Goal: Task Accomplishment & Management: Manage account settings

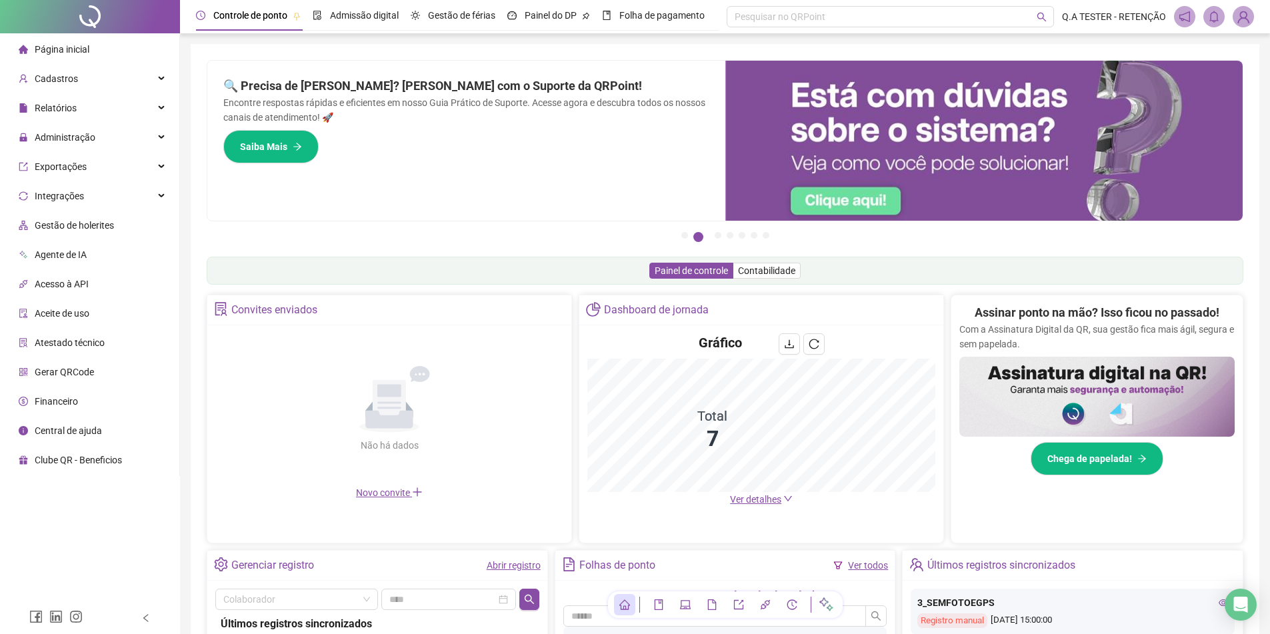
click at [1235, 22] on span at bounding box center [1243, 16] width 21 height 21
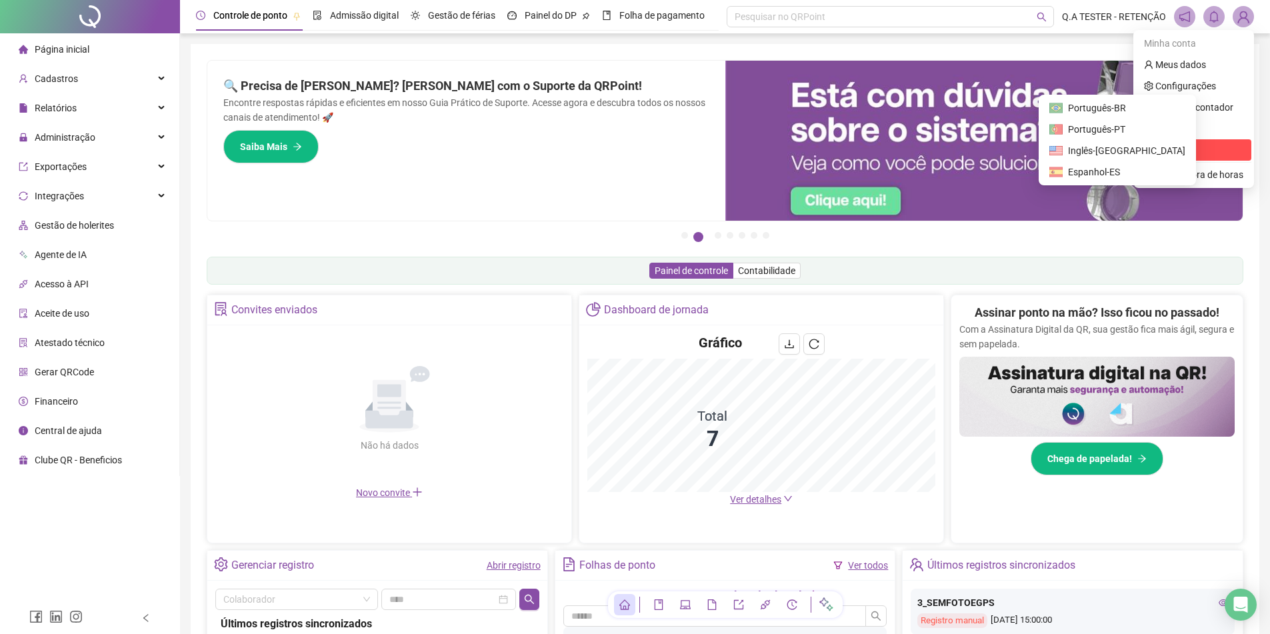
click at [1180, 150] on span "Sair" at bounding box center [1193, 150] width 99 height 15
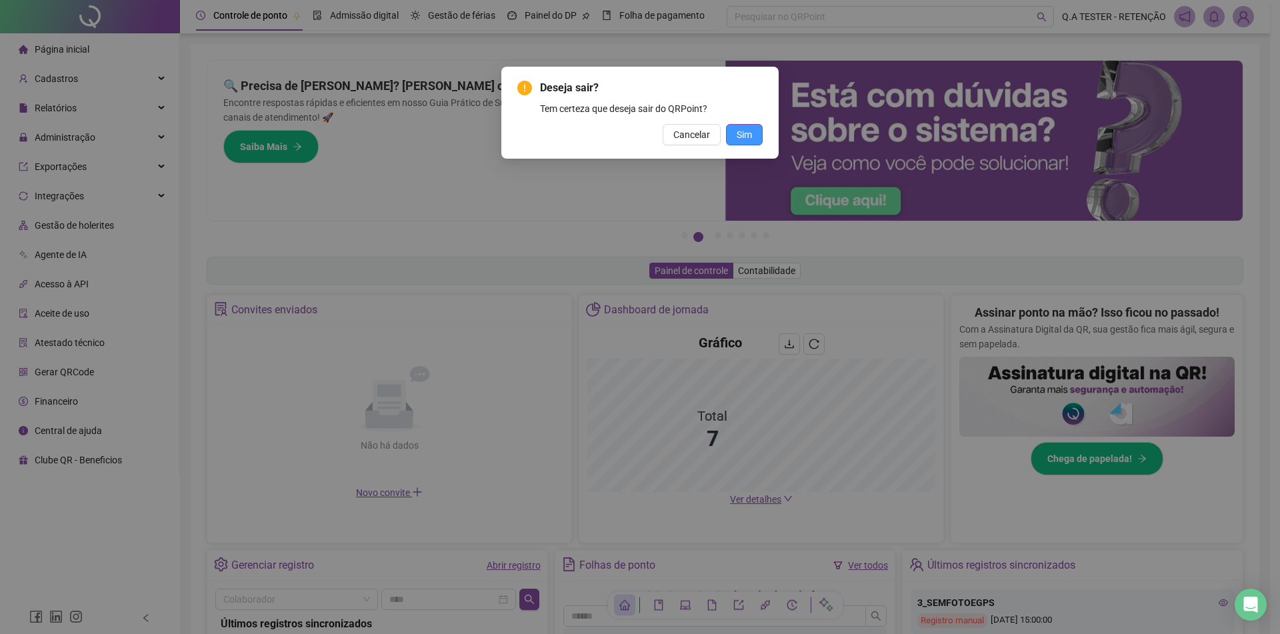
click at [739, 129] on span "Sim" at bounding box center [744, 134] width 15 height 15
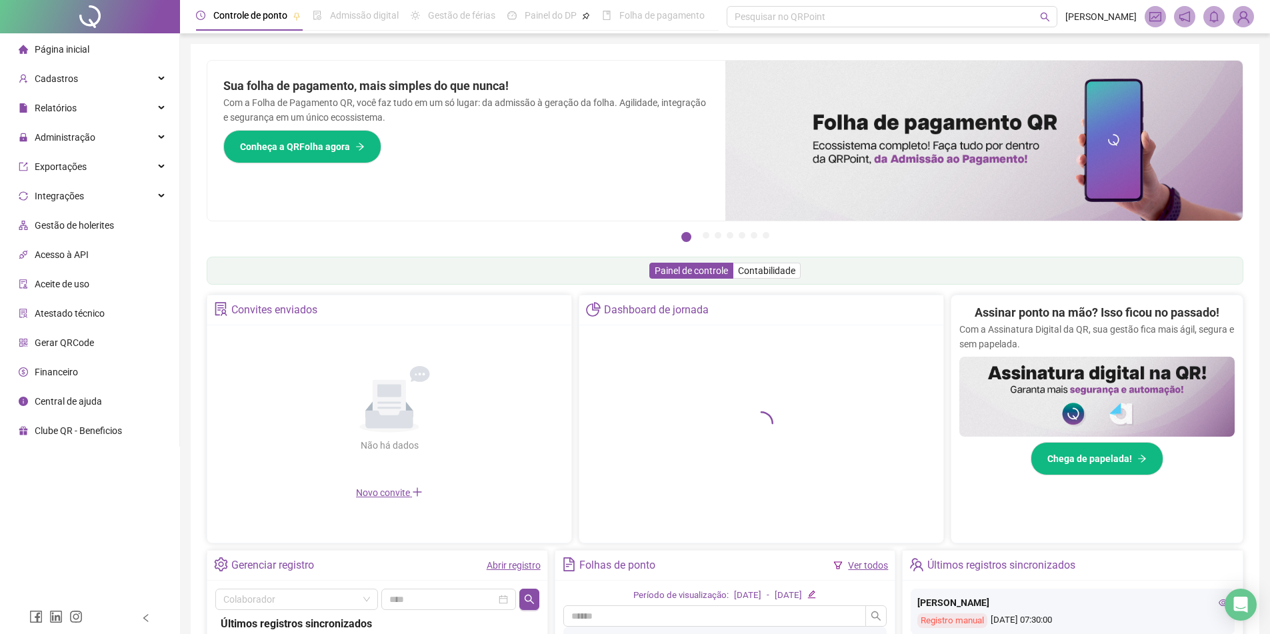
click at [1238, 14] on img at bounding box center [1244, 17] width 20 height 20
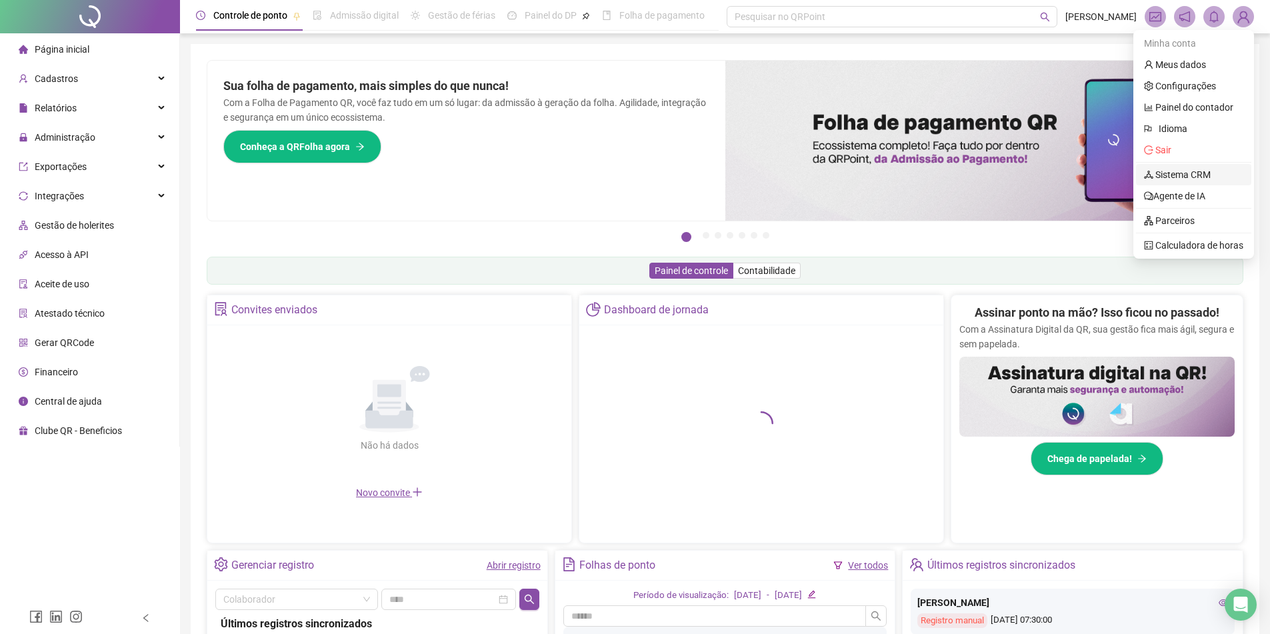
click at [1168, 173] on link "Sistema CRM" at bounding box center [1177, 174] width 67 height 11
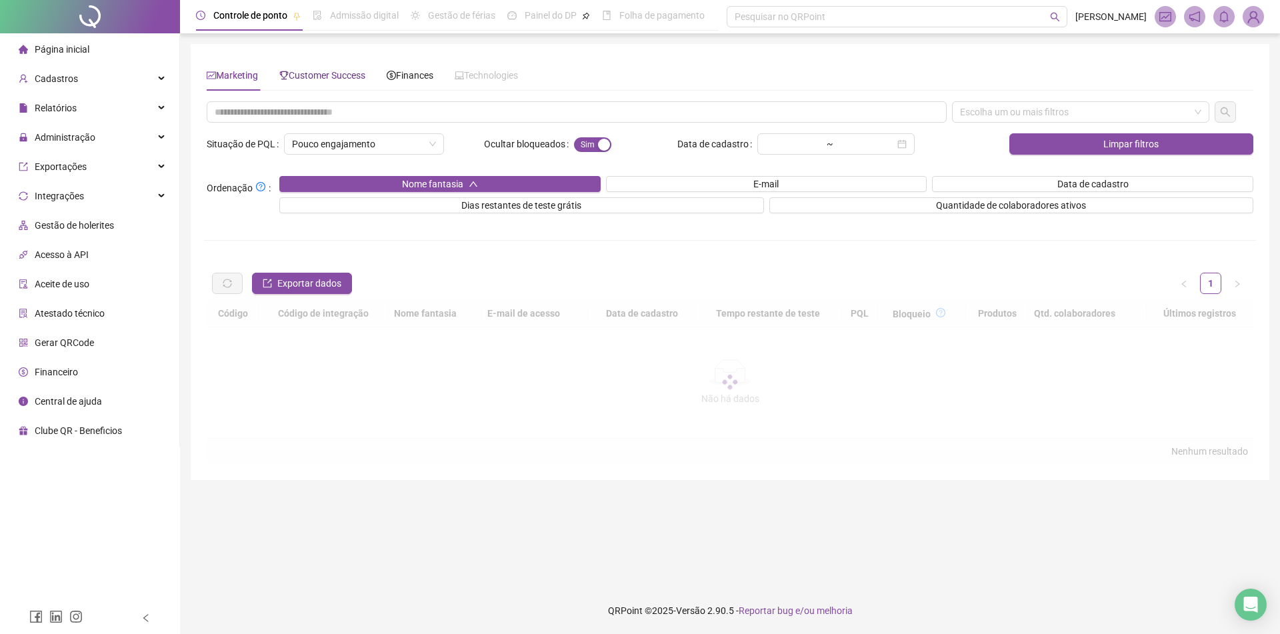
click at [330, 80] on span "Customer Success" at bounding box center [322, 75] width 86 height 11
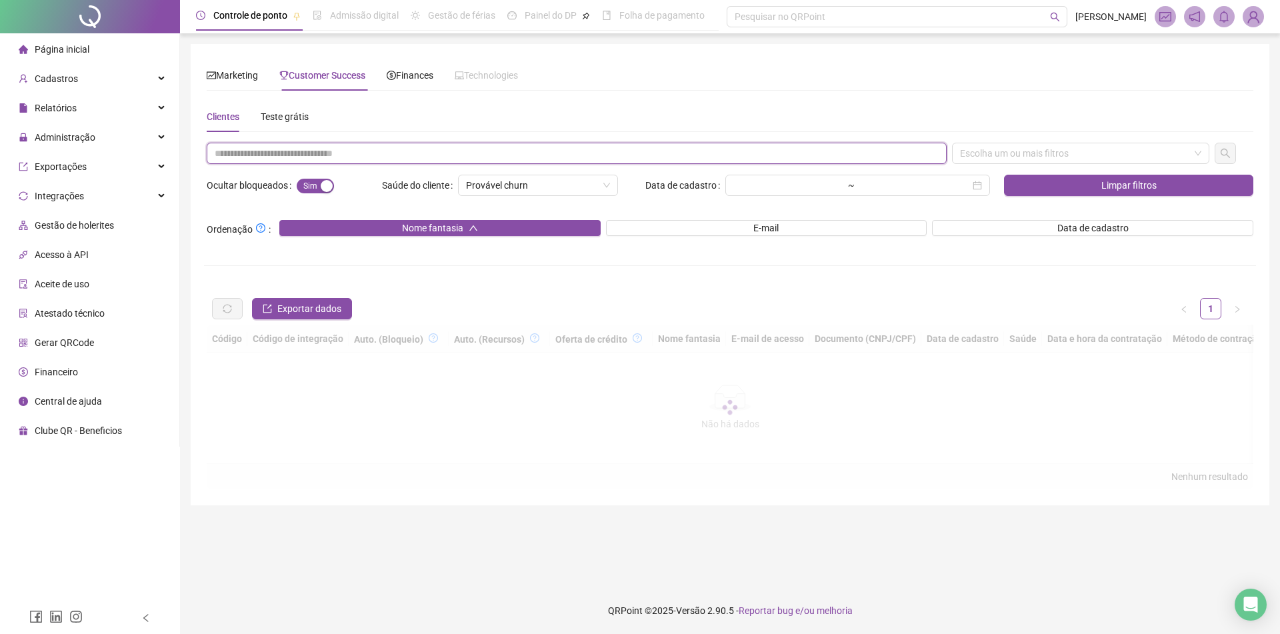
click at [347, 150] on input "text" at bounding box center [577, 153] width 740 height 21
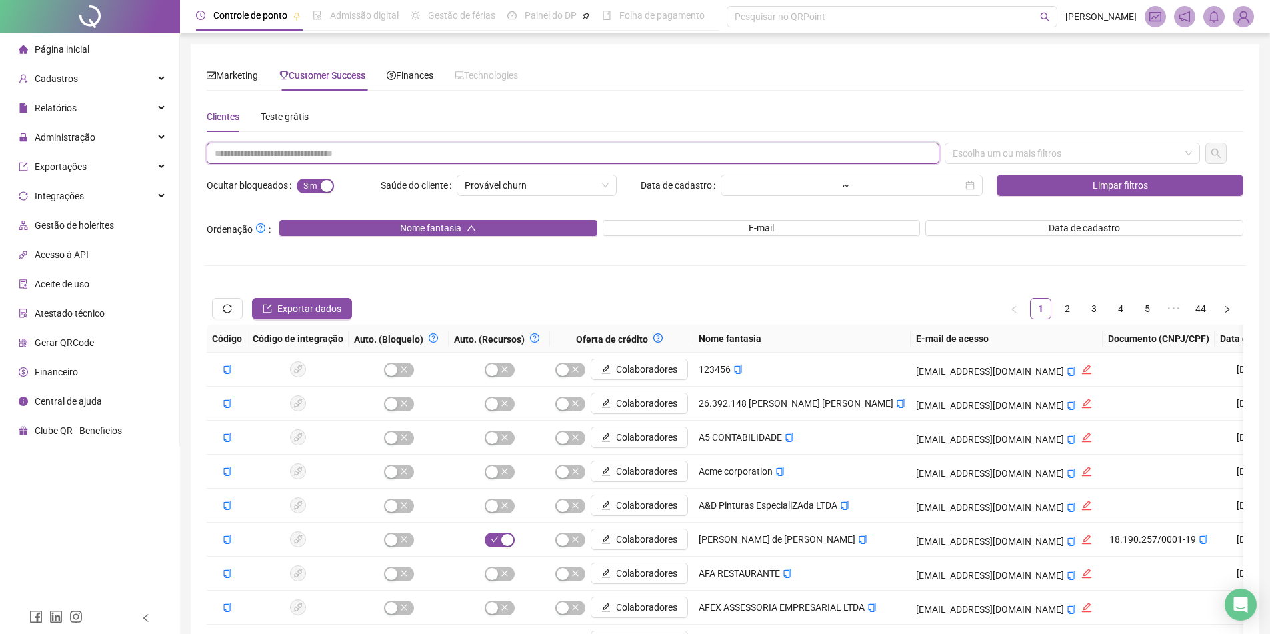
click at [328, 153] on input "text" at bounding box center [573, 153] width 733 height 21
click at [333, 149] on input "text" at bounding box center [573, 153] width 733 height 21
paste input "**********"
click at [1030, 150] on div "Escolha um ou mais filtros" at bounding box center [1072, 153] width 255 height 21
type input "**********"
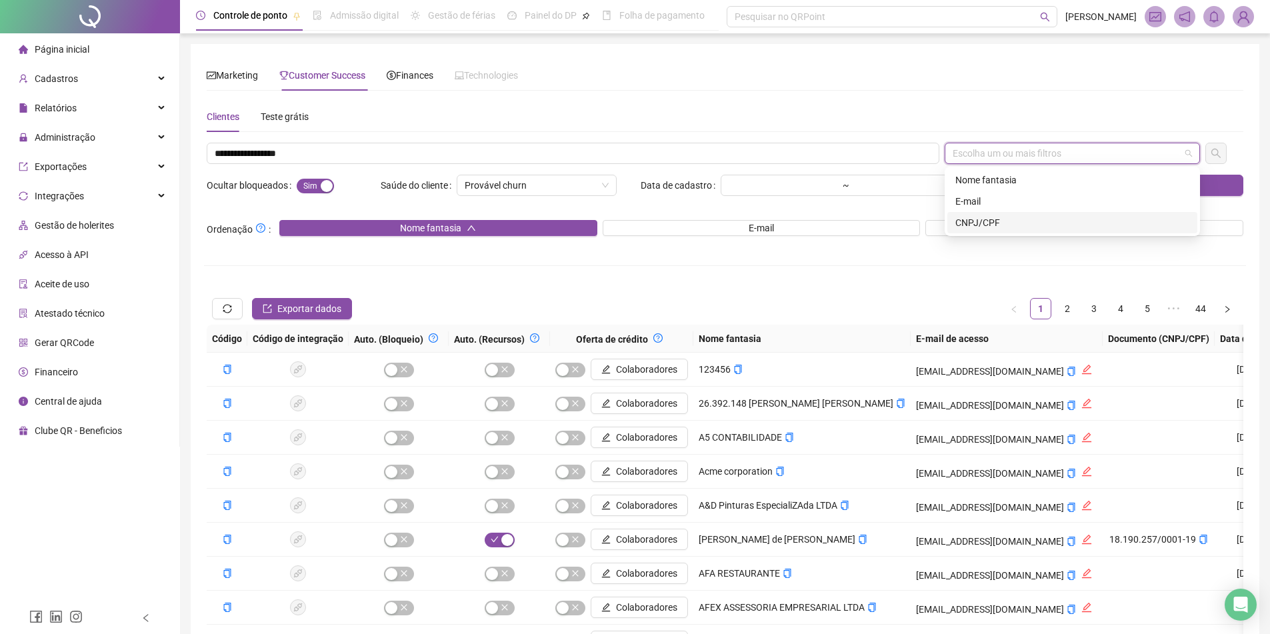
click at [1018, 221] on div "CNPJ/CPF" at bounding box center [1073, 222] width 234 height 15
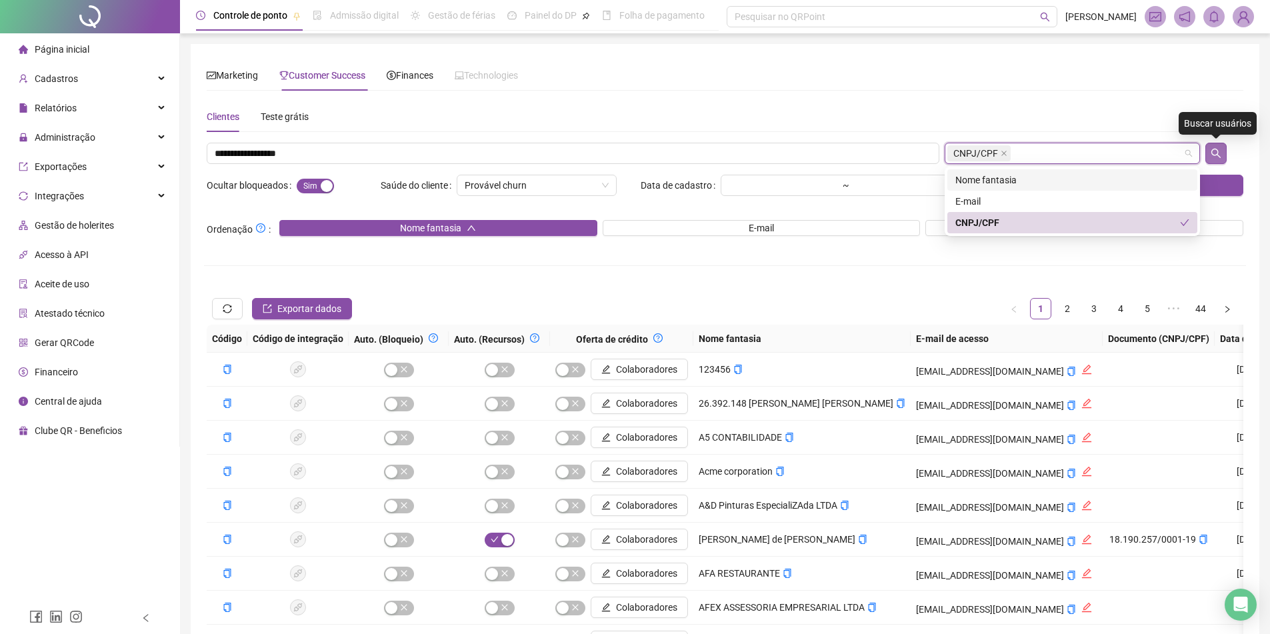
click at [1214, 149] on icon "search" at bounding box center [1216, 153] width 9 height 9
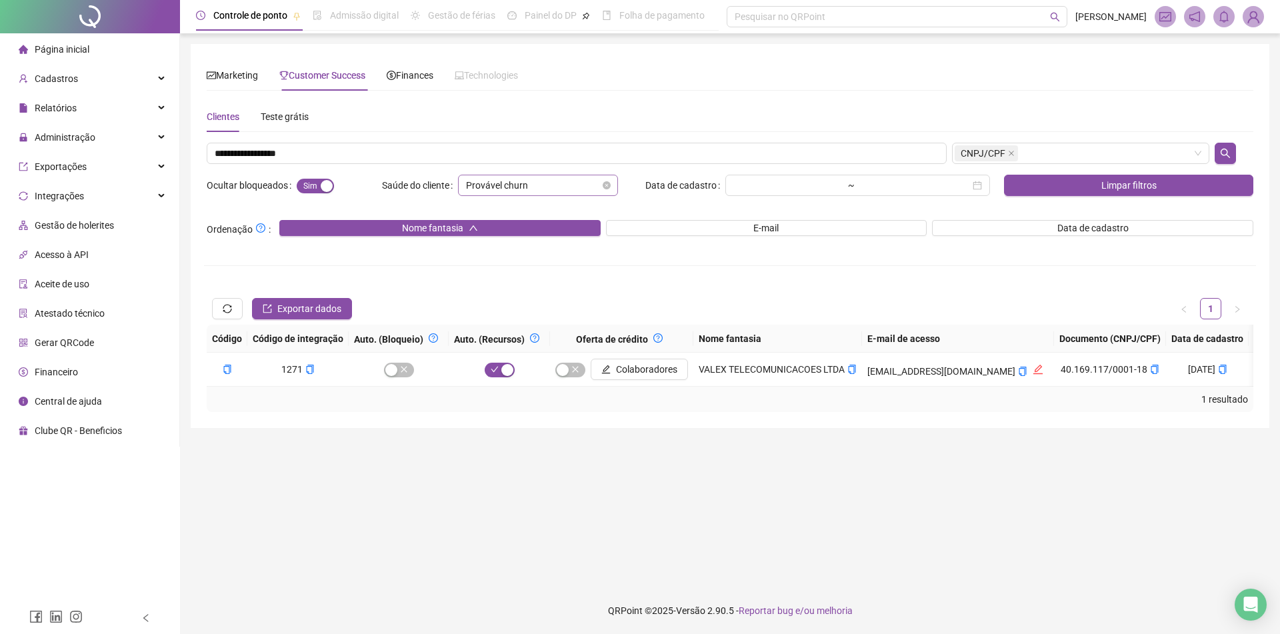
click at [613, 182] on div "Provável churn" at bounding box center [538, 185] width 160 height 21
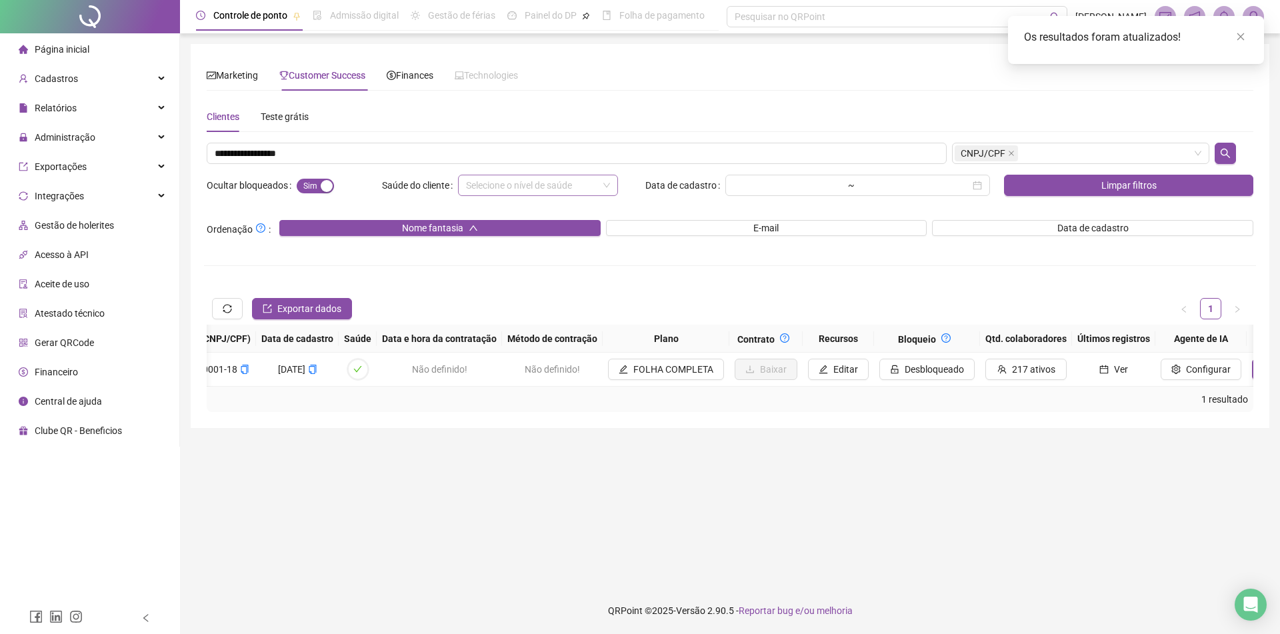
scroll to position [0, 916]
drag, startPoint x: 819, startPoint y: 397, endPoint x: 936, endPoint y: 397, distance: 116.7
click at [936, 397] on div "1 resultado" at bounding box center [730, 399] width 1047 height 25
drag, startPoint x: 1009, startPoint y: 386, endPoint x: 1107, endPoint y: 386, distance: 98.0
click at [1107, 386] on tr "1271 Colaboradores VALEX TELECOMUNICACOES LTDA contabilidade@tmknet.com.br 40.1…" at bounding box center [401, 370] width 2220 height 34
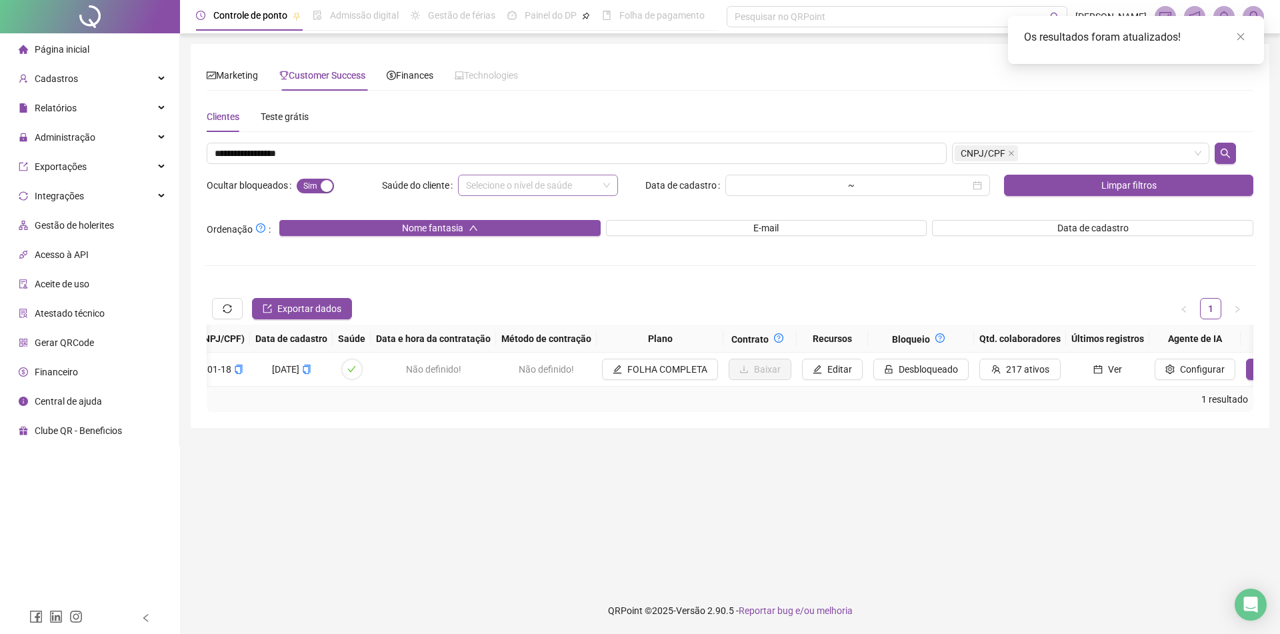
scroll to position [0, 1130]
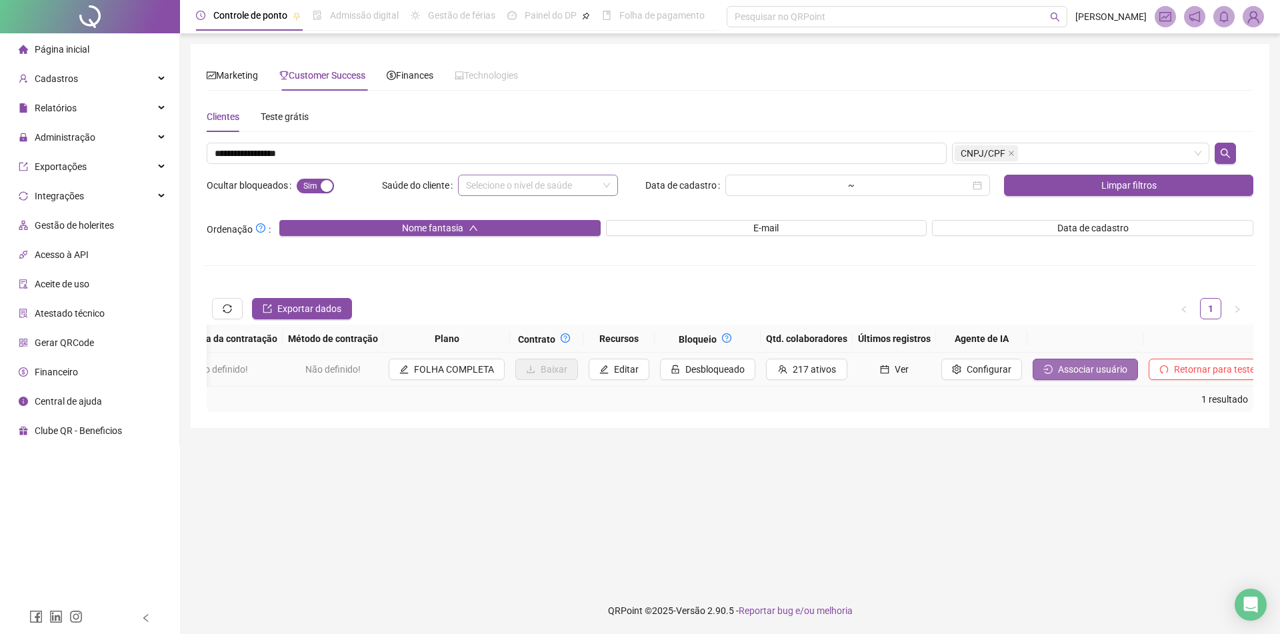
click at [1058, 367] on span "Associar usuário" at bounding box center [1092, 369] width 69 height 15
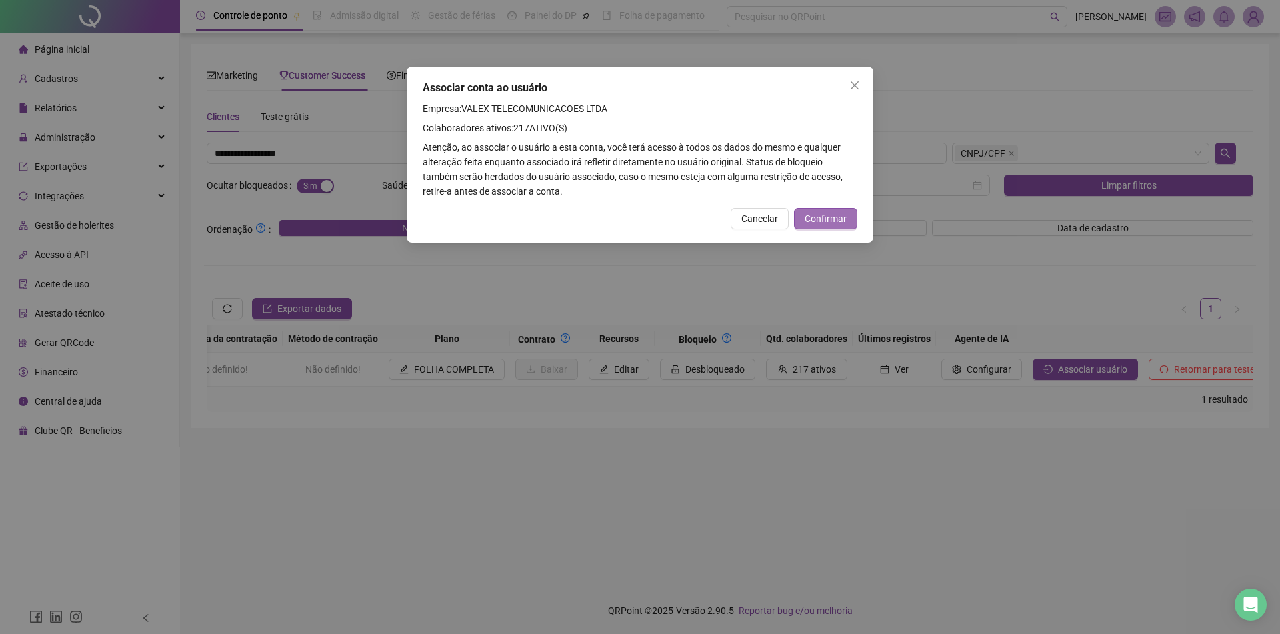
click at [852, 215] on button "Confirmar" at bounding box center [825, 218] width 63 height 21
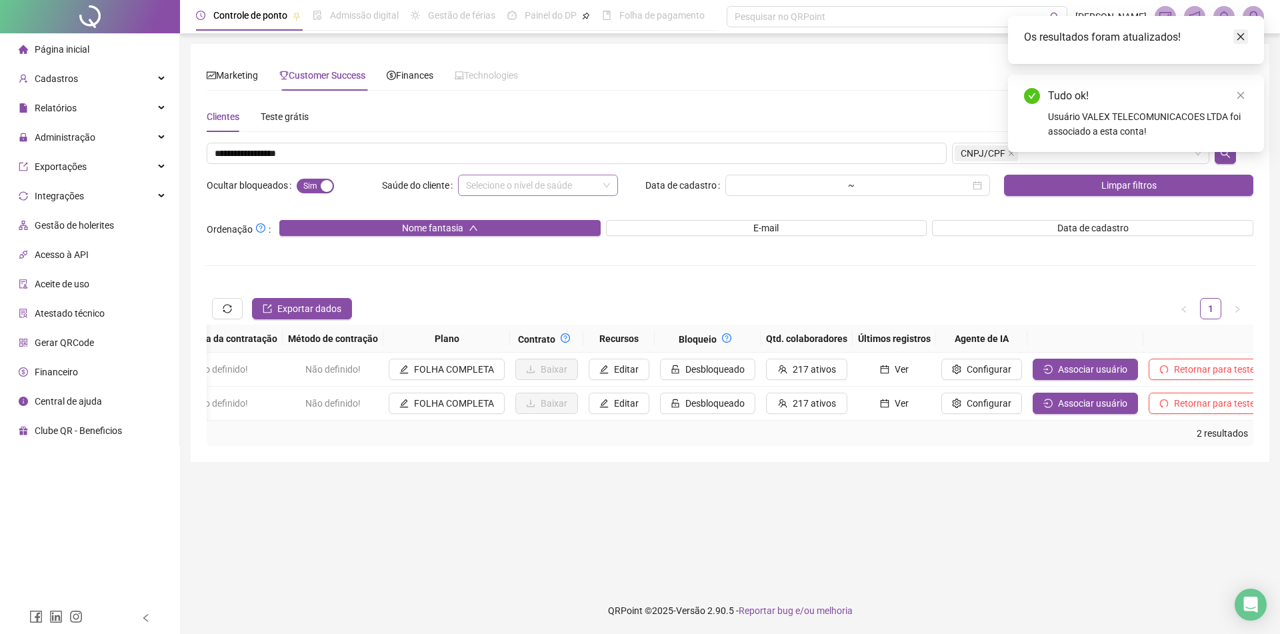
click at [1242, 33] on icon "close" at bounding box center [1240, 36] width 9 height 9
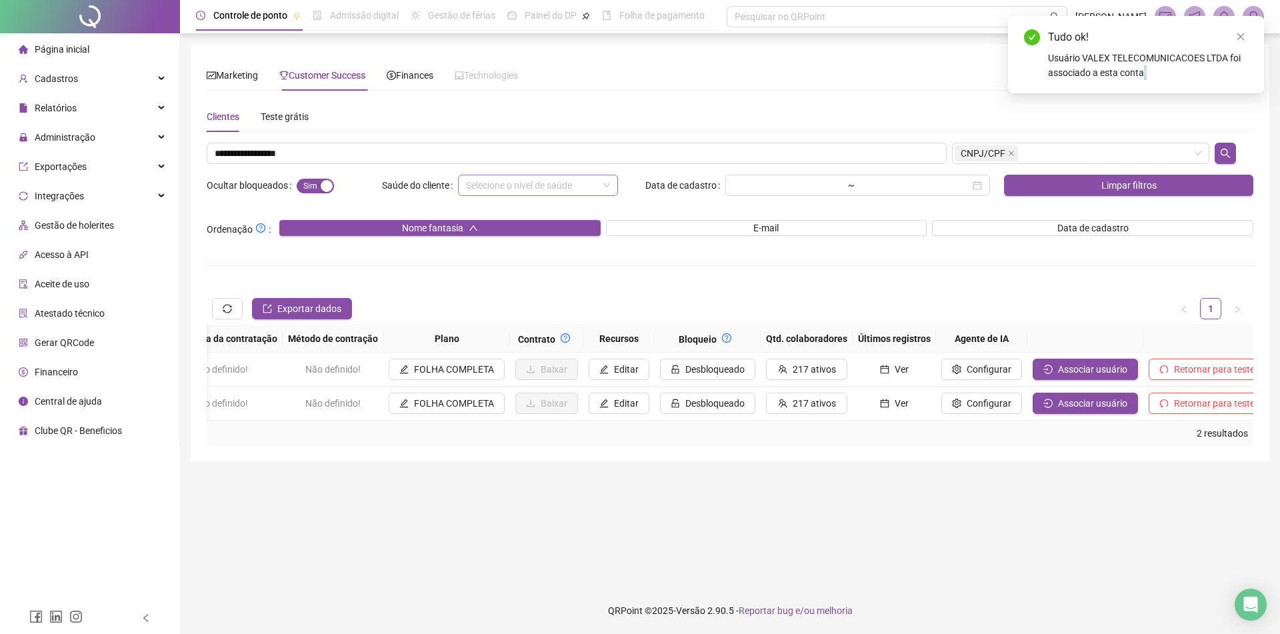
click at [1242, 33] on link "Close" at bounding box center [1241, 36] width 15 height 15
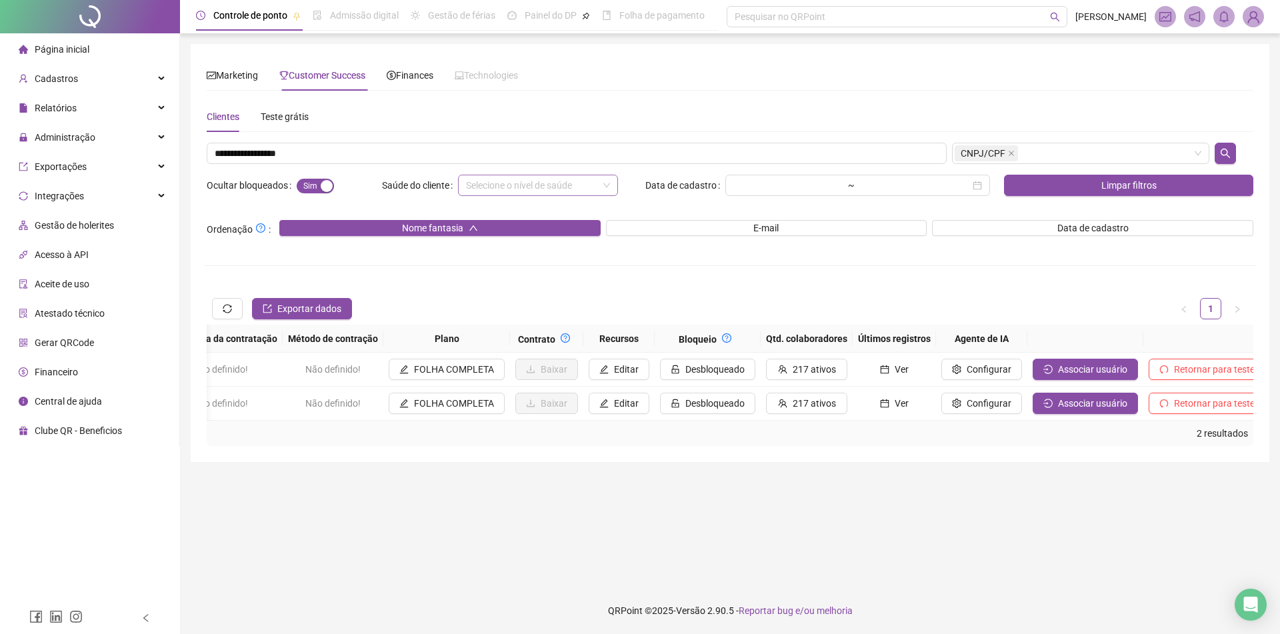
click at [1256, 17] on img at bounding box center [1254, 17] width 20 height 20
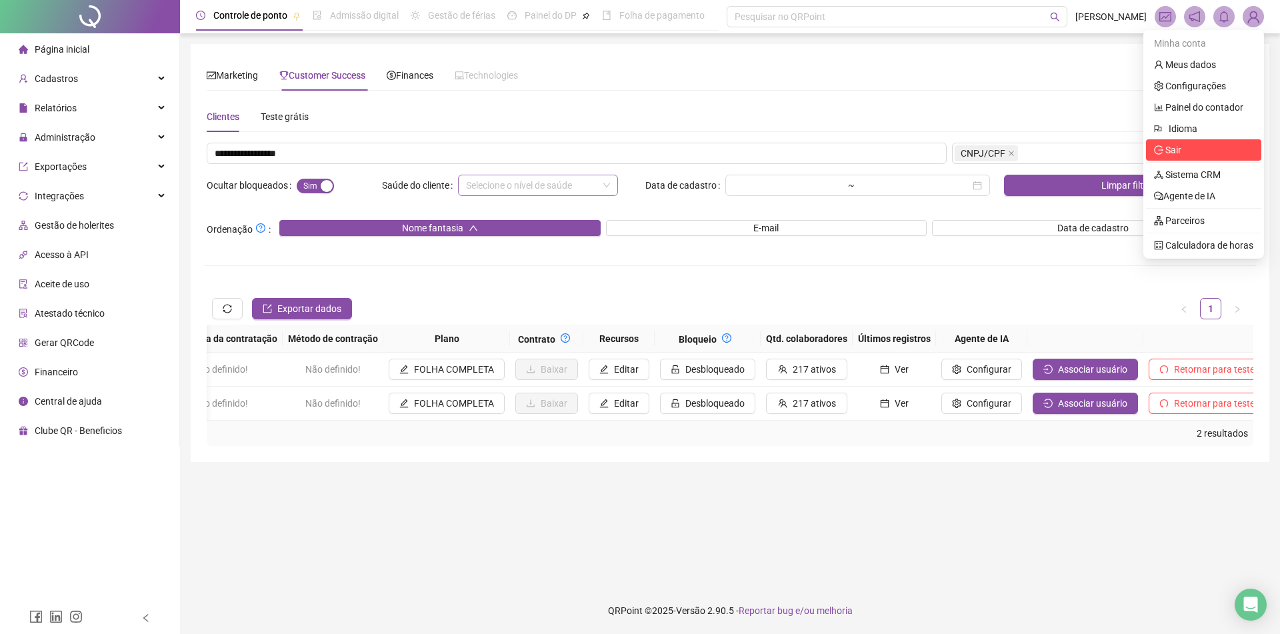
click at [1193, 149] on span "Sair" at bounding box center [1203, 150] width 99 height 15
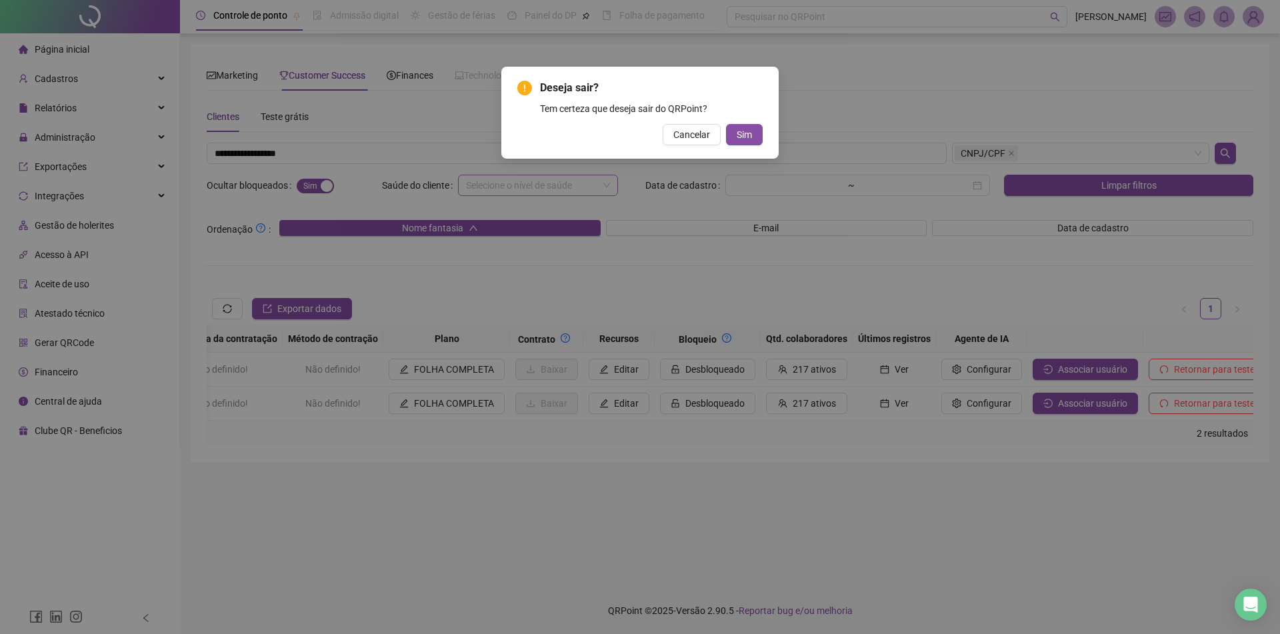
click at [741, 122] on div "Deseja sair? Tem certeza que deseja sair do QRPoint? Cancelar Sim" at bounding box center [639, 112] width 245 height 65
click at [741, 131] on span "Sim" at bounding box center [744, 134] width 15 height 15
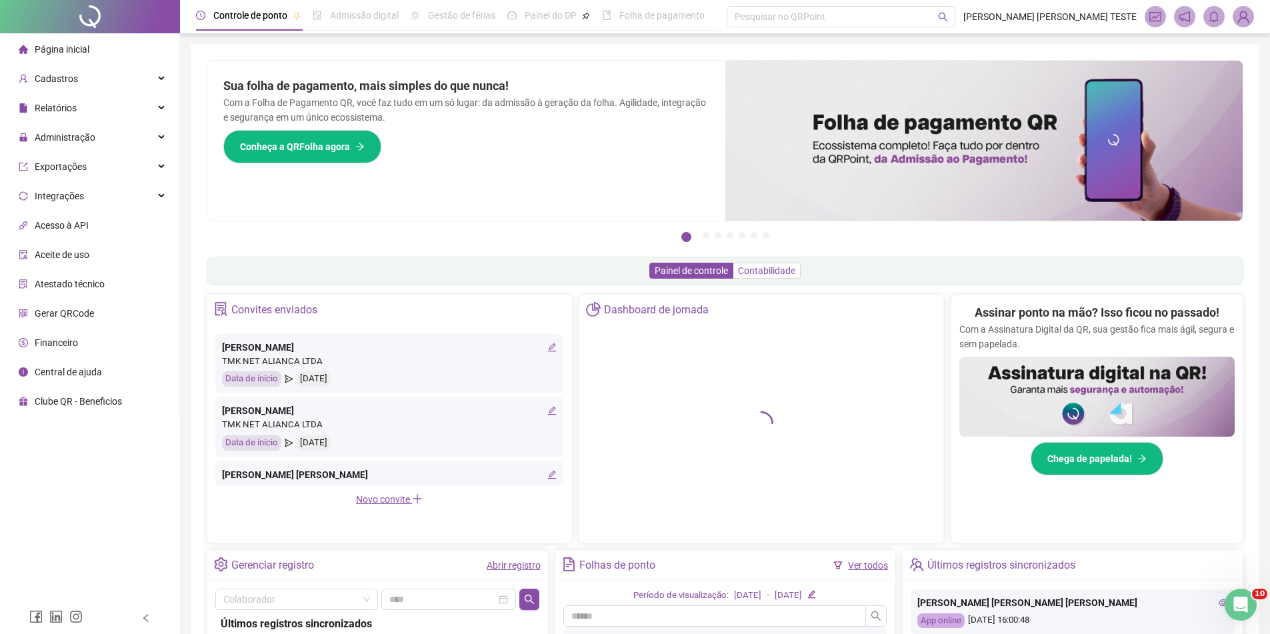
click at [759, 270] on span "Contabilidade" at bounding box center [766, 270] width 57 height 11
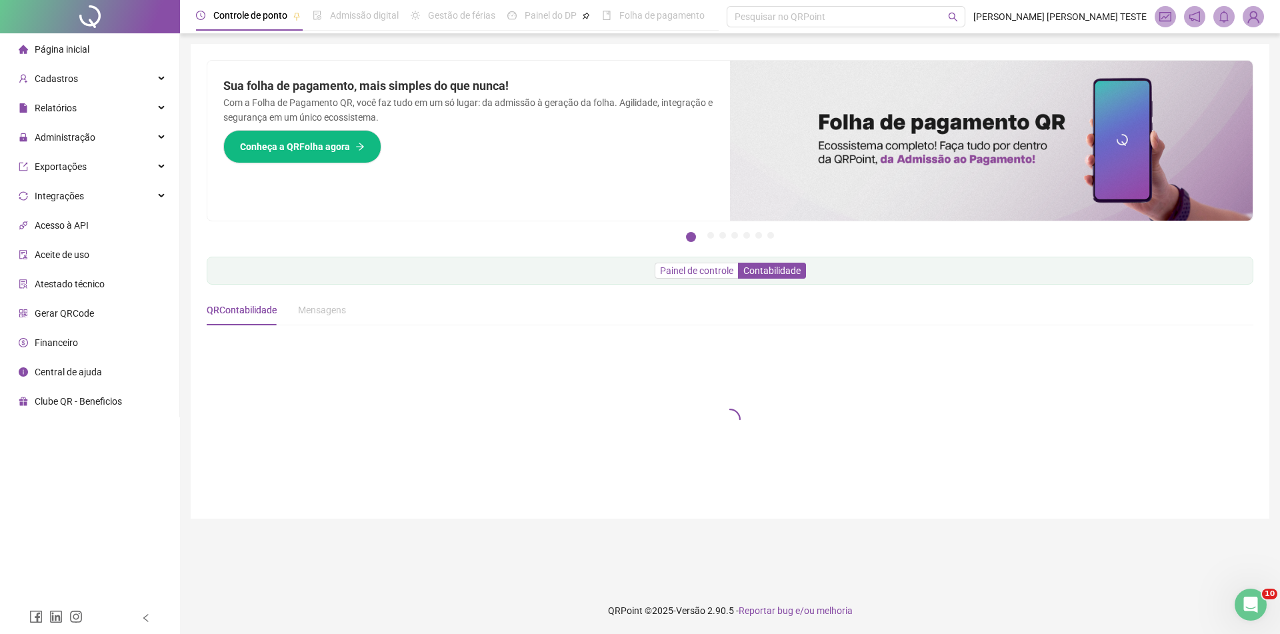
click at [722, 268] on span "Painel de controle" at bounding box center [696, 270] width 73 height 11
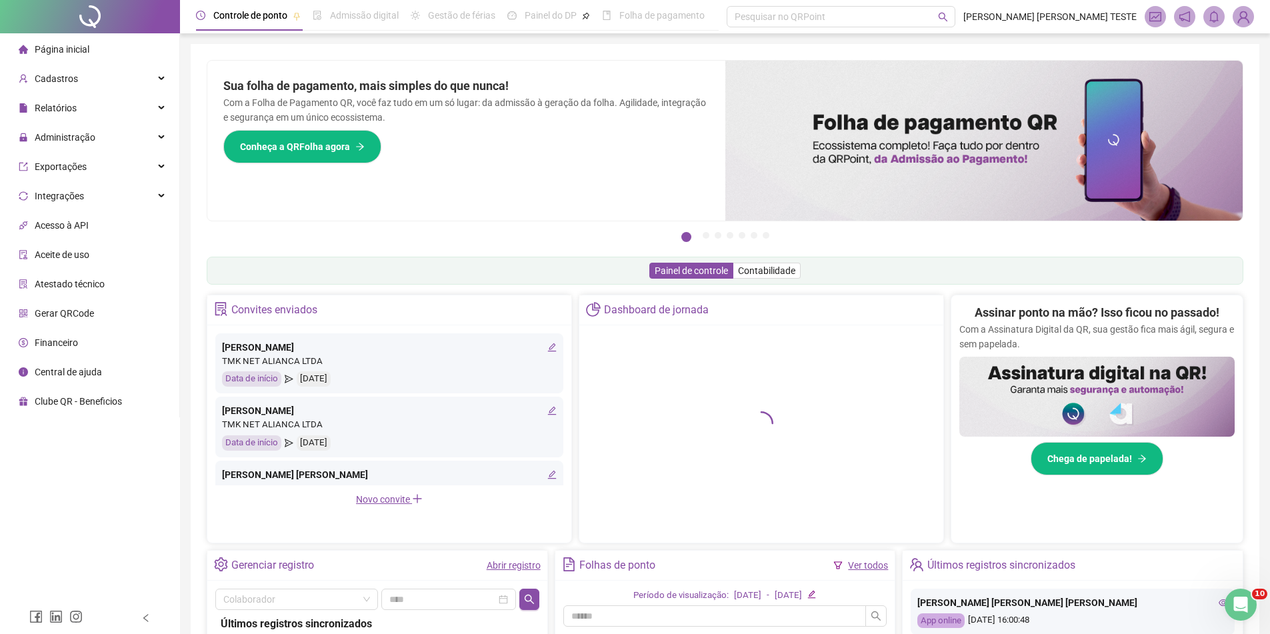
click at [1250, 15] on img at bounding box center [1244, 17] width 20 height 20
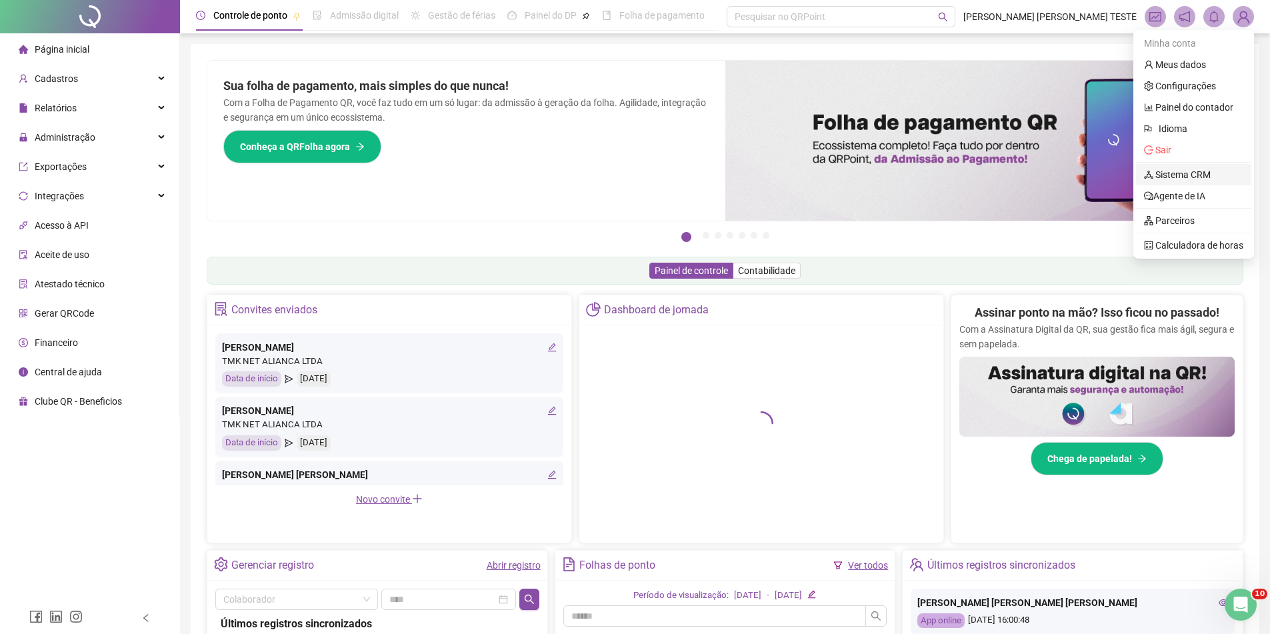
click at [1174, 177] on link "Sistema CRM" at bounding box center [1177, 174] width 67 height 11
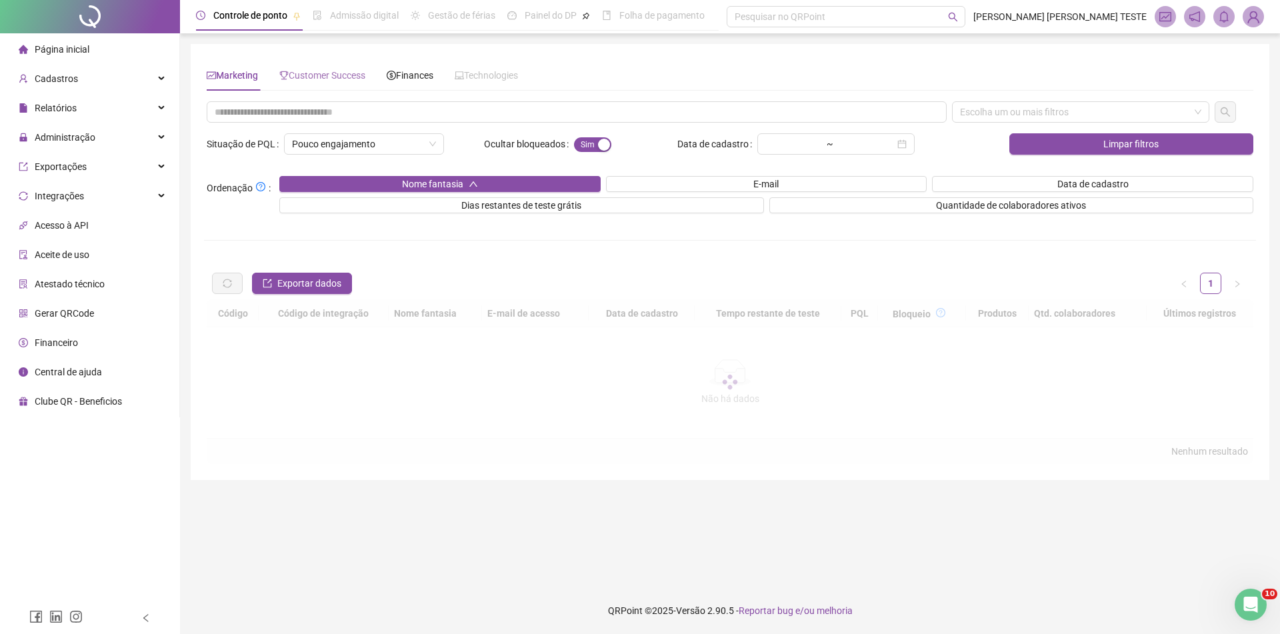
click at [347, 85] on div "Customer Success" at bounding box center [322, 75] width 86 height 31
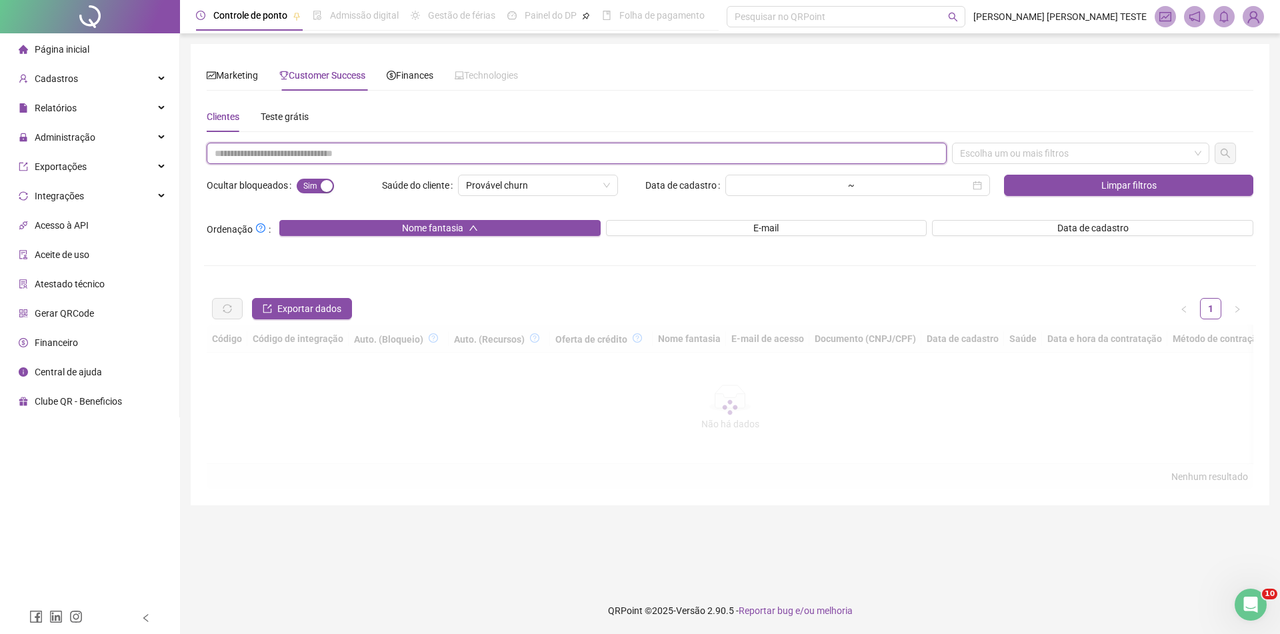
click at [333, 155] on input "text" at bounding box center [577, 153] width 740 height 21
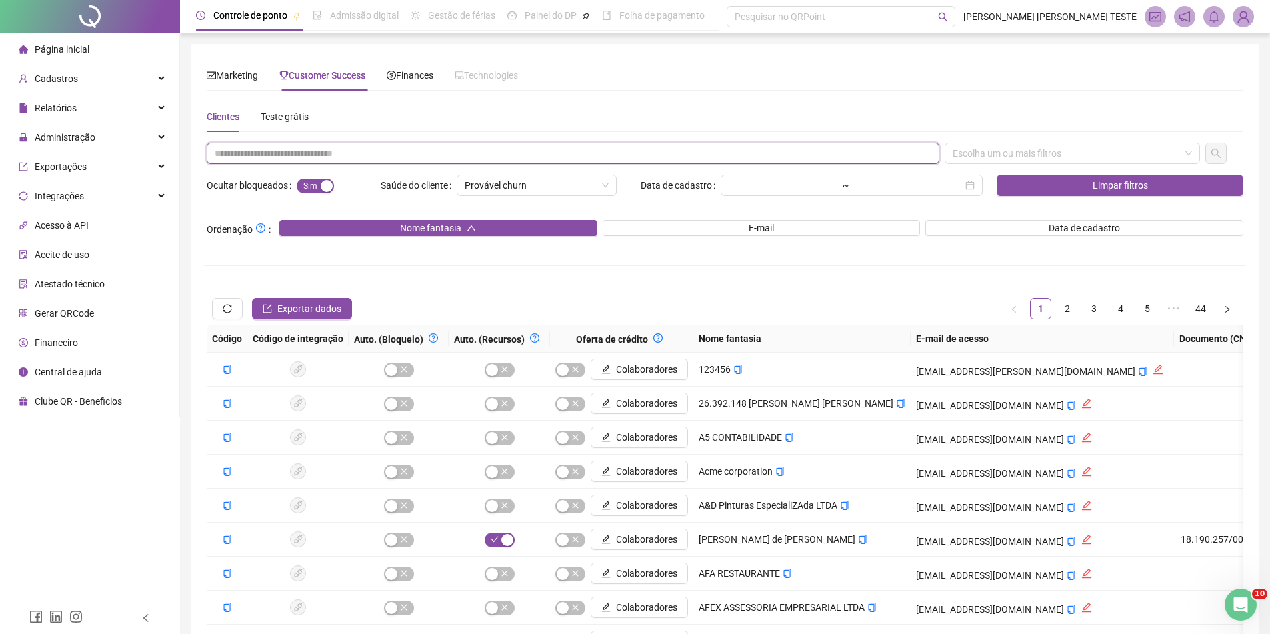
paste input "**********"
click at [1124, 159] on div "Escolha um ou mais filtros" at bounding box center [1072, 153] width 255 height 21
type input "**********"
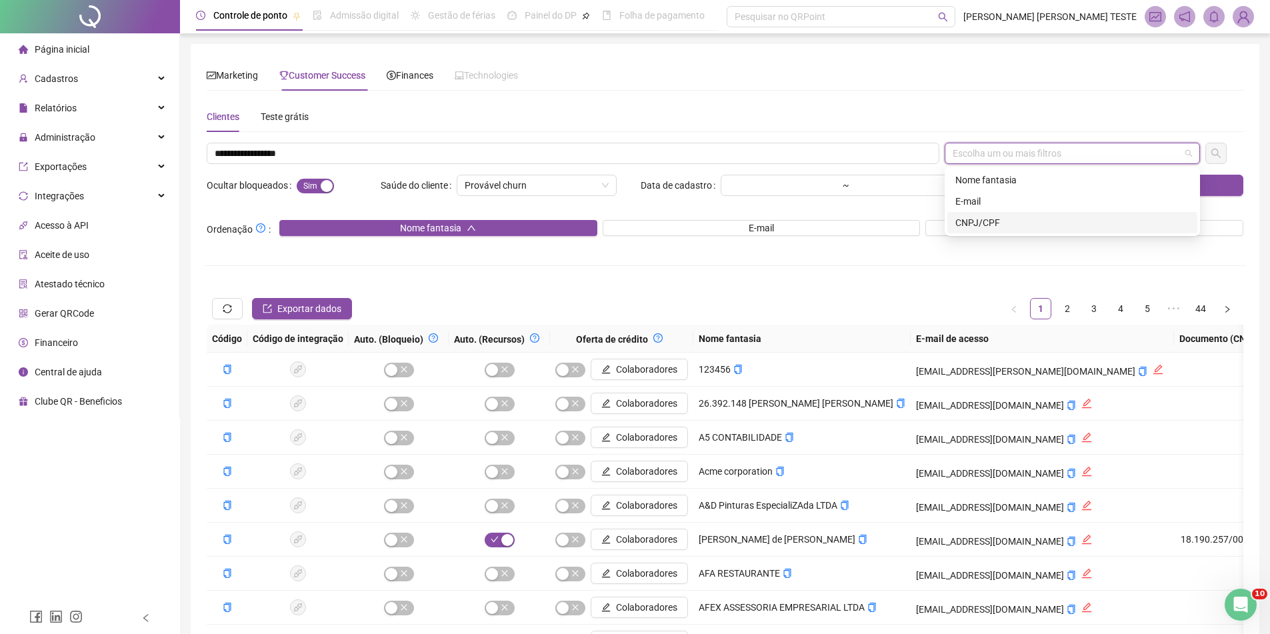
drag, startPoint x: 1038, startPoint y: 217, endPoint x: 1160, endPoint y: 168, distance: 132.2
click at [1038, 217] on div "CNPJ/CPF" at bounding box center [1073, 222] width 234 height 15
click at [1195, 150] on div "CNPJ/CPF" at bounding box center [1072, 153] width 255 height 21
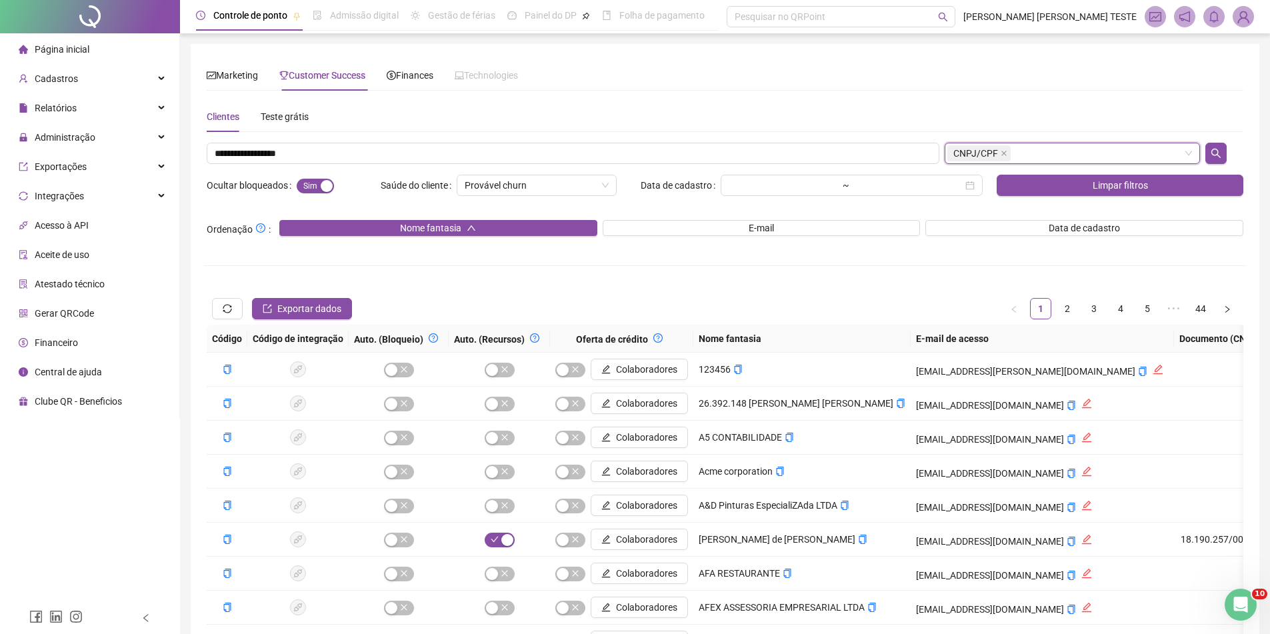
click at [1234, 149] on div at bounding box center [1224, 153] width 43 height 21
click at [1215, 149] on icon "search" at bounding box center [1216, 153] width 9 height 9
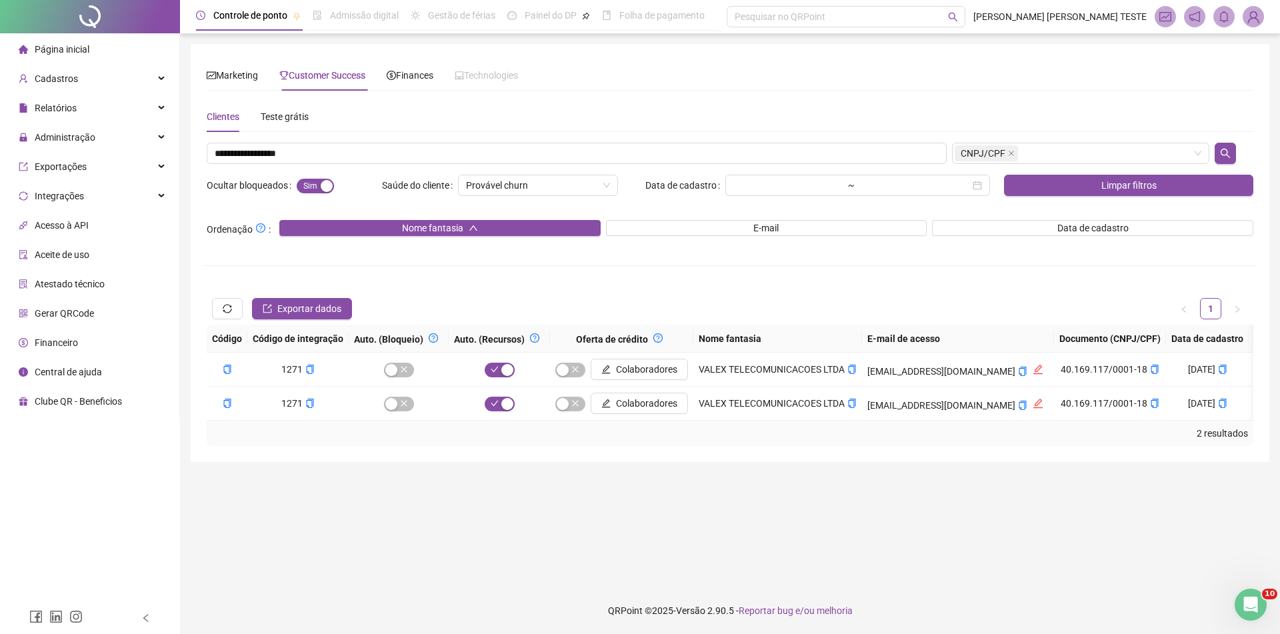
click at [134, 94] on ul "Página inicial Cadastros Relatórios Administração Exportações Integrações Acess…" at bounding box center [90, 225] width 180 height 384
click at [104, 132] on div "Administração" at bounding box center [90, 137] width 174 height 27
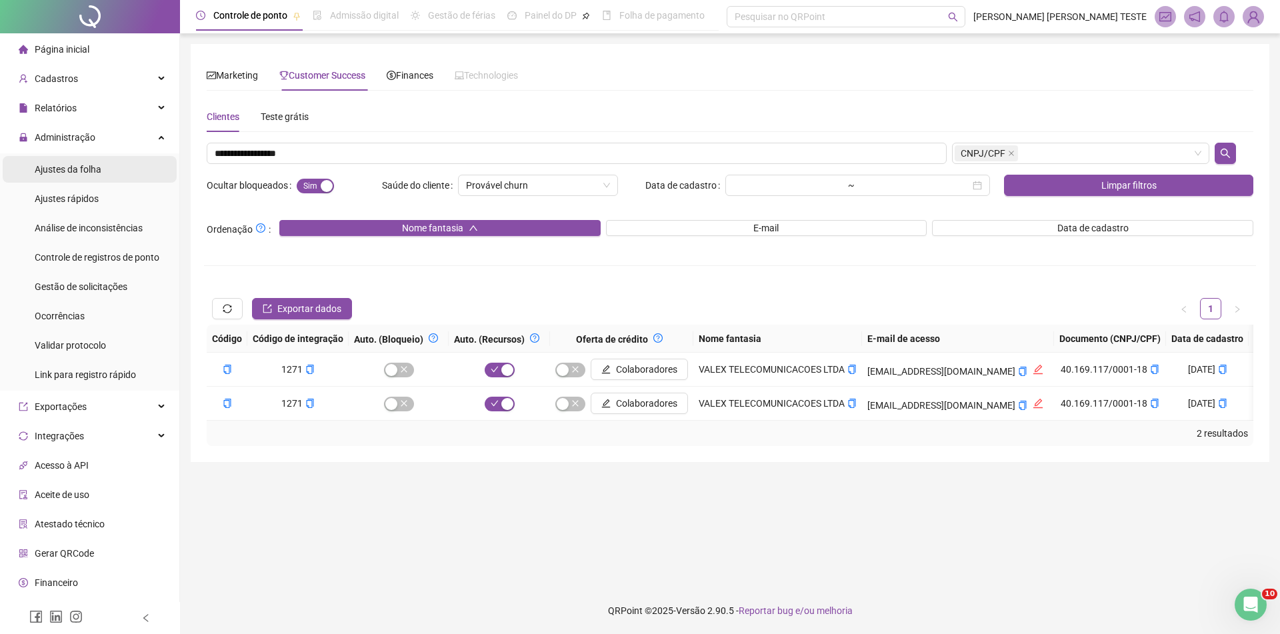
click at [97, 171] on span "Ajustes da folha" at bounding box center [68, 169] width 67 height 11
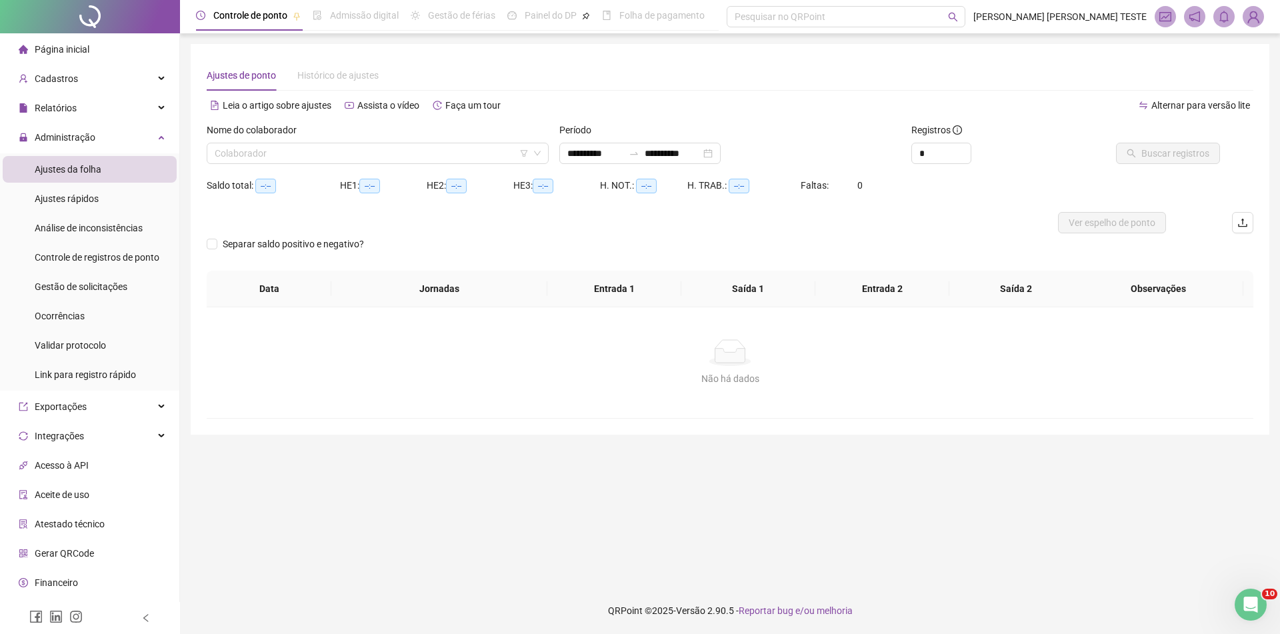
type input "**********"
click at [403, 141] on div "Nome do colaborador" at bounding box center [378, 133] width 342 height 20
click at [399, 151] on input "search" at bounding box center [372, 153] width 314 height 20
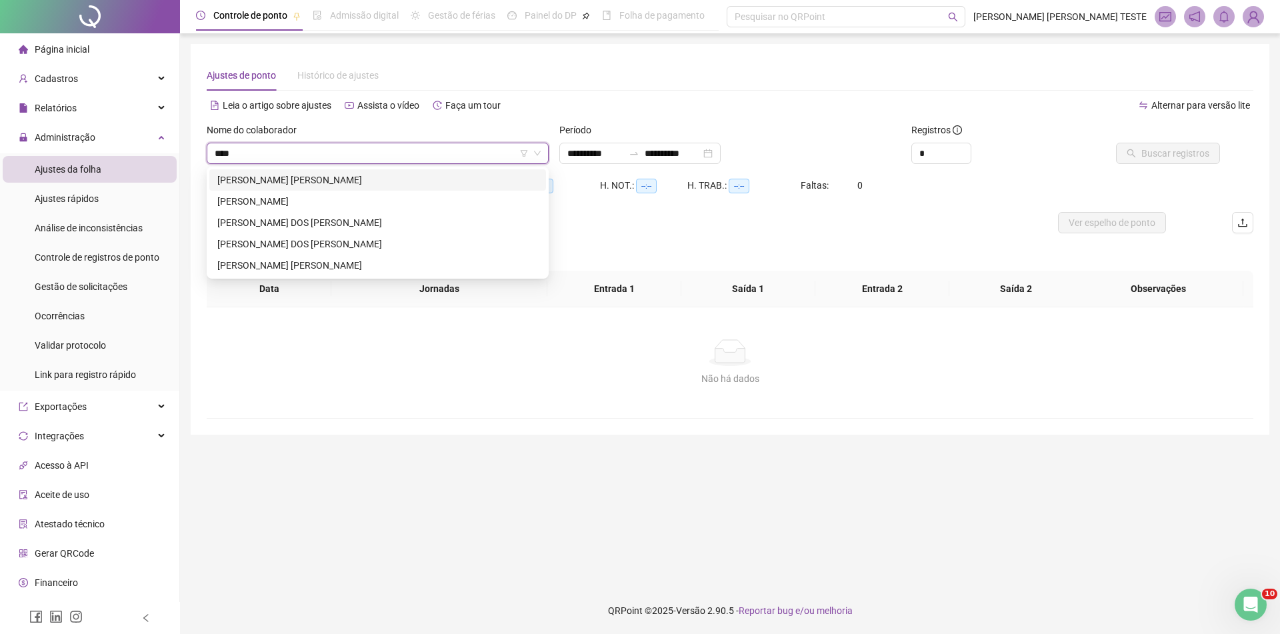
type input "*****"
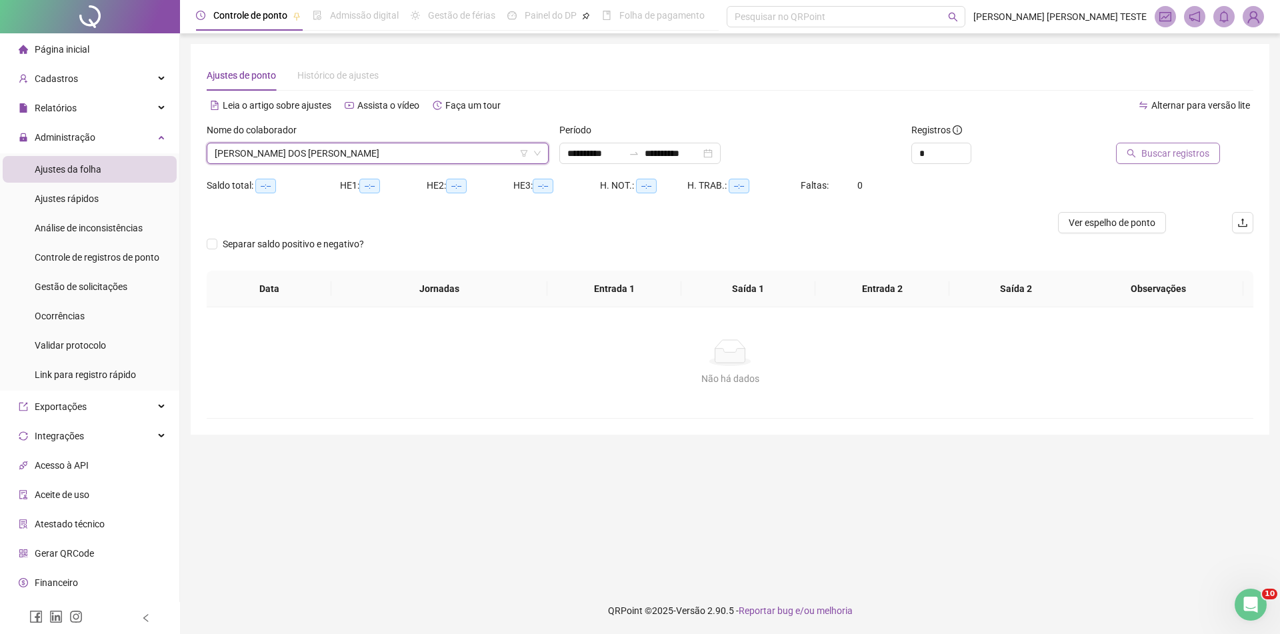
click at [1160, 148] on span "Buscar registros" at bounding box center [1176, 153] width 68 height 15
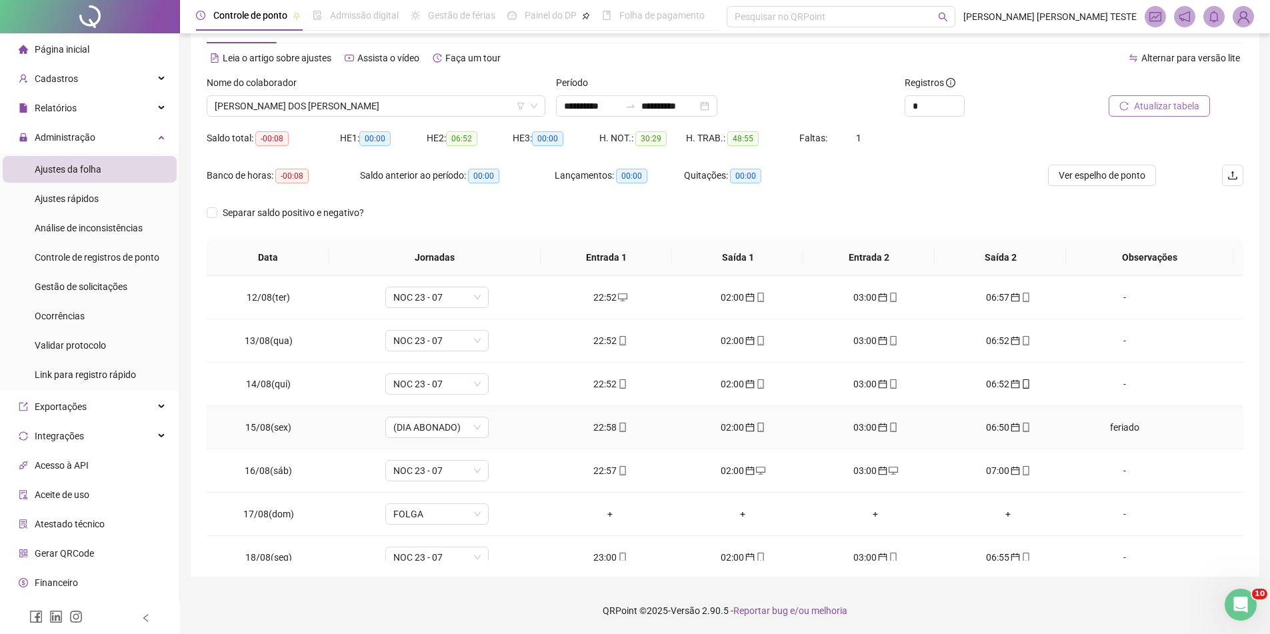
scroll to position [62, 0]
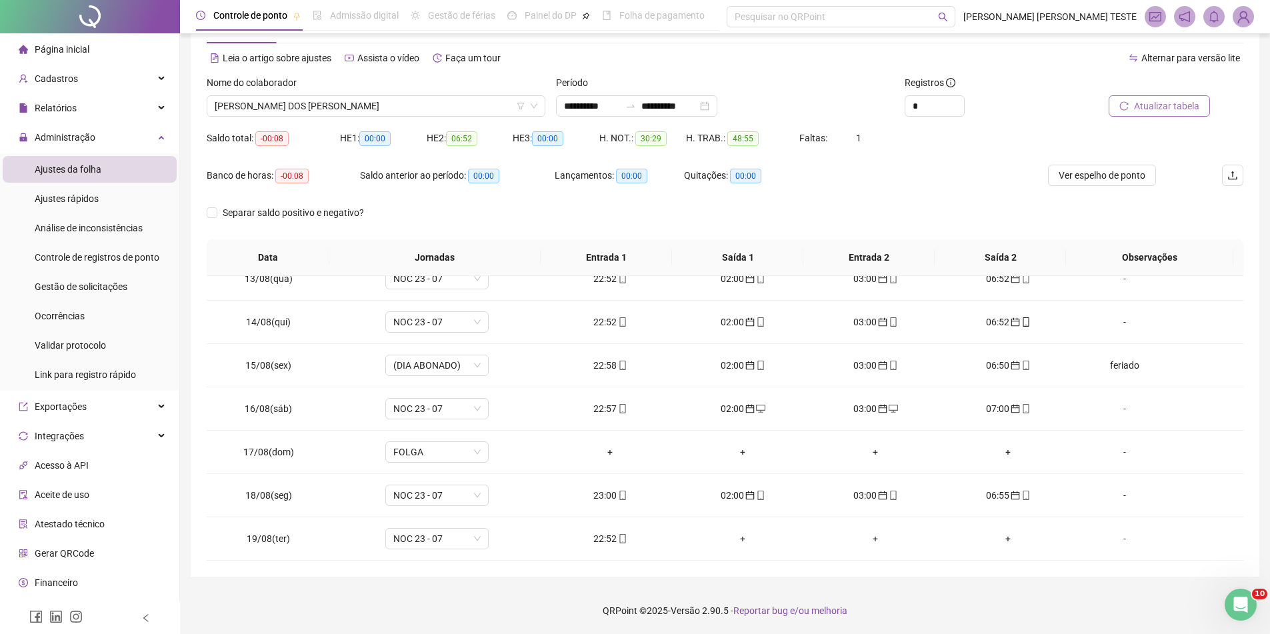
click at [1245, 12] on img at bounding box center [1244, 17] width 20 height 20
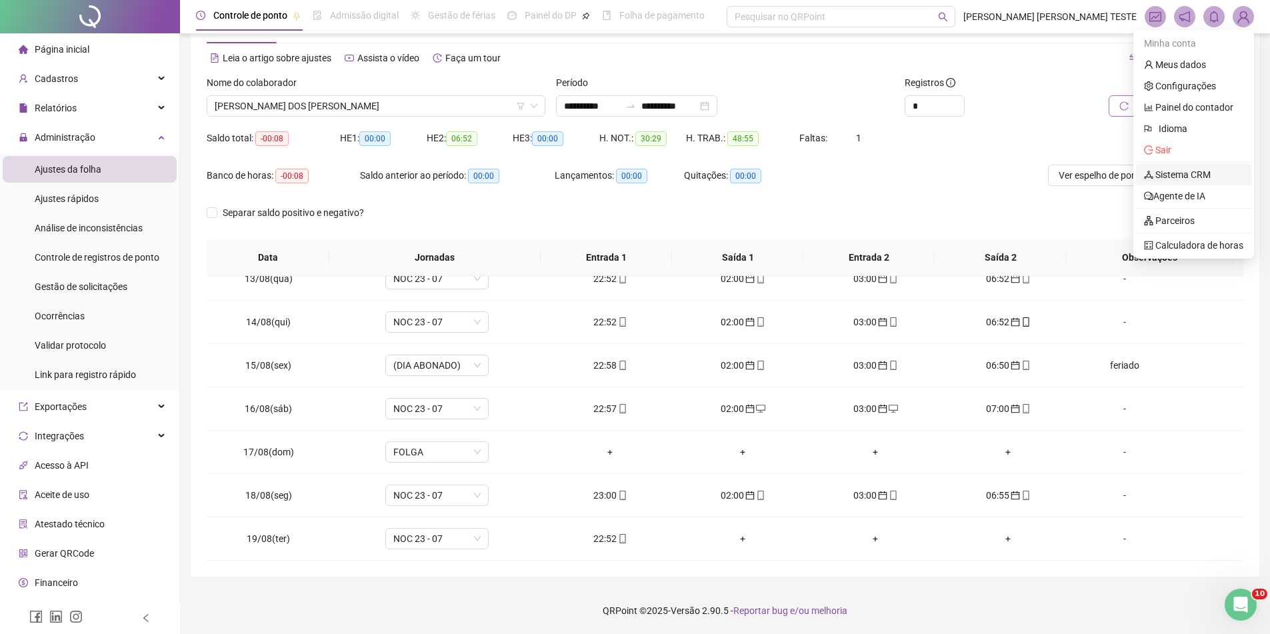
click at [1166, 175] on link "Sistema CRM" at bounding box center [1177, 174] width 67 height 11
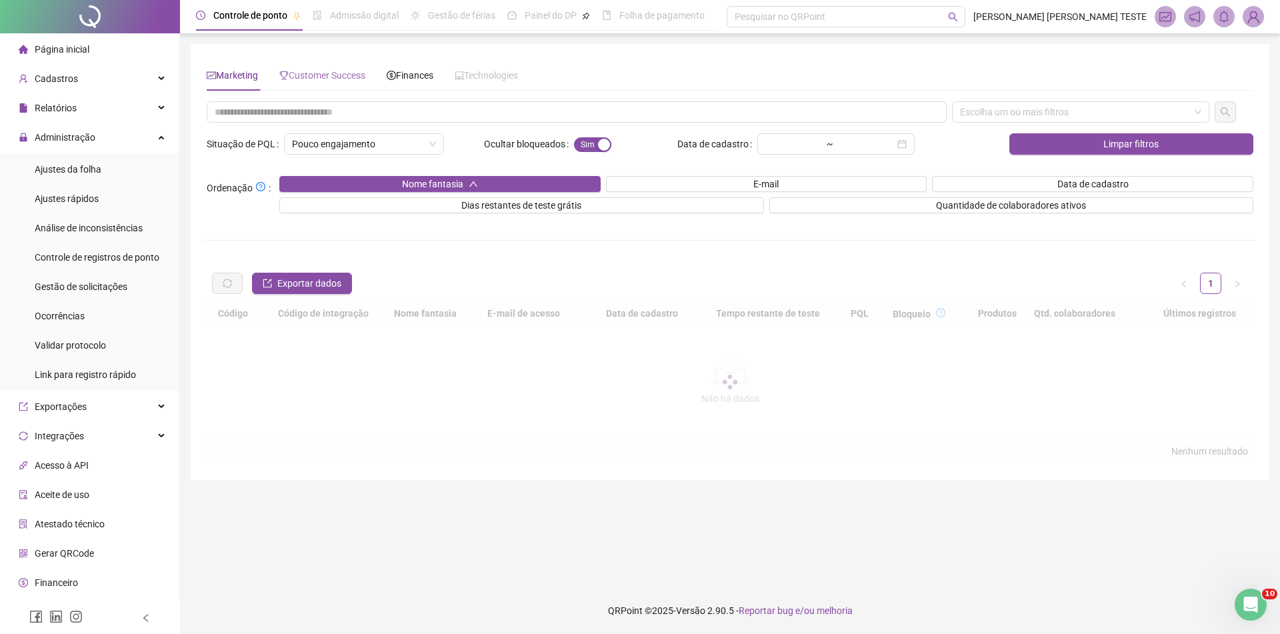
click at [348, 83] on div "Customer Success" at bounding box center [322, 75] width 86 height 31
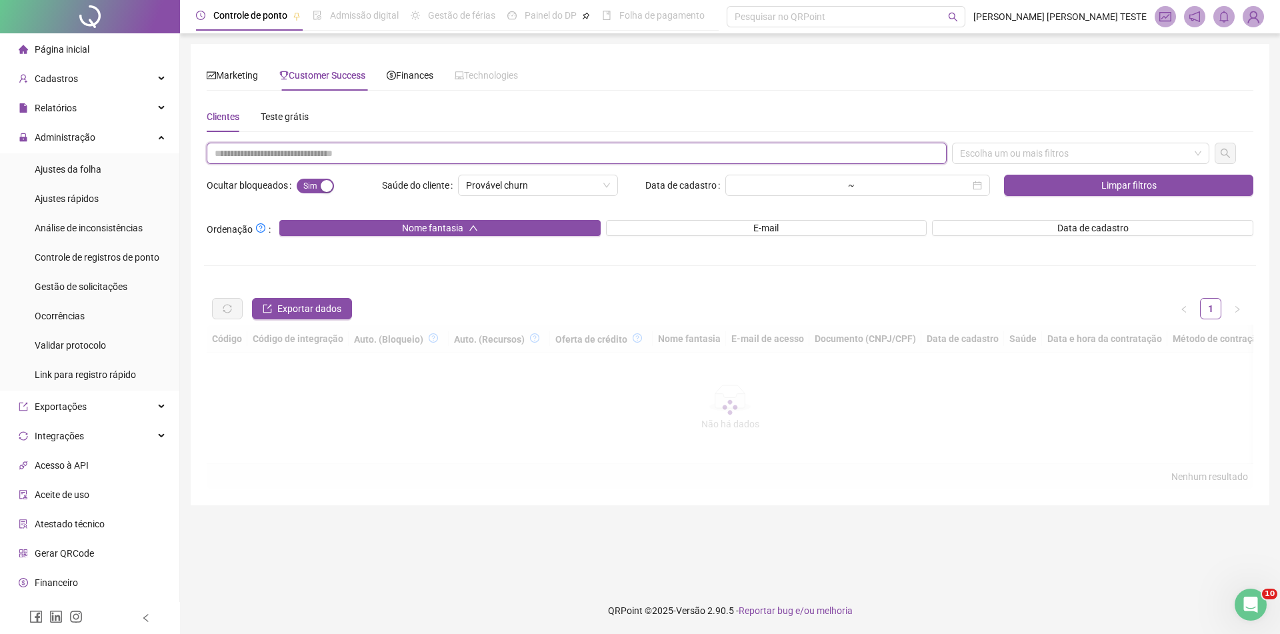
click at [351, 157] on input "text" at bounding box center [577, 153] width 740 height 21
paste input "**********"
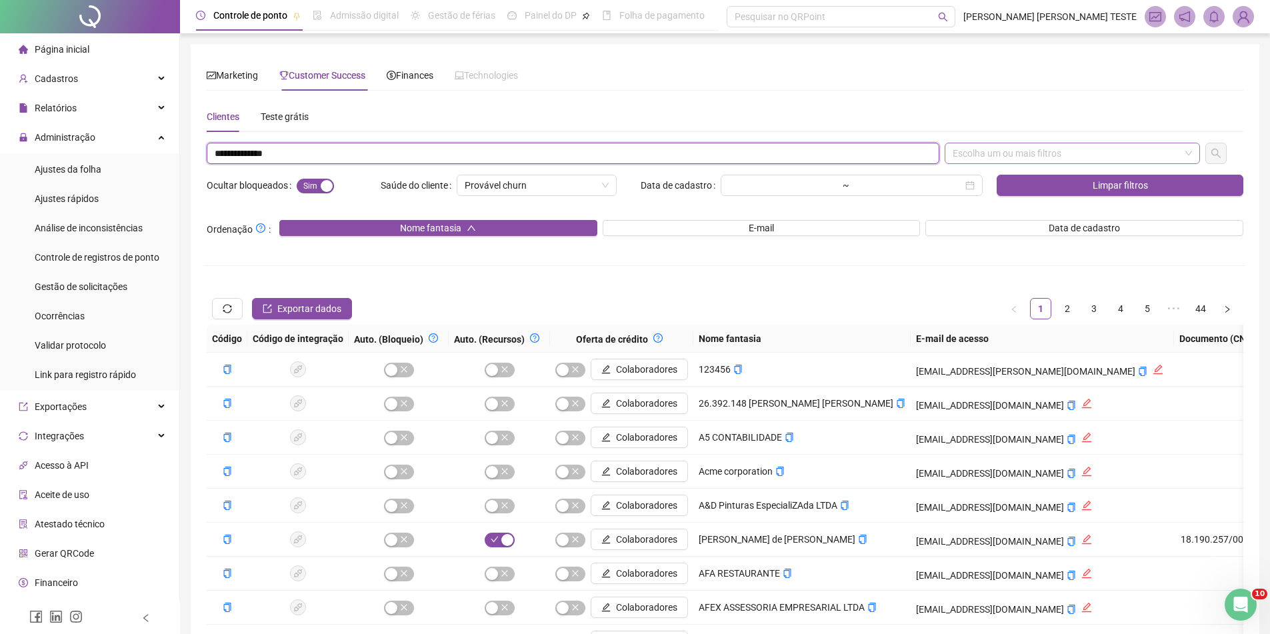
click at [972, 151] on div "Escolha um ou mais filtros" at bounding box center [1072, 153] width 255 height 21
type input "**********"
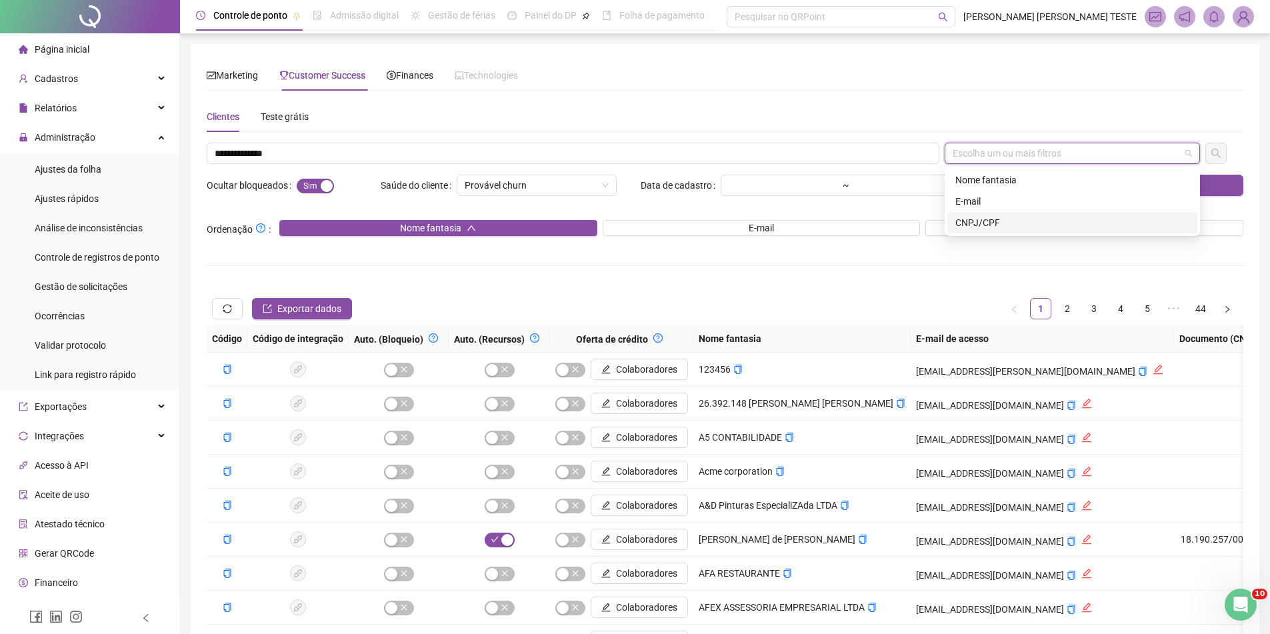
click at [972, 223] on div "CNPJ/CPF" at bounding box center [1073, 222] width 234 height 15
click at [1216, 155] on icon "search" at bounding box center [1216, 153] width 11 height 11
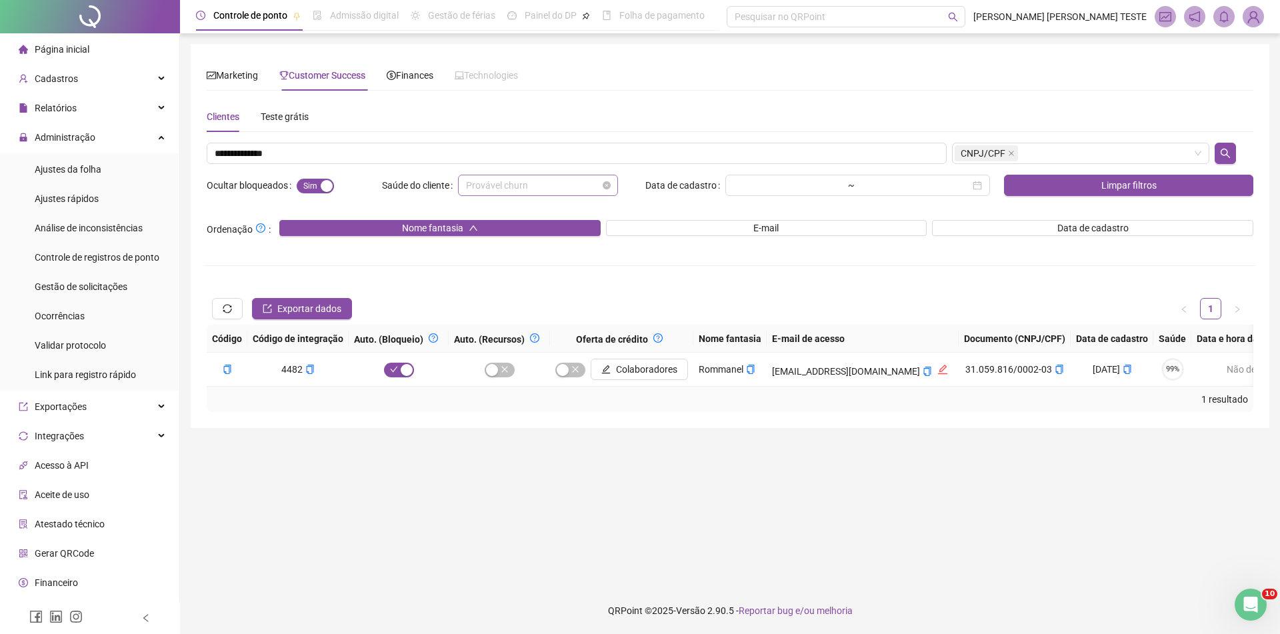
click at [613, 183] on div "Provável churn" at bounding box center [538, 185] width 160 height 21
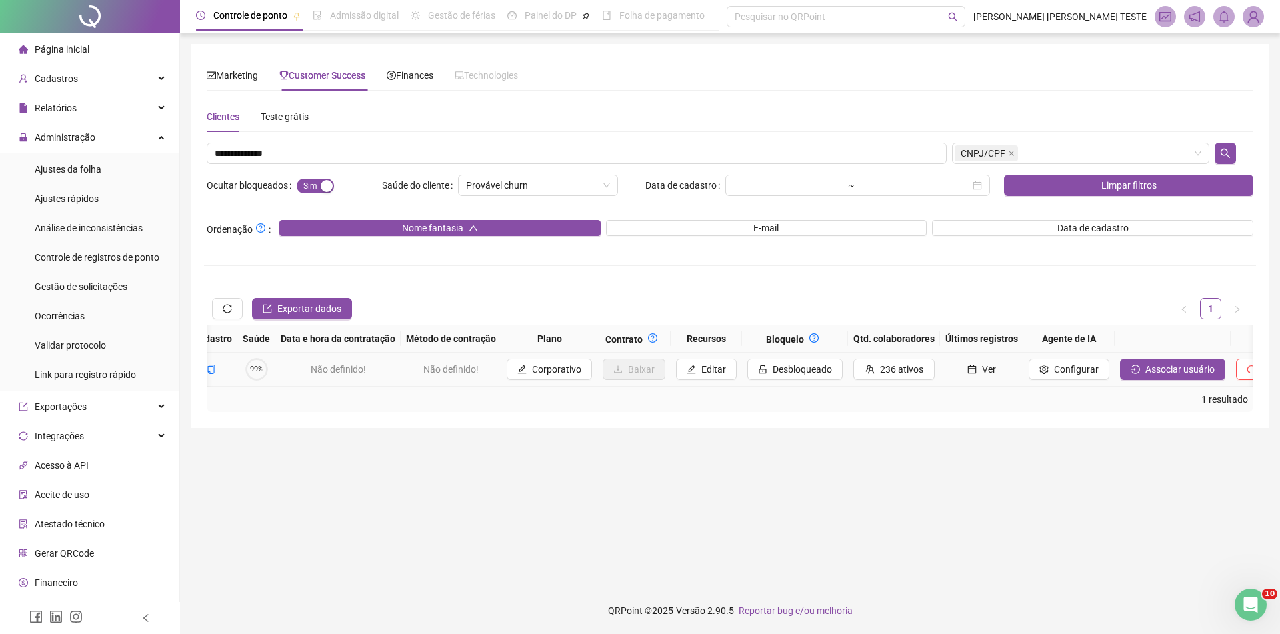
click at [1118, 358] on td "Associar usuário" at bounding box center [1173, 370] width 116 height 34
click at [1146, 371] on span "Associar usuário" at bounding box center [1180, 369] width 69 height 15
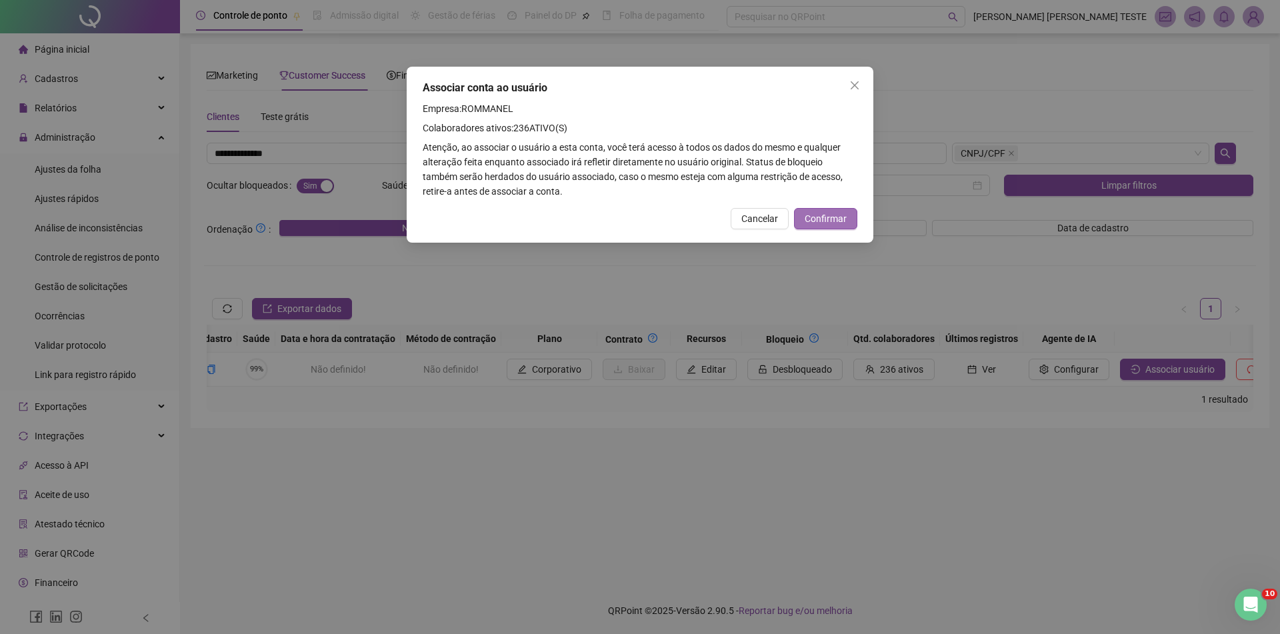
click at [845, 223] on span "Confirmar" at bounding box center [826, 218] width 42 height 15
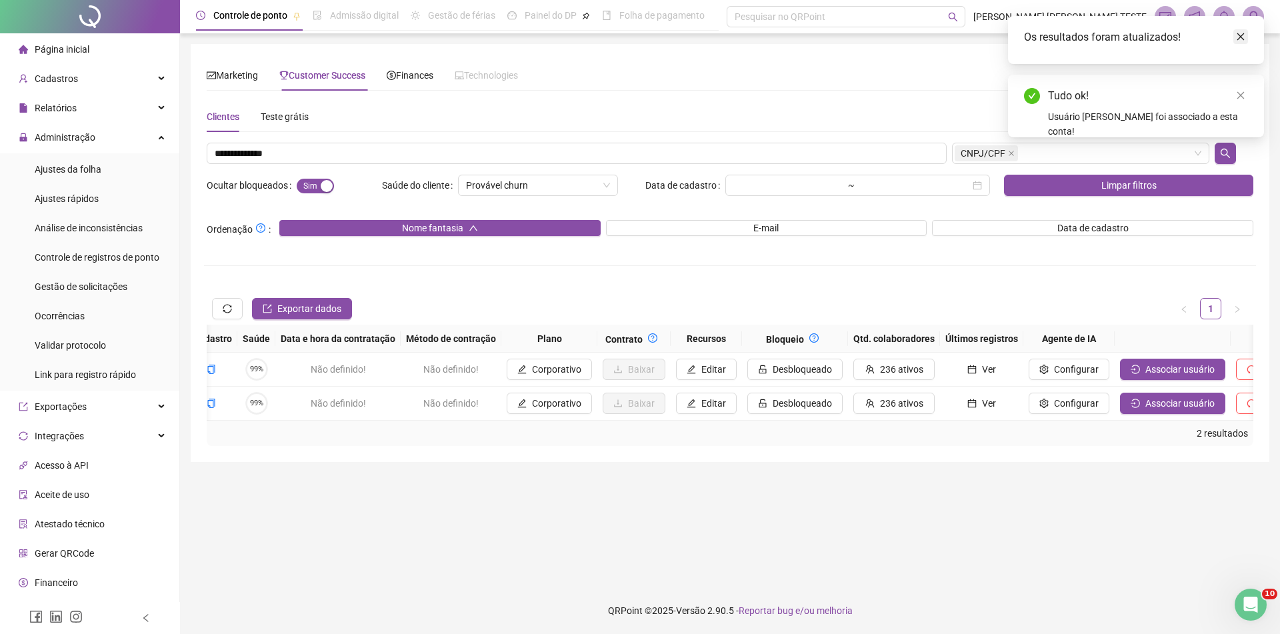
click at [1238, 33] on icon "close" at bounding box center [1240, 36] width 9 height 9
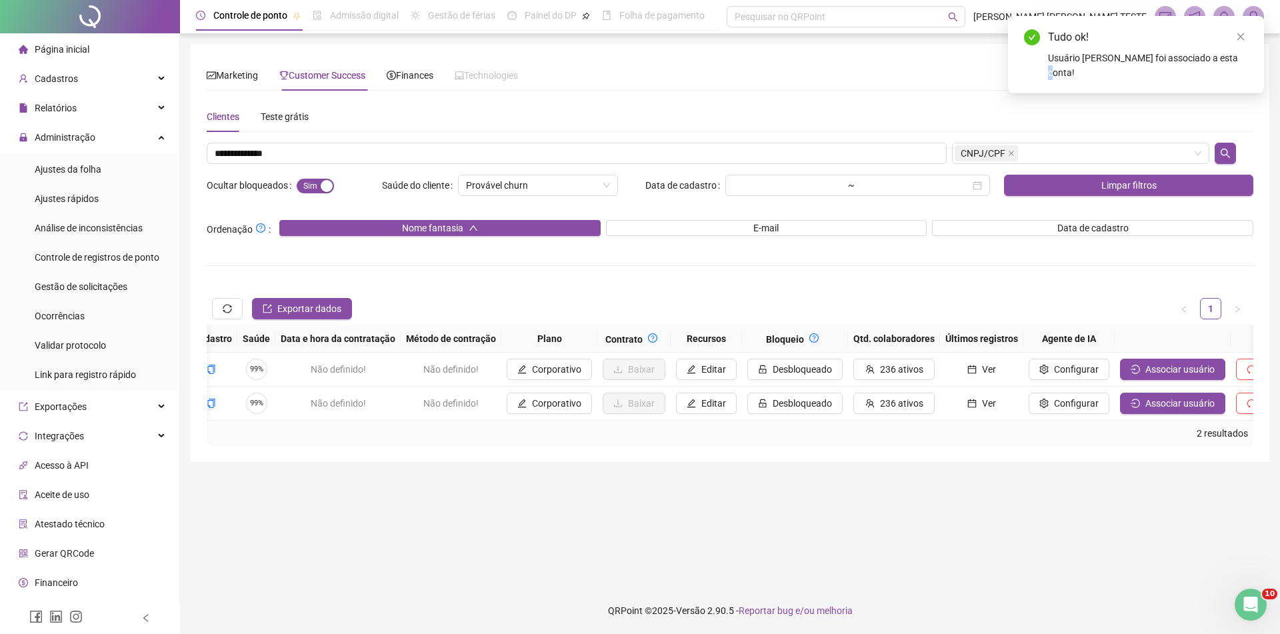
click at [1238, 33] on link "Close" at bounding box center [1241, 36] width 15 height 15
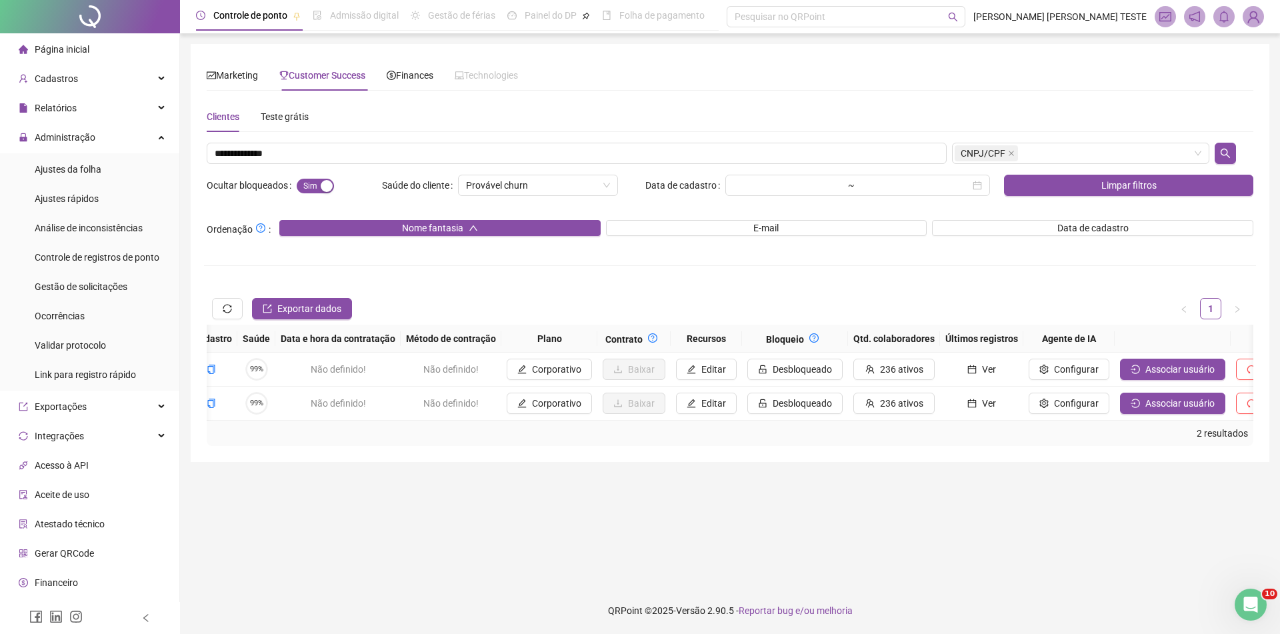
click at [1258, 12] on img at bounding box center [1254, 17] width 20 height 20
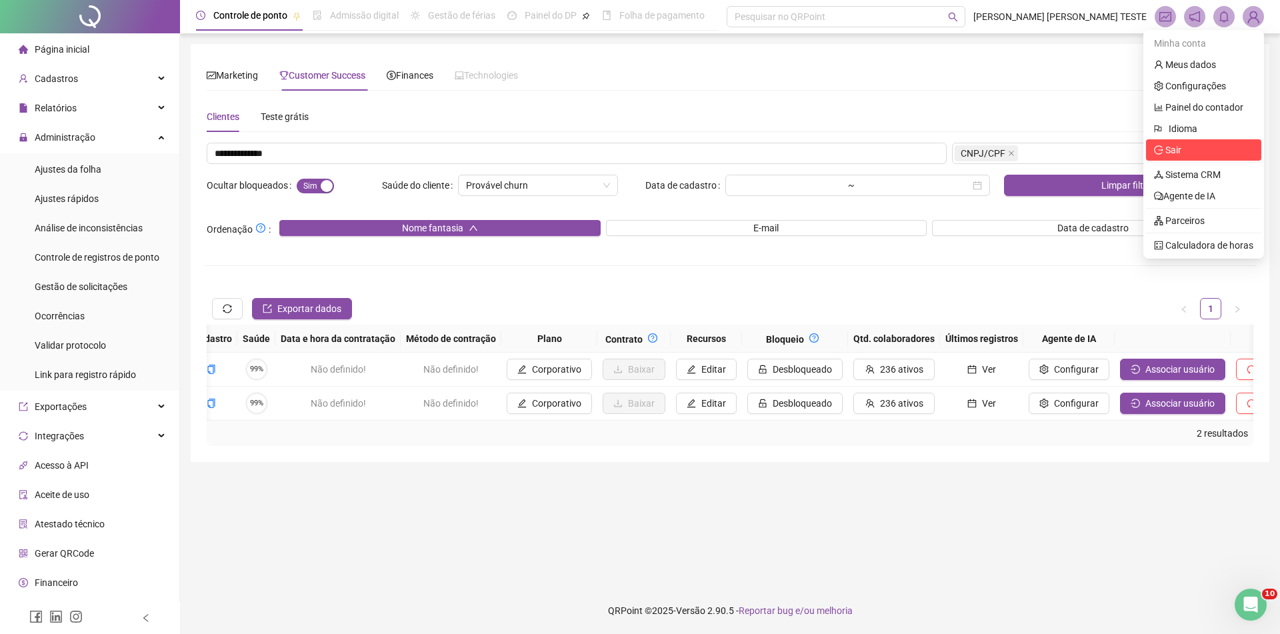
click at [1198, 153] on span "Sair" at bounding box center [1203, 150] width 99 height 15
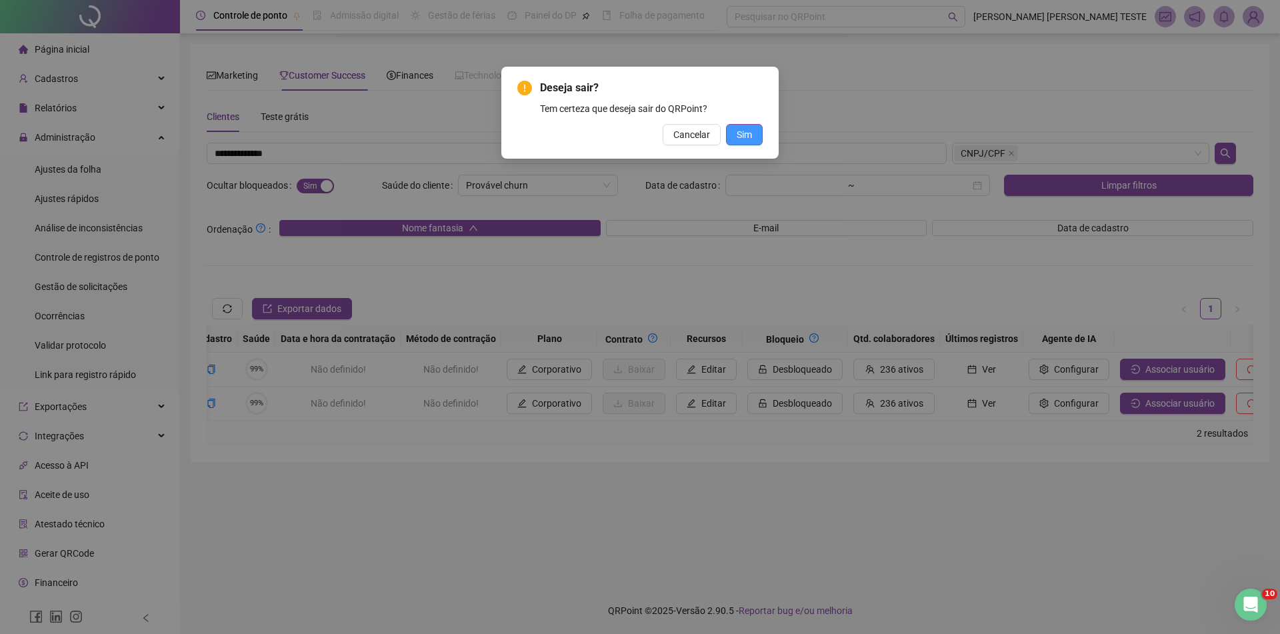
click at [732, 134] on button "Sim" at bounding box center [744, 134] width 37 height 21
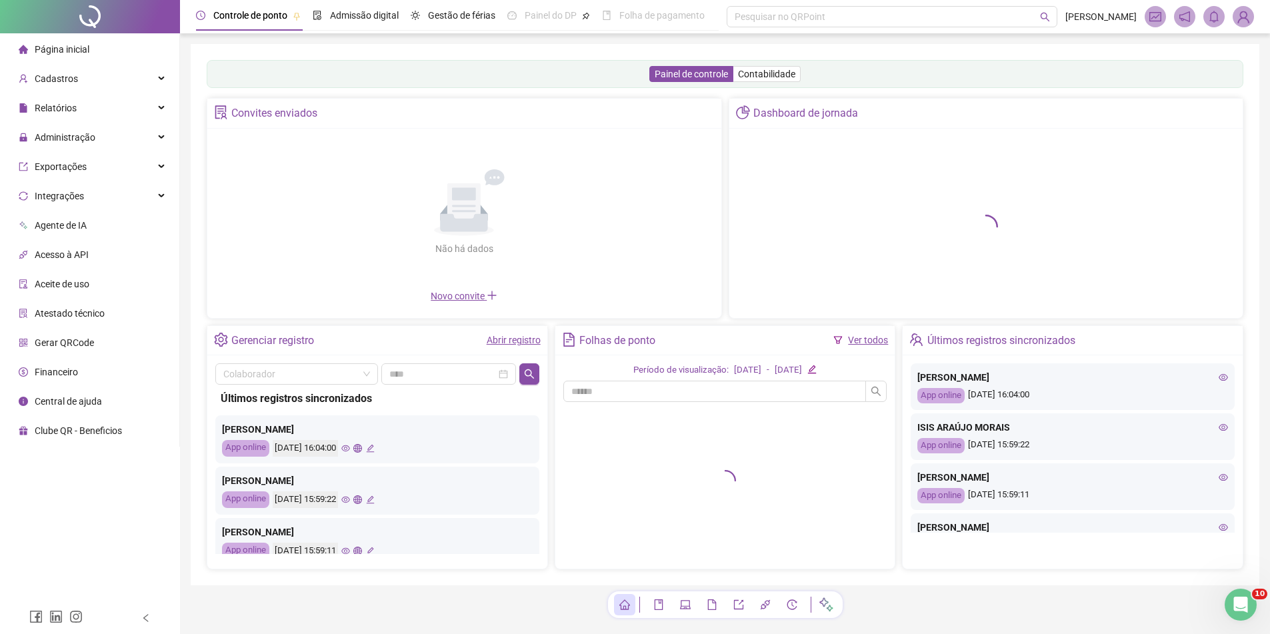
click at [1247, 13] on img at bounding box center [1244, 17] width 20 height 20
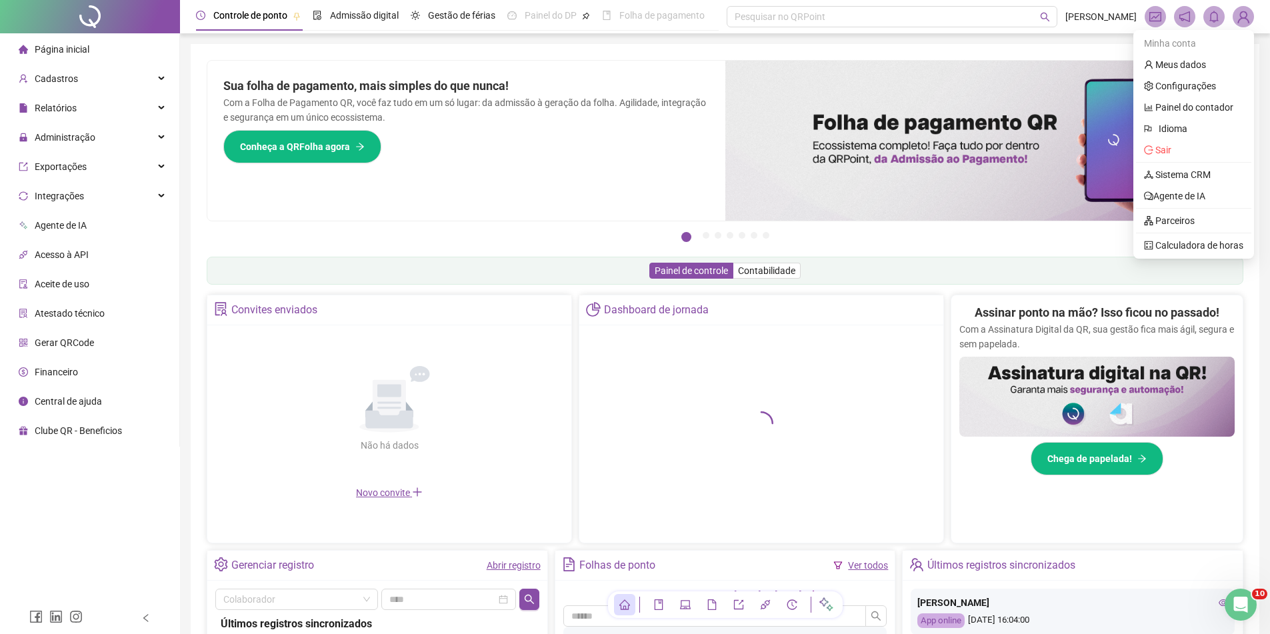
click at [649, 45] on div "Pague o QRPoint com Cartão de Crédito Sua assinatura: mais segurança, prática e…" at bounding box center [725, 427] width 1069 height 767
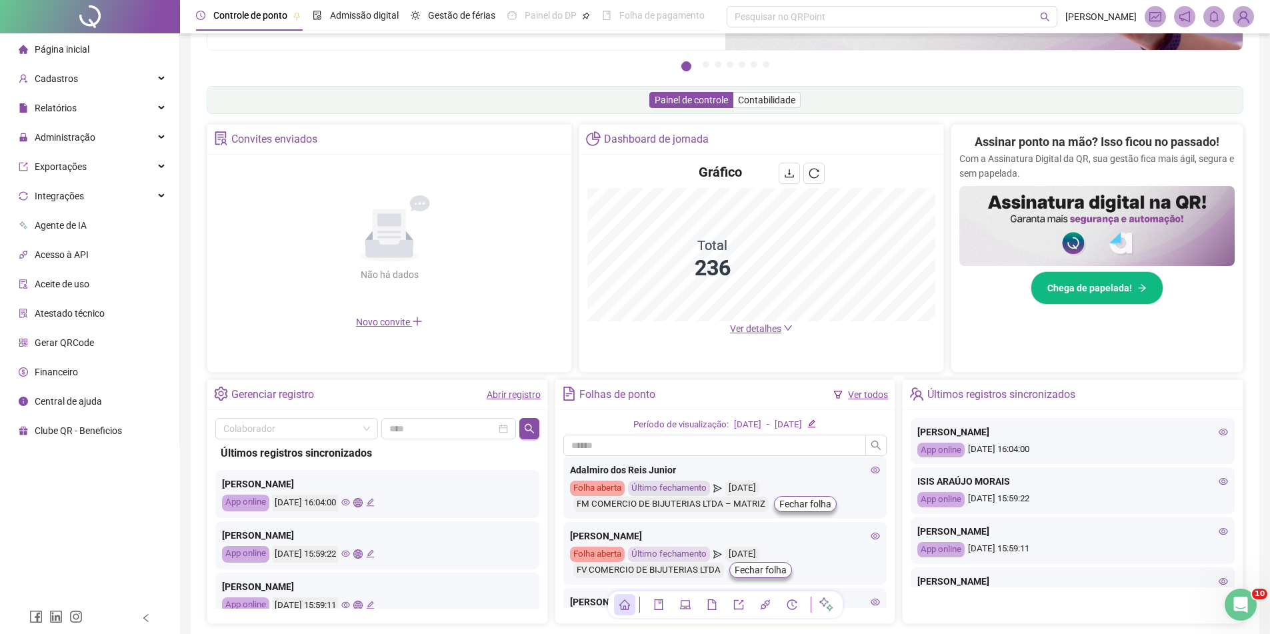
scroll to position [127, 0]
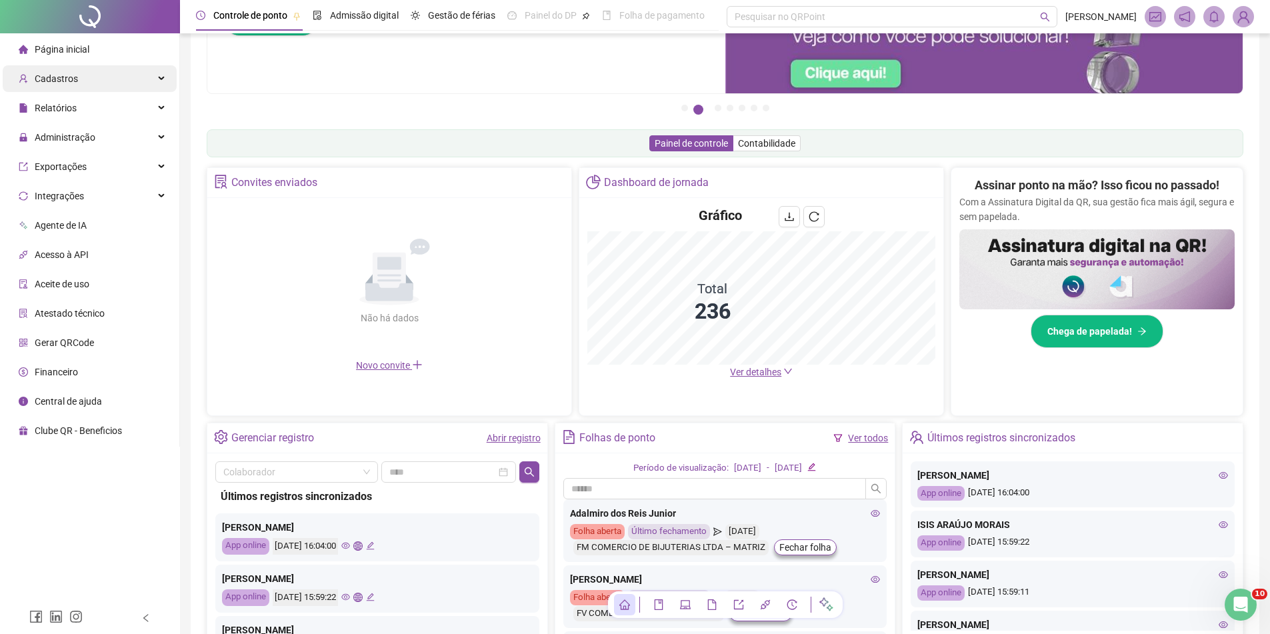
click at [59, 84] on span "Cadastros" at bounding box center [56, 78] width 43 height 11
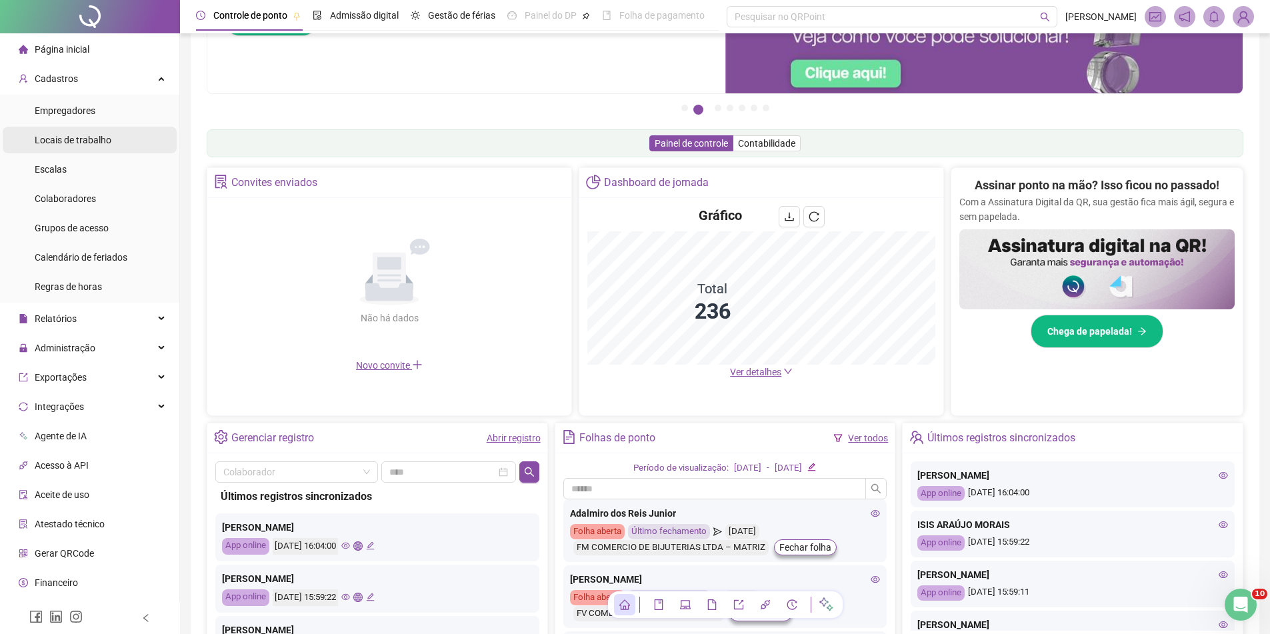
click at [99, 141] on span "Locais de trabalho" at bounding box center [73, 140] width 77 height 11
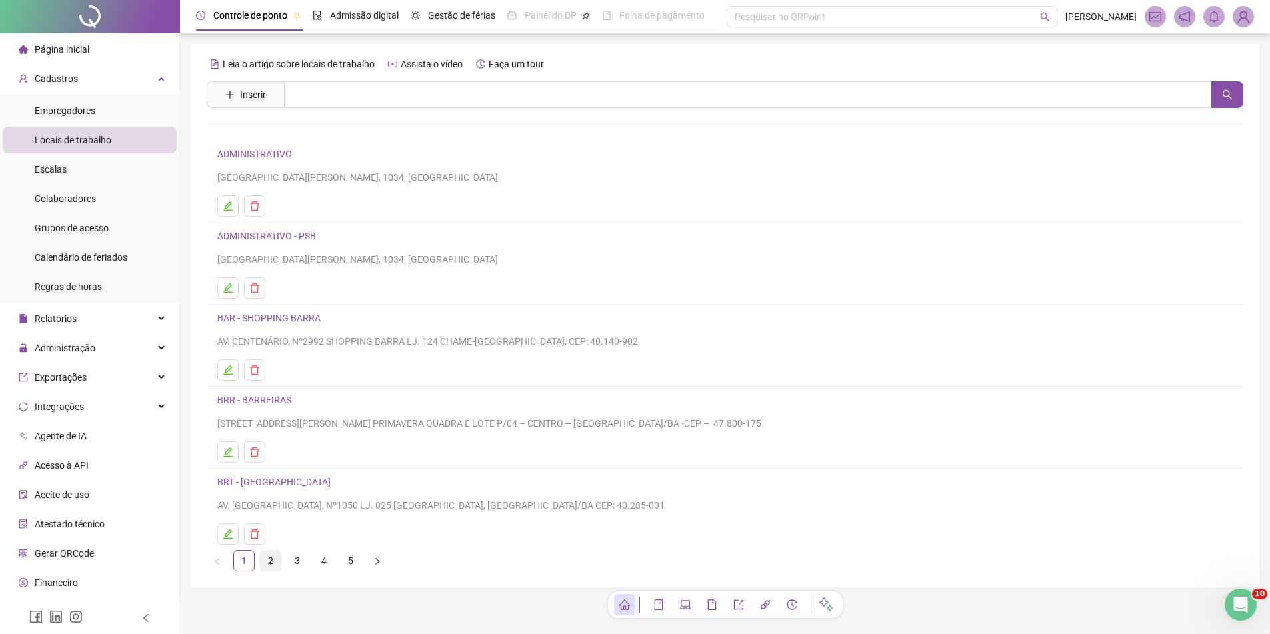
click at [265, 563] on link "2" at bounding box center [271, 561] width 20 height 20
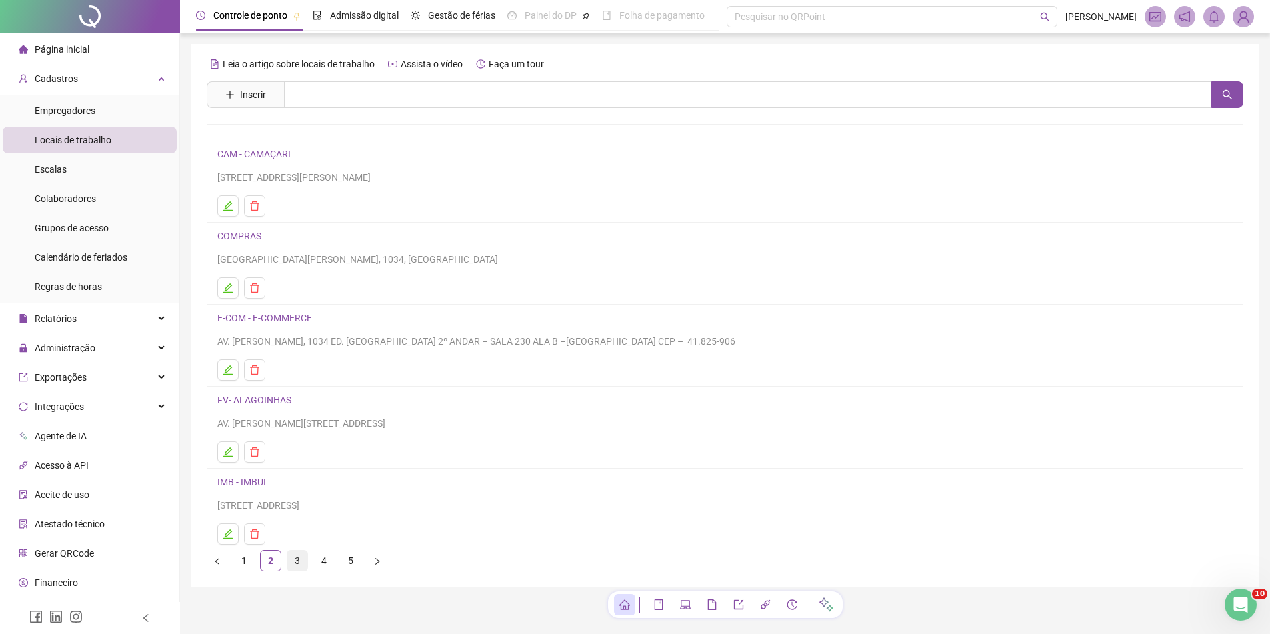
click at [295, 563] on link "3" at bounding box center [297, 561] width 20 height 20
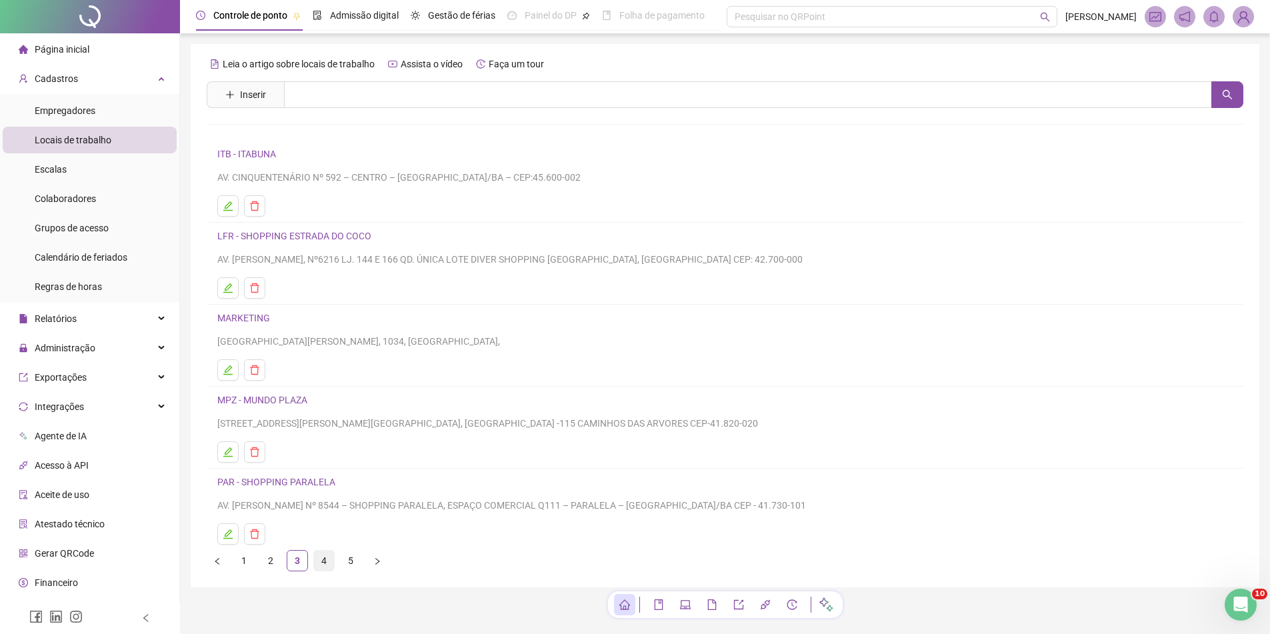
click at [332, 562] on link "4" at bounding box center [324, 561] width 20 height 20
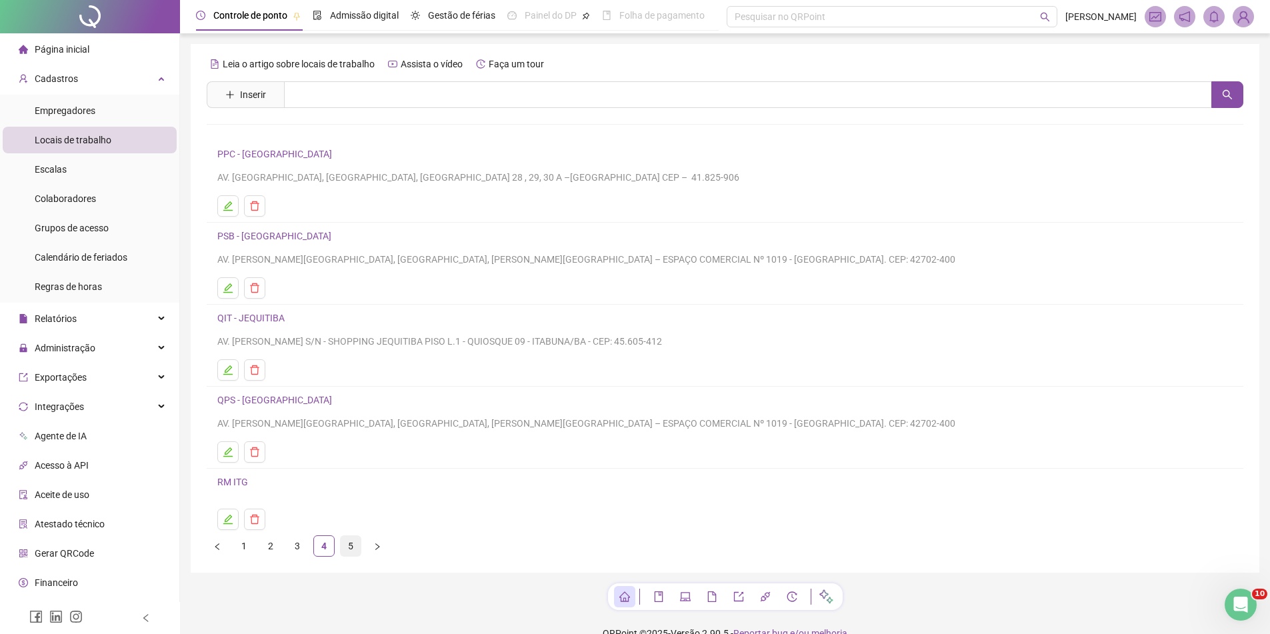
click at [349, 551] on link "5" at bounding box center [351, 546] width 20 height 20
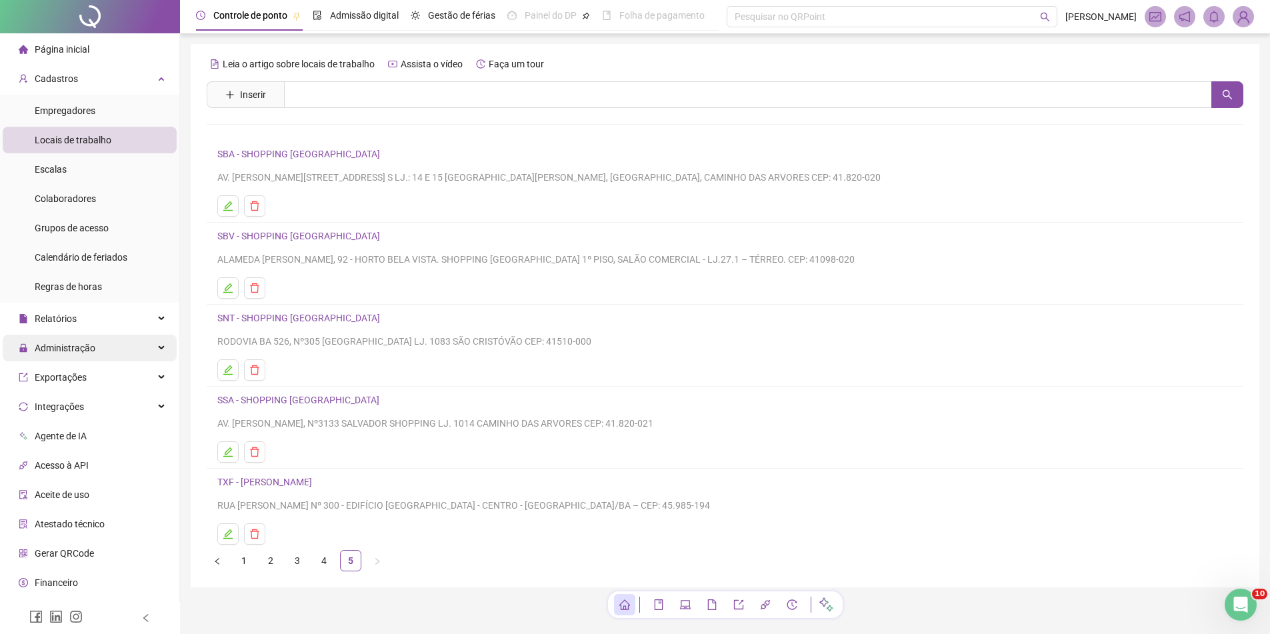
click at [121, 335] on div "Administração" at bounding box center [90, 348] width 174 height 27
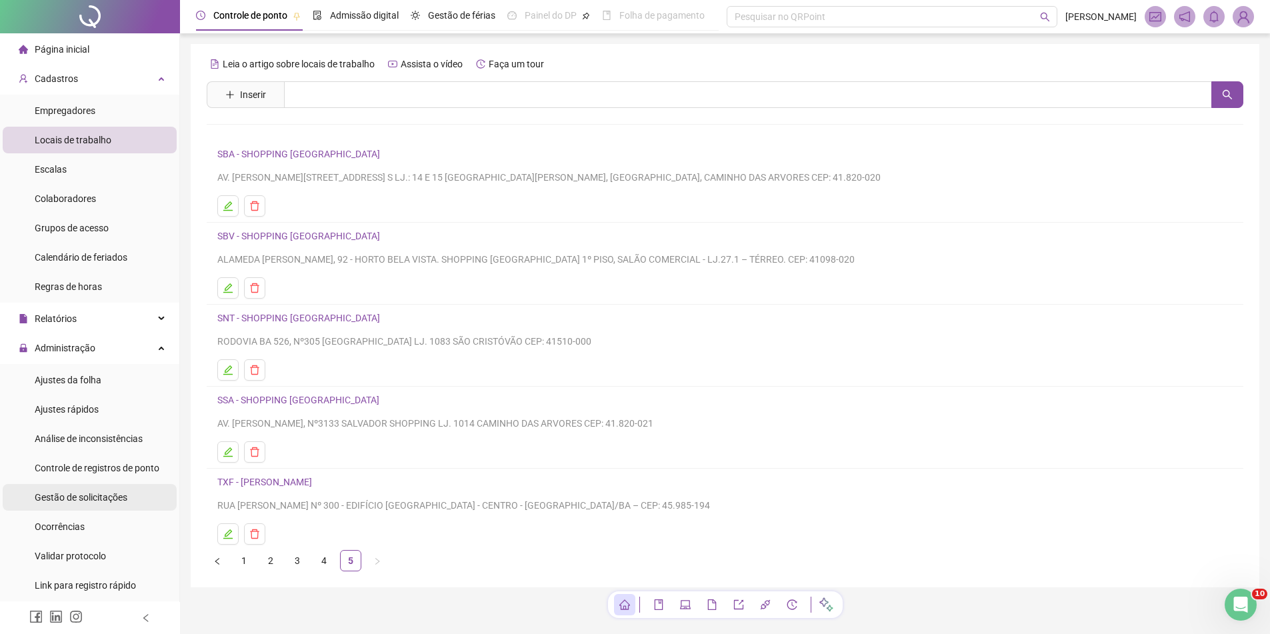
click at [119, 502] on span "Gestão de solicitações" at bounding box center [81, 497] width 93 height 11
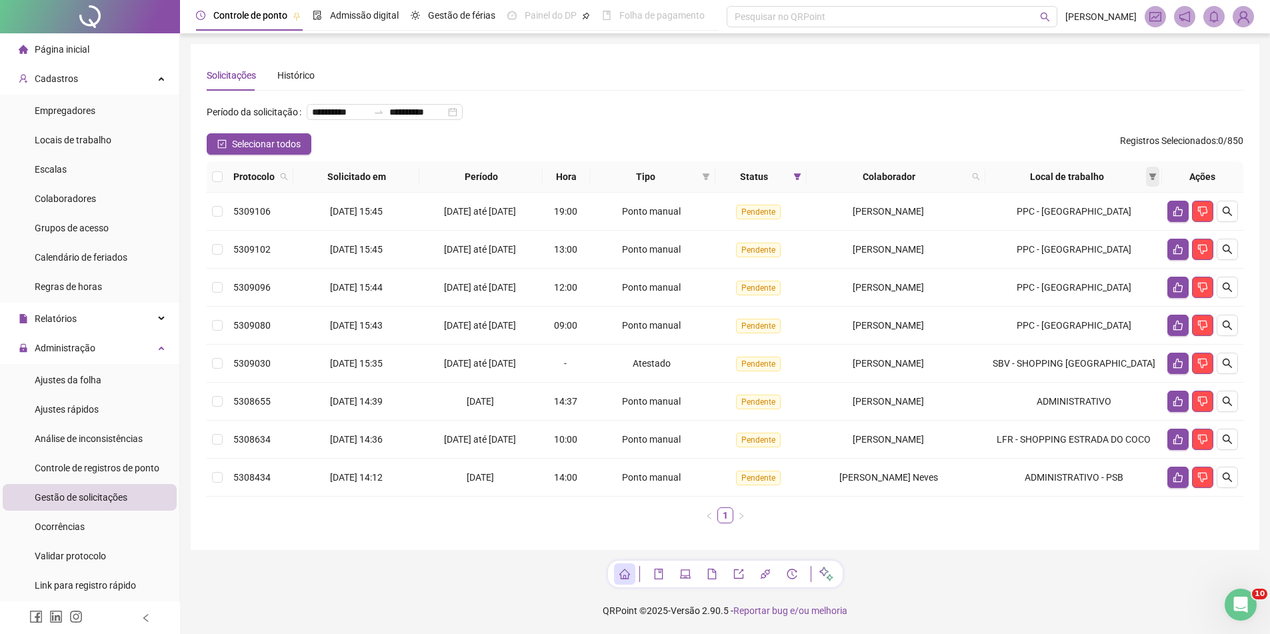
click at [1157, 187] on span at bounding box center [1152, 177] width 13 height 20
click at [1146, 187] on span at bounding box center [1152, 177] width 13 height 20
click at [1147, 187] on span at bounding box center [1152, 177] width 13 height 20
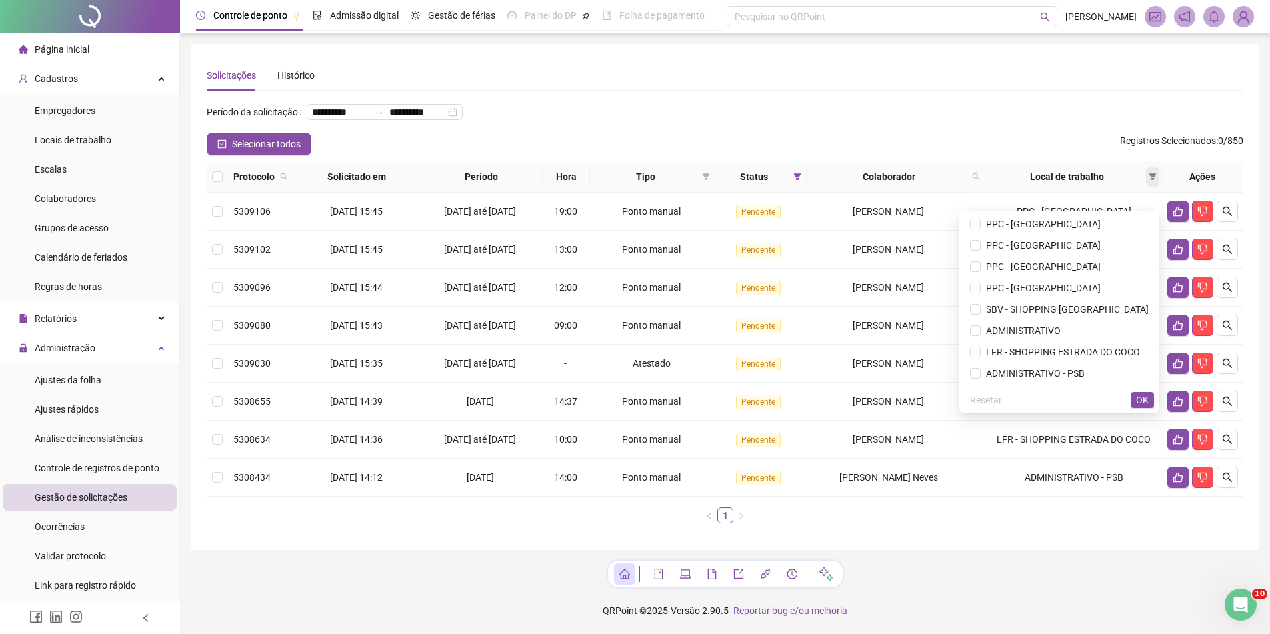
click at [1152, 187] on span at bounding box center [1152, 177] width 13 height 20
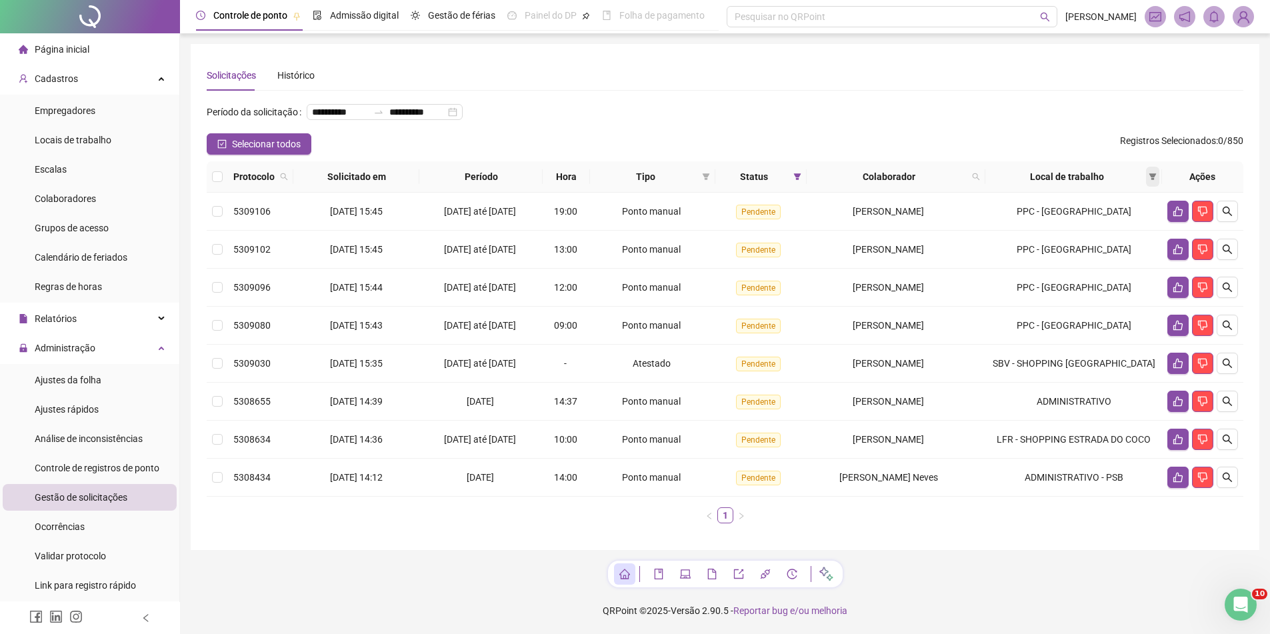
click at [1152, 187] on span at bounding box center [1152, 177] width 13 height 20
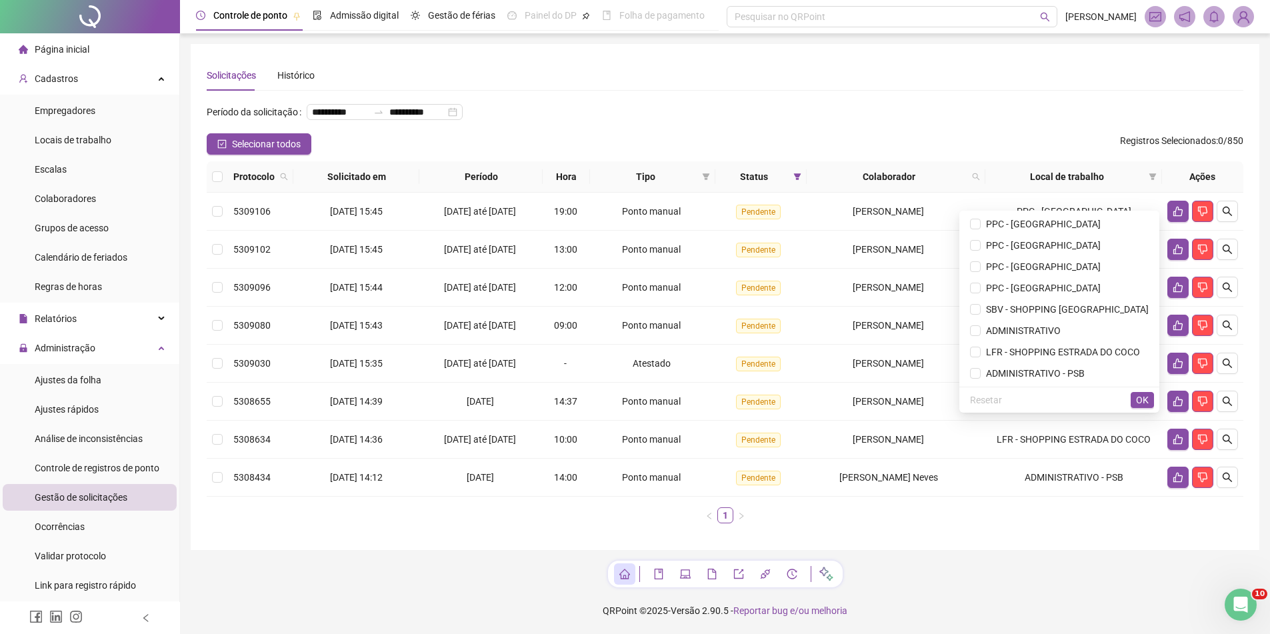
click at [984, 126] on div "**********" at bounding box center [725, 117] width 1037 height 32
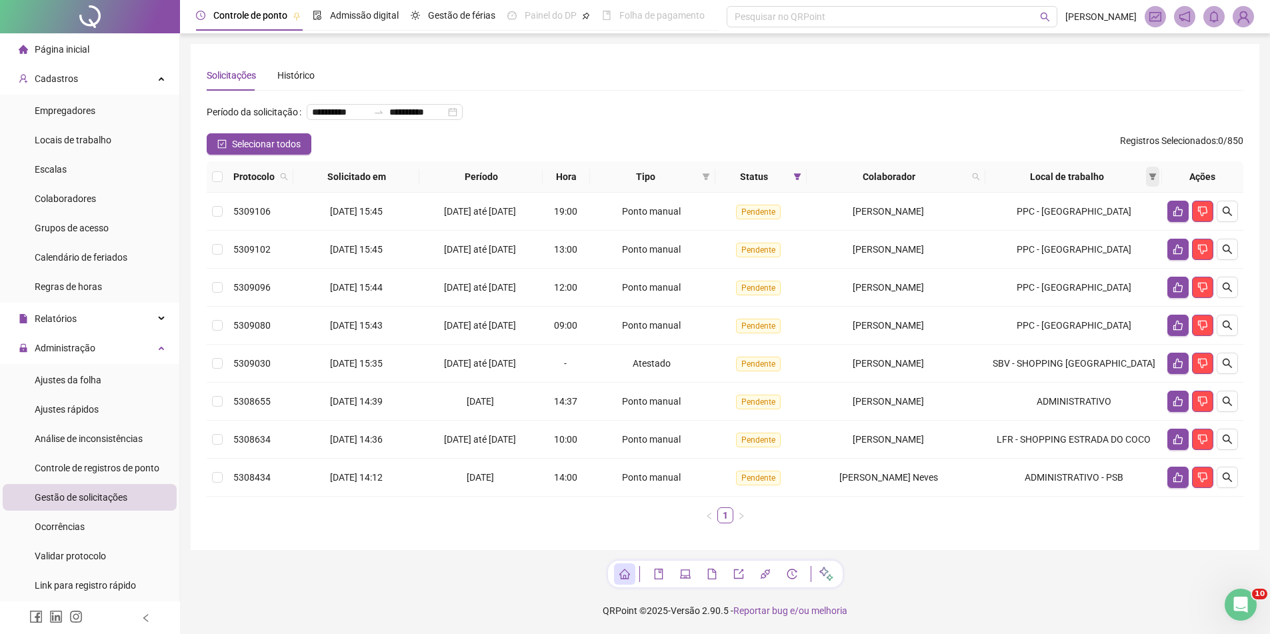
click at [1154, 181] on icon "filter" at bounding box center [1153, 177] width 8 height 8
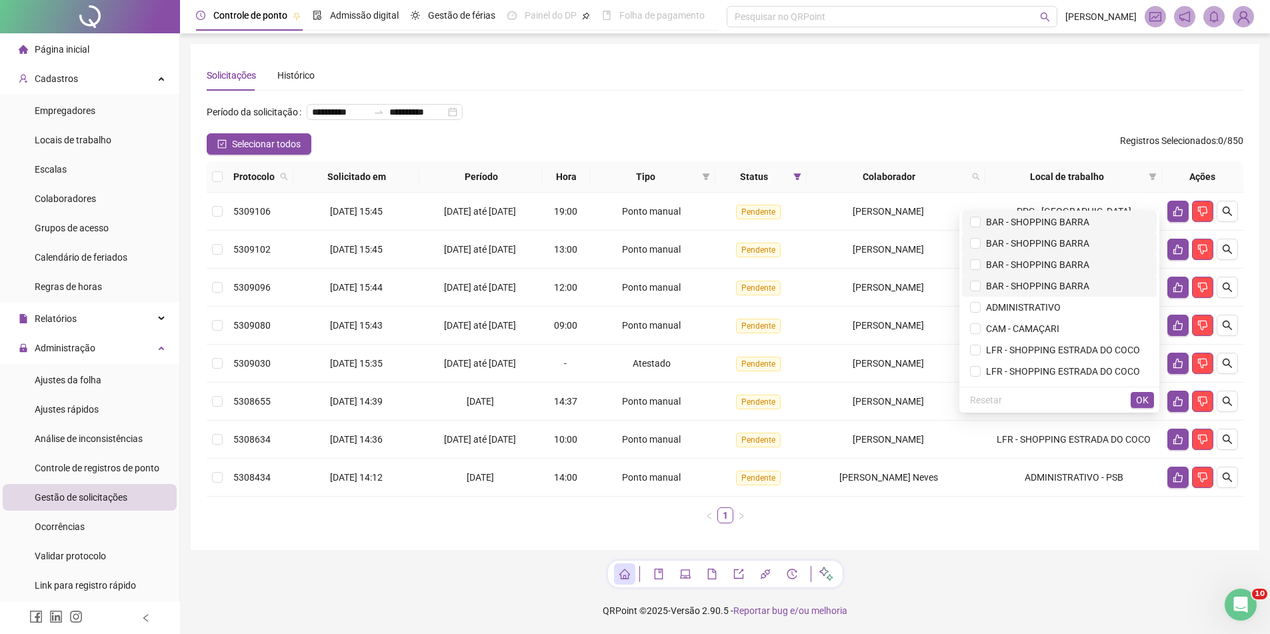
scroll to position [600, 0]
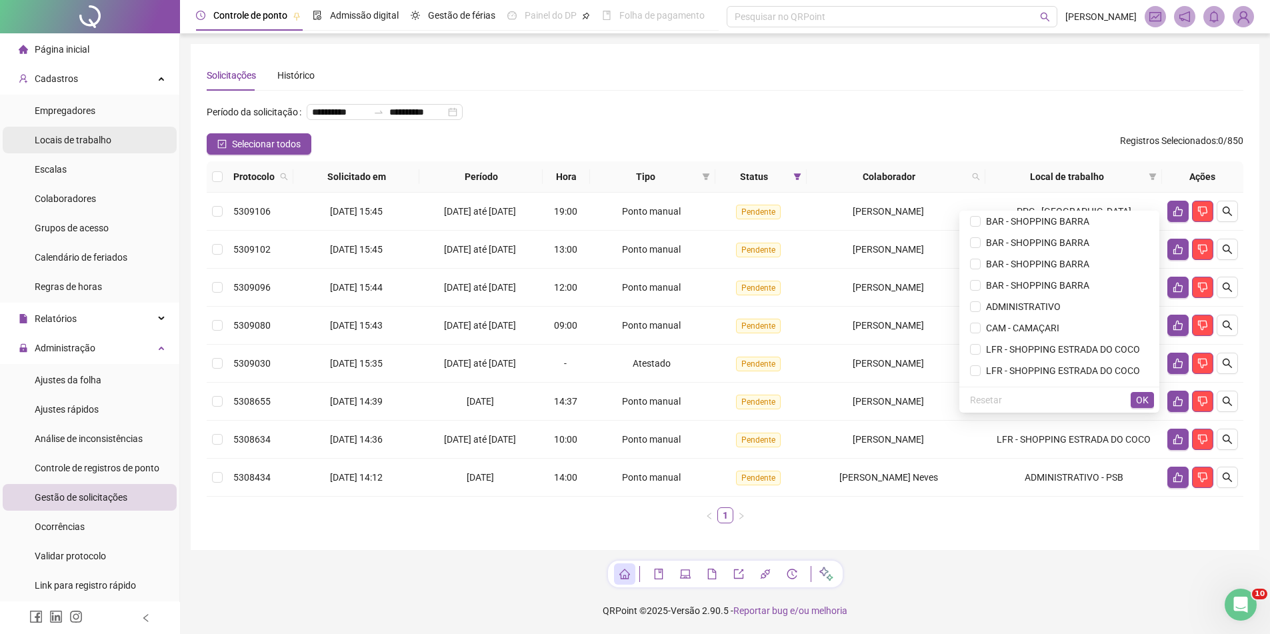
click at [131, 141] on li "Locais de trabalho" at bounding box center [90, 140] width 174 height 27
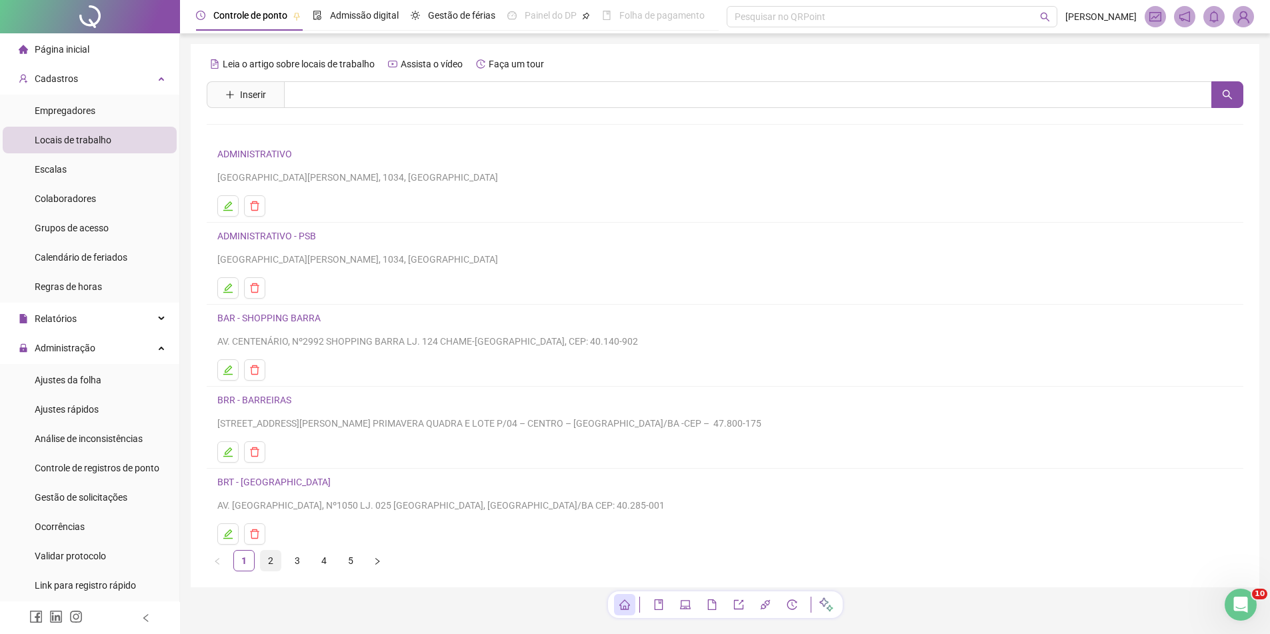
click at [276, 554] on link "2" at bounding box center [271, 561] width 20 height 20
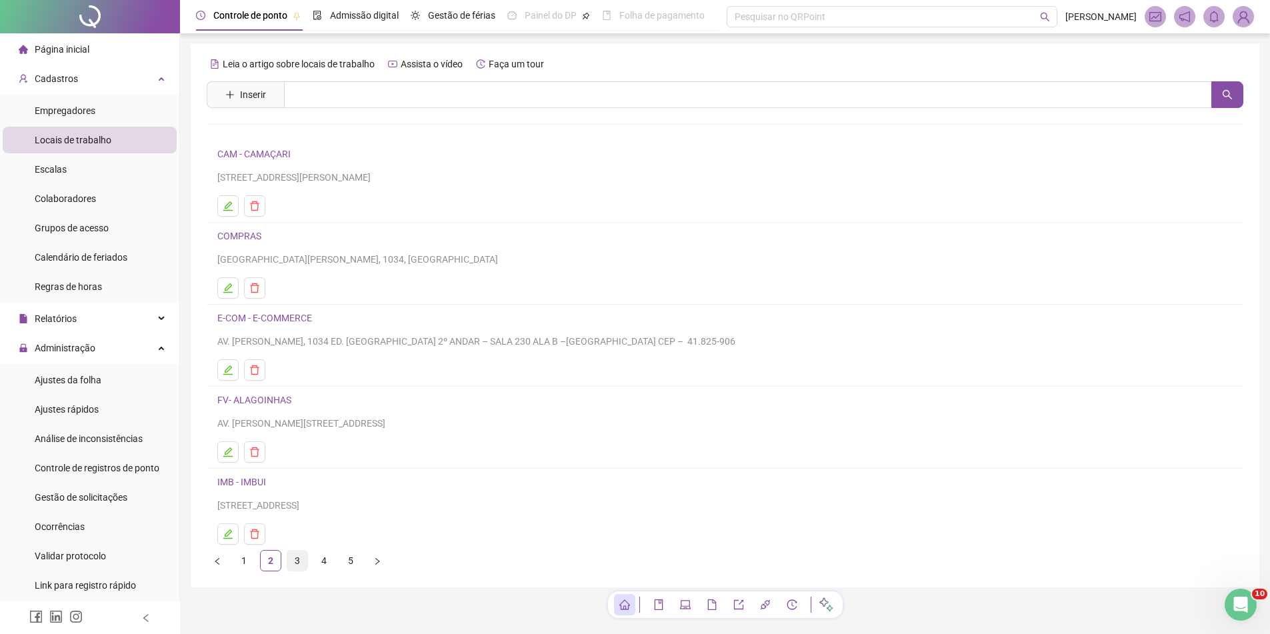
click at [301, 566] on link "3" at bounding box center [297, 561] width 20 height 20
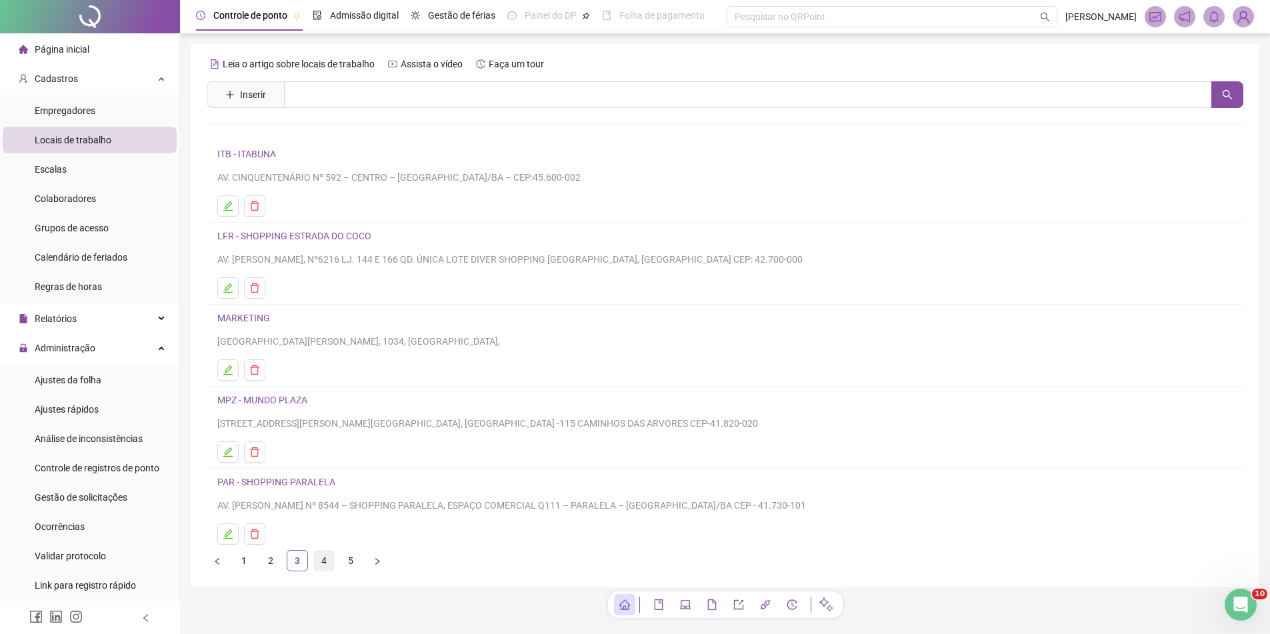
click at [327, 559] on link "4" at bounding box center [324, 561] width 20 height 20
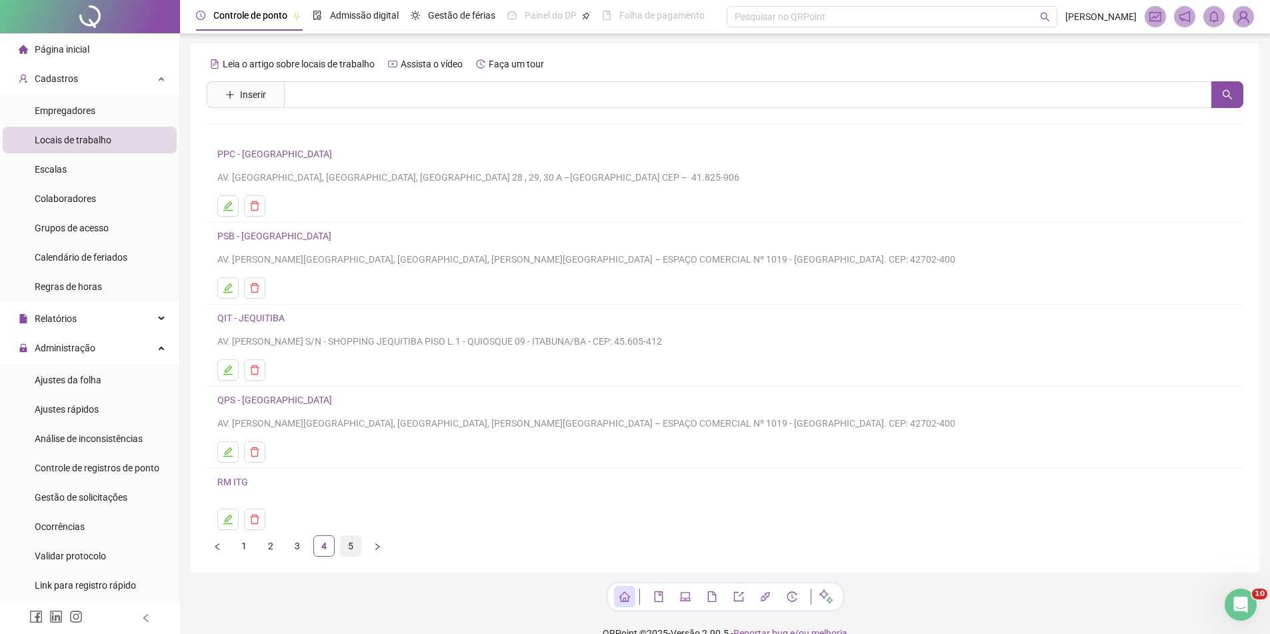
click at [348, 545] on link "5" at bounding box center [351, 546] width 20 height 20
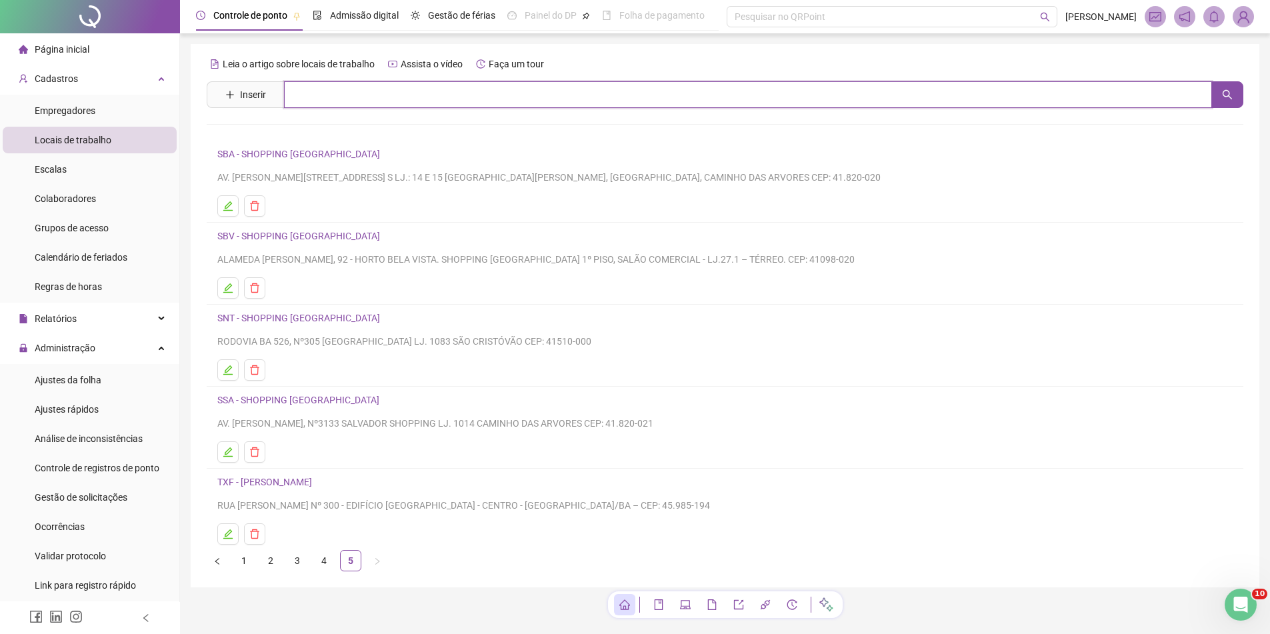
click at [367, 85] on input "text" at bounding box center [748, 94] width 928 height 27
type input "*"
click at [325, 567] on link "4" at bounding box center [324, 561] width 20 height 20
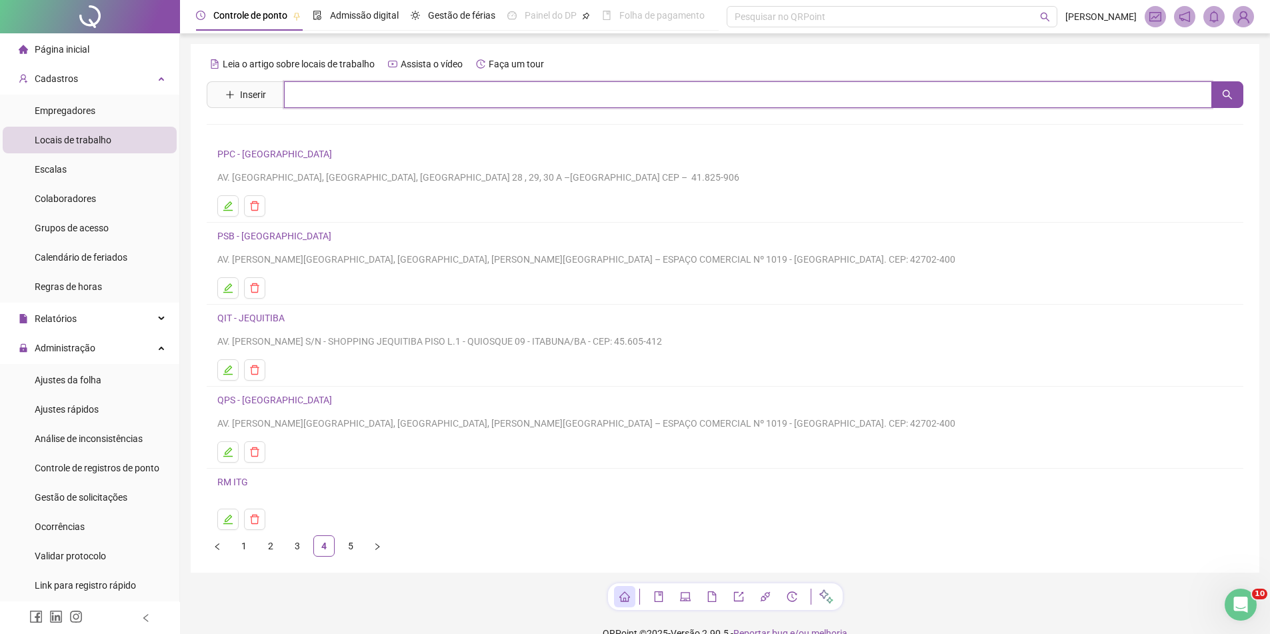
click at [330, 93] on input "text" at bounding box center [748, 94] width 928 height 27
type input "***"
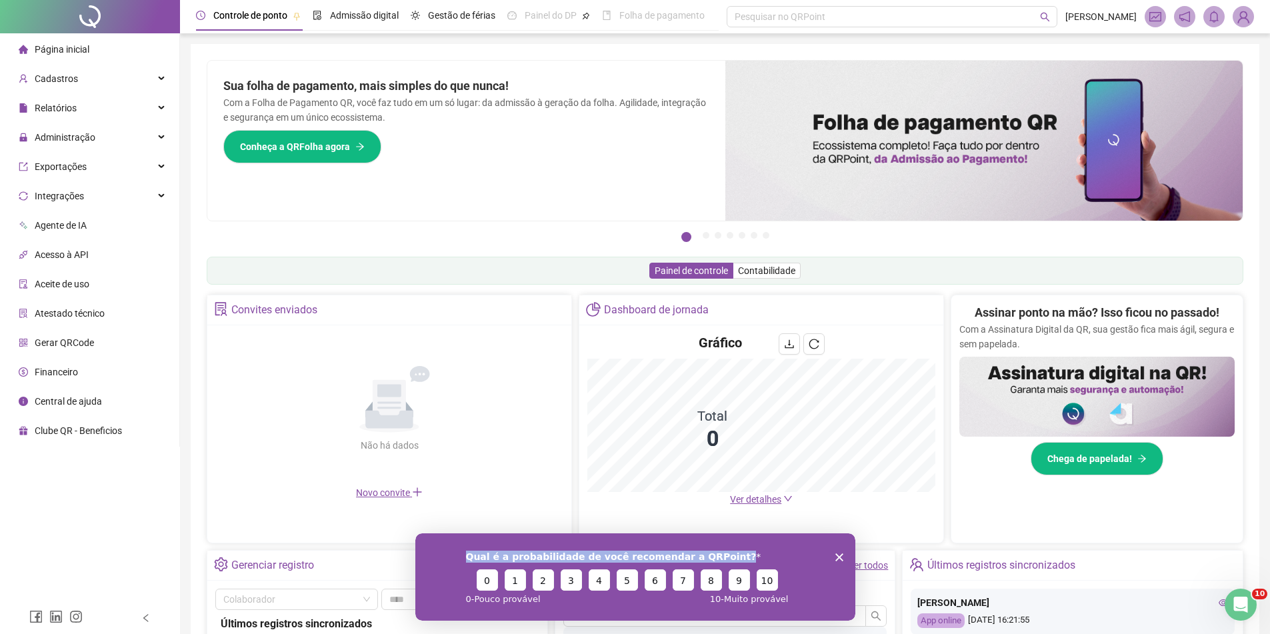
click at [835, 554] on div "Qual é a probabilidade de você recomendar a QRPoint? 0 1 2 3 4 5 6 7 8 9 10 0 -…" at bounding box center [635, 576] width 440 height 87
click at [836, 555] on icon "Encerrar pesquisa" at bounding box center [839, 557] width 8 height 8
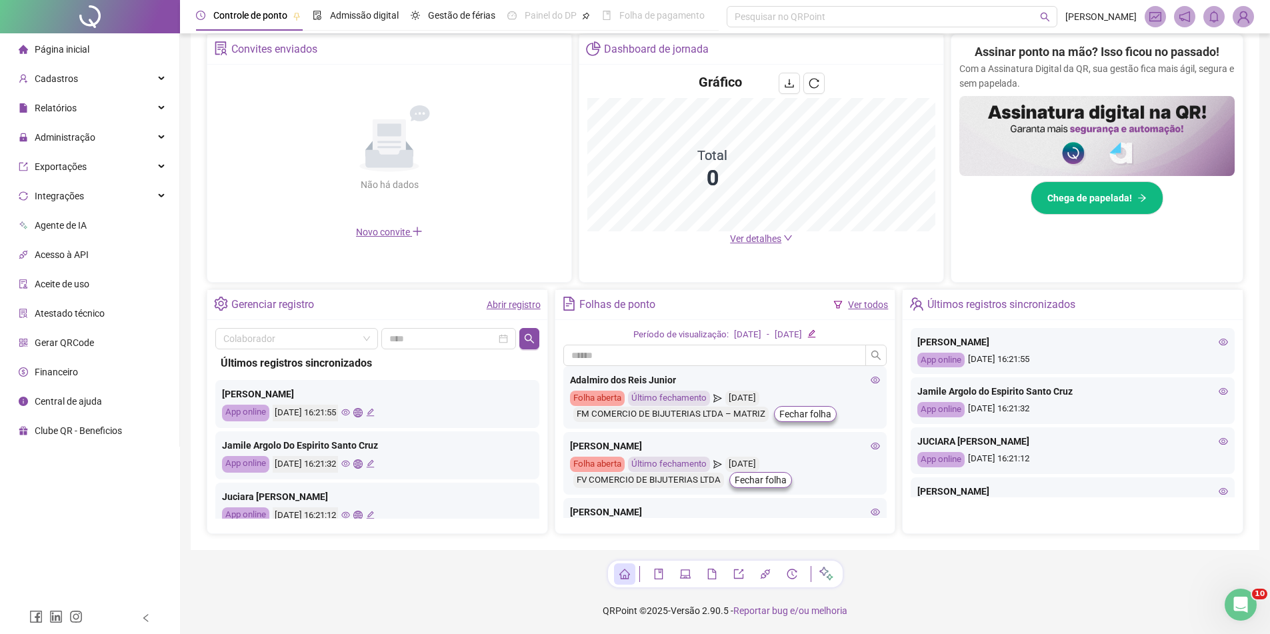
scroll to position [61, 0]
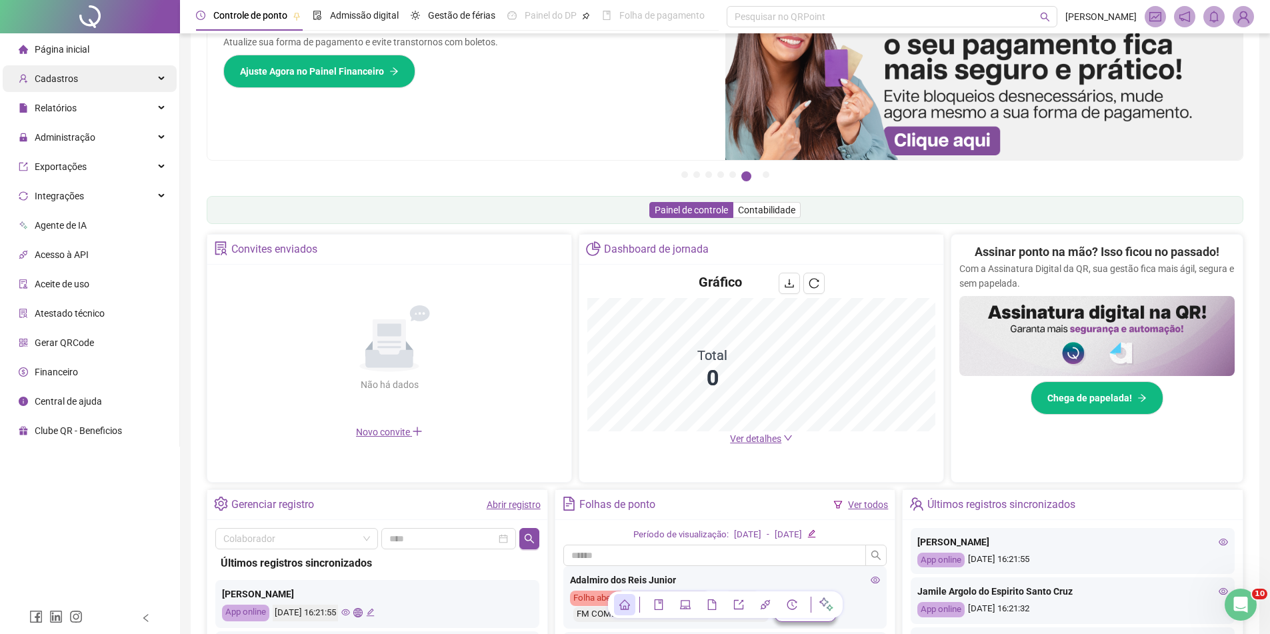
click at [96, 74] on div "Cadastros" at bounding box center [90, 78] width 174 height 27
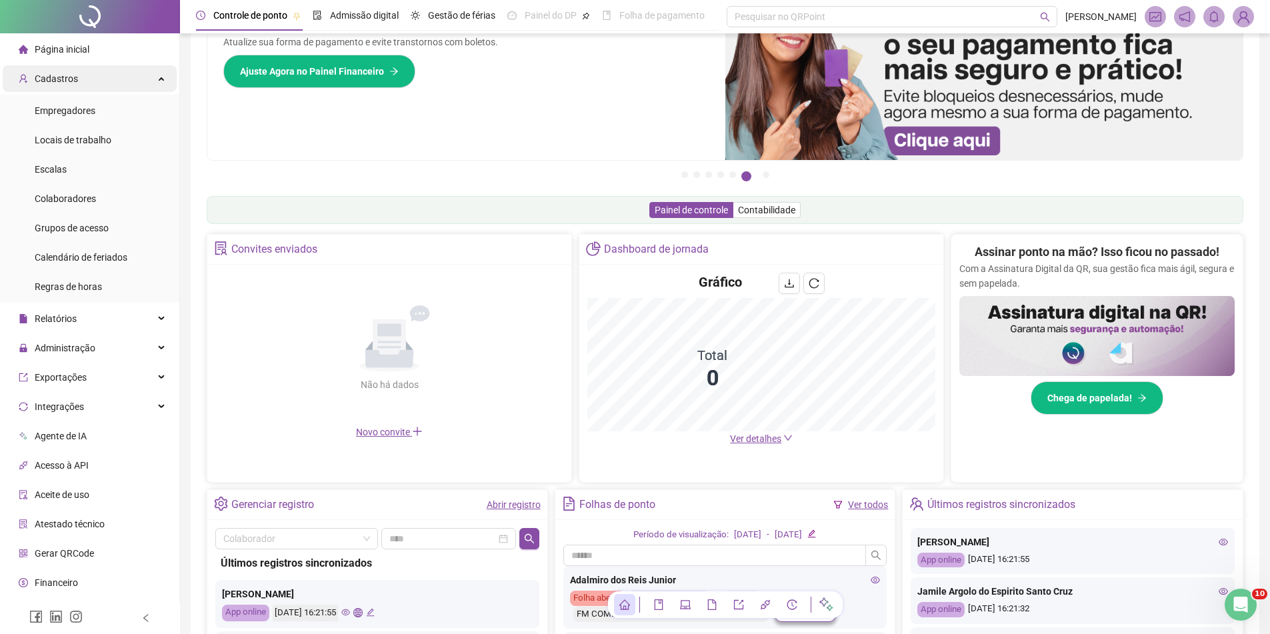
click at [96, 74] on div "Cadastros" at bounding box center [90, 78] width 174 height 27
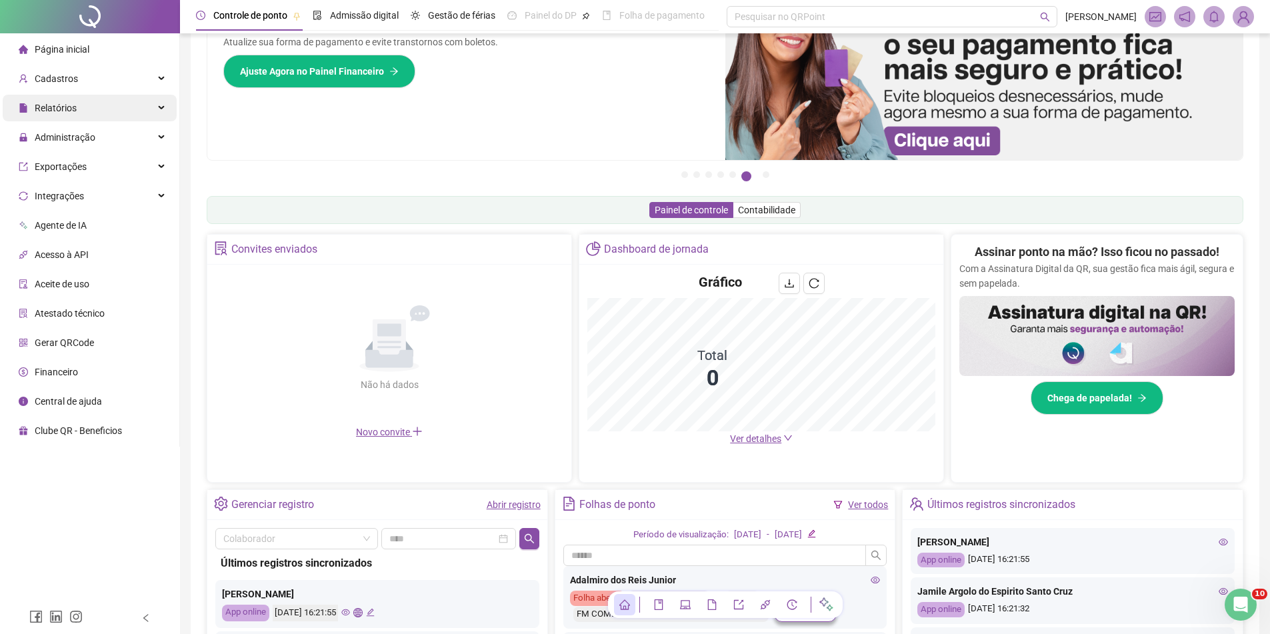
click at [104, 101] on div "Relatórios" at bounding box center [90, 108] width 174 height 27
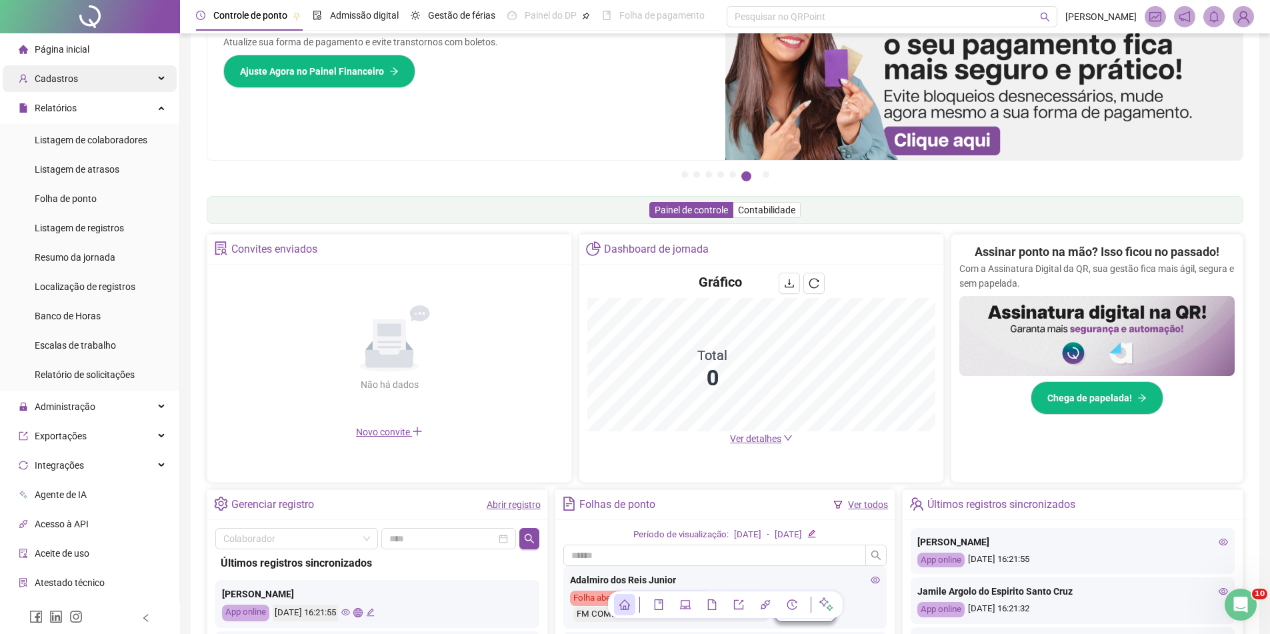
click at [108, 81] on div "Cadastros" at bounding box center [90, 78] width 174 height 27
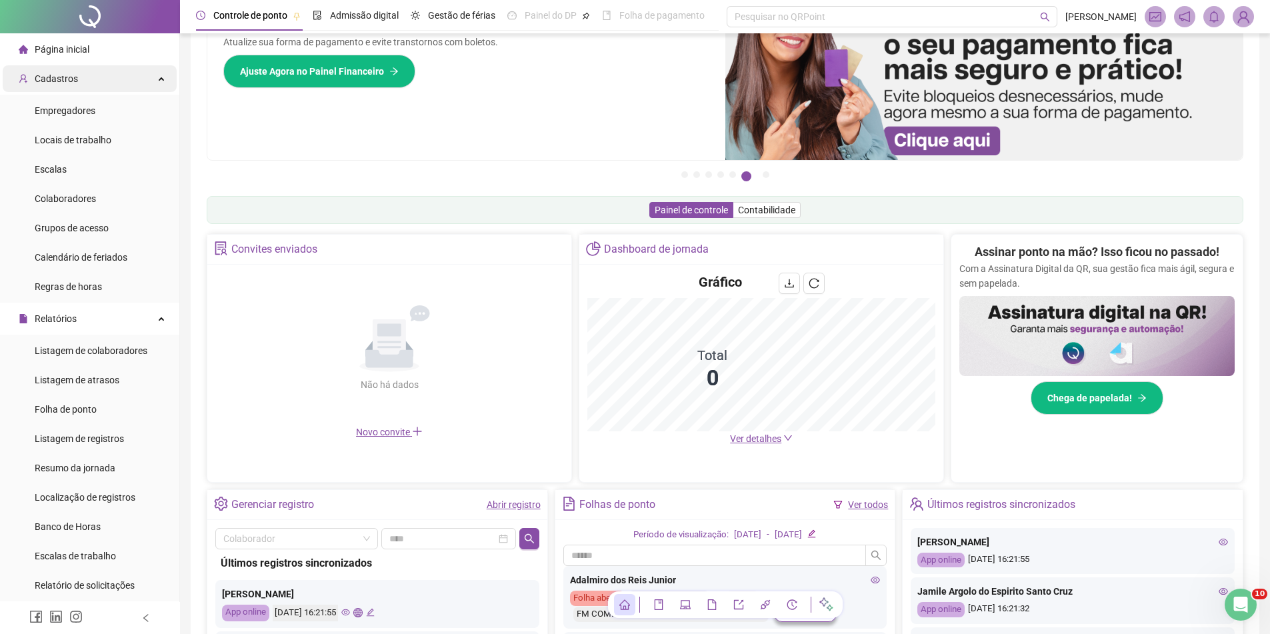
click at [108, 82] on div "Cadastros" at bounding box center [90, 78] width 174 height 27
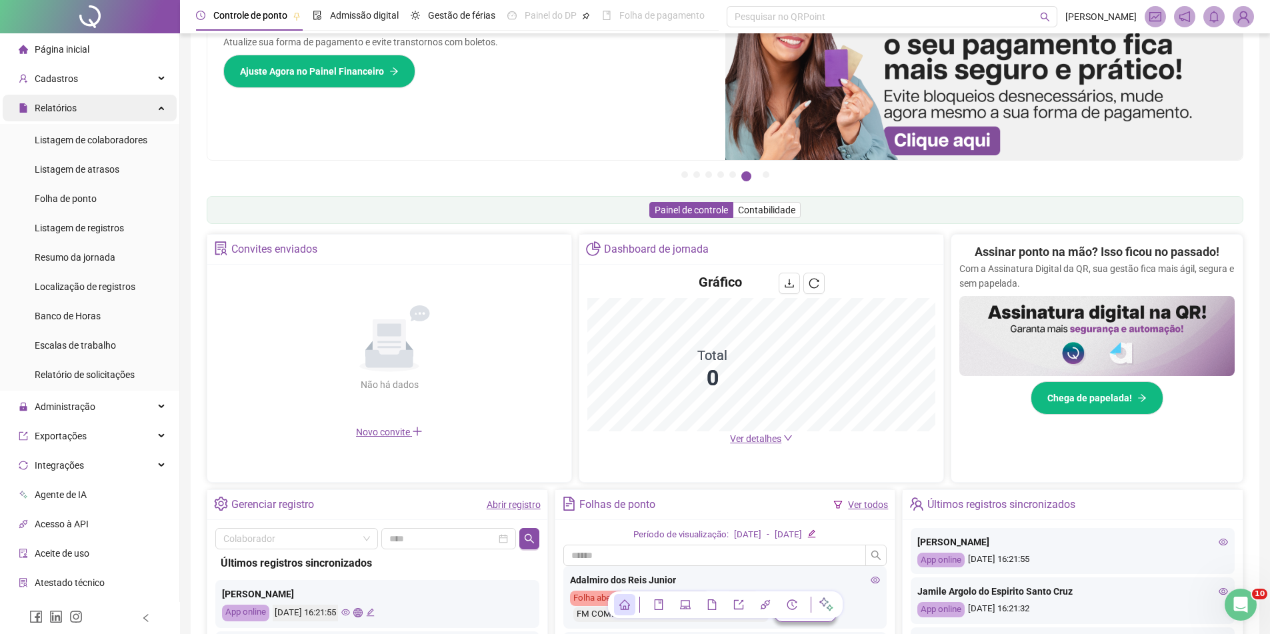
click at [98, 115] on div "Relatórios" at bounding box center [90, 108] width 174 height 27
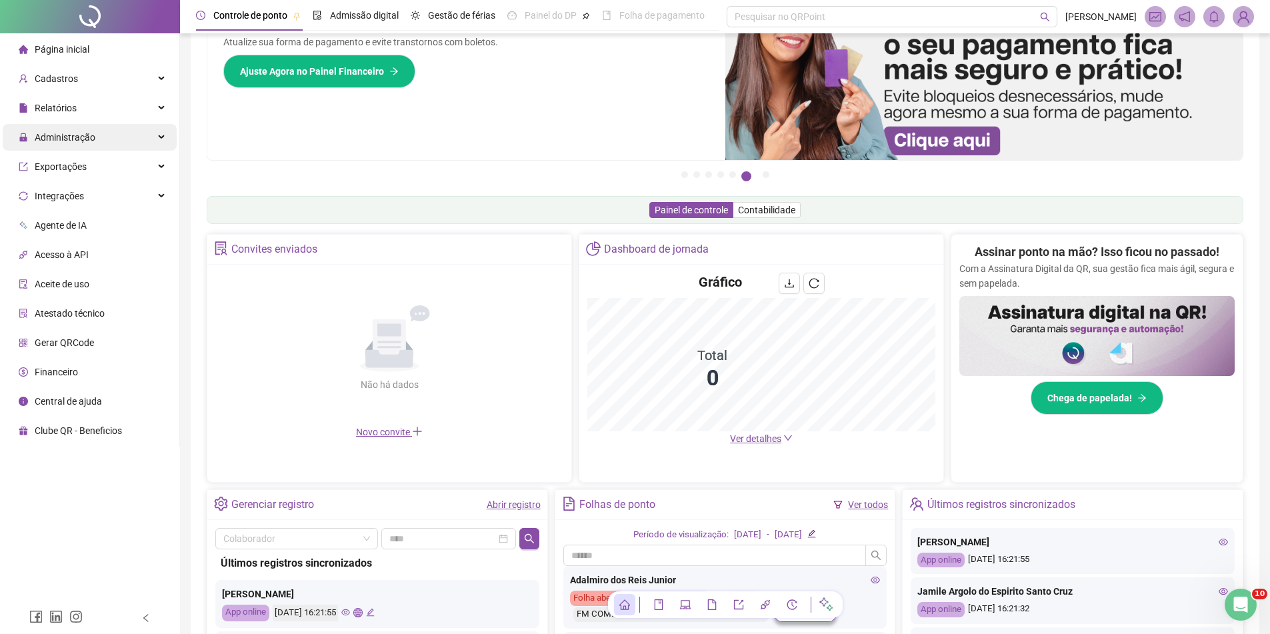
click at [111, 139] on div "Administração" at bounding box center [90, 137] width 174 height 27
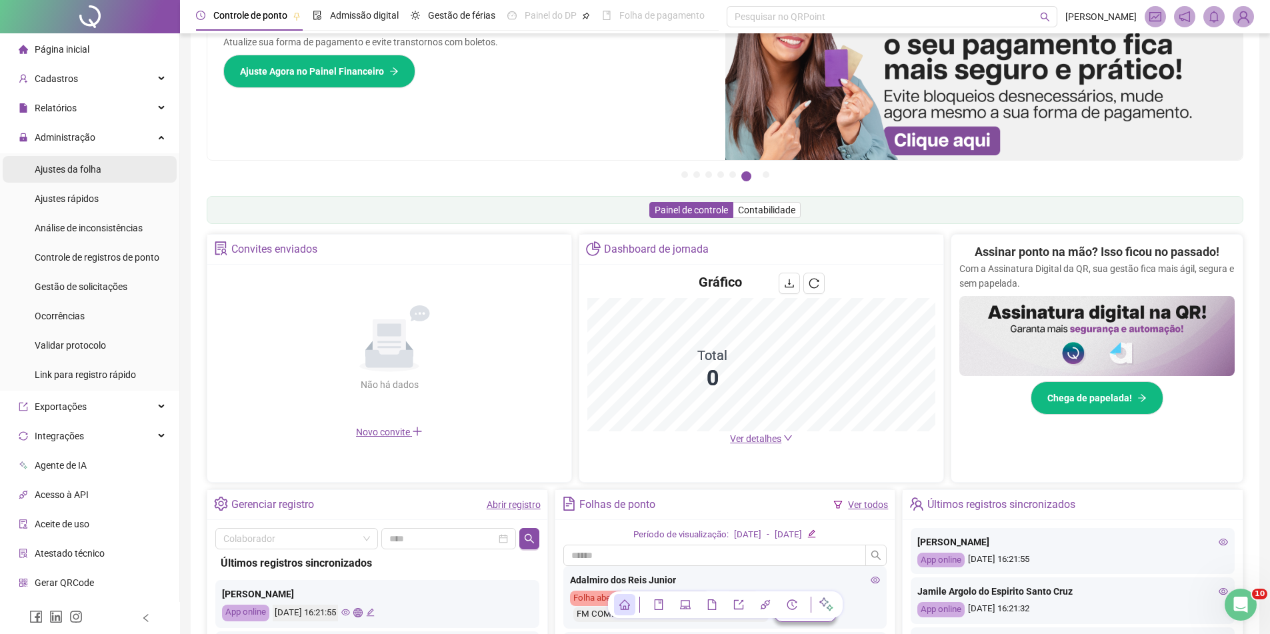
click at [92, 160] on div "Ajustes da folha" at bounding box center [68, 169] width 67 height 27
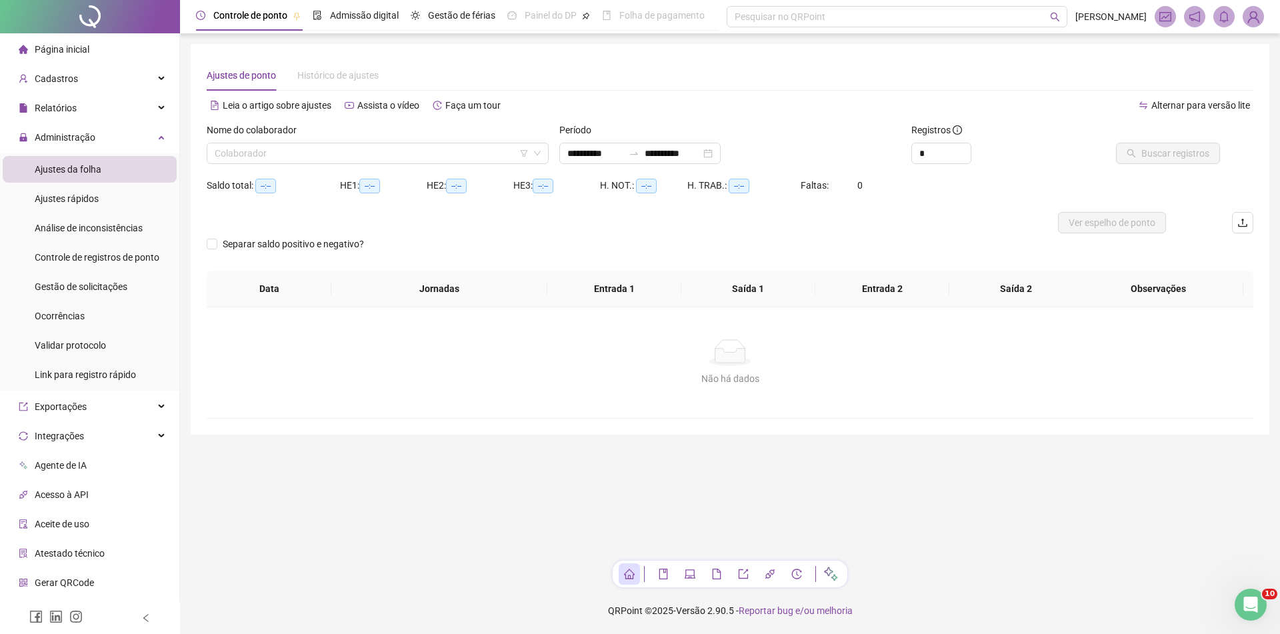
type input "**********"
click at [73, 108] on span "Relatórios" at bounding box center [56, 108] width 42 height 11
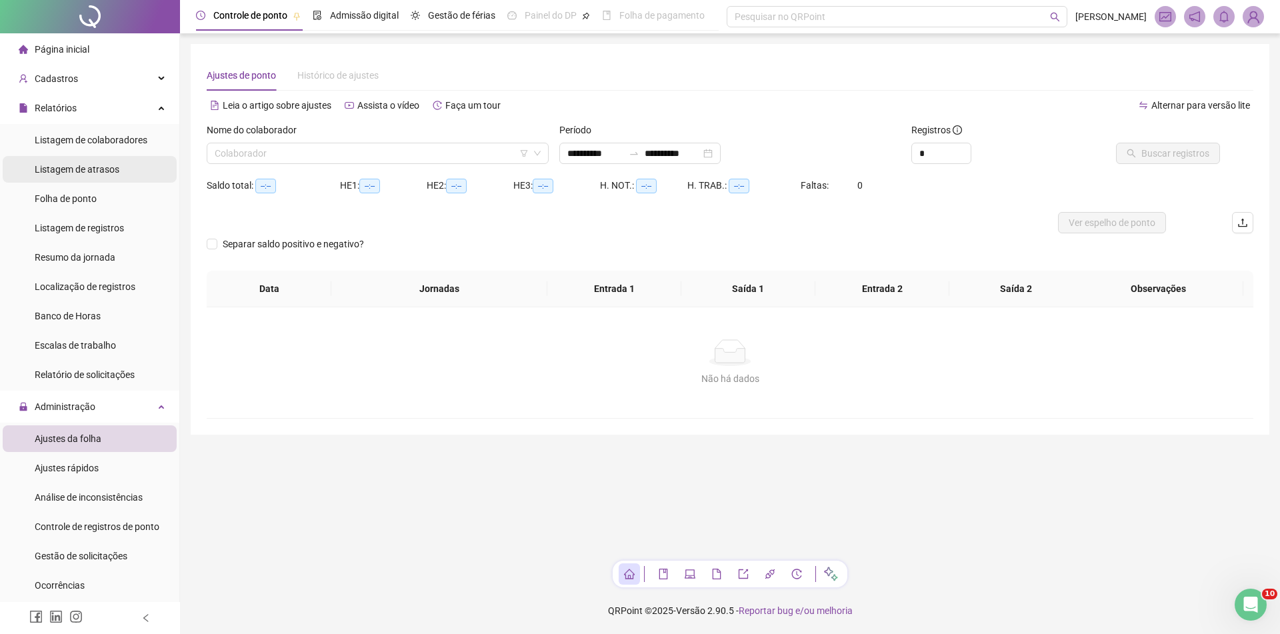
click at [93, 199] on span "Folha de ponto" at bounding box center [66, 198] width 62 height 11
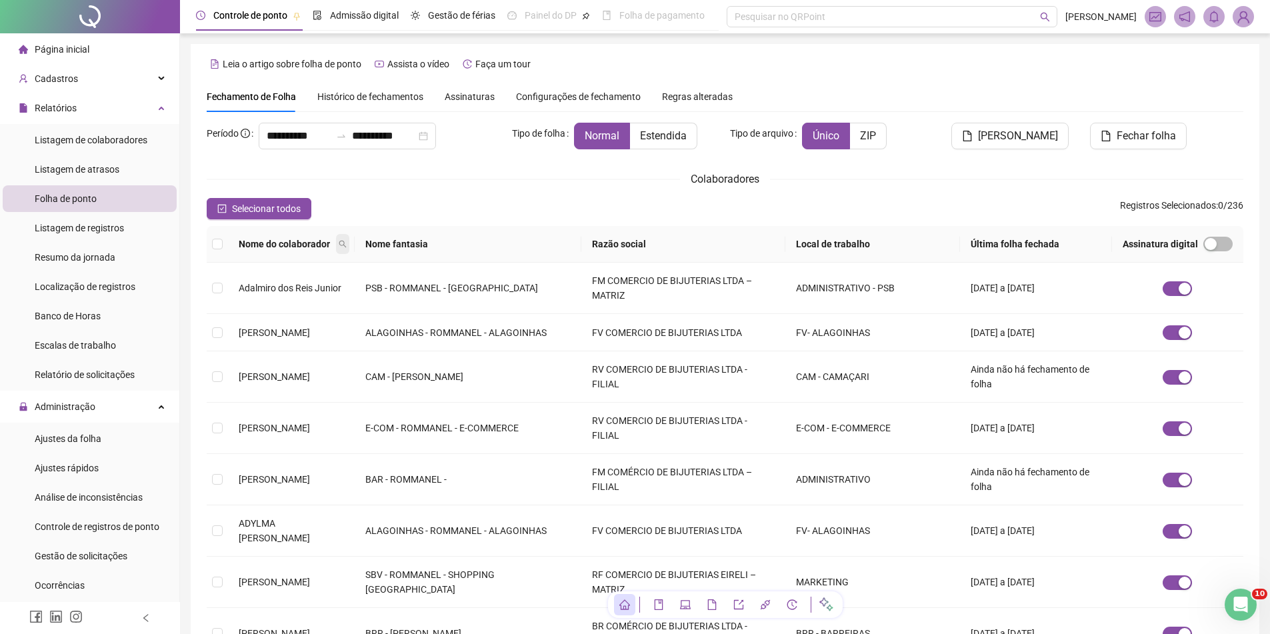
click at [349, 248] on span at bounding box center [342, 244] width 13 height 20
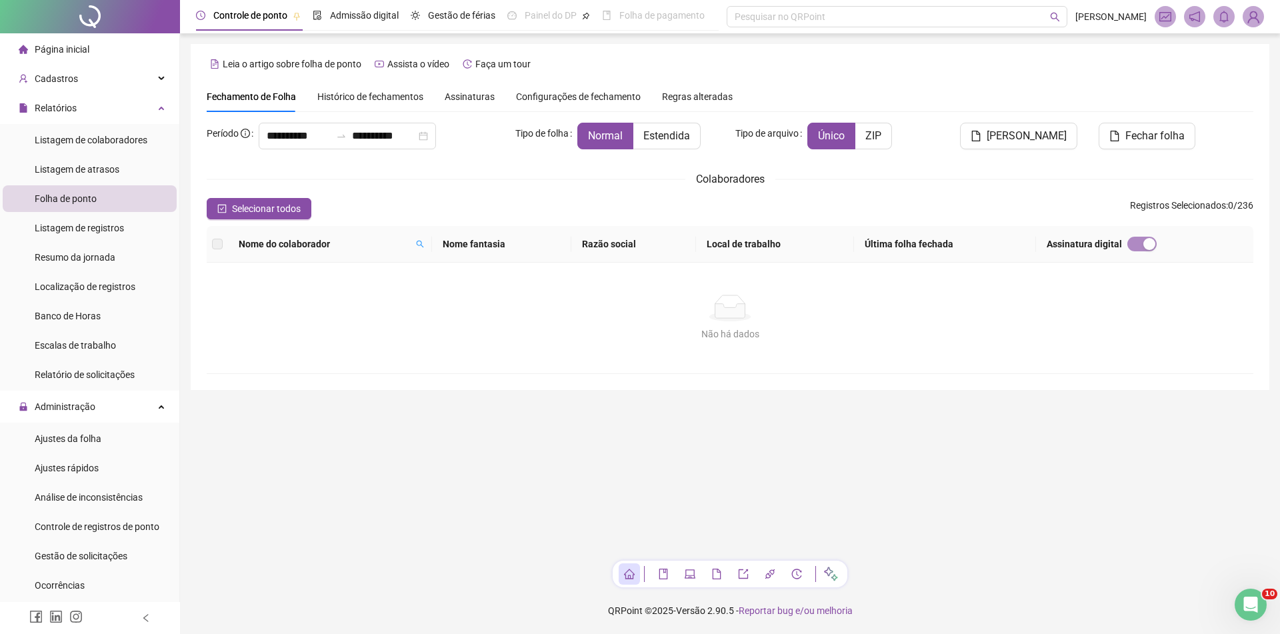
click at [425, 229] on th "Nome do colaborador" at bounding box center [330, 244] width 204 height 37
click at [414, 241] on icon "search" at bounding box center [410, 244] width 8 height 8
click at [377, 263] on input "********" at bounding box center [359, 267] width 125 height 21
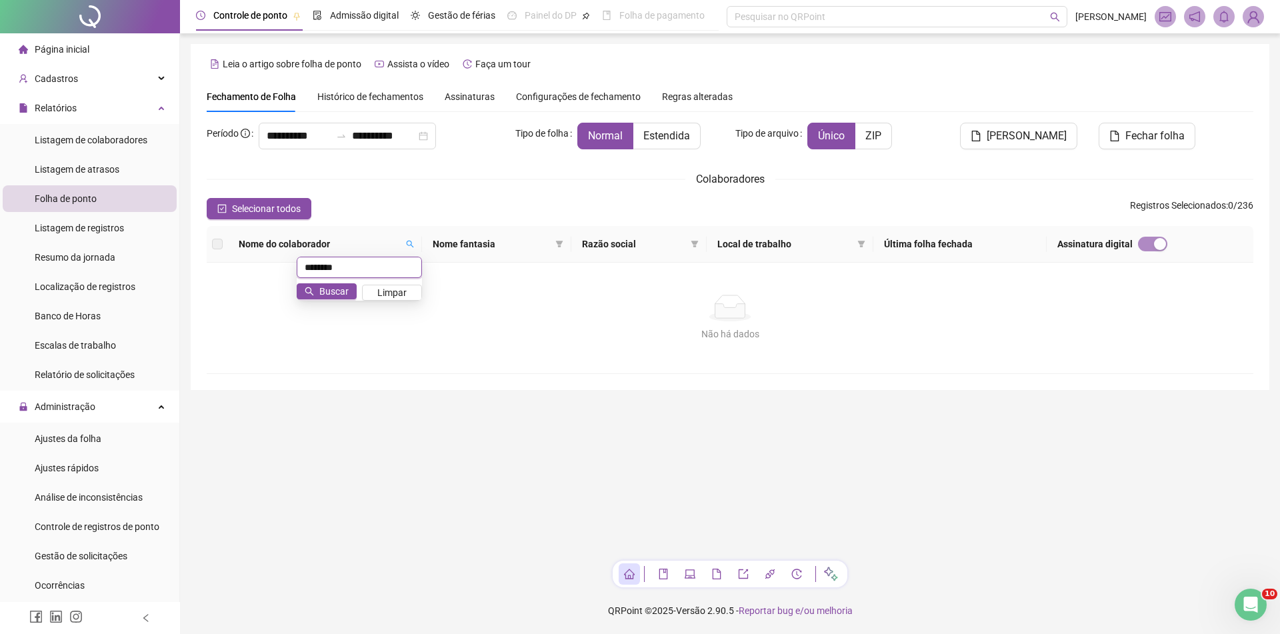
paste input "text"
type input "********"
click at [102, 87] on div "Cadastros" at bounding box center [90, 78] width 174 height 27
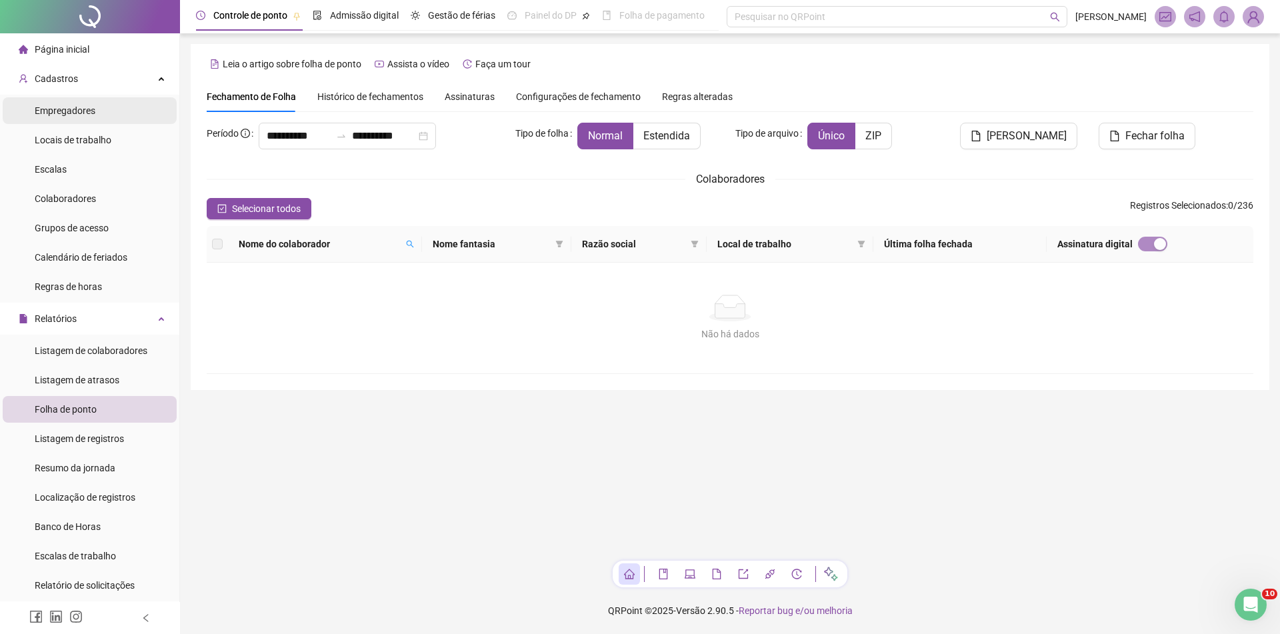
click at [107, 112] on li "Empregadores" at bounding box center [90, 110] width 174 height 27
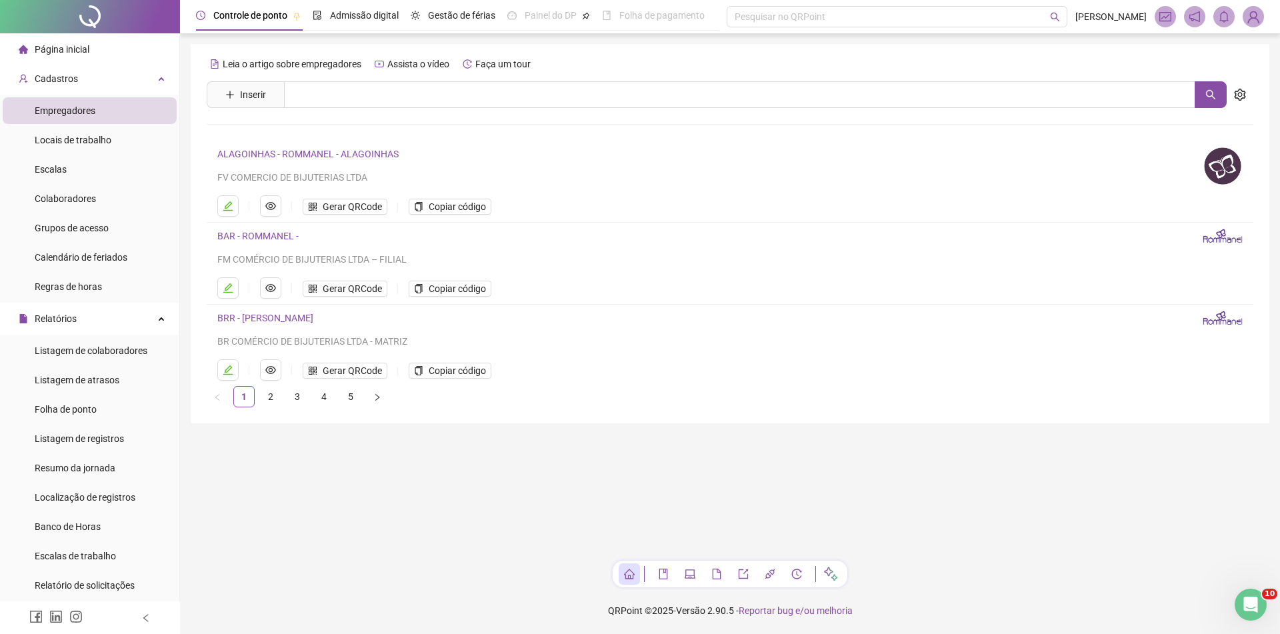
click at [1262, 18] on img at bounding box center [1254, 17] width 20 height 20
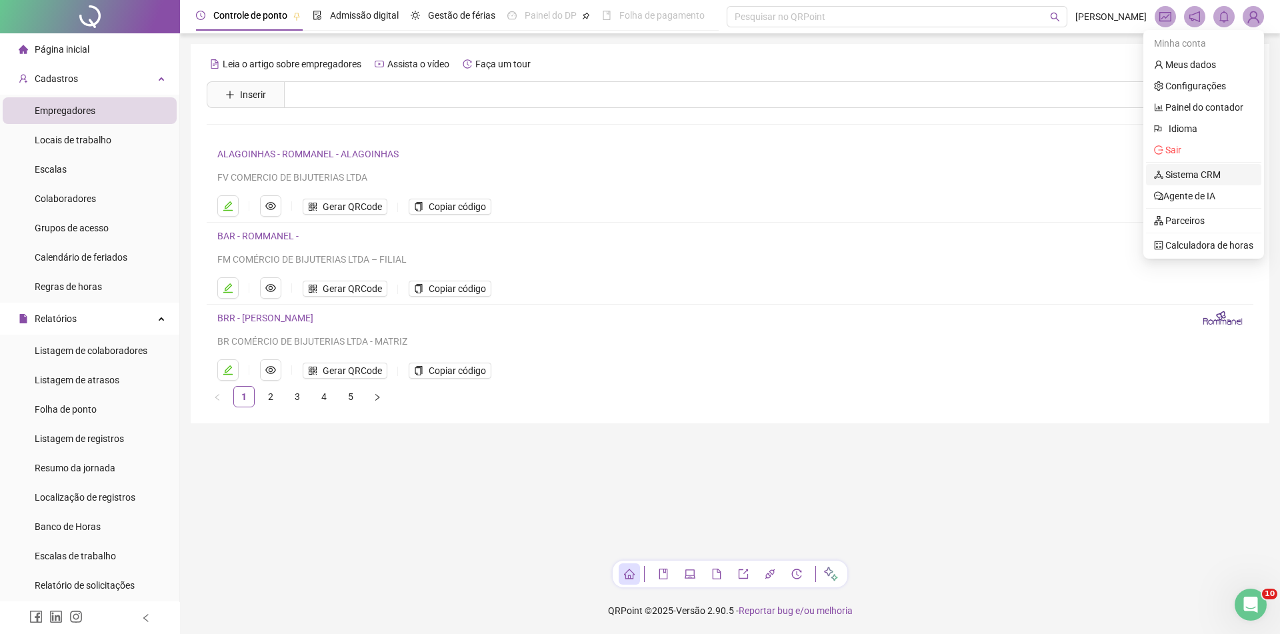
click at [1185, 169] on link "Sistema CRM" at bounding box center [1187, 174] width 67 height 11
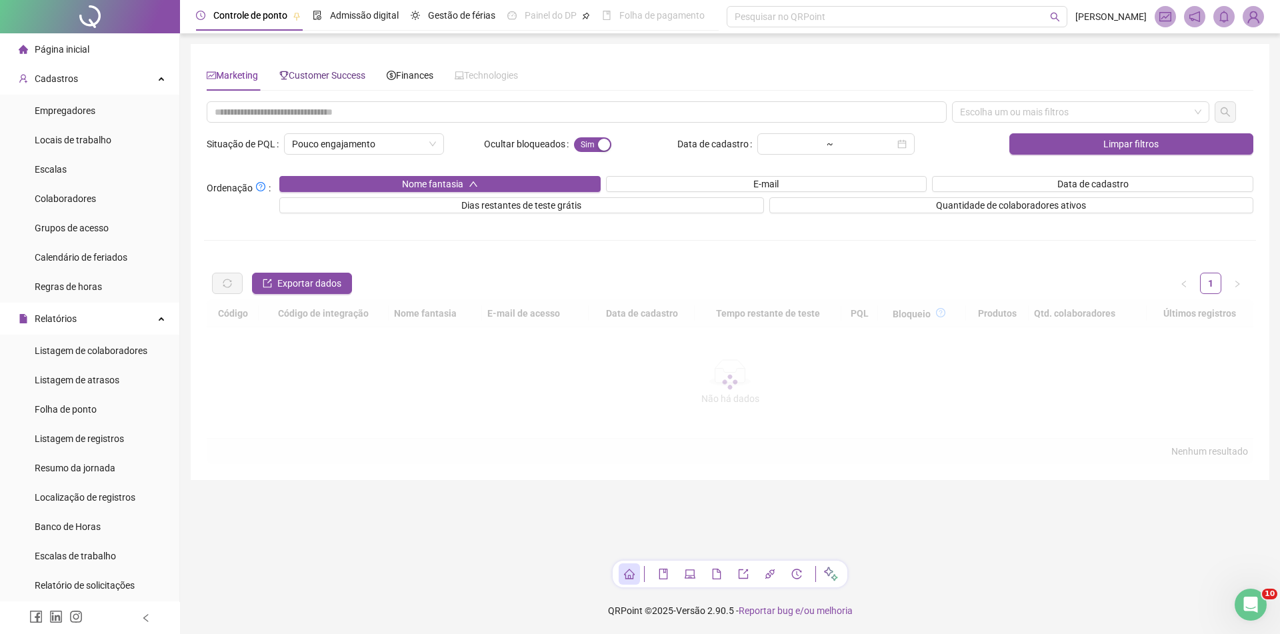
click at [319, 73] on span "Customer Success" at bounding box center [322, 75] width 86 height 11
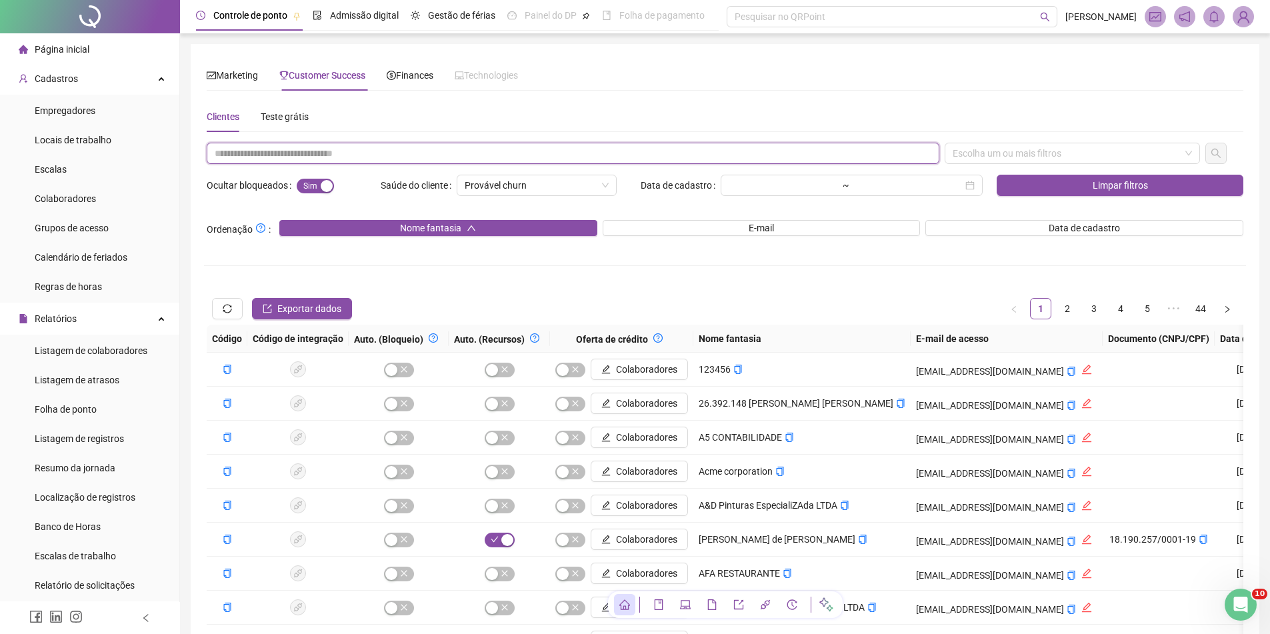
click at [386, 146] on input "text" at bounding box center [573, 153] width 733 height 21
paste input "**********"
click at [970, 150] on div "Escolha um ou mais filtros" at bounding box center [1072, 153] width 255 height 21
type input "**********"
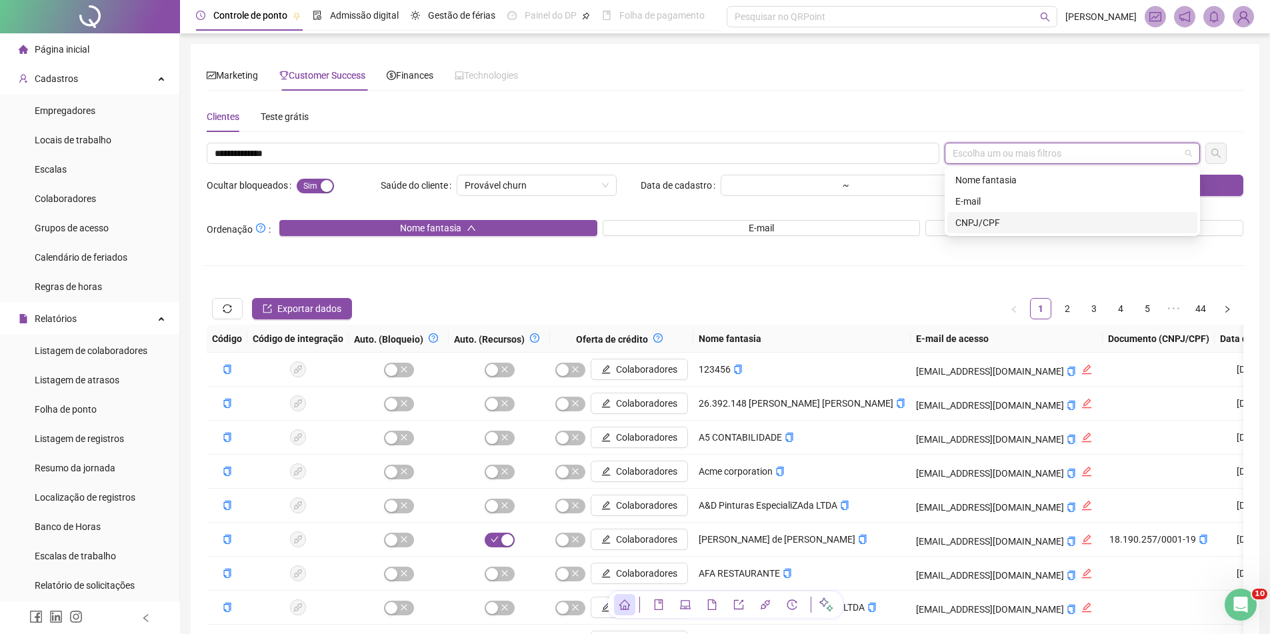
click at [964, 221] on div "CNPJ/CPF" at bounding box center [1073, 222] width 234 height 15
click at [1211, 152] on icon "search" at bounding box center [1216, 153] width 11 height 11
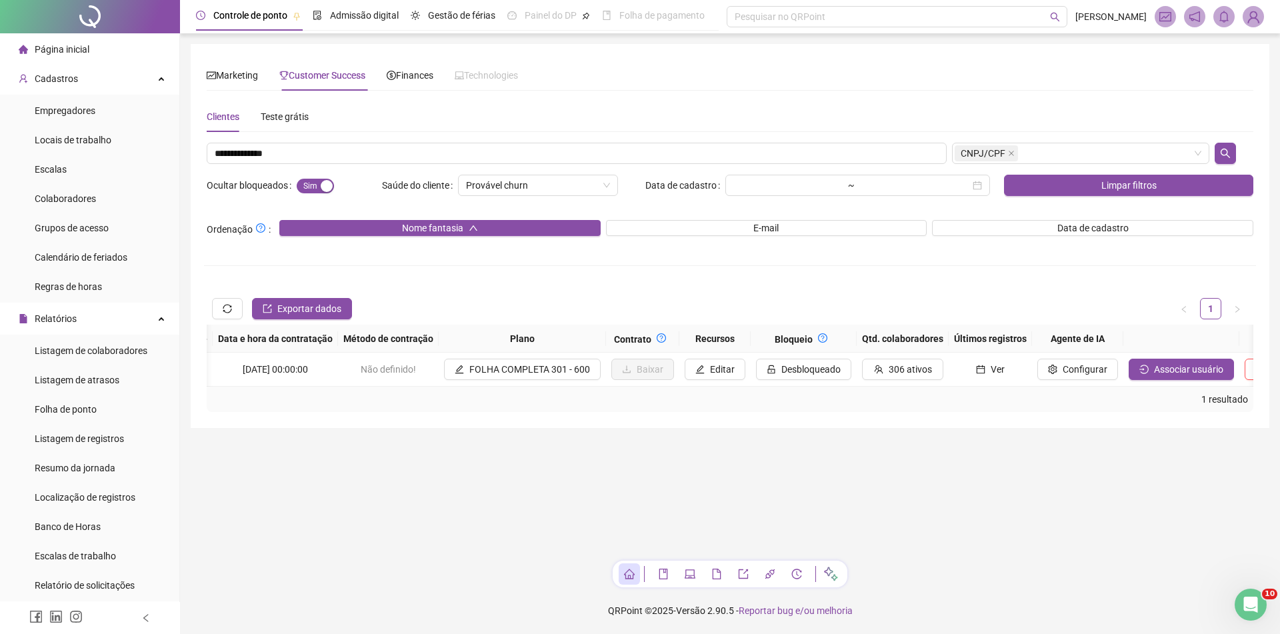
scroll to position [0, 1158]
click at [1141, 368] on span "Associar usuário" at bounding box center [1175, 369] width 69 height 15
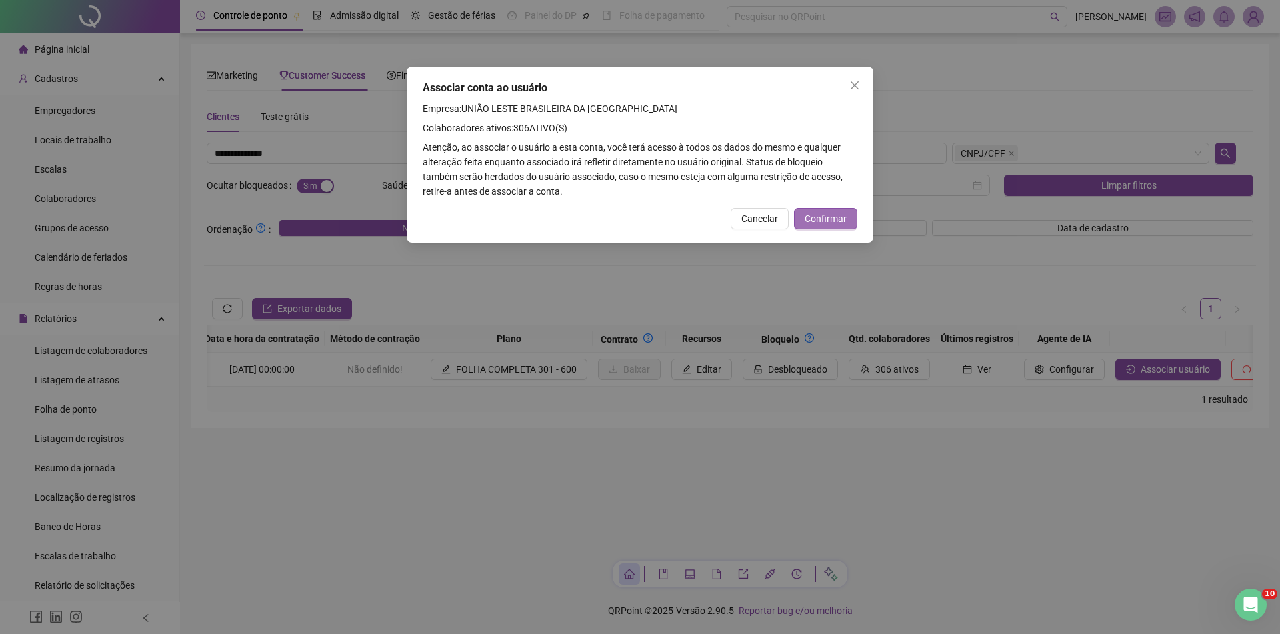
click at [841, 213] on span "Confirmar" at bounding box center [826, 218] width 42 height 15
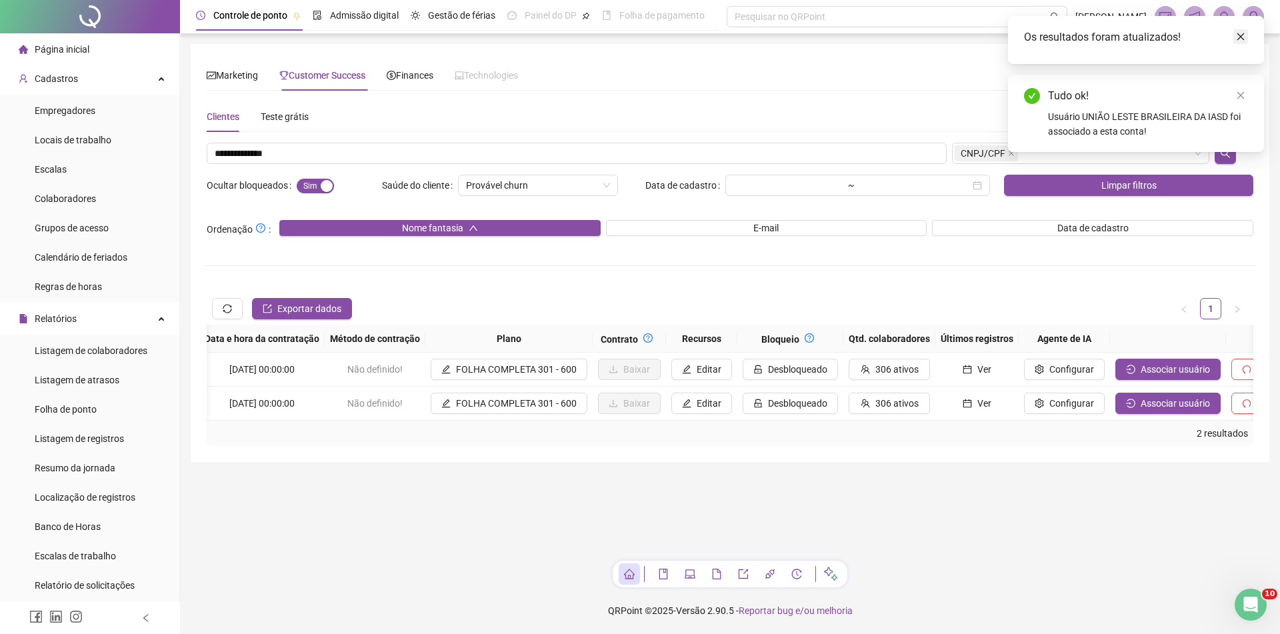
click at [1240, 39] on icon "close" at bounding box center [1240, 36] width 9 height 9
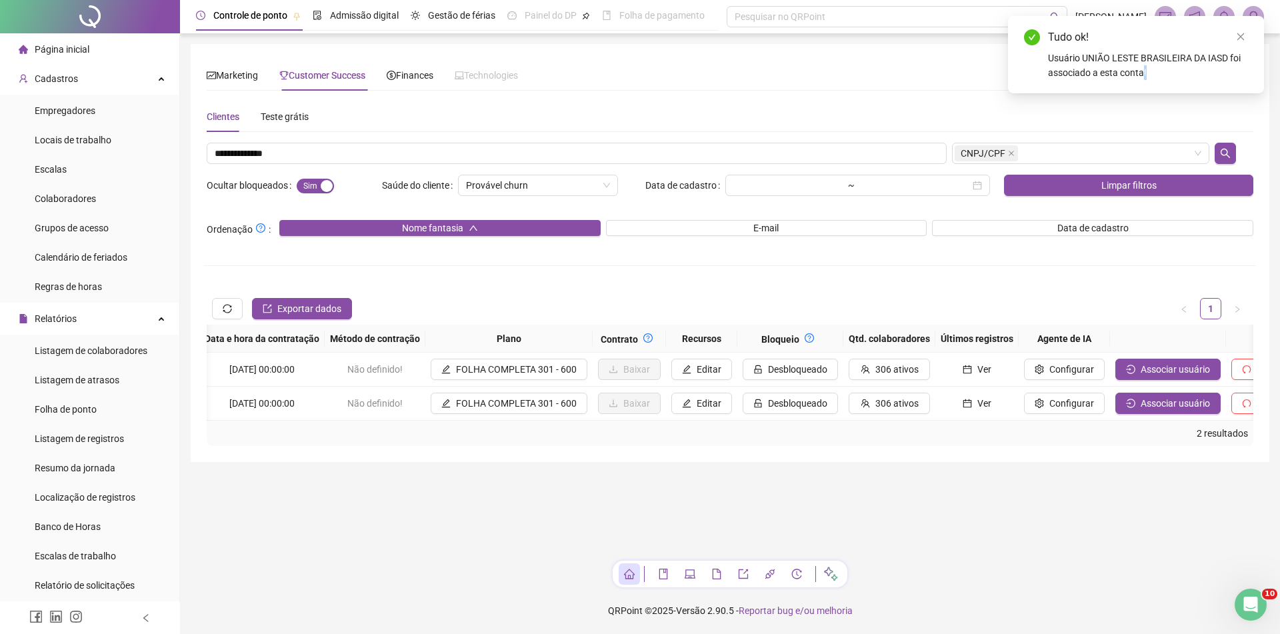
click at [1240, 39] on icon "close" at bounding box center [1240, 36] width 9 height 9
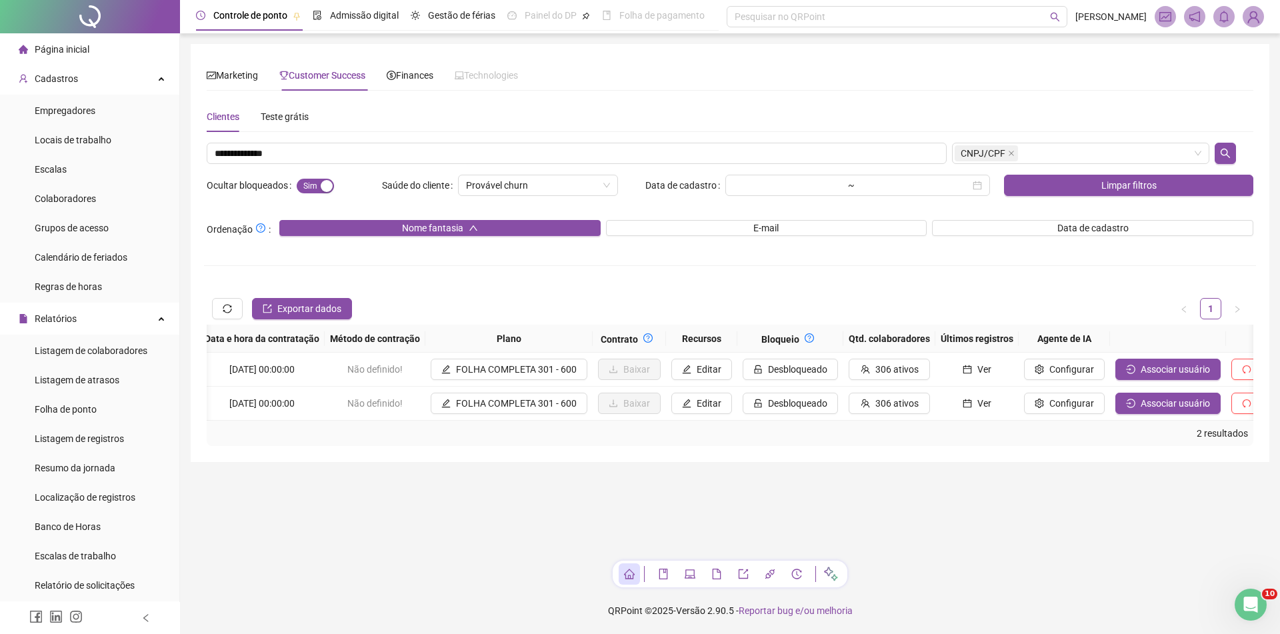
click at [1248, 17] on img at bounding box center [1254, 17] width 20 height 20
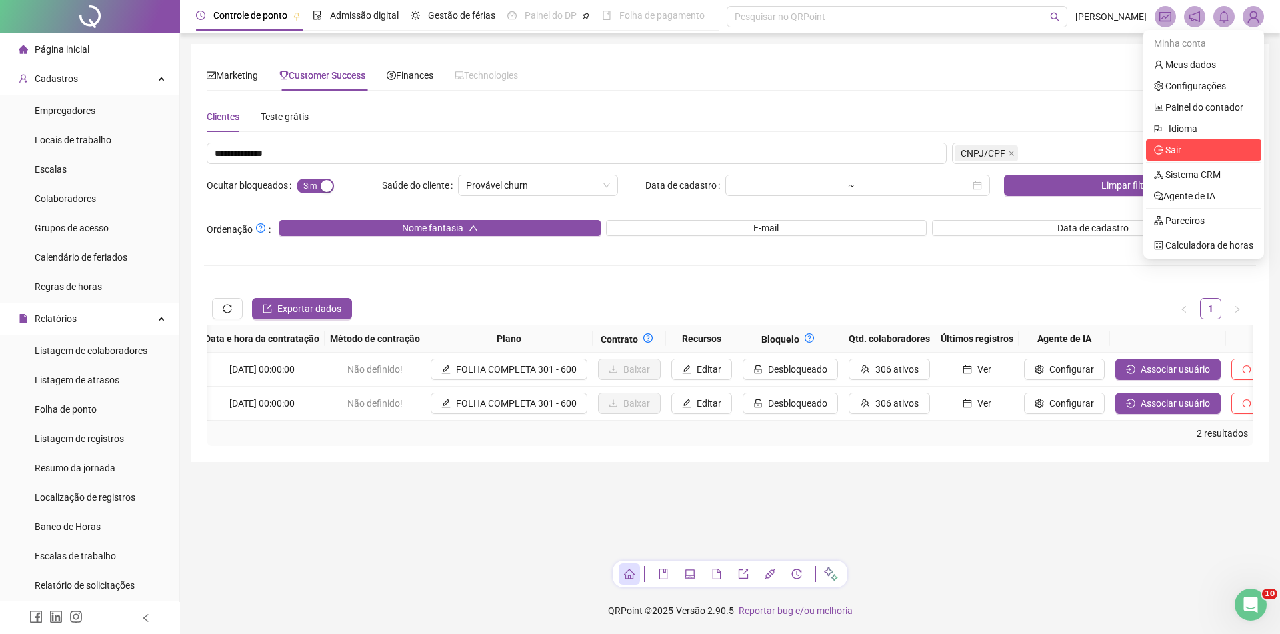
click at [1192, 149] on span "Sair" at bounding box center [1203, 150] width 99 height 15
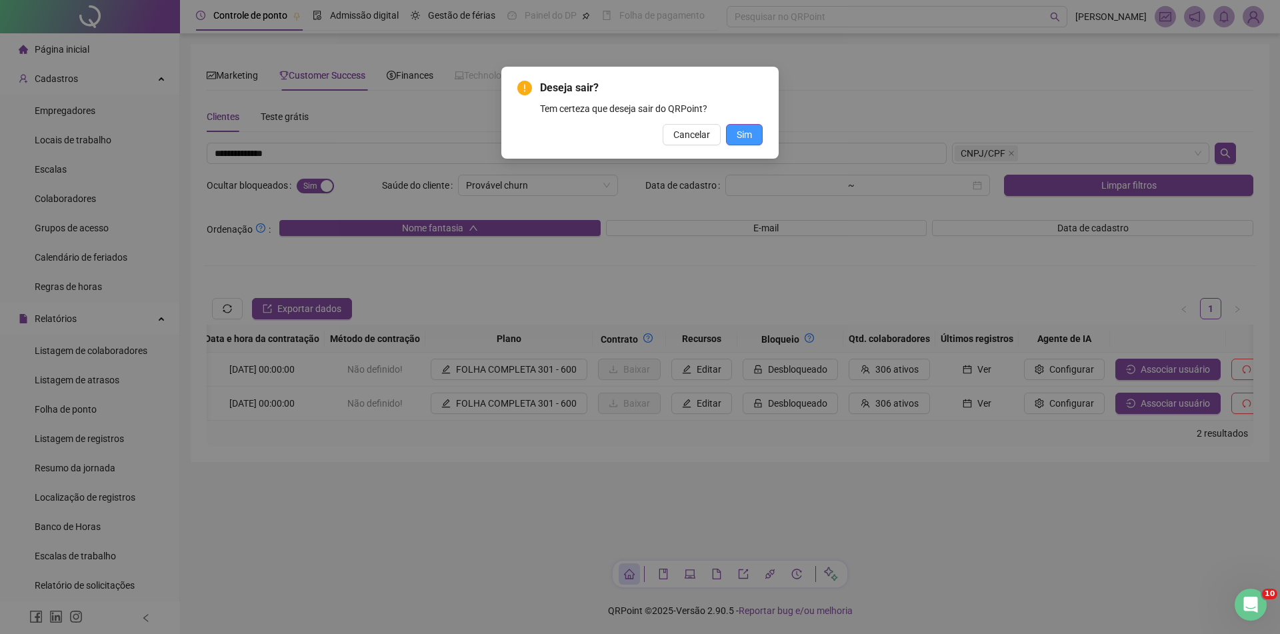
click at [749, 132] on span "Sim" at bounding box center [744, 134] width 15 height 15
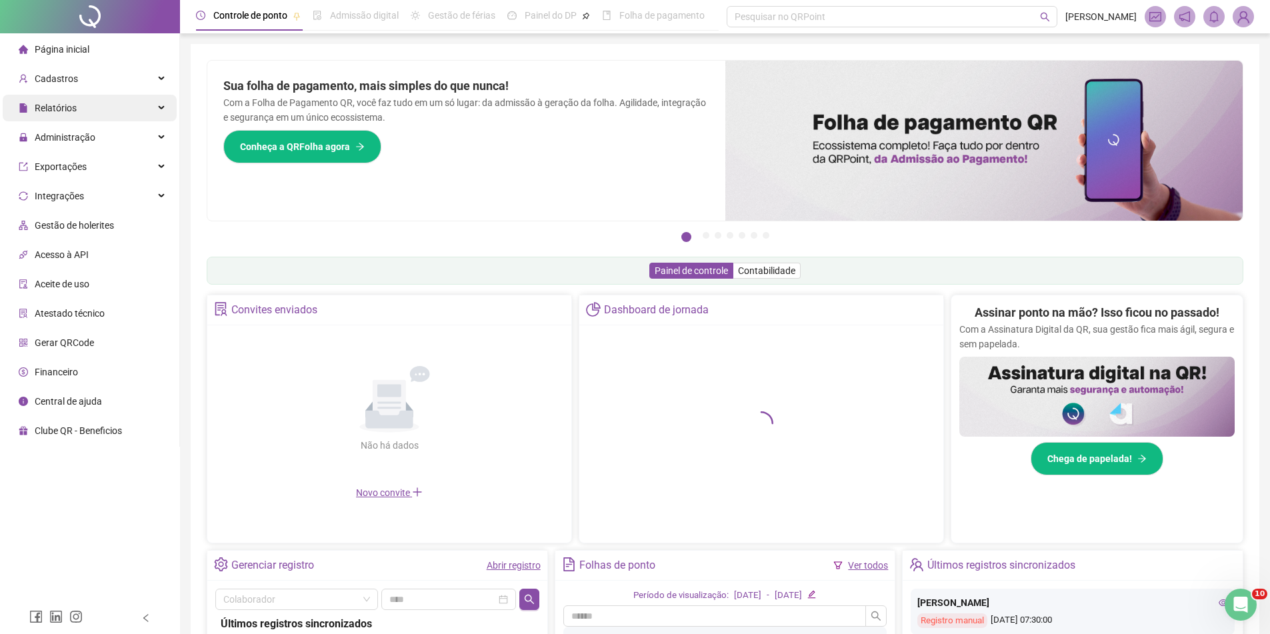
click at [116, 101] on div "Relatórios" at bounding box center [90, 108] width 174 height 27
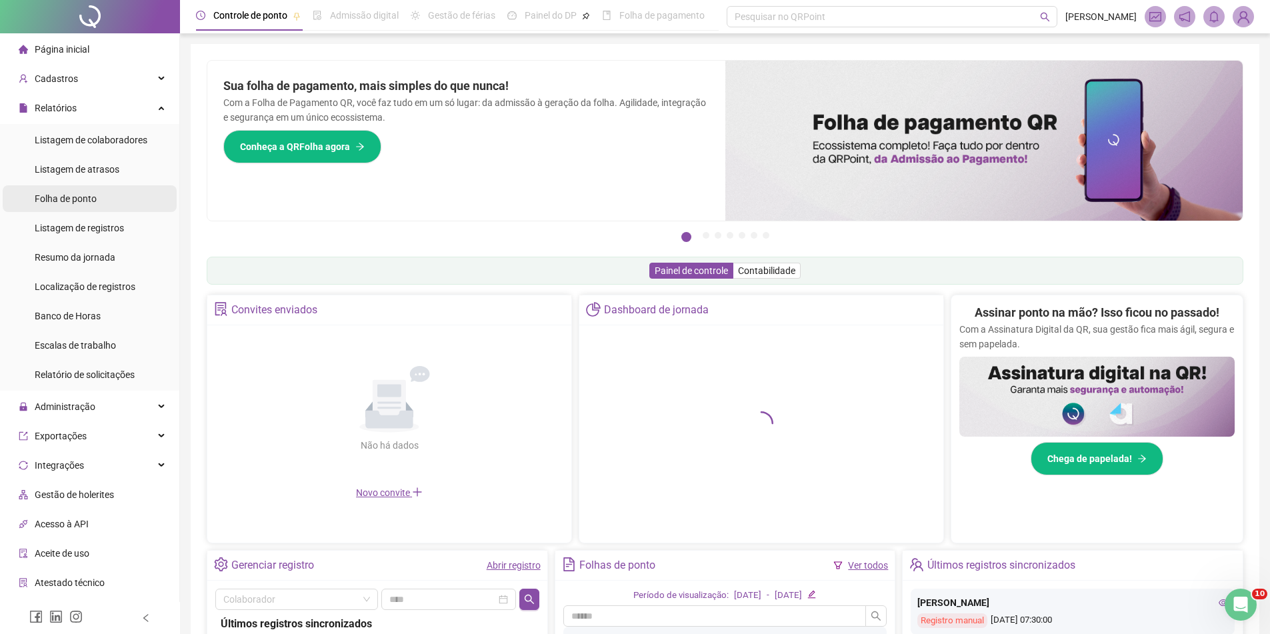
drag, startPoint x: 79, startPoint y: 200, endPoint x: 146, endPoint y: 208, distance: 67.8
click at [79, 199] on span "Folha de ponto" at bounding box center [66, 198] width 62 height 11
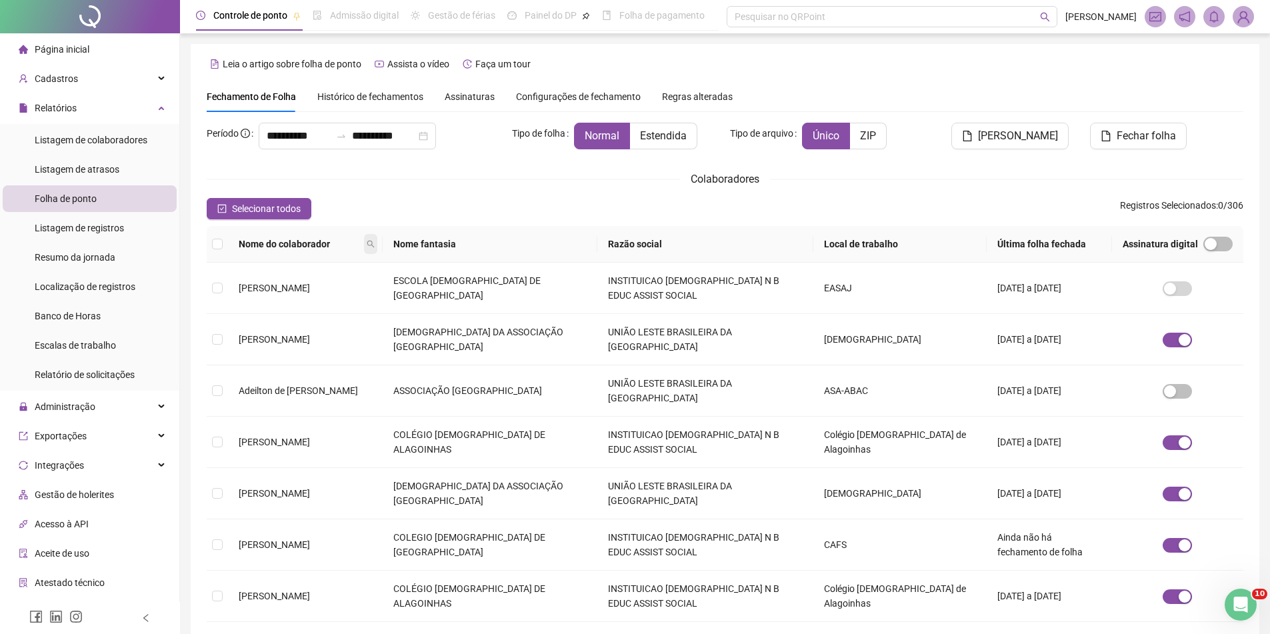
click at [375, 246] on icon "search" at bounding box center [371, 244] width 8 height 8
type input "********"
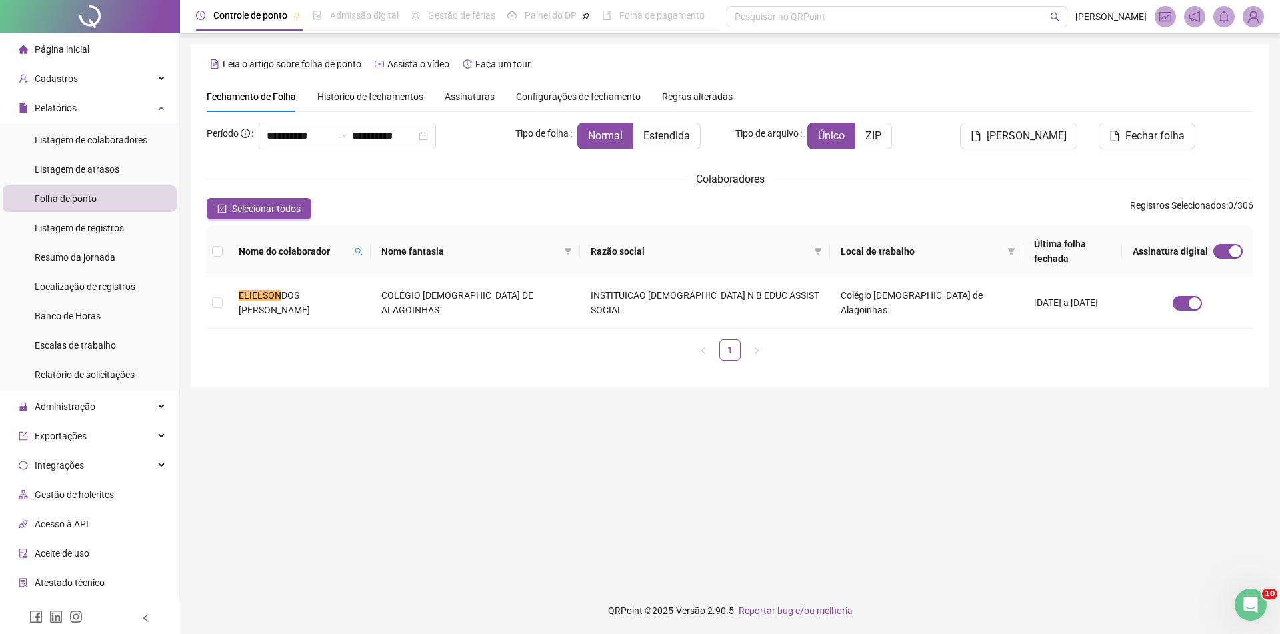
click at [325, 86] on div "Histórico de fechamentos" at bounding box center [370, 96] width 106 height 31
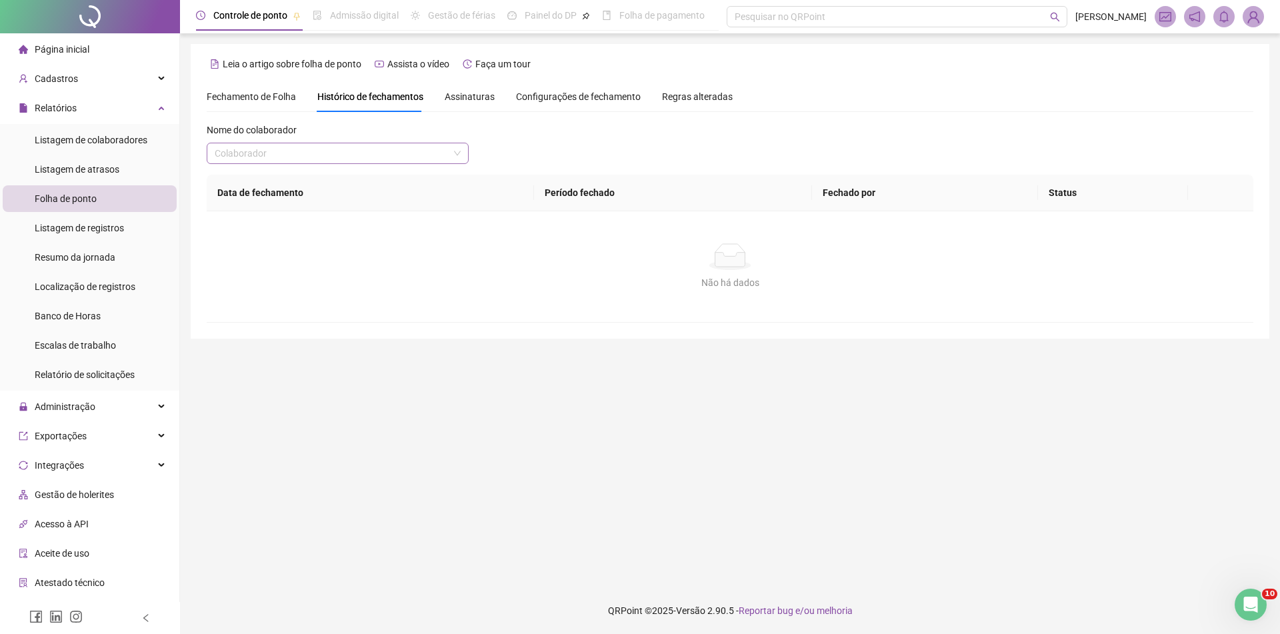
click at [349, 159] on input "search" at bounding box center [332, 153] width 234 height 20
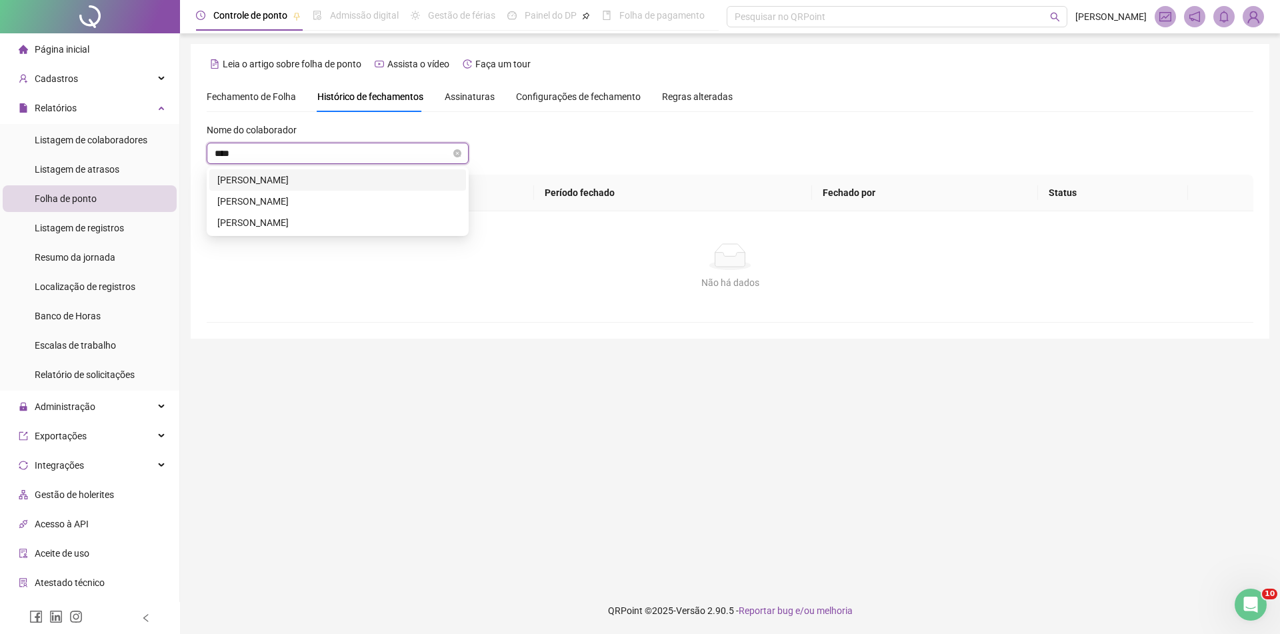
type input "*****"
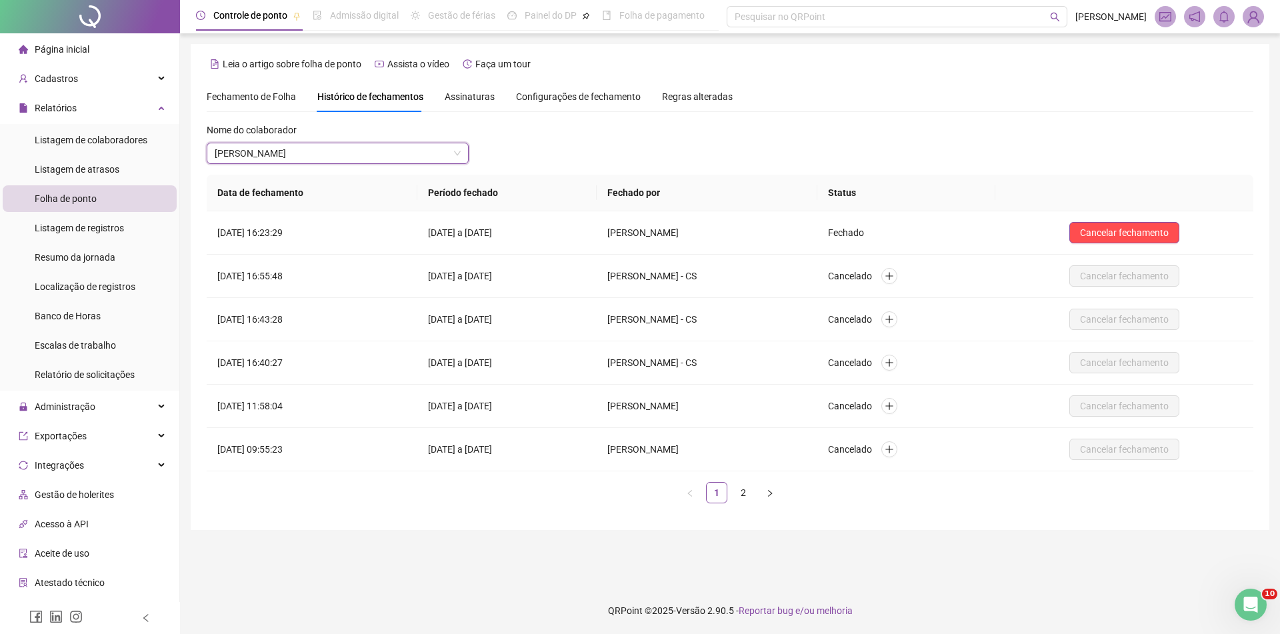
click at [463, 100] on span "Assinaturas" at bounding box center [470, 96] width 50 height 9
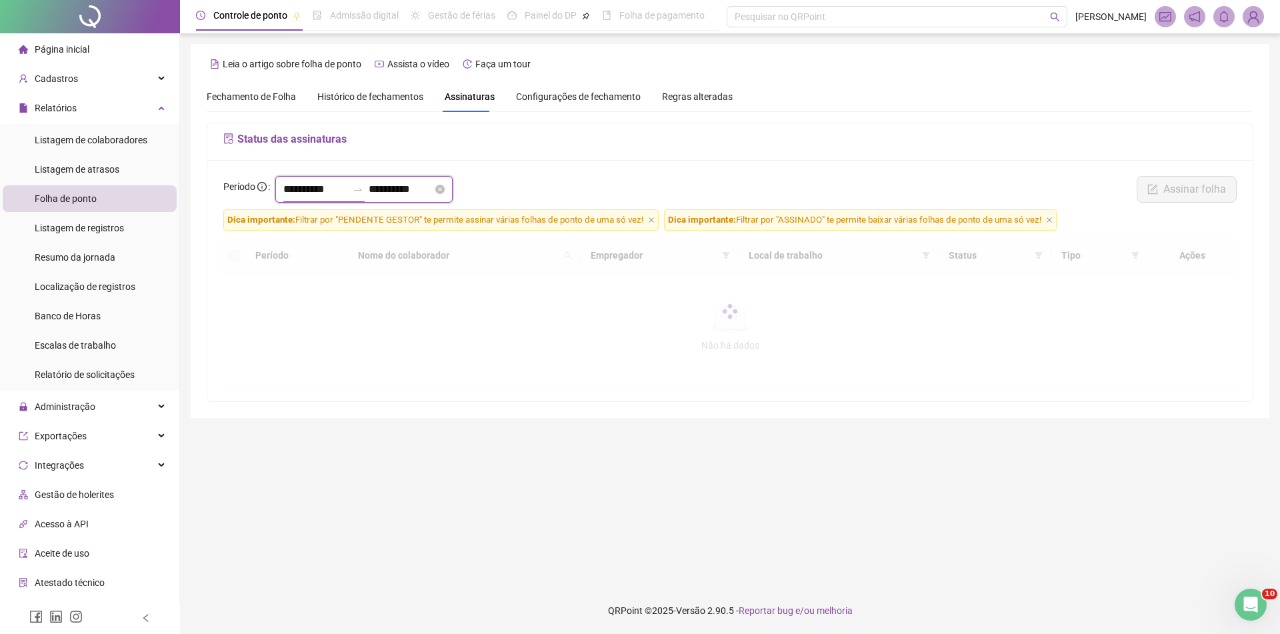
click at [347, 187] on input "**********" at bounding box center [315, 189] width 64 height 16
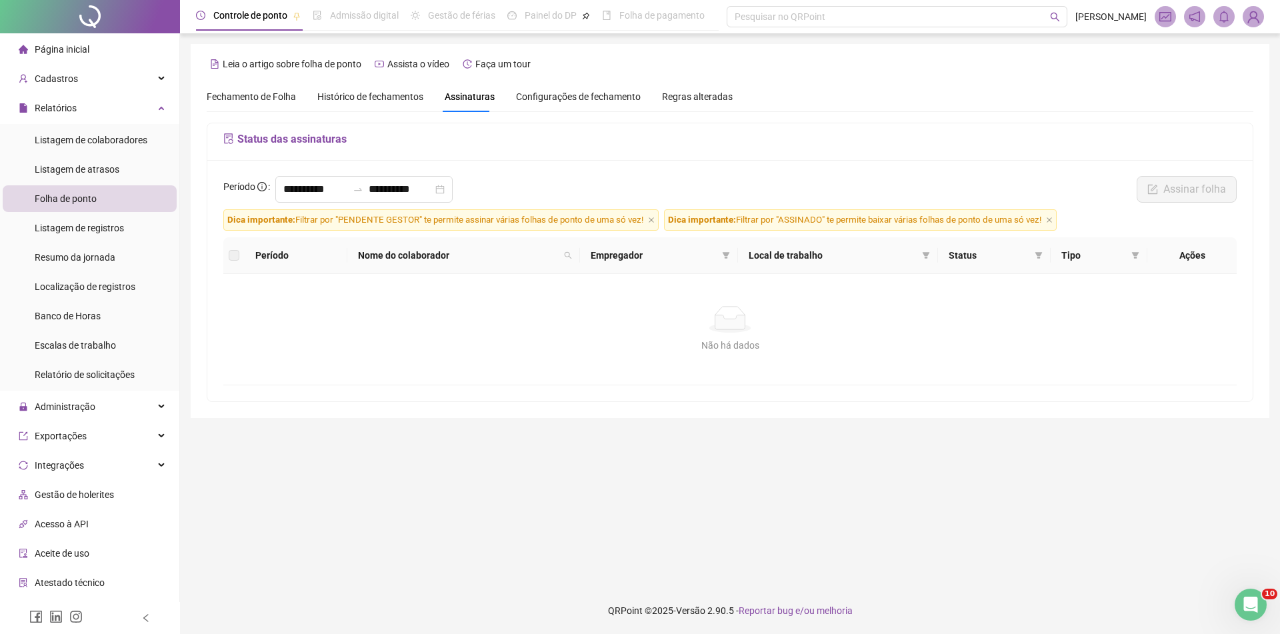
click at [547, 173] on div "**********" at bounding box center [730, 280] width 1046 height 241
click at [328, 192] on input "**********" at bounding box center [315, 189] width 64 height 16
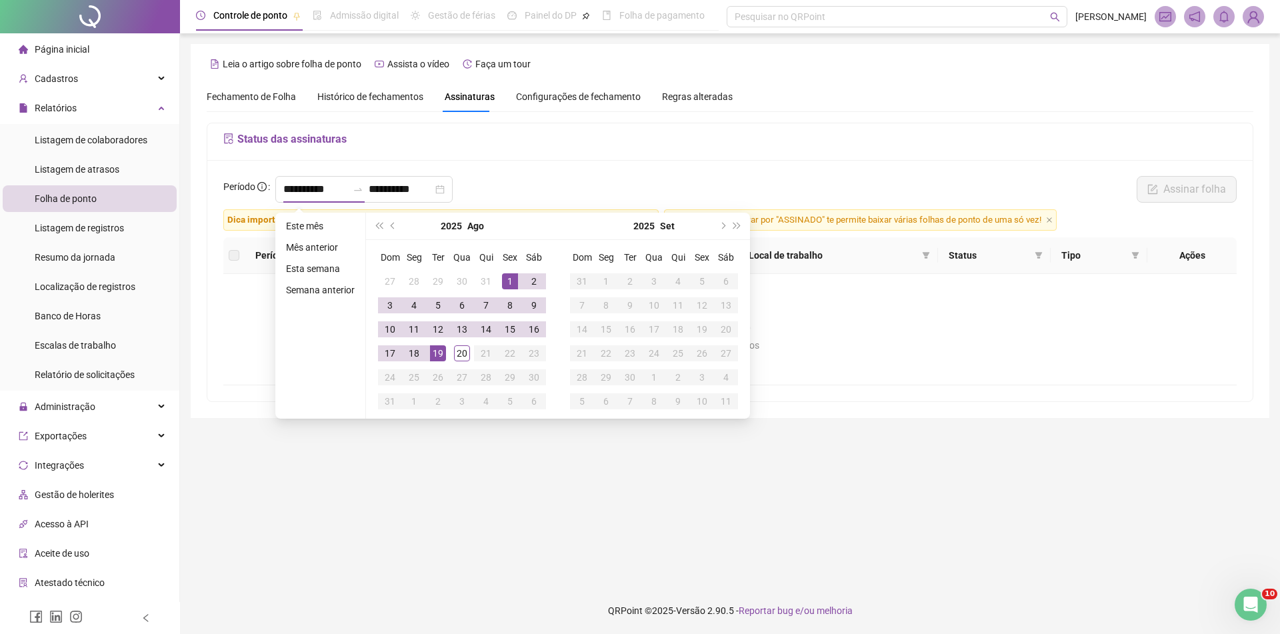
click at [557, 178] on div "**********" at bounding box center [730, 192] width 1022 height 33
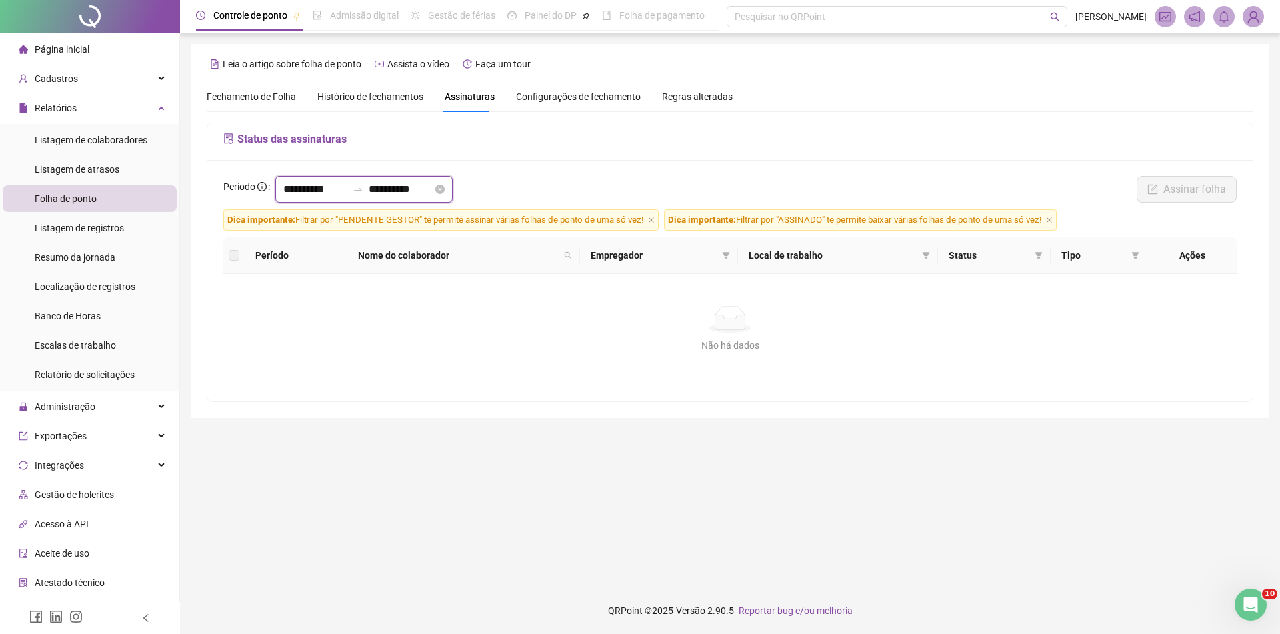
click at [321, 185] on input "**********" at bounding box center [315, 189] width 64 height 16
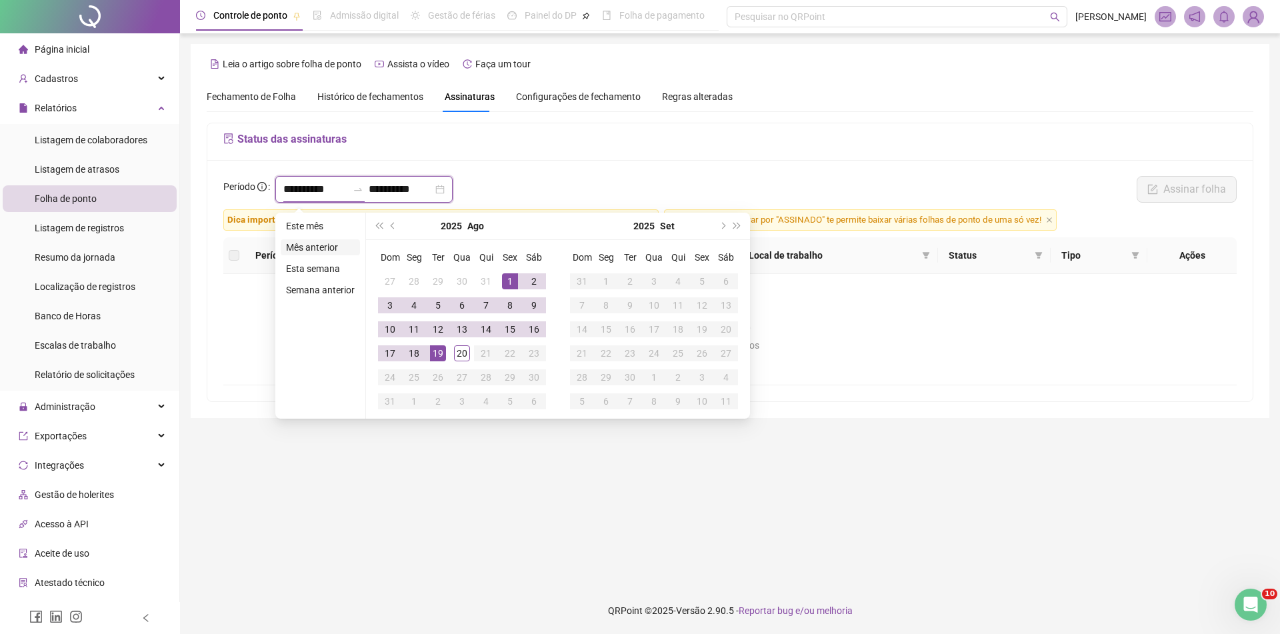
type input "**********"
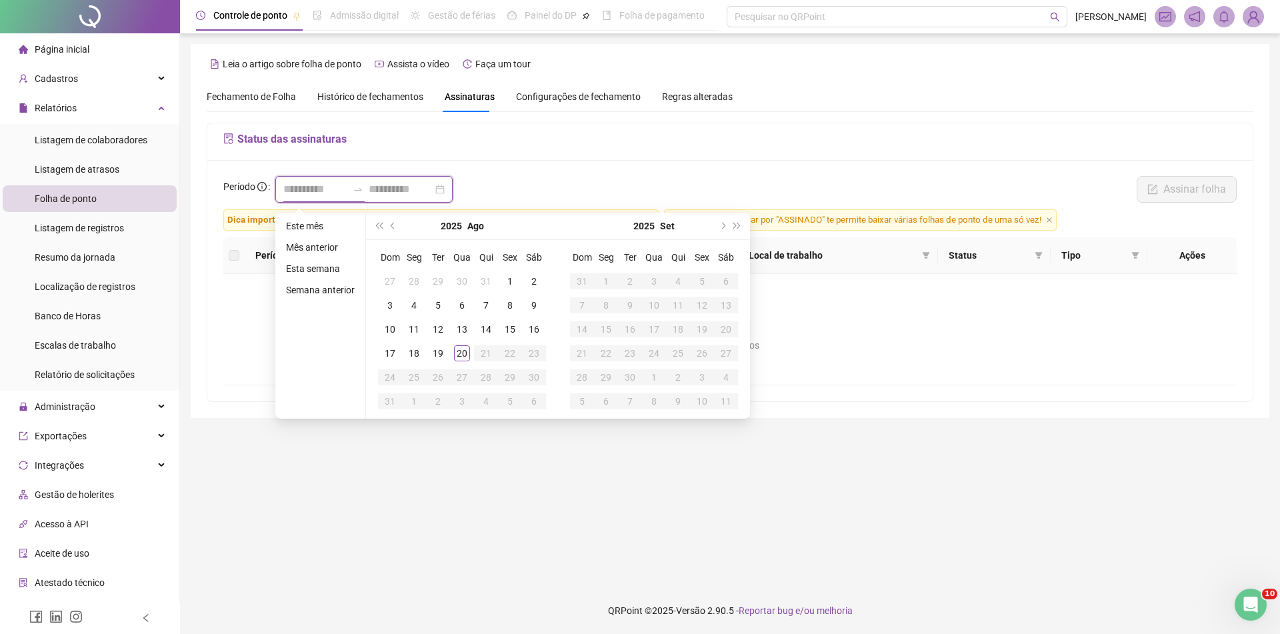
type input "**********"
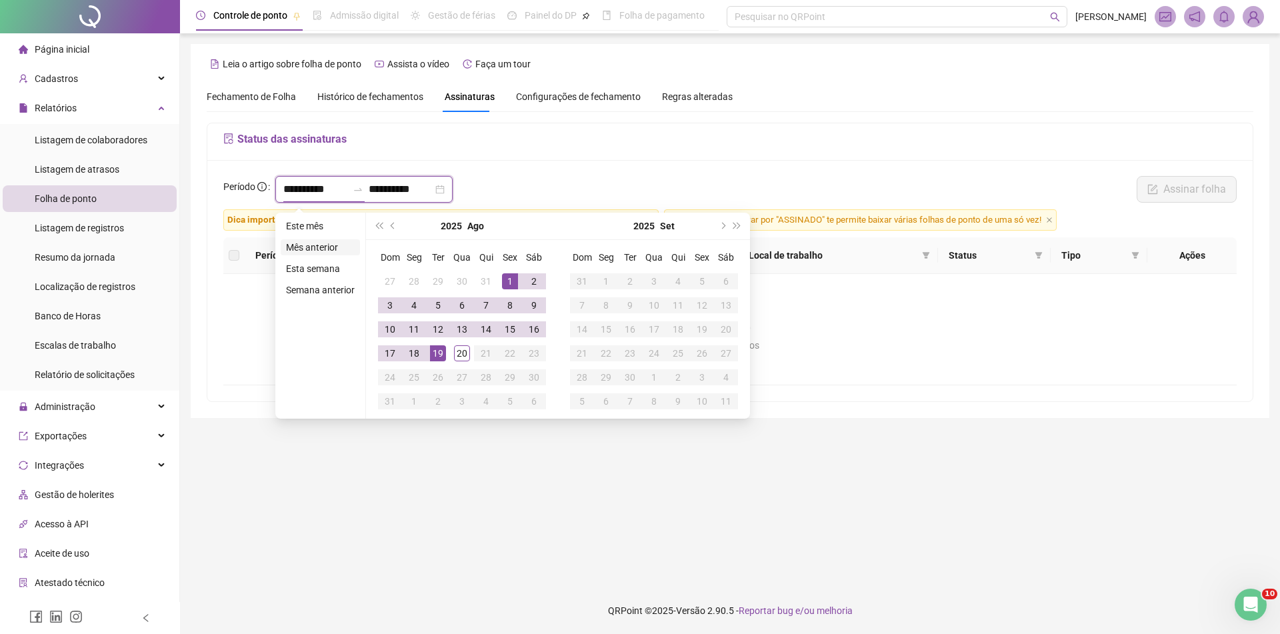
type input "**********"
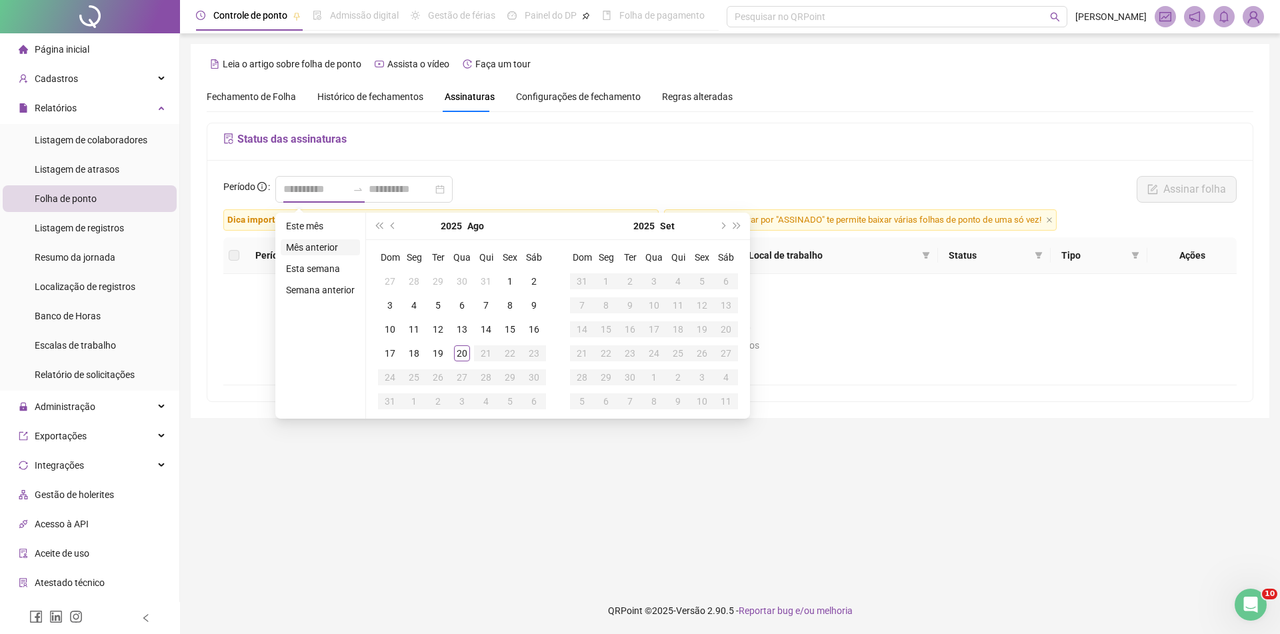
click at [321, 239] on li "Mês anterior" at bounding box center [320, 247] width 79 height 16
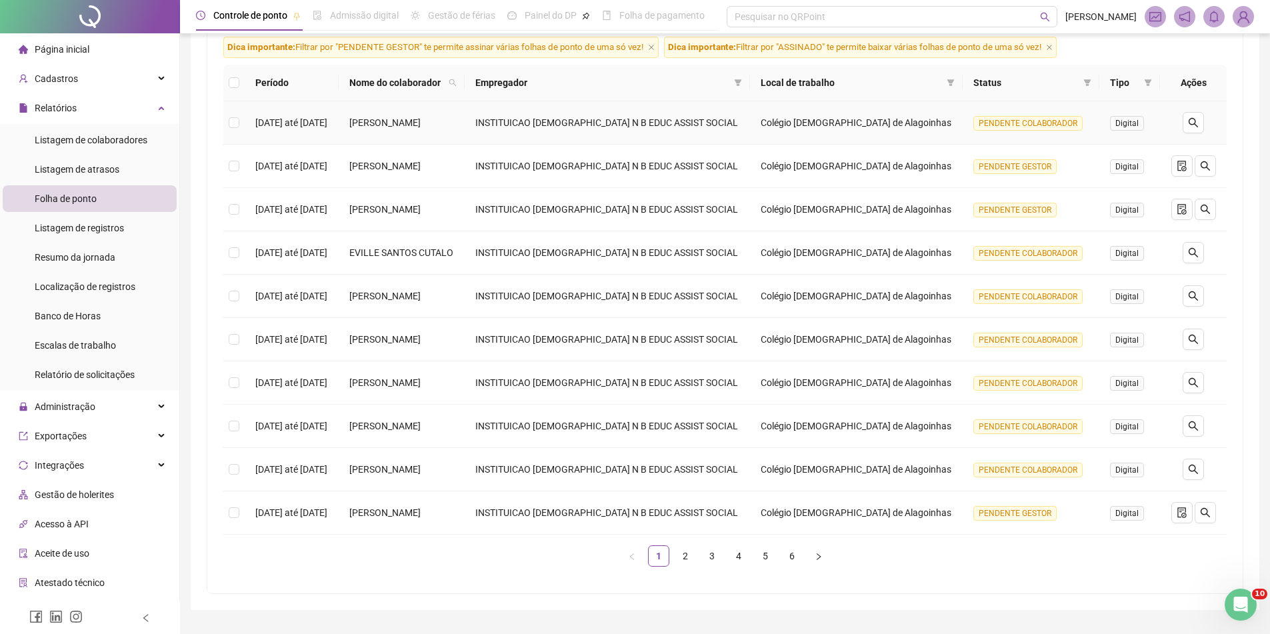
scroll to position [200, 0]
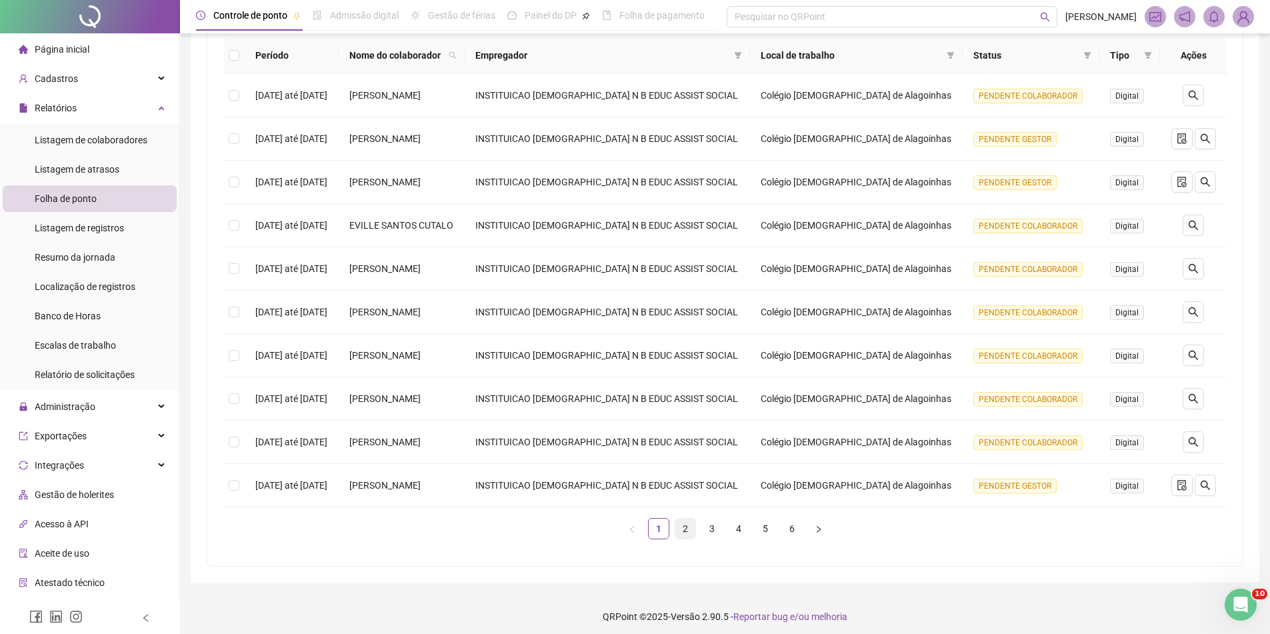
click at [676, 539] on link "2" at bounding box center [685, 529] width 20 height 20
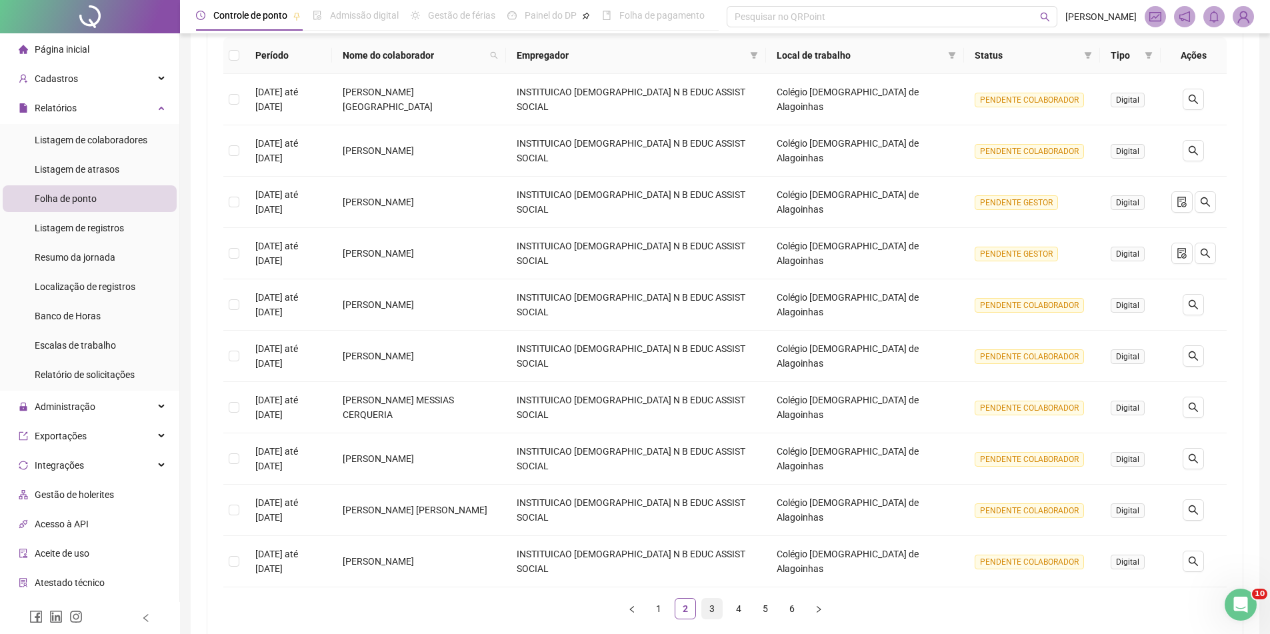
click at [713, 616] on link "3" at bounding box center [712, 609] width 20 height 20
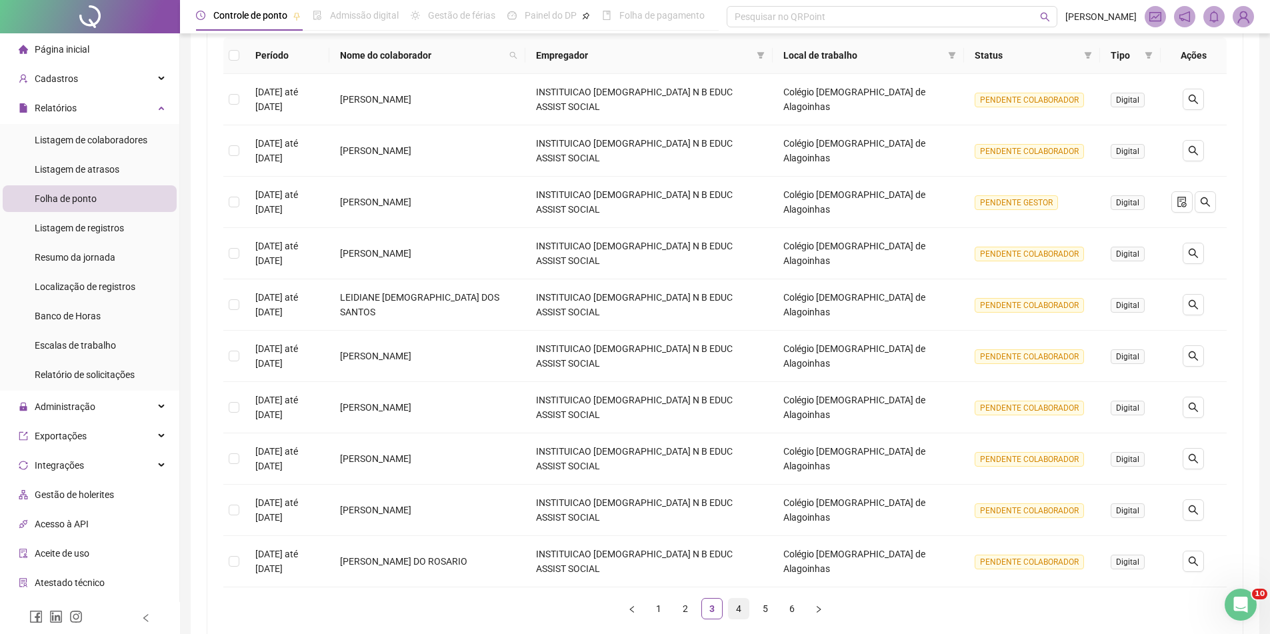
click at [743, 599] on link "4" at bounding box center [739, 609] width 20 height 20
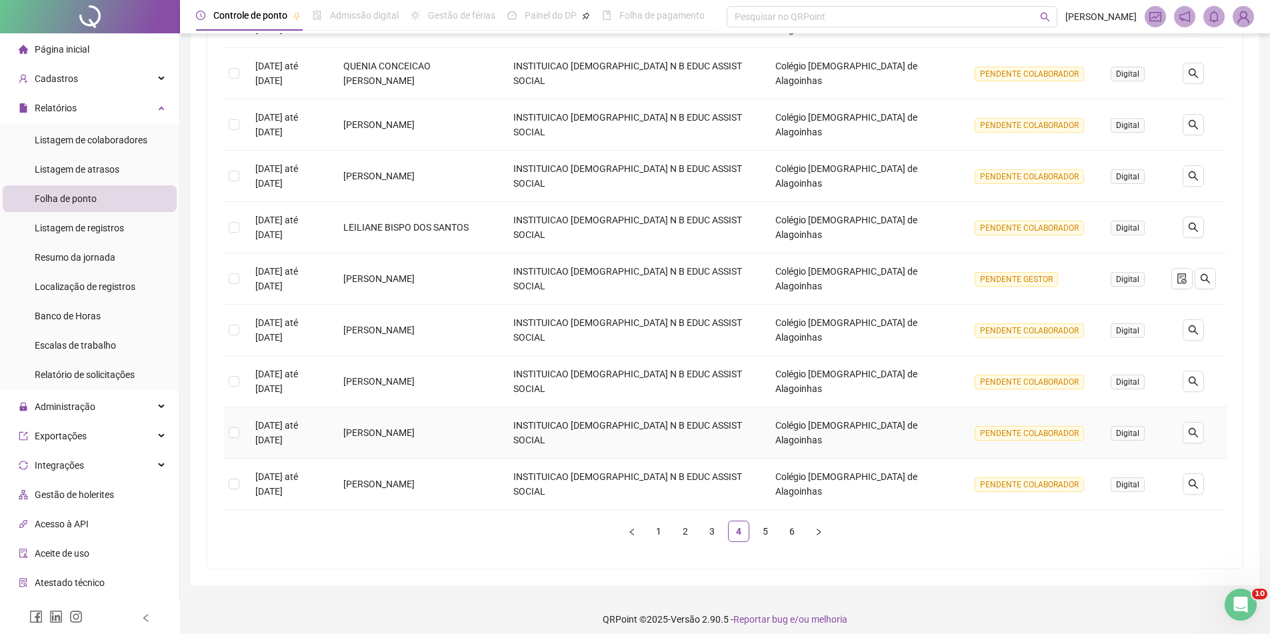
scroll to position [286, 0]
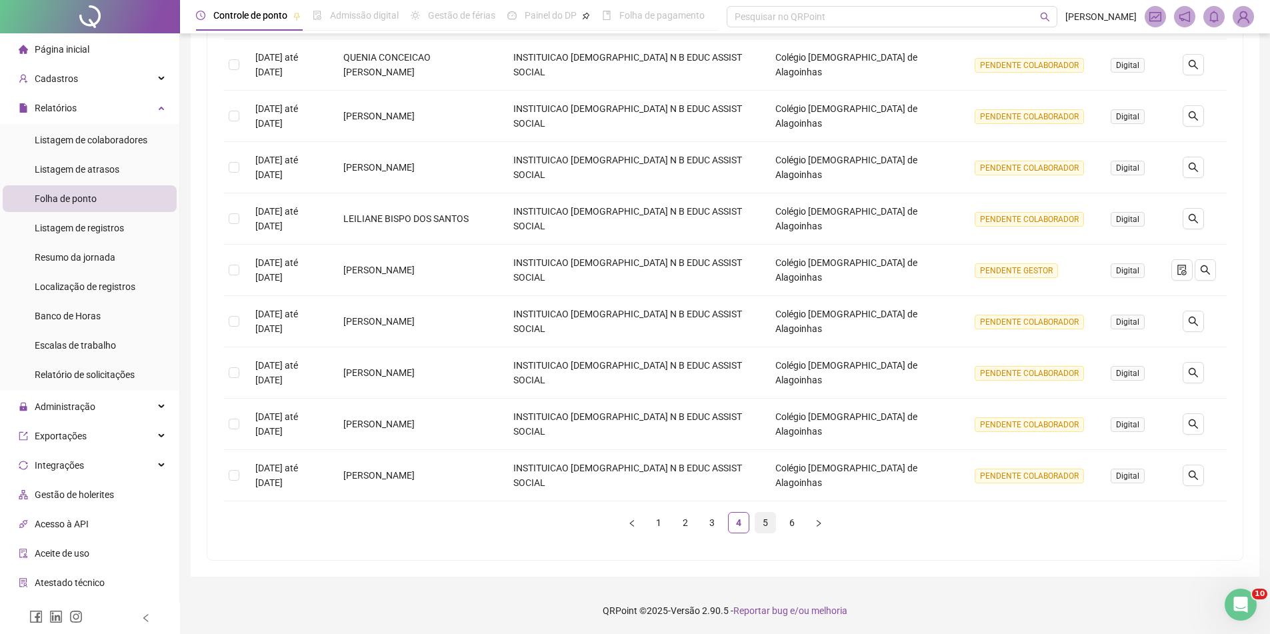
click at [769, 523] on link "5" at bounding box center [765, 523] width 20 height 20
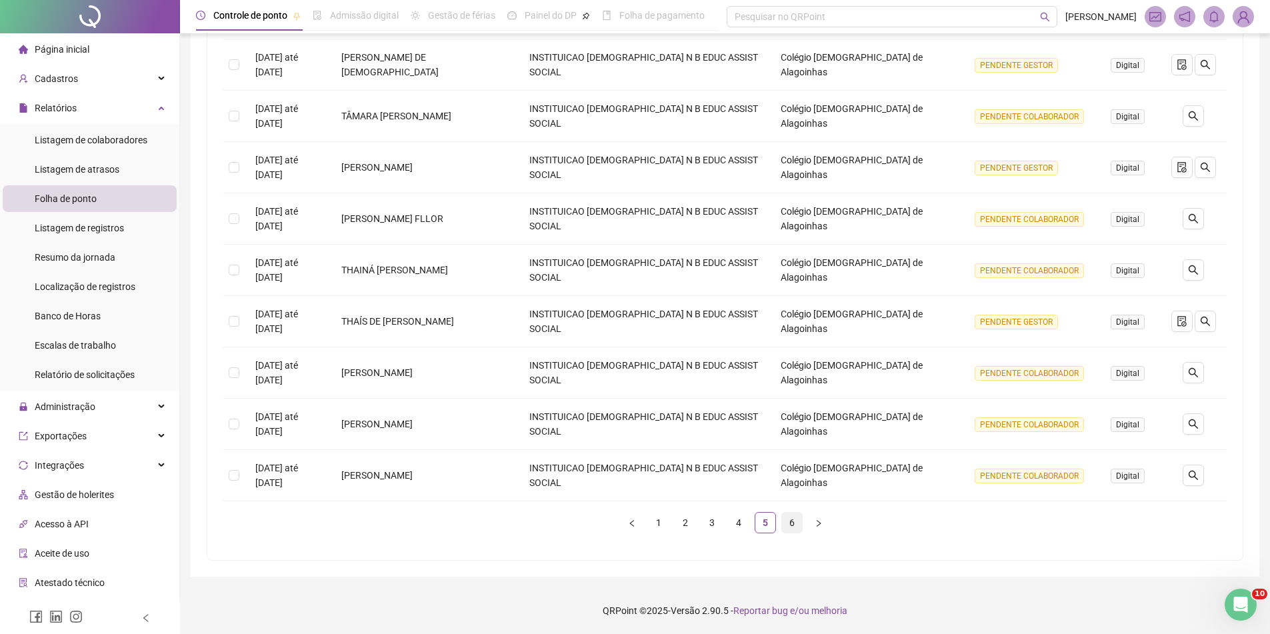
click at [795, 533] on li "6" at bounding box center [791, 522] width 21 height 21
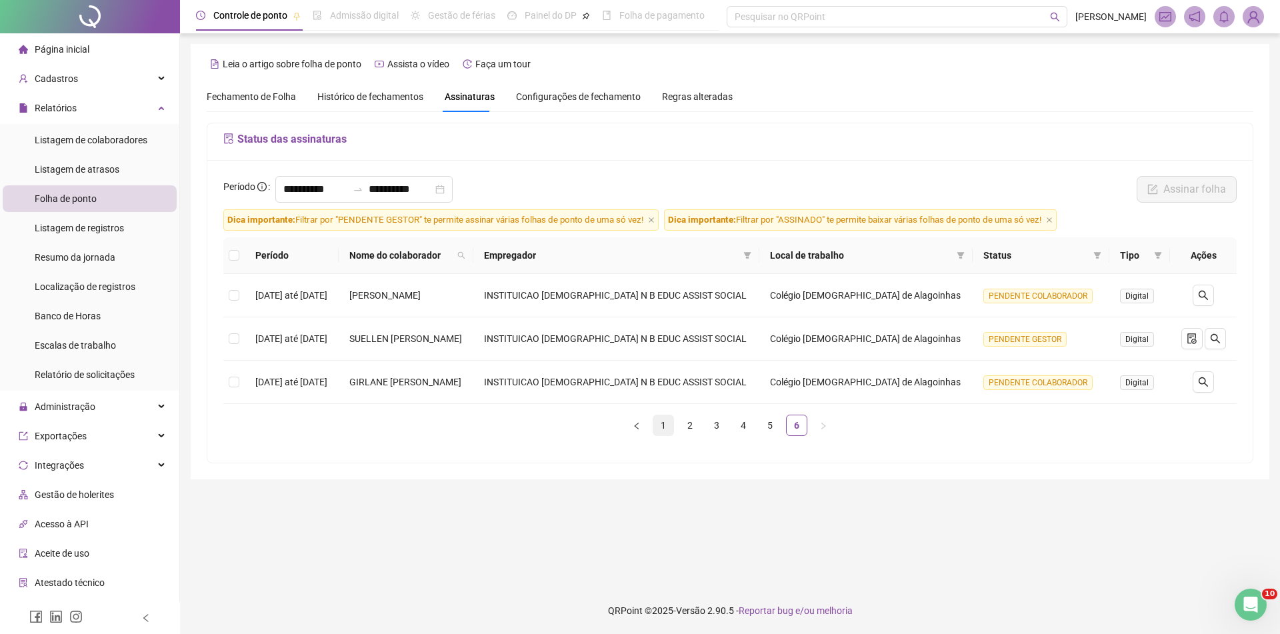
click at [669, 423] on link "1" at bounding box center [663, 425] width 20 height 20
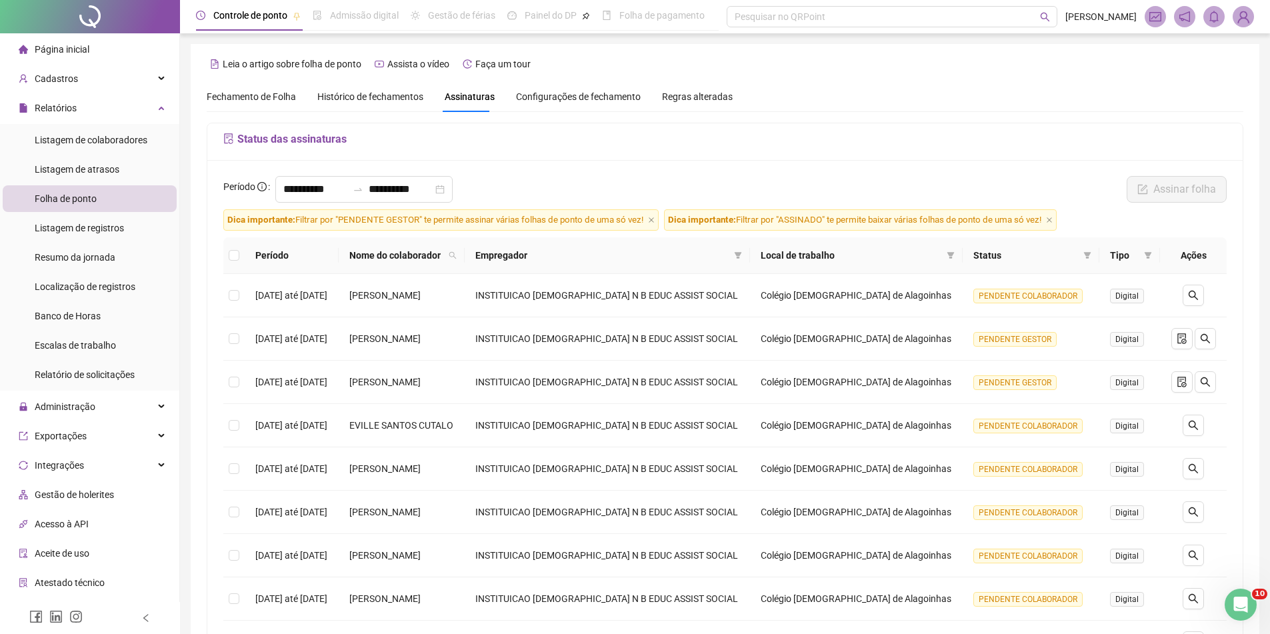
click at [465, 255] on th "Nome do colaborador" at bounding box center [402, 255] width 126 height 37
click at [459, 255] on span at bounding box center [452, 255] width 13 height 20
click at [509, 269] on div "Buscar Limpar" at bounding box center [504, 295] width 136 height 55
click at [499, 285] on input "text" at bounding box center [503, 283] width 125 height 21
type input "********"
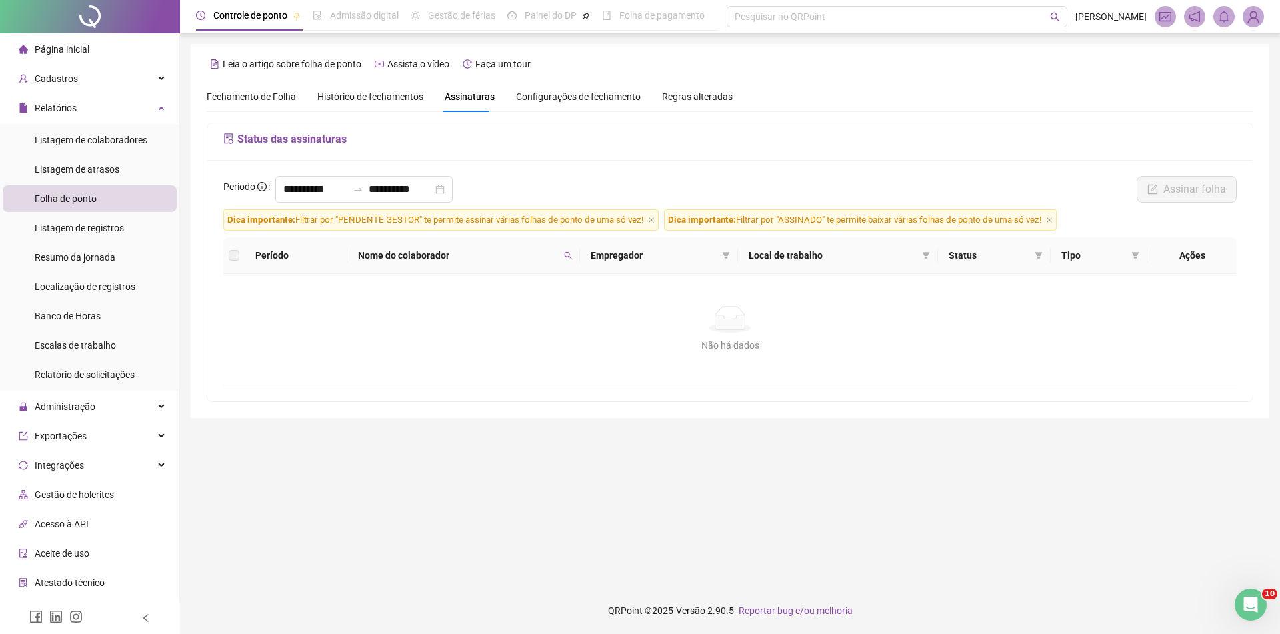
click at [565, 255] on div "Nome do colaborador" at bounding box center [463, 255] width 211 height 15
click at [572, 253] on icon "search" at bounding box center [568, 255] width 8 height 8
click at [555, 313] on span "Limpar" at bounding box center [543, 309] width 29 height 15
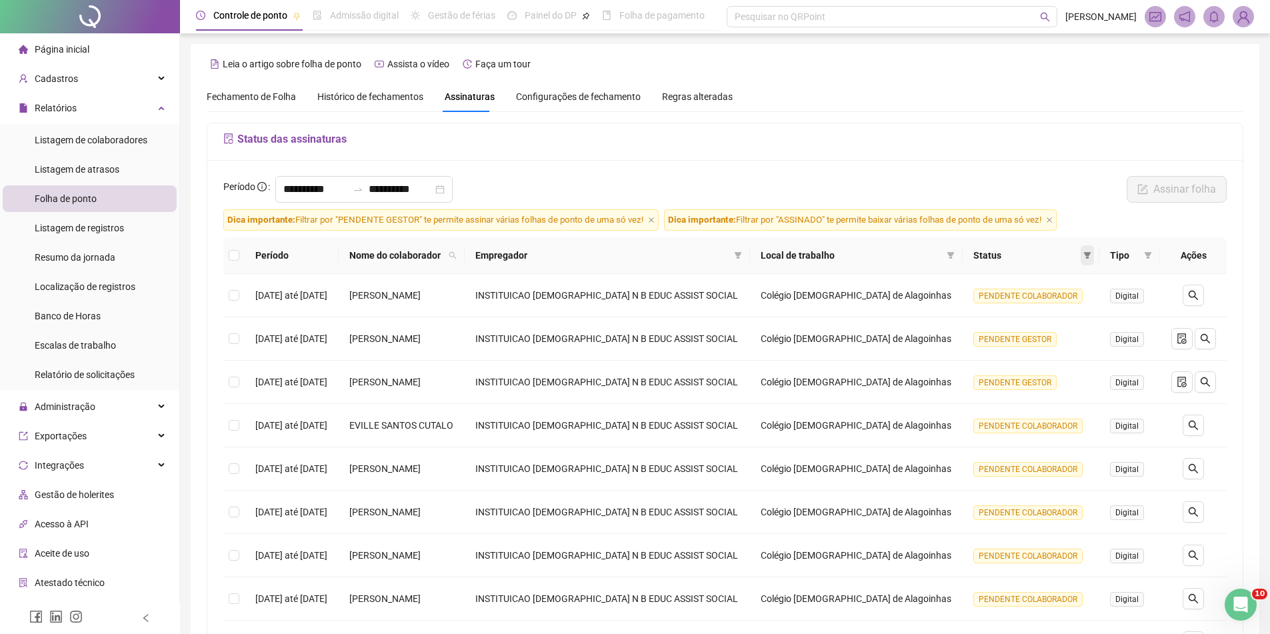
click at [1084, 257] on icon "filter" at bounding box center [1088, 255] width 8 height 8
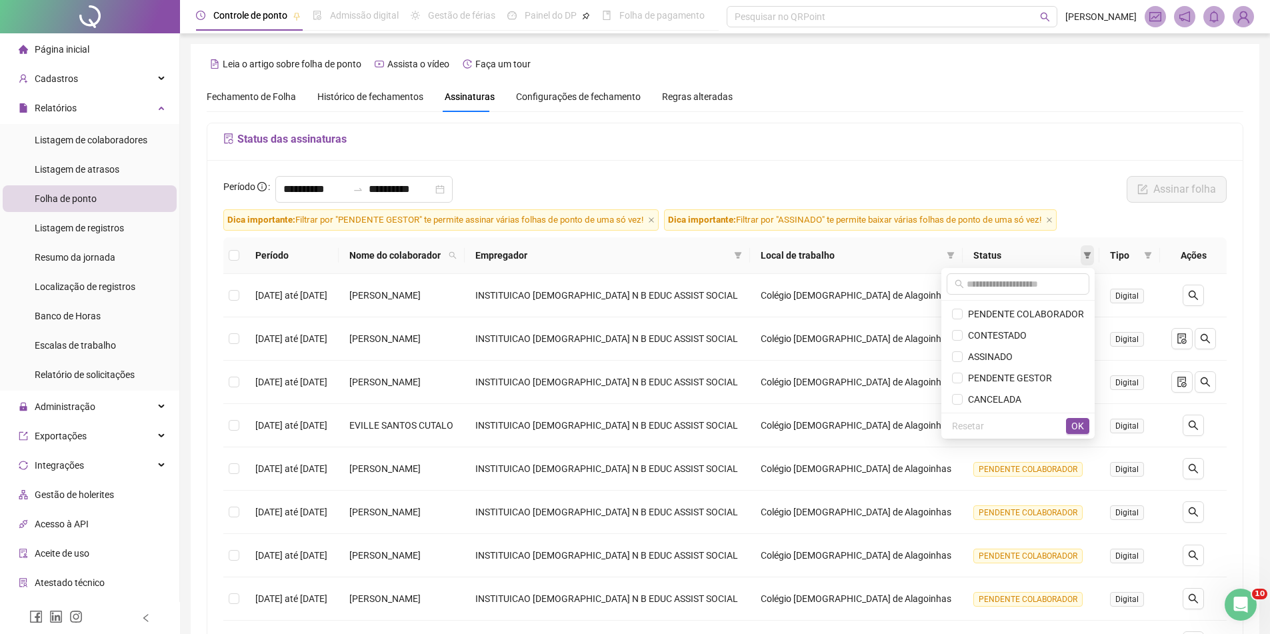
click at [1084, 257] on icon "filter" at bounding box center [1088, 255] width 8 height 8
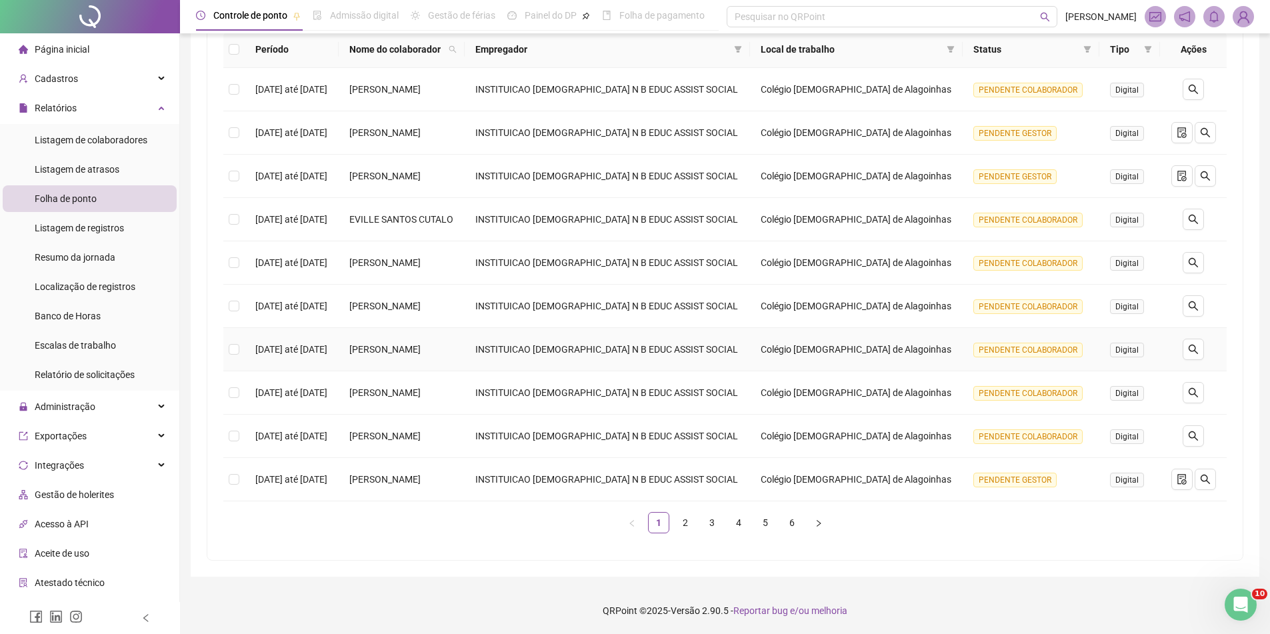
scroll to position [286, 0]
click at [691, 523] on link "2" at bounding box center [685, 523] width 20 height 20
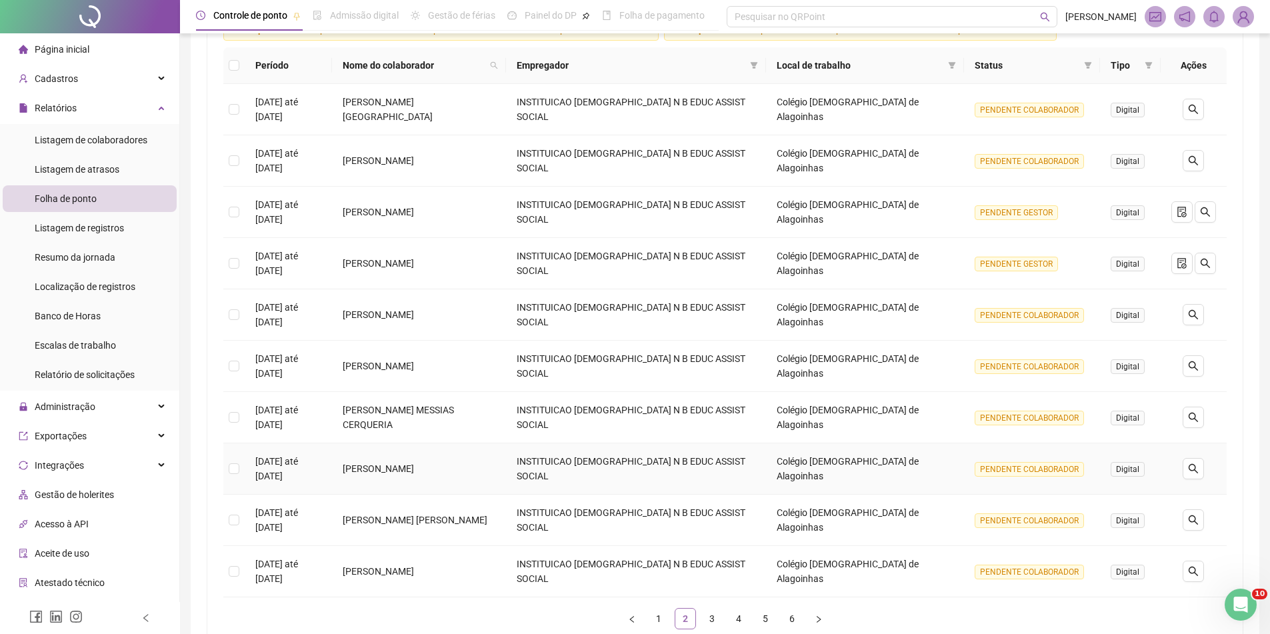
scroll to position [219, 0]
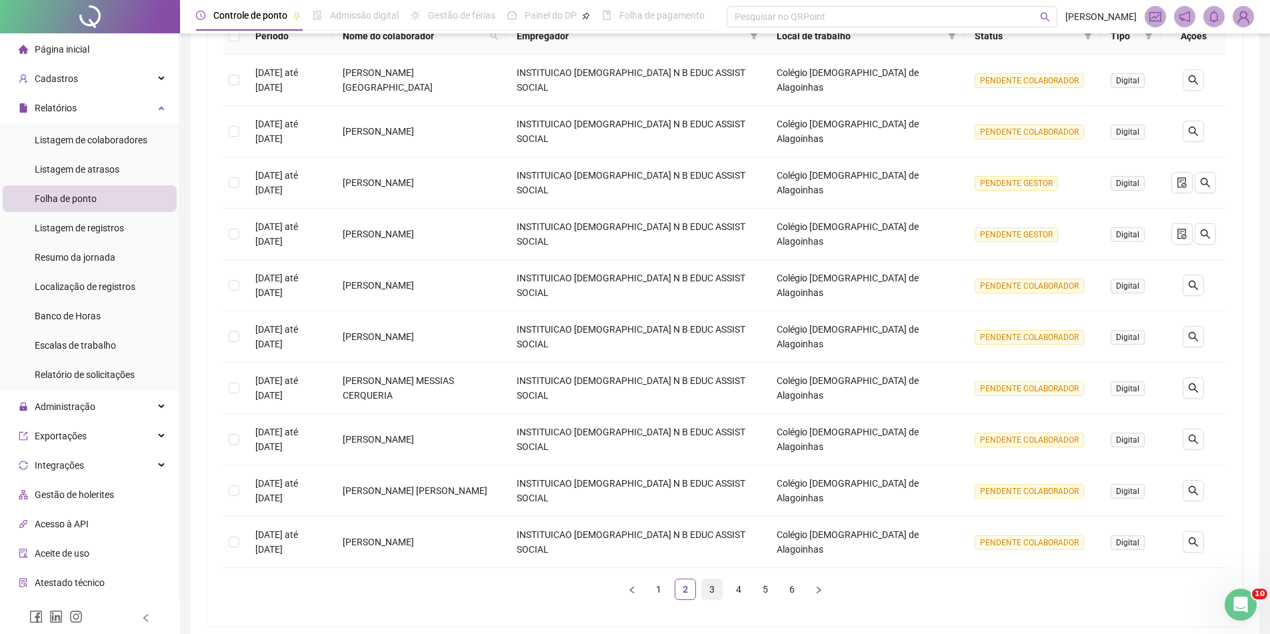
click at [714, 585] on link "3" at bounding box center [712, 589] width 20 height 20
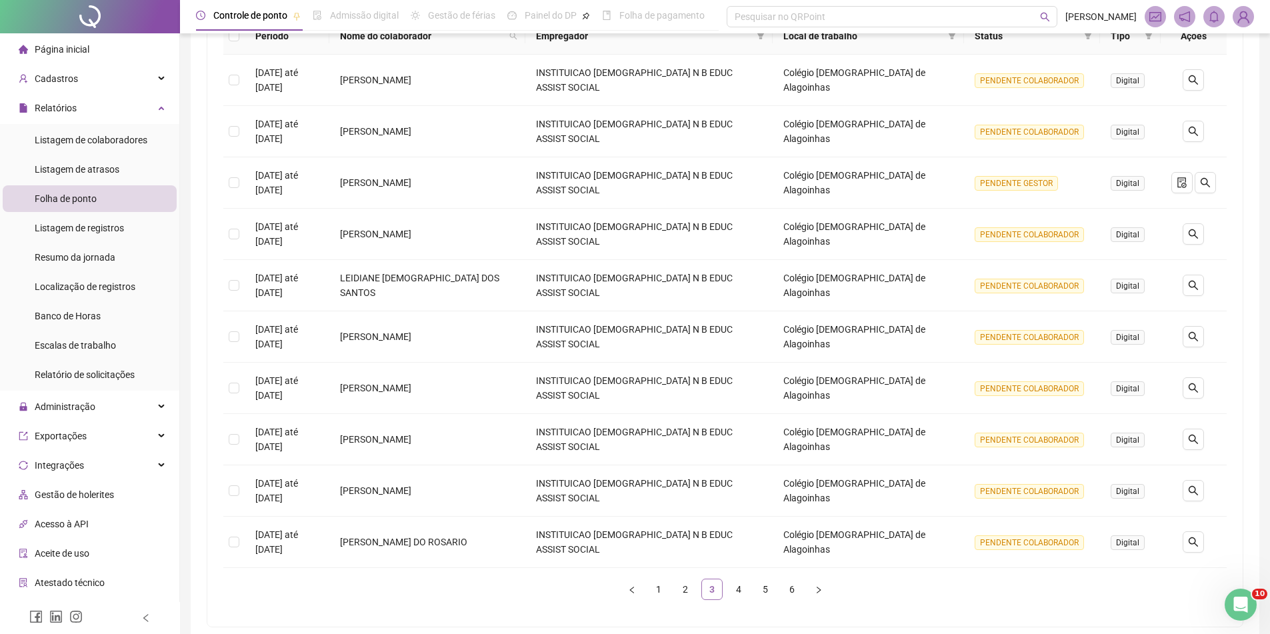
scroll to position [206, 0]
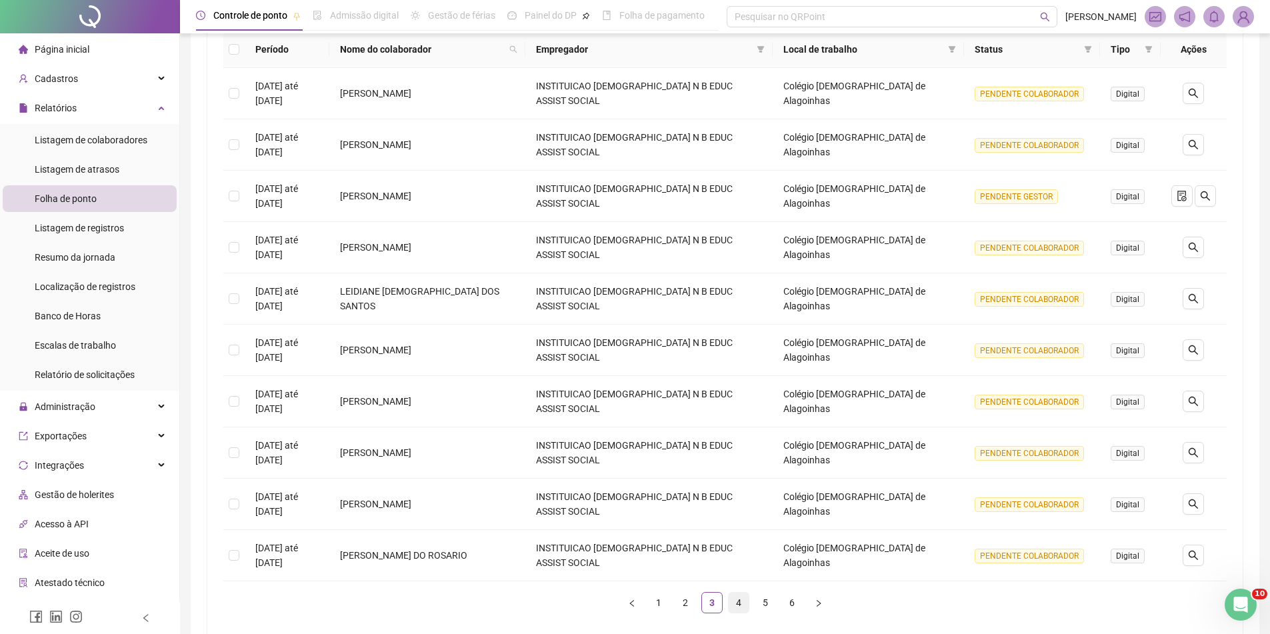
click at [731, 593] on link "4" at bounding box center [739, 603] width 20 height 20
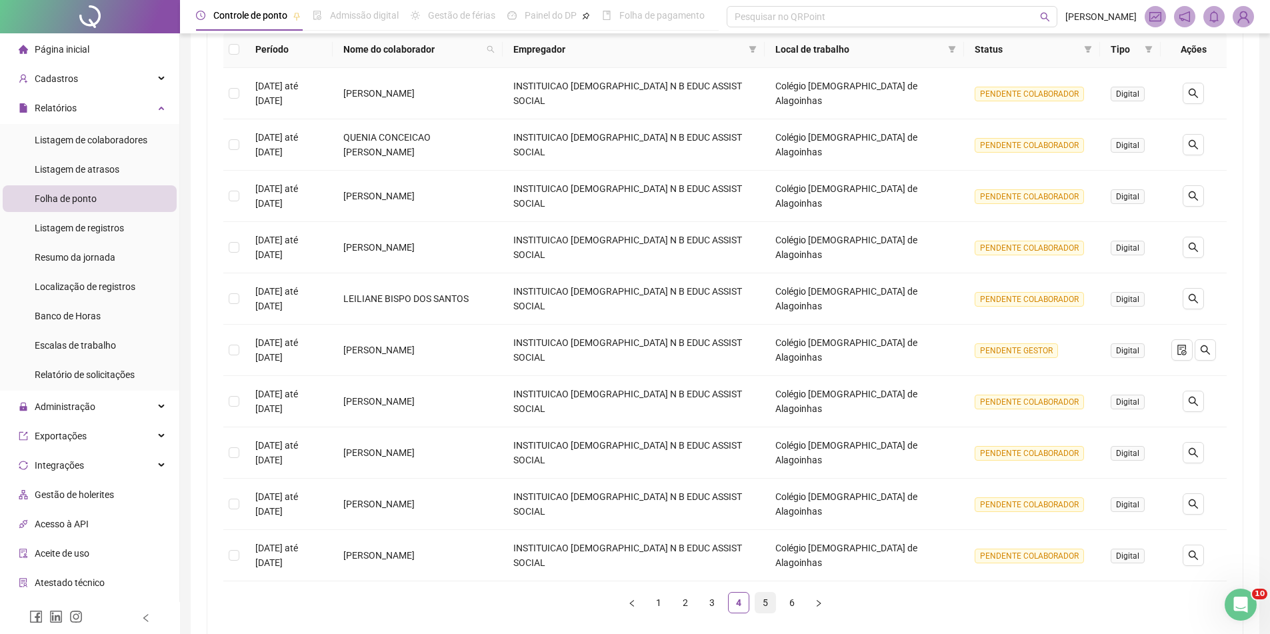
click at [763, 605] on link "5" at bounding box center [765, 603] width 20 height 20
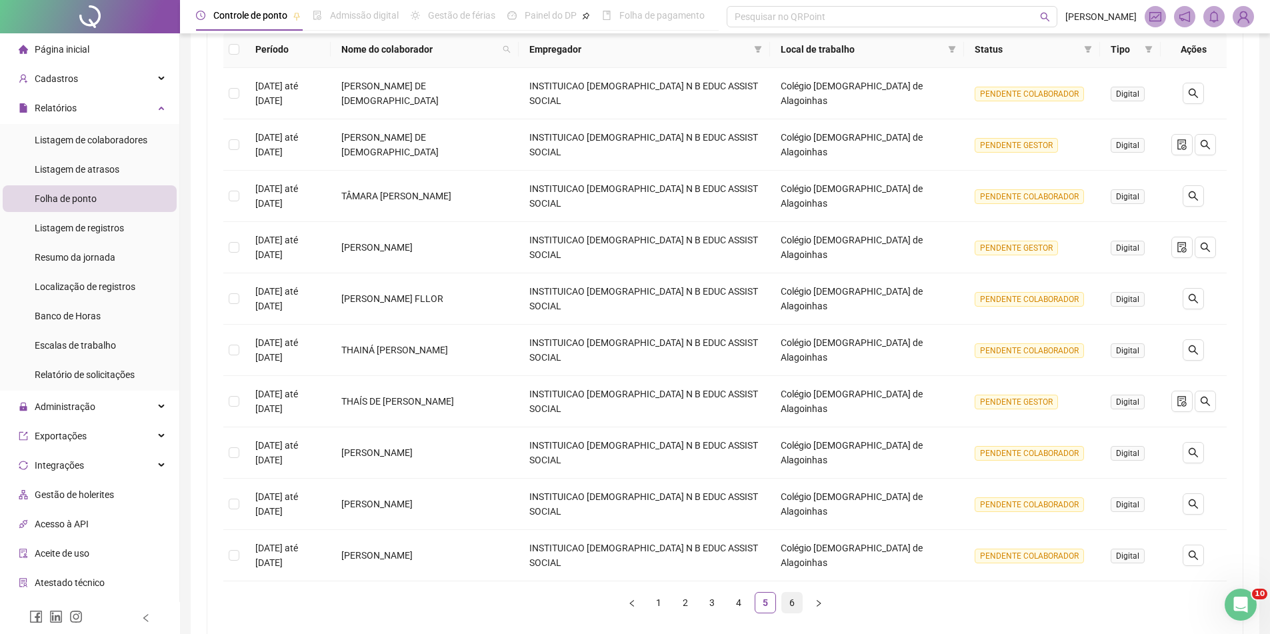
click at [790, 607] on link "6" at bounding box center [792, 603] width 20 height 20
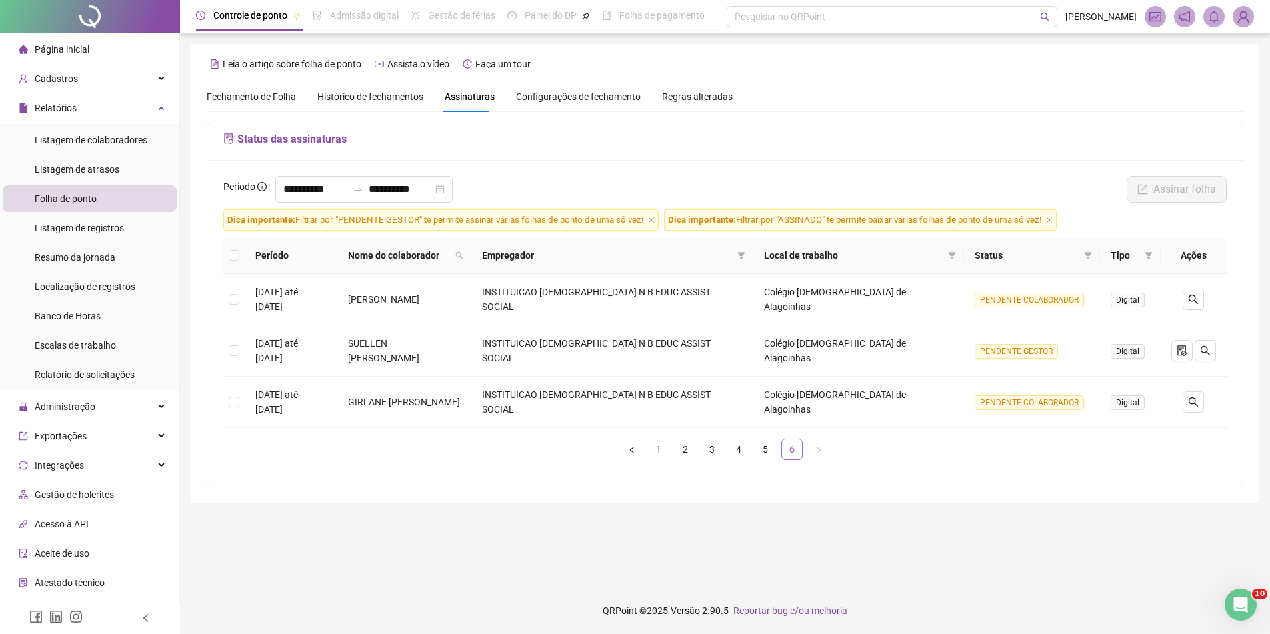
scroll to position [0, 0]
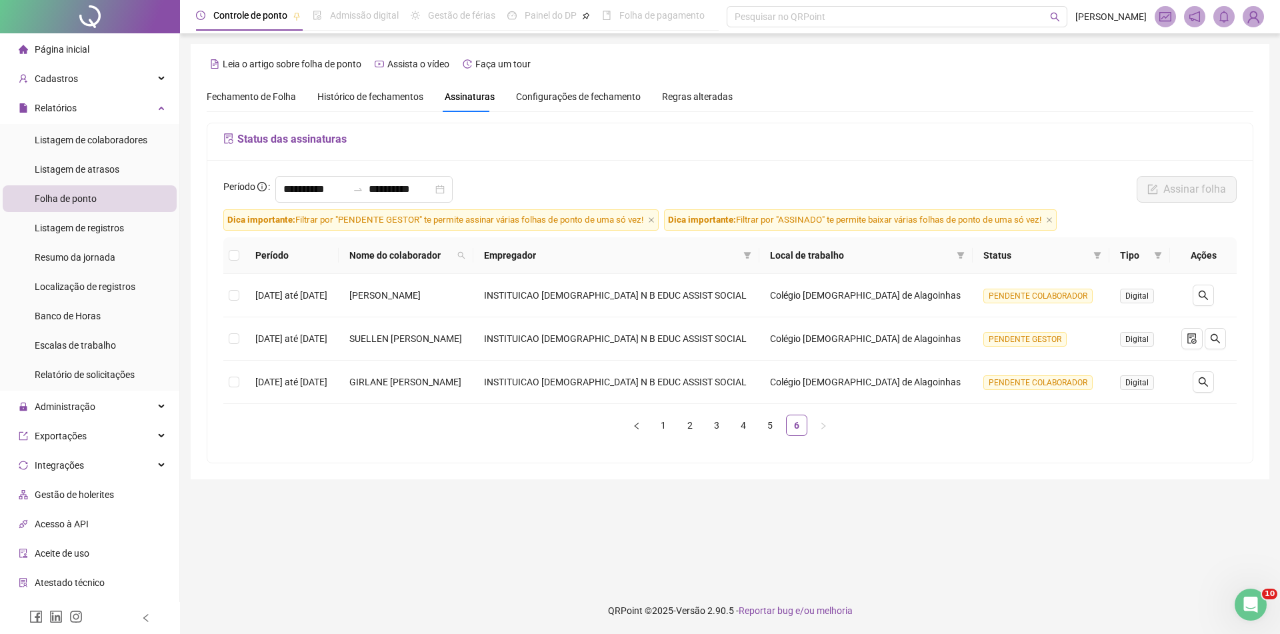
click at [354, 92] on span "Histórico de fechamentos" at bounding box center [370, 96] width 106 height 11
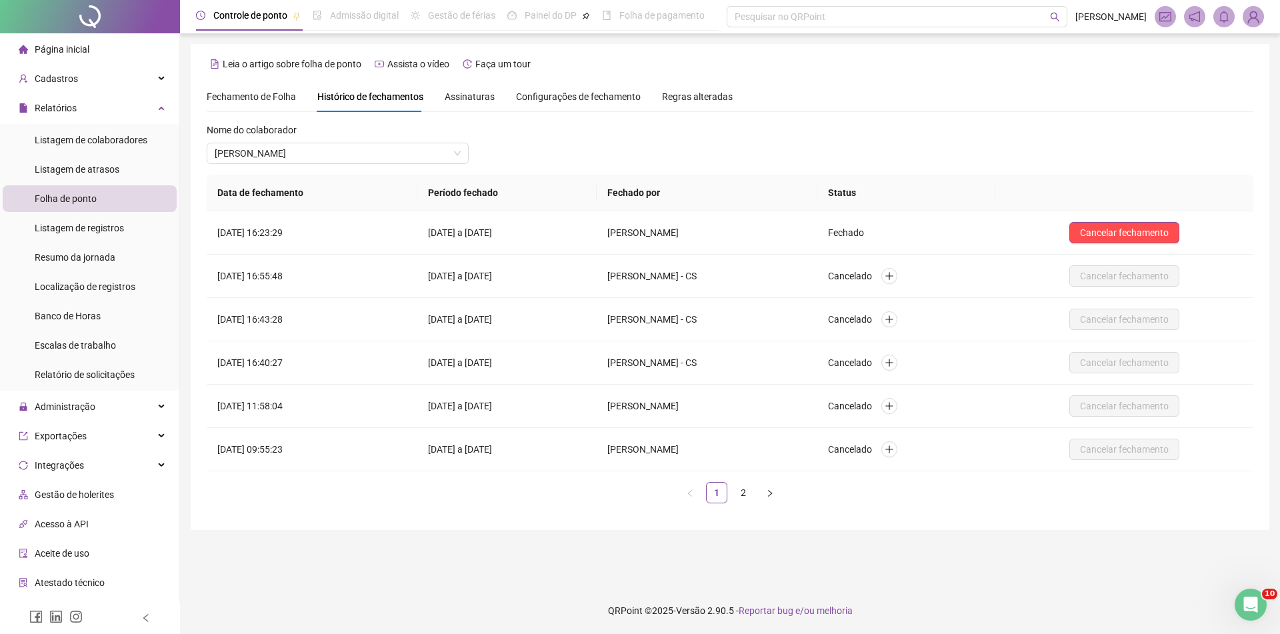
click at [281, 91] on span "Fechamento de Folha" at bounding box center [251, 96] width 89 height 11
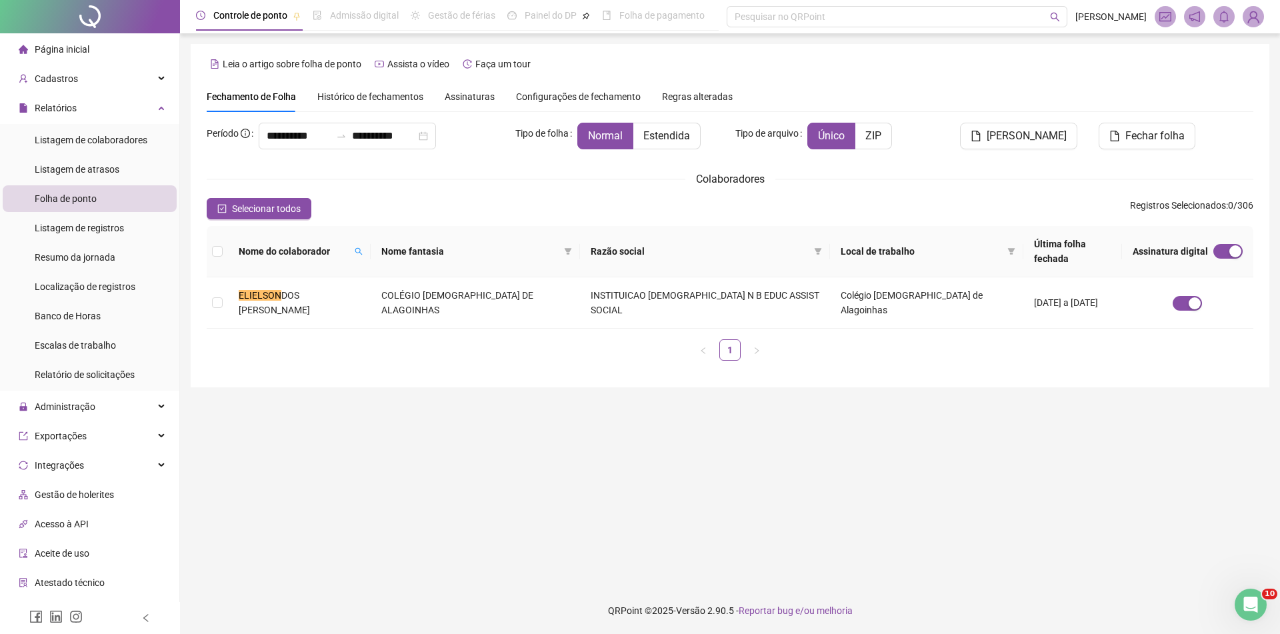
click at [385, 106] on div "Histórico de fechamentos" at bounding box center [370, 96] width 106 height 31
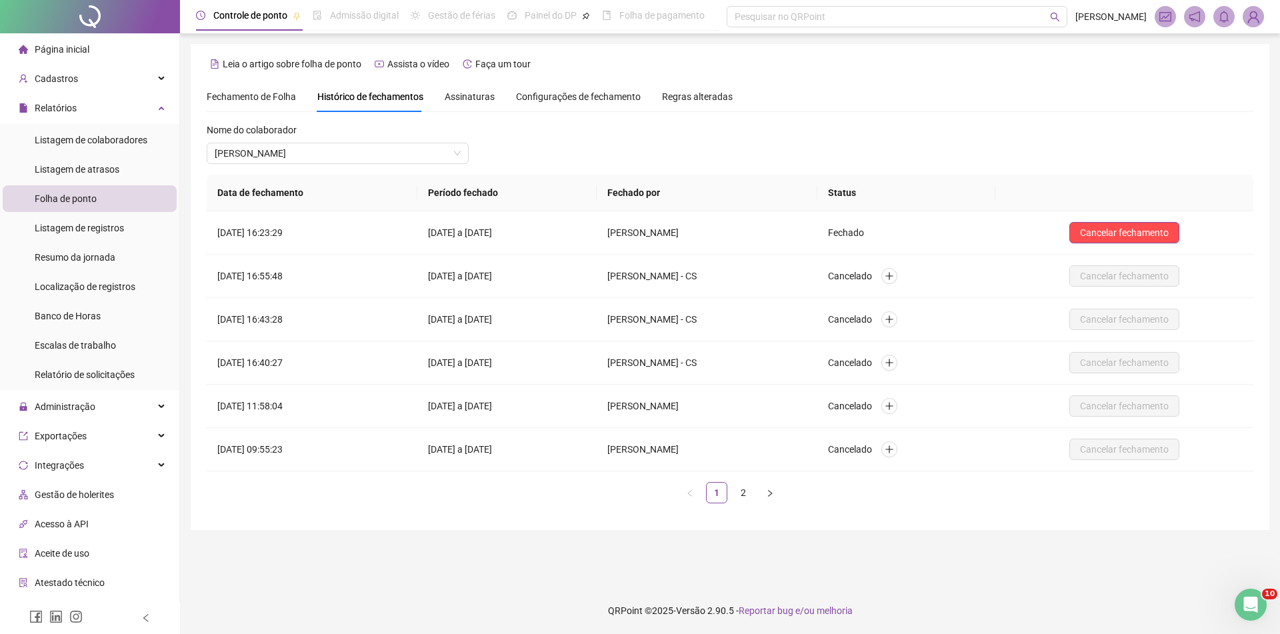
click at [260, 103] on div "Fechamento de Folha" at bounding box center [251, 96] width 89 height 15
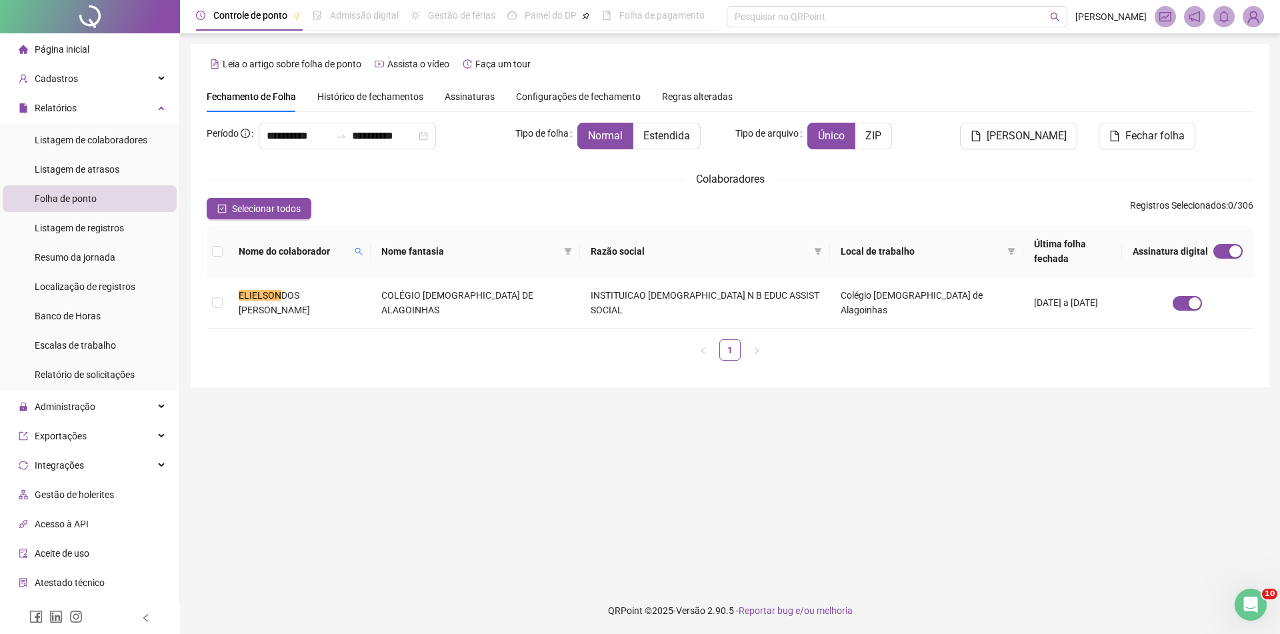
click at [447, 373] on main "**********" at bounding box center [730, 310] width 1079 height 533
drag, startPoint x: 239, startPoint y: 281, endPoint x: 363, endPoint y: 280, distance: 123.4
click at [363, 280] on td "ELIELSON DOS SANTOS DIAS" at bounding box center [299, 302] width 143 height 51
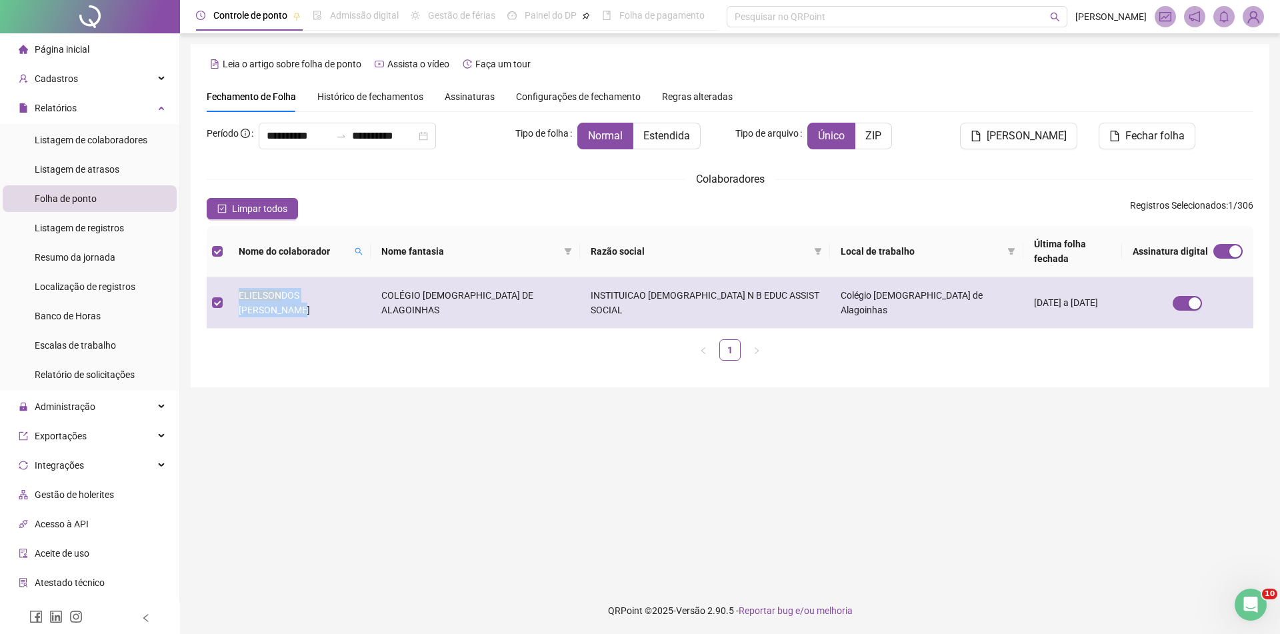
click at [368, 284] on td "ELIELSON DOS SANTOS DIAS" at bounding box center [299, 302] width 143 height 51
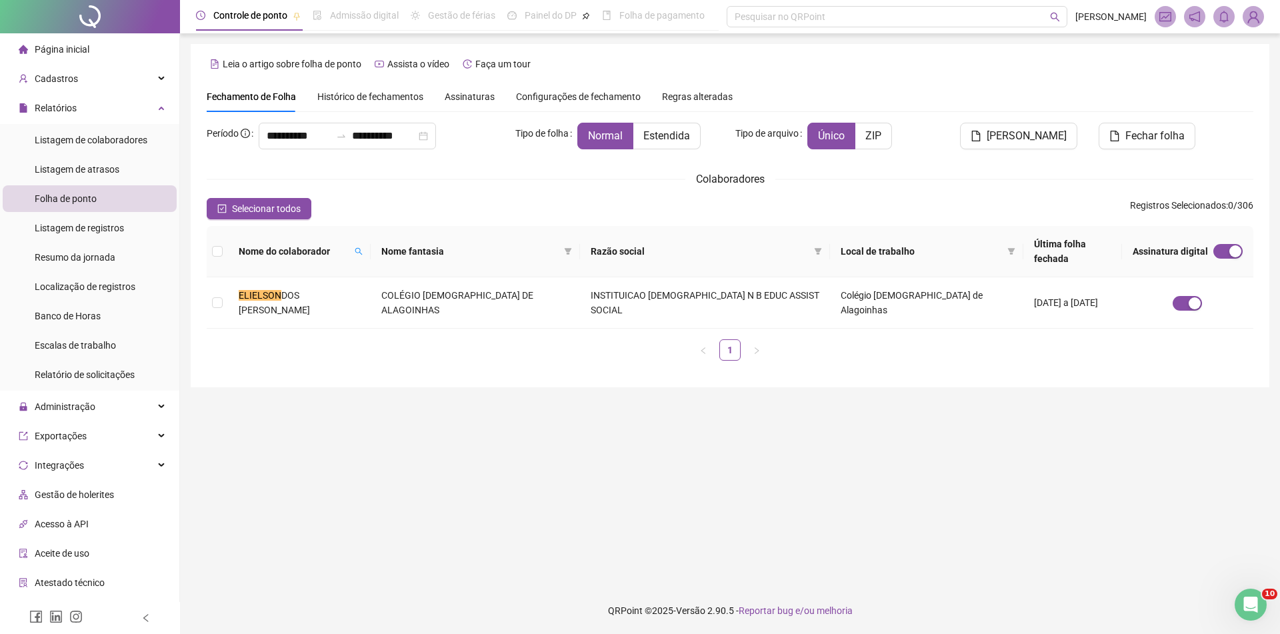
click at [359, 441] on main "**********" at bounding box center [730, 310] width 1079 height 533
drag, startPoint x: 796, startPoint y: 282, endPoint x: 548, endPoint y: 274, distance: 248.2
click at [601, 283] on td "INSTITUICAO ADVENTISTA N B EDUC ASSIST SOCIAL" at bounding box center [705, 302] width 250 height 51
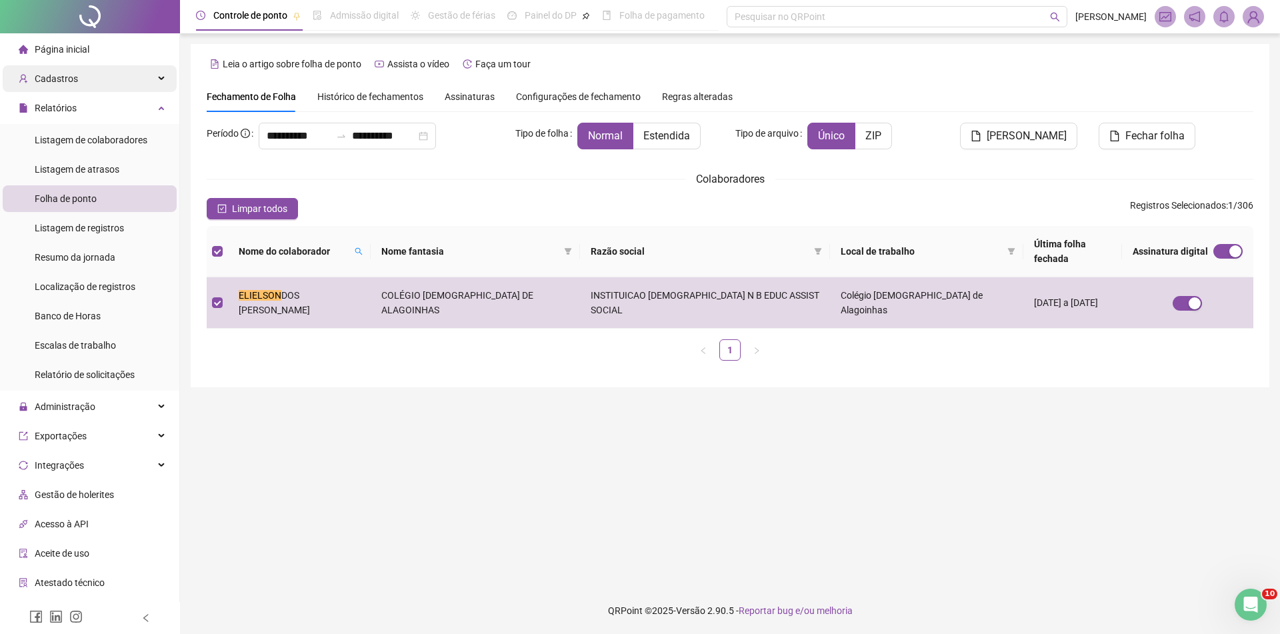
click at [93, 81] on div "Cadastros" at bounding box center [90, 78] width 174 height 27
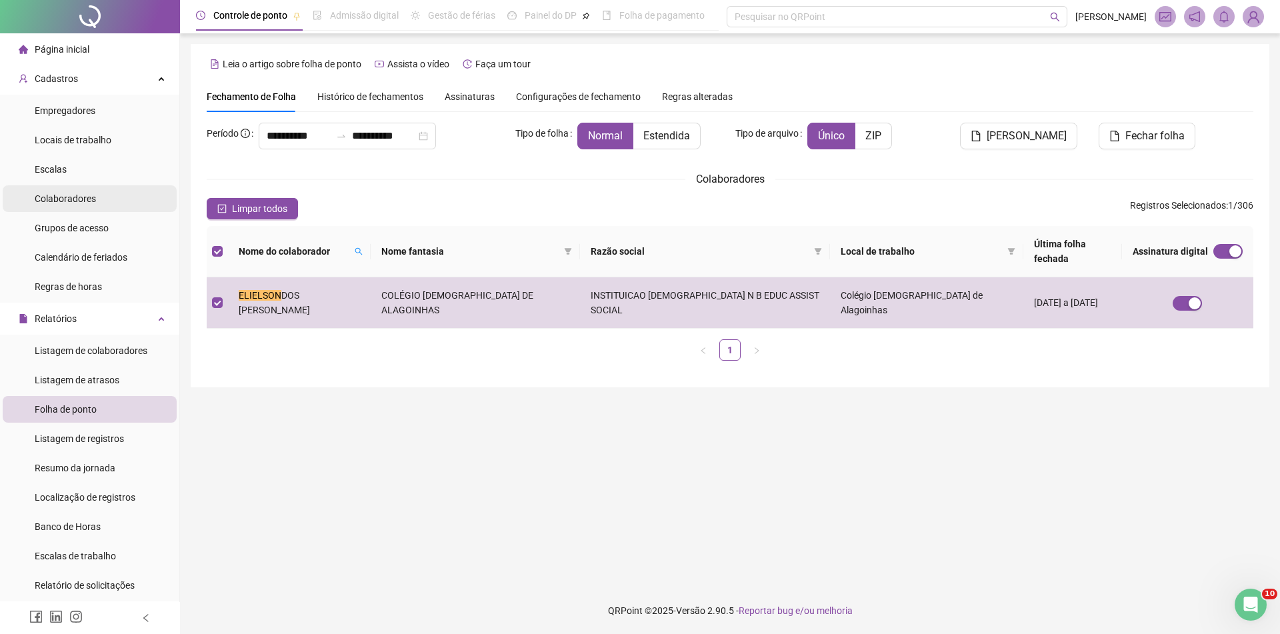
click at [90, 195] on span "Colaboradores" at bounding box center [65, 198] width 61 height 11
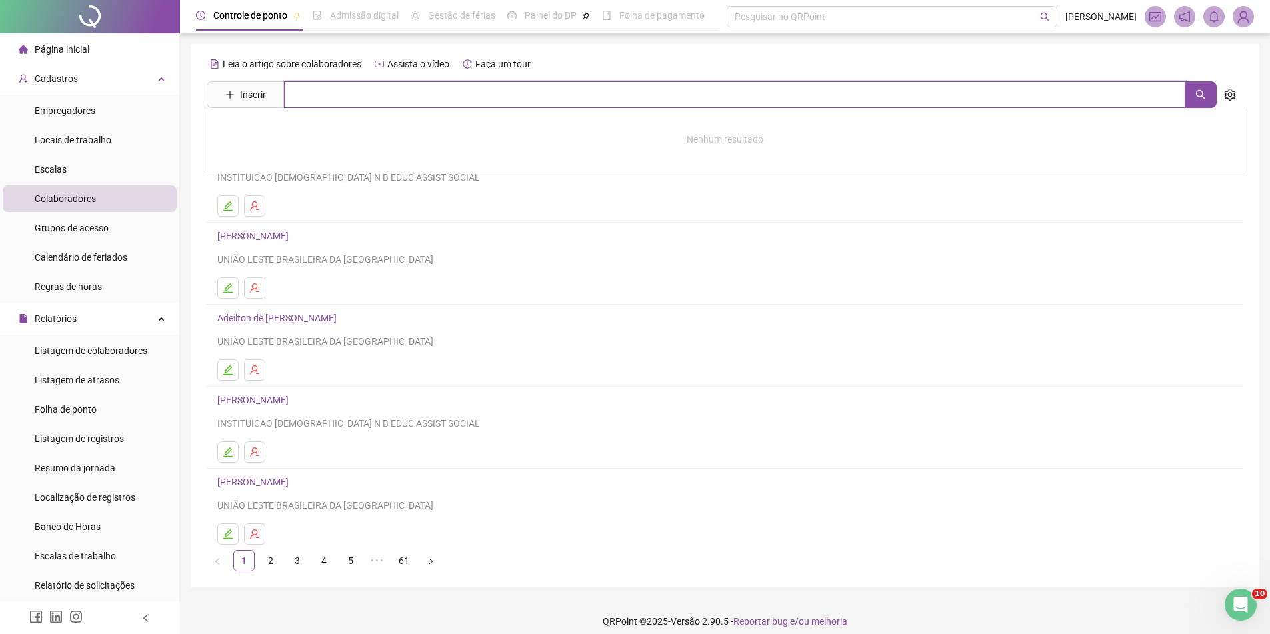
click at [392, 107] on input "text" at bounding box center [735, 94] width 902 height 27
type input "********"
click at [303, 133] on link "ELIELSON DOS SANTOS DIAS" at bounding box center [266, 134] width 71 height 11
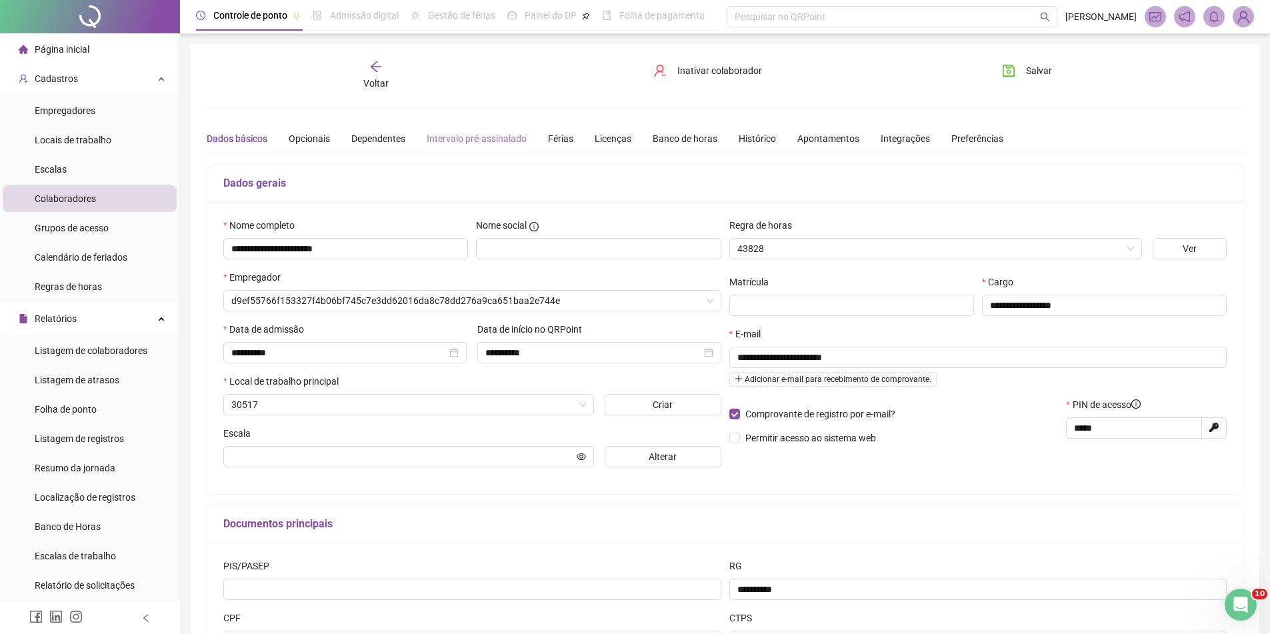
type input "**********"
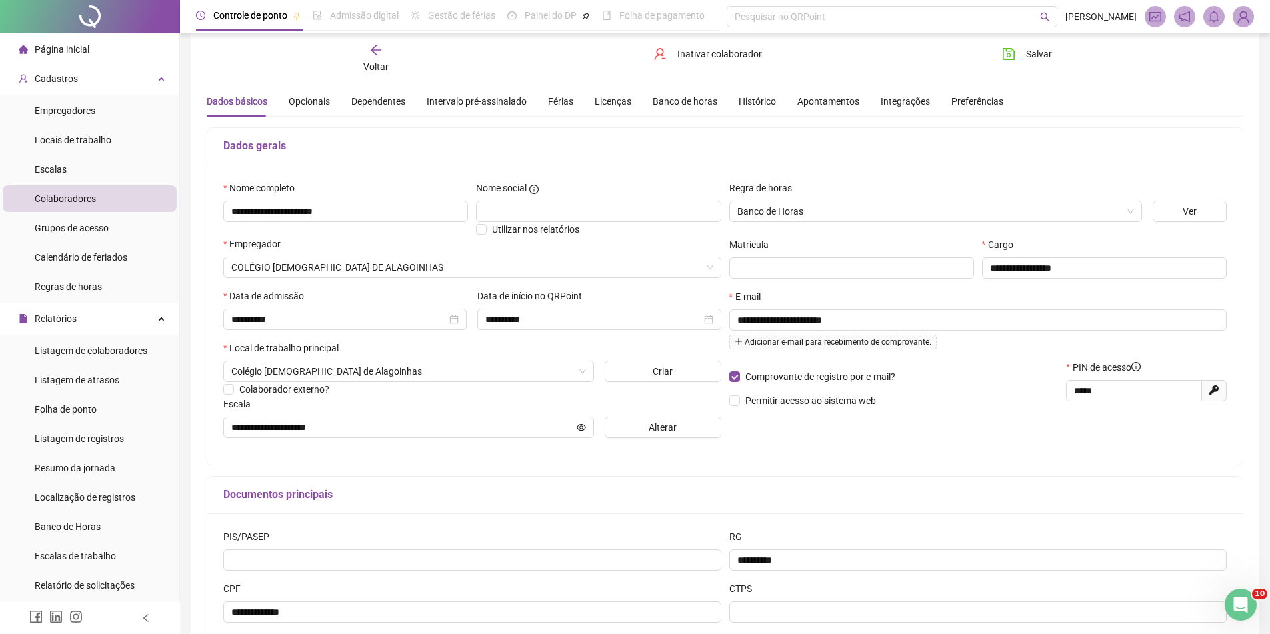
scroll to position [67, 0]
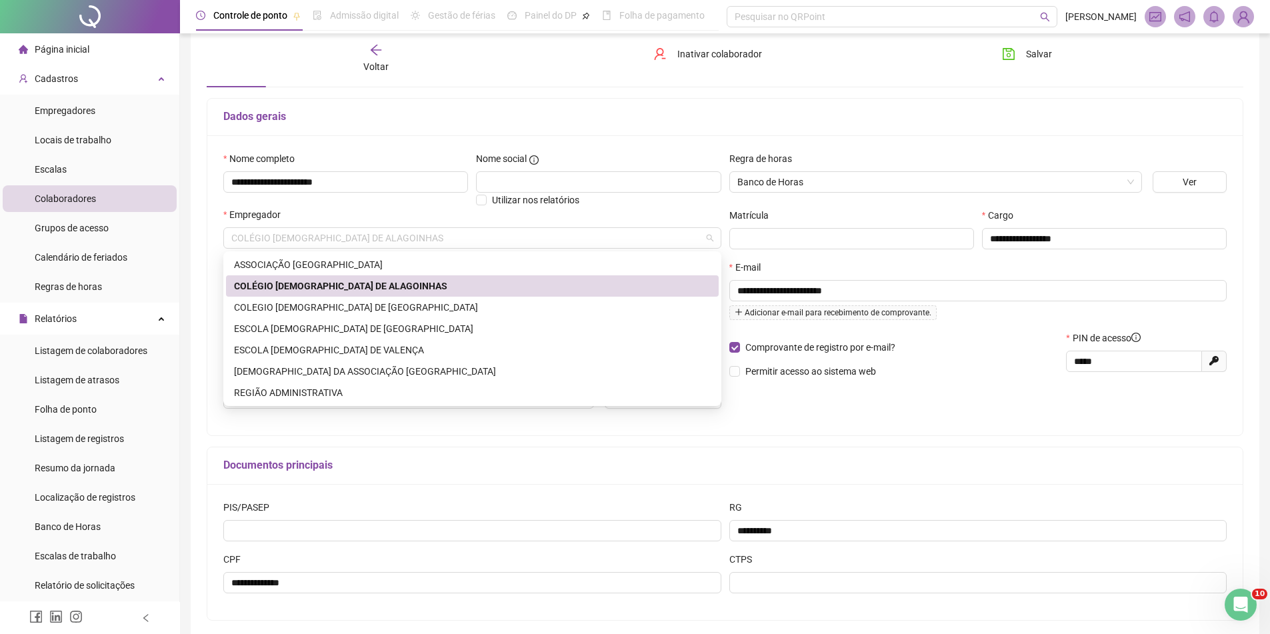
drag, startPoint x: 397, startPoint y: 238, endPoint x: 203, endPoint y: 245, distance: 194.8
click at [203, 245] on div "**********" at bounding box center [725, 306] width 1069 height 659
drag, startPoint x: 209, startPoint y: 209, endPoint x: 196, endPoint y: 202, distance: 14.9
click at [209, 209] on div "**********" at bounding box center [725, 285] width 1036 height 300
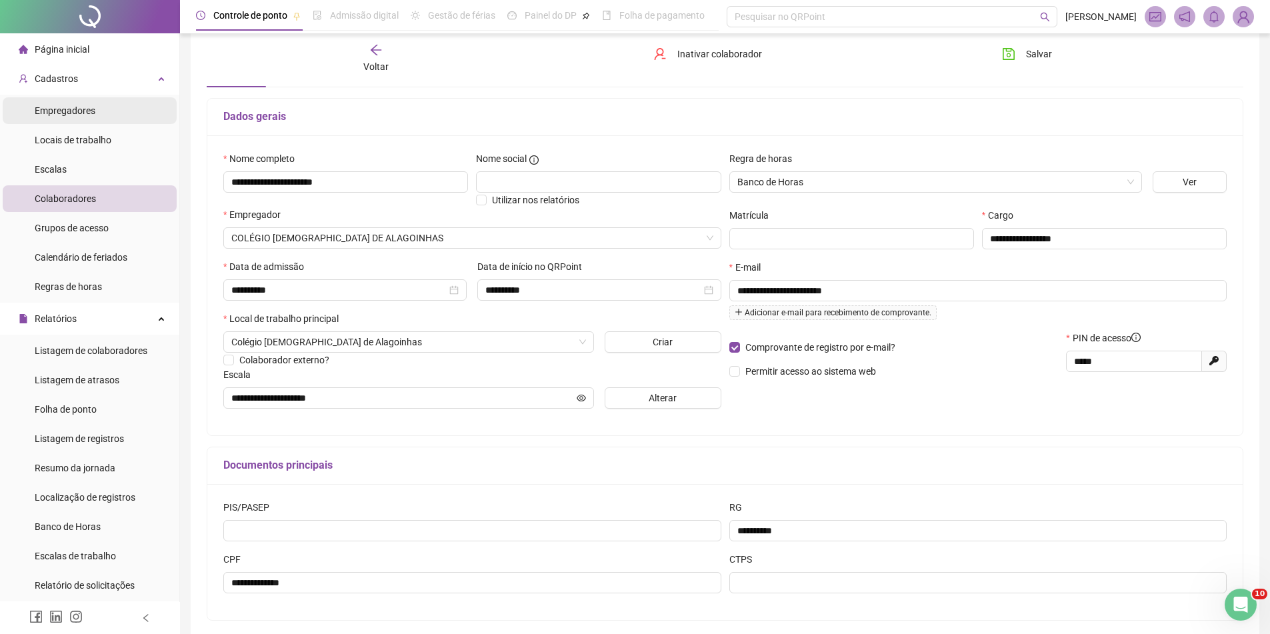
click at [78, 111] on span "Empregadores" at bounding box center [65, 110] width 61 height 11
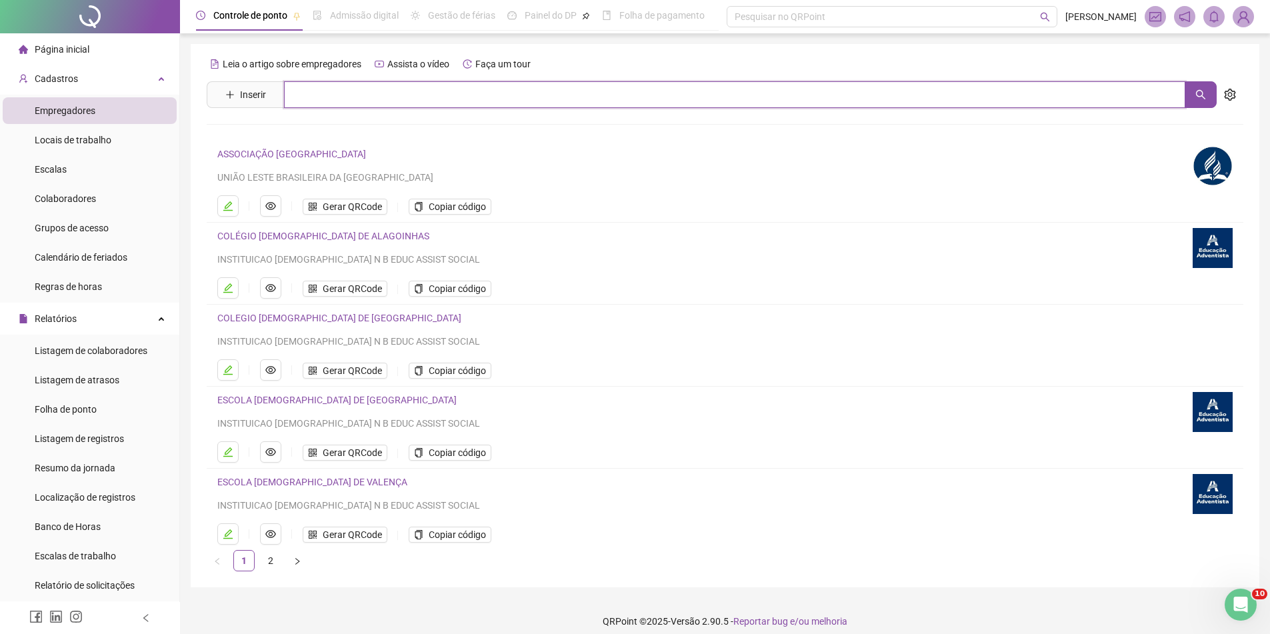
click at [319, 96] on input "text" at bounding box center [735, 94] width 902 height 27
type input "**********"
click at [327, 135] on link "COLÉGIO ADVENTISTA DE ALAGOINHAS" at bounding box center [337, 134] width 212 height 11
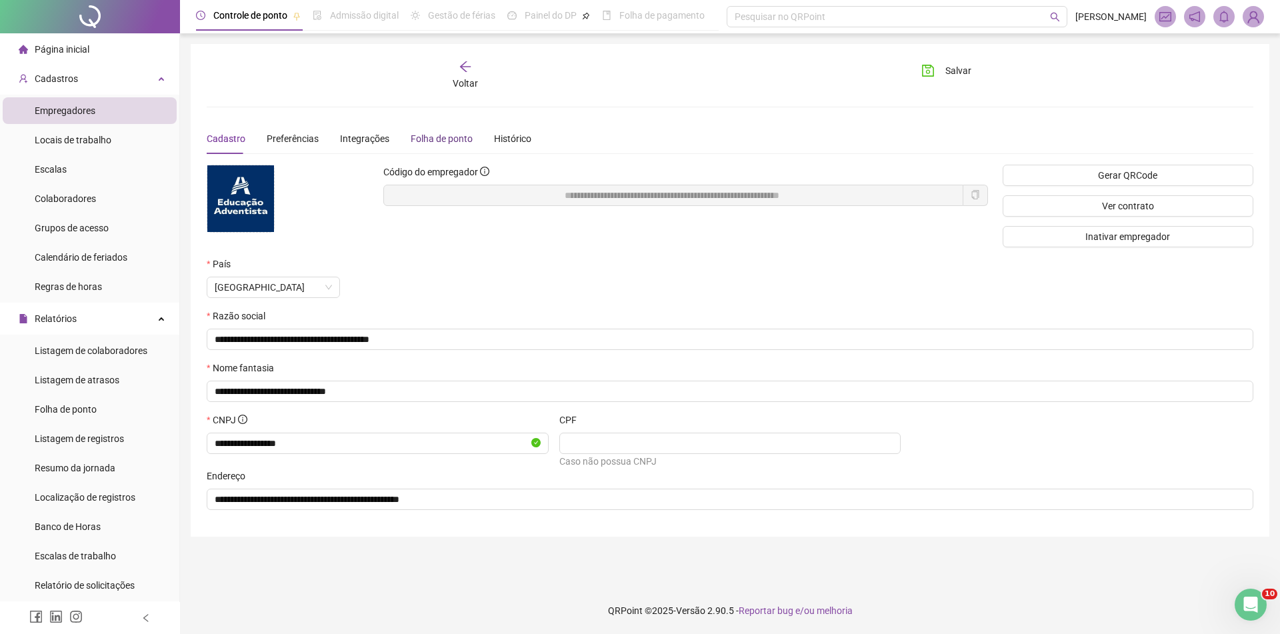
click at [421, 135] on div "Folha de ponto" at bounding box center [442, 138] width 62 height 15
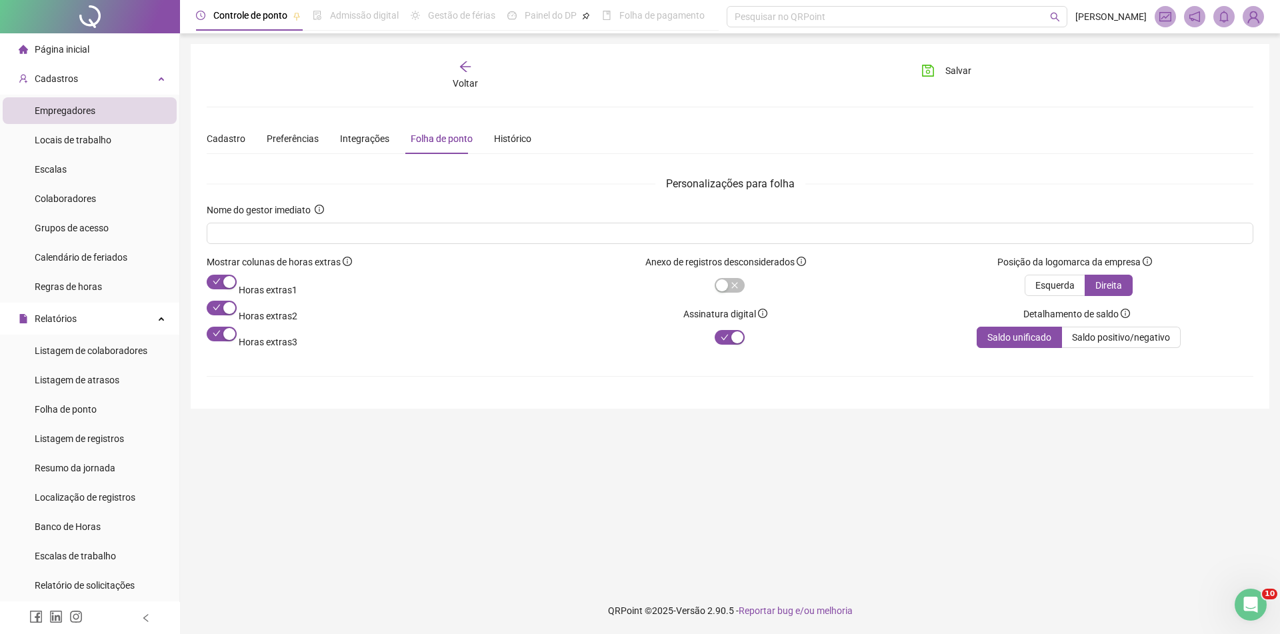
drag, startPoint x: 1256, startPoint y: 12, endPoint x: 1251, endPoint y: 21, distance: 10.2
click at [1256, 12] on img at bounding box center [1254, 17] width 20 height 20
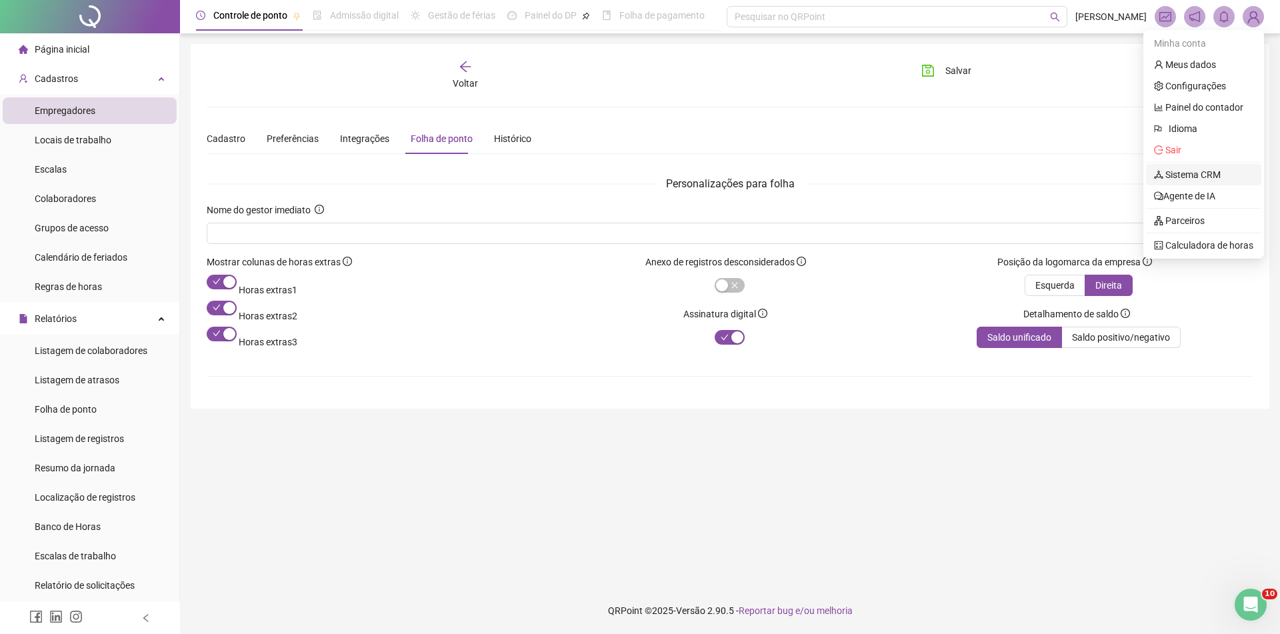
click at [1210, 172] on link "Sistema CRM" at bounding box center [1187, 174] width 67 height 11
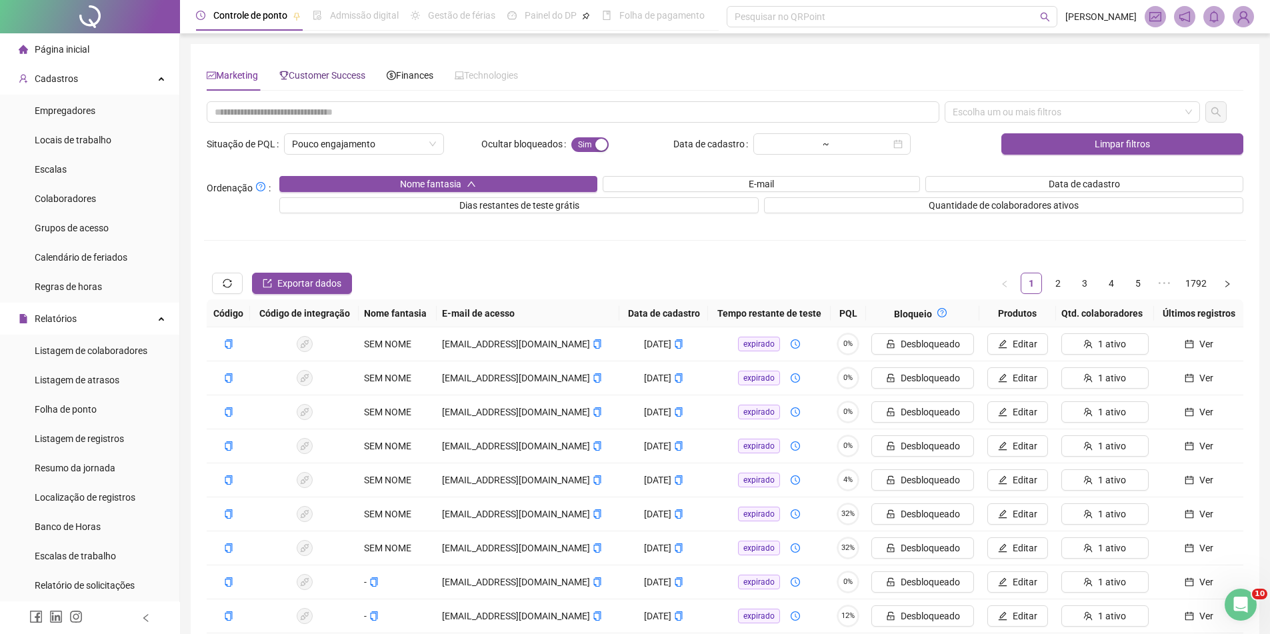
click at [330, 68] on div "Customer Success" at bounding box center [322, 75] width 86 height 15
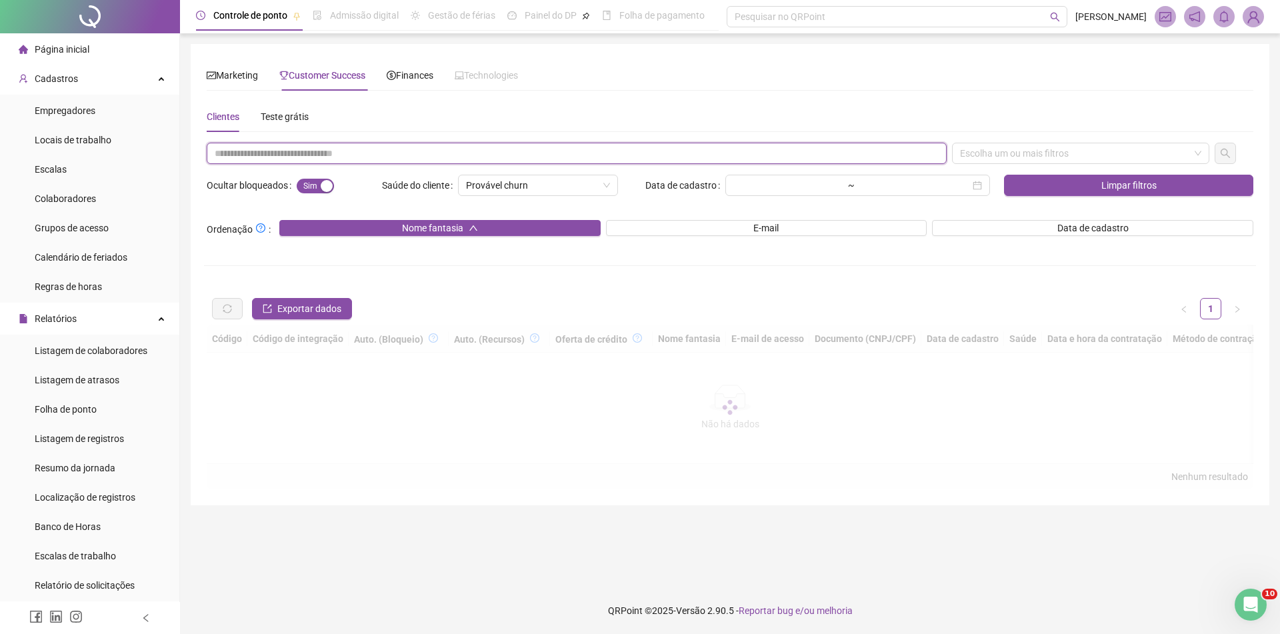
click at [308, 151] on input "text" at bounding box center [577, 153] width 740 height 21
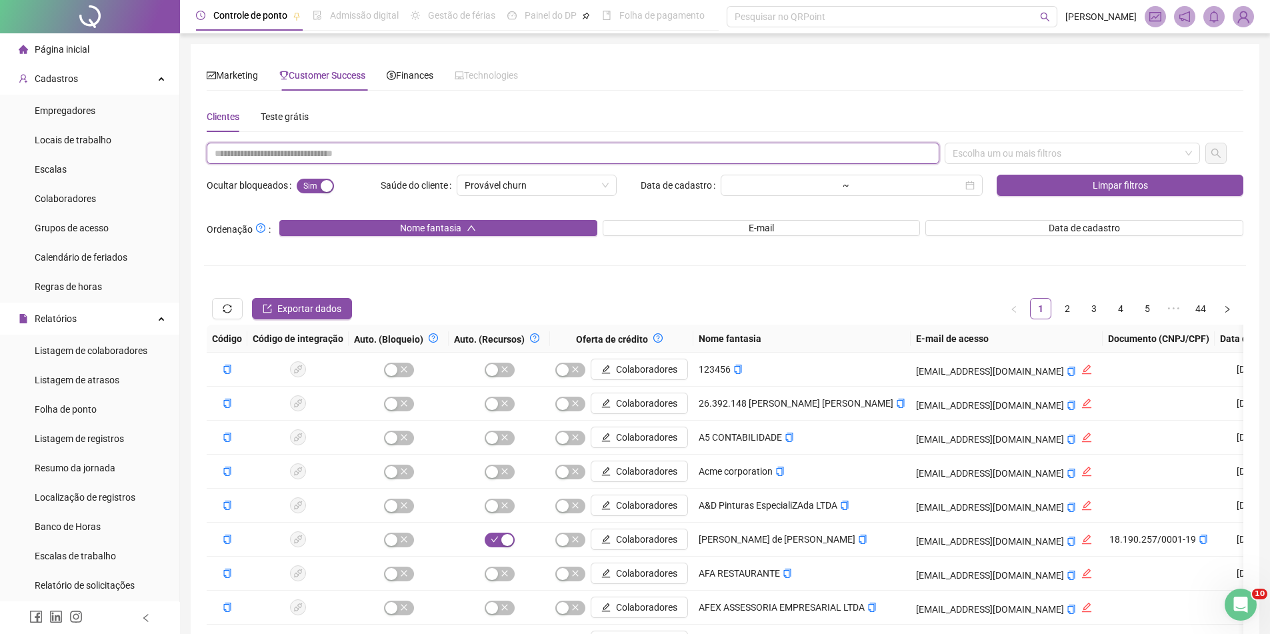
paste input "**********"
click at [1058, 157] on div "Escolha um ou mais filtros" at bounding box center [1072, 153] width 255 height 21
type input "**********"
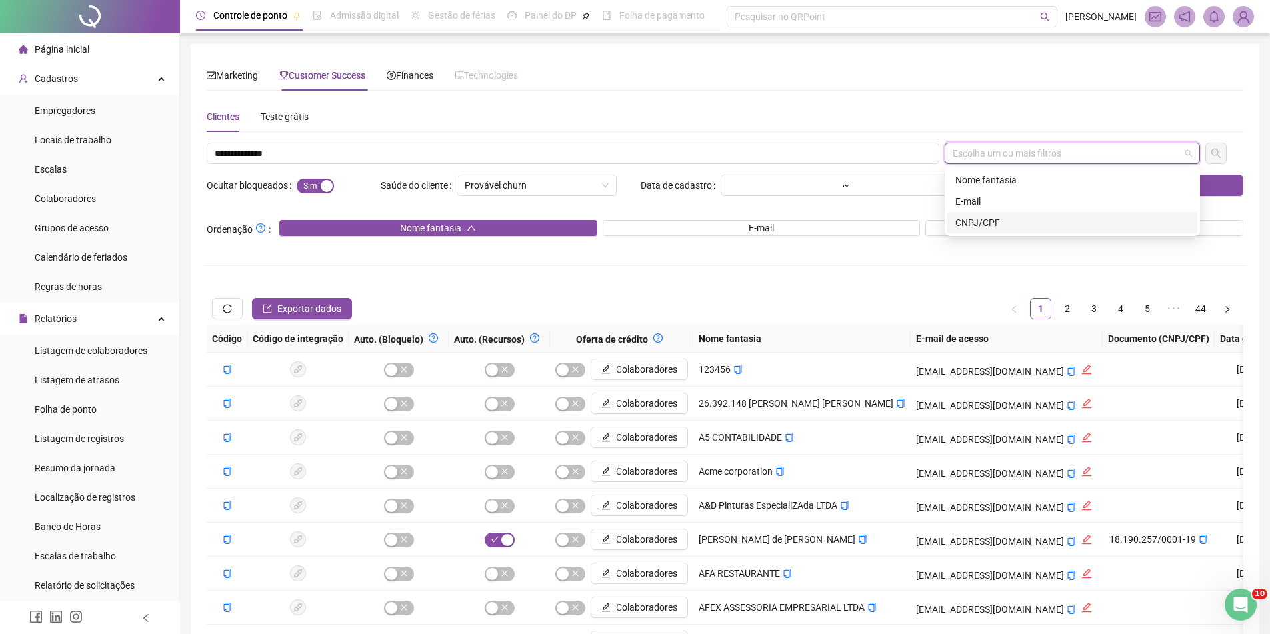
drag, startPoint x: 1045, startPoint y: 218, endPoint x: 1122, endPoint y: 201, distance: 78.5
click at [1045, 218] on div "CNPJ/CPF" at bounding box center [1073, 222] width 234 height 15
click at [1218, 149] on icon "search" at bounding box center [1216, 153] width 11 height 11
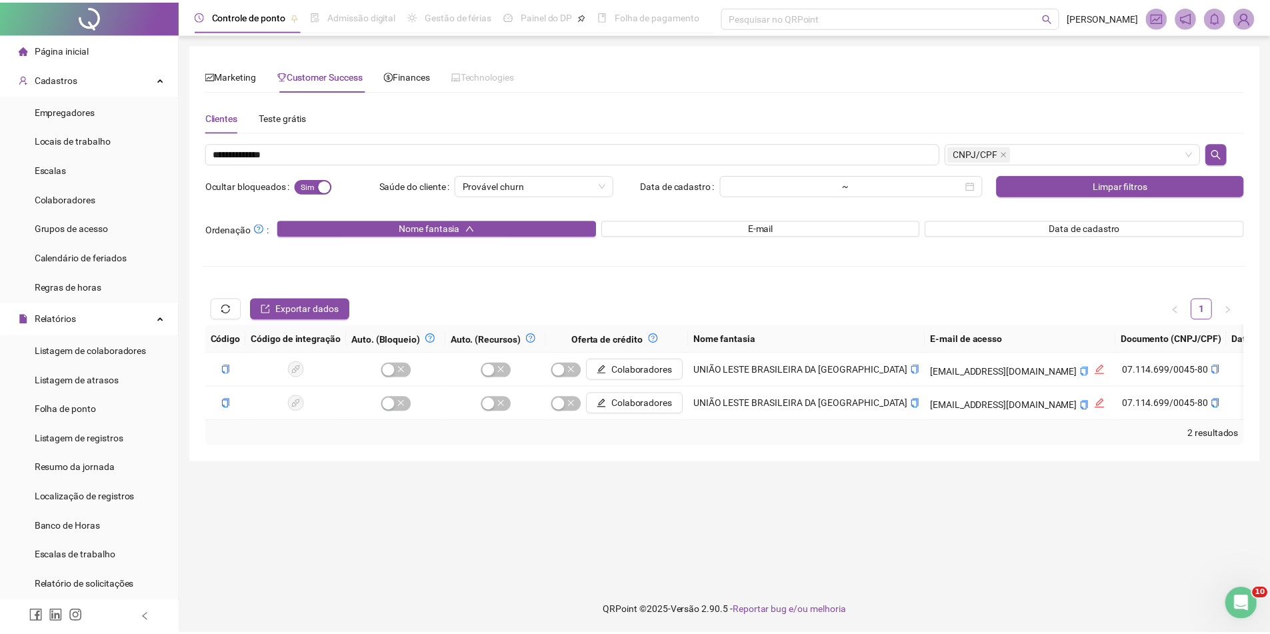
scroll to position [0, 916]
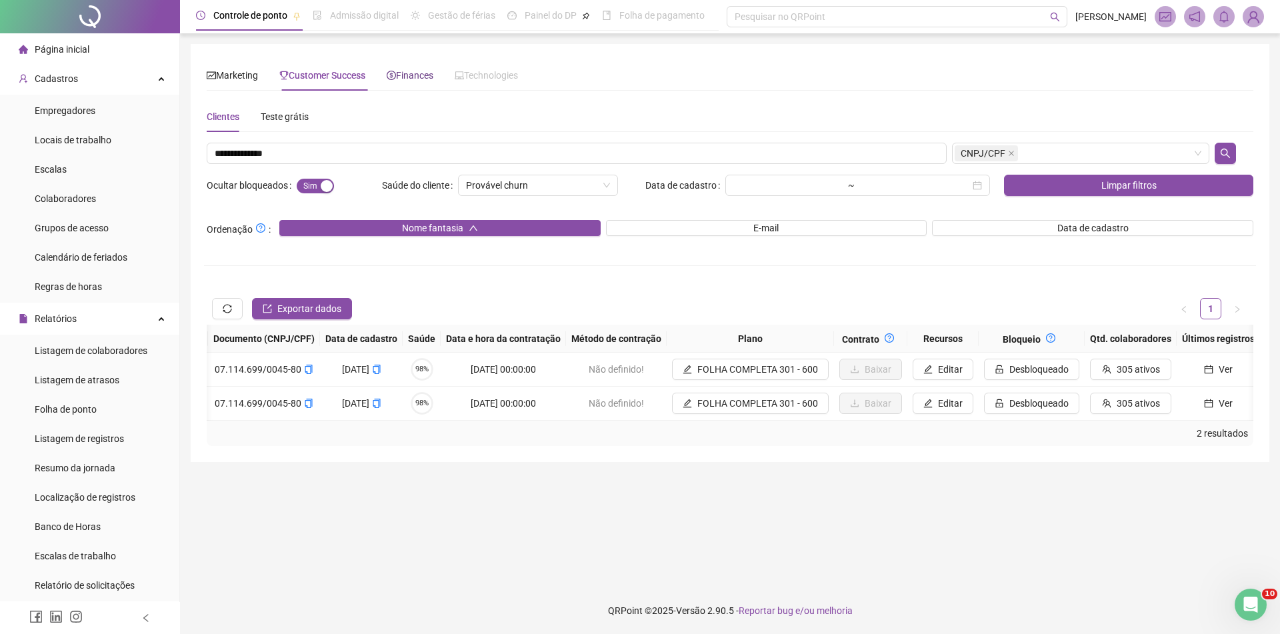
click at [422, 81] on div "Finances" at bounding box center [410, 75] width 47 height 15
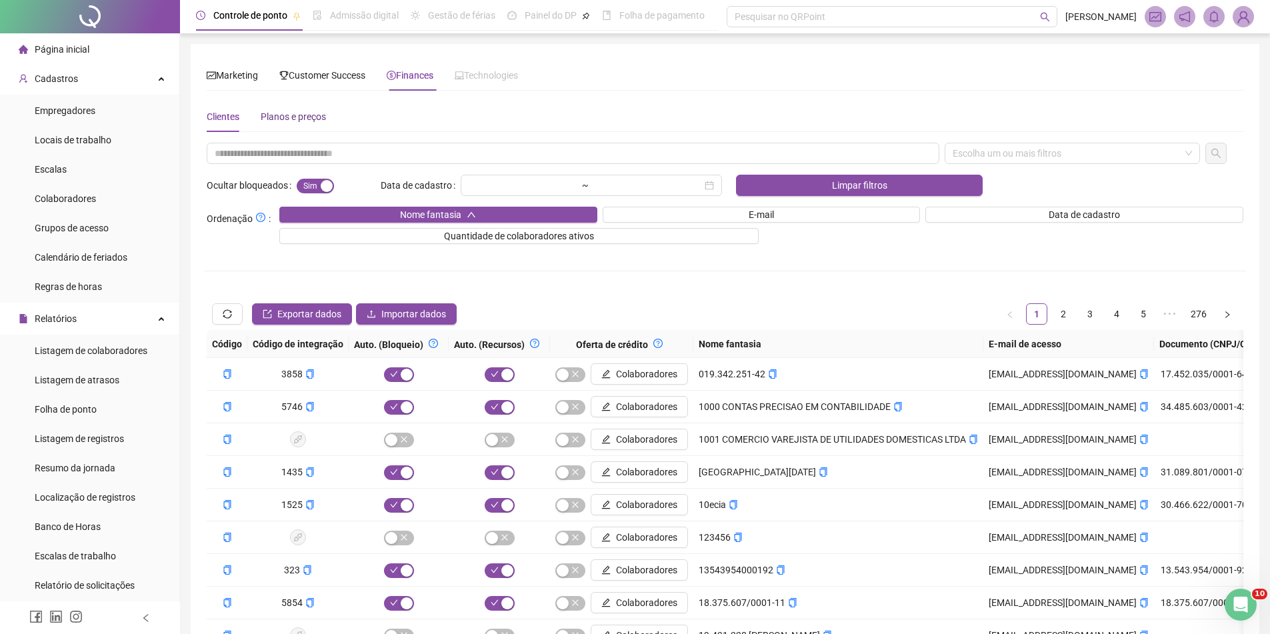
click at [270, 115] on div "Planos e preços" at bounding box center [293, 116] width 65 height 15
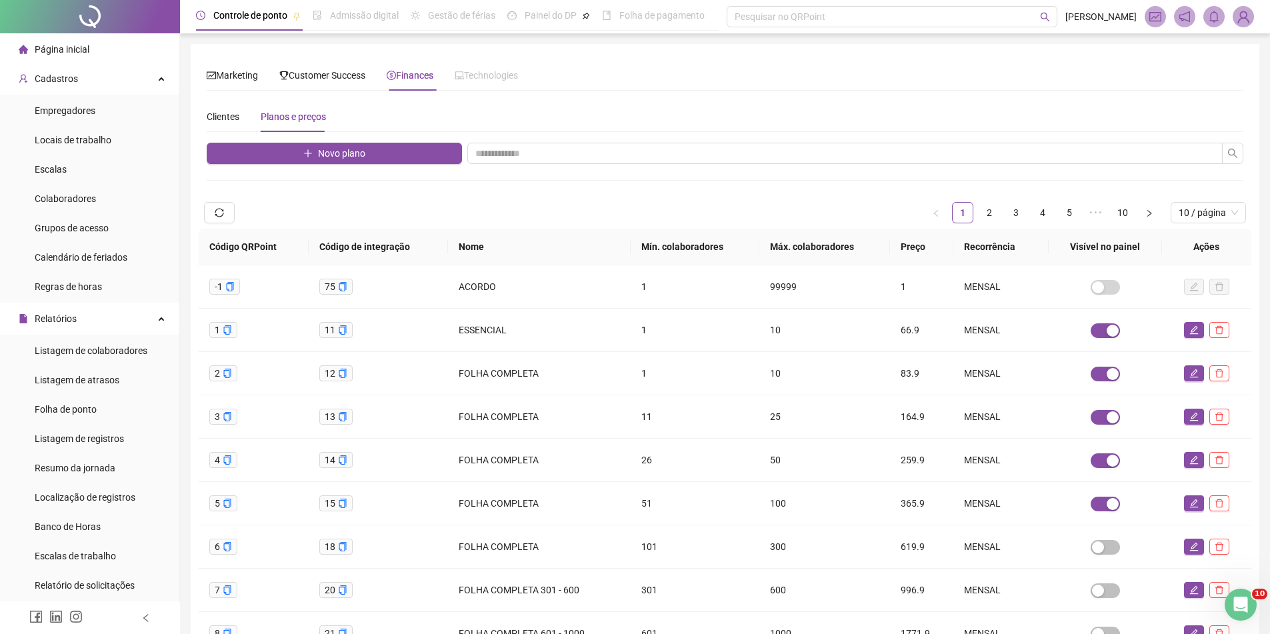
click at [510, 165] on div "Novo plano 1 2 3 4 5 ••• 10 10 / página Código QRPoint Código de integração Nom…" at bounding box center [725, 439] width 1037 height 592
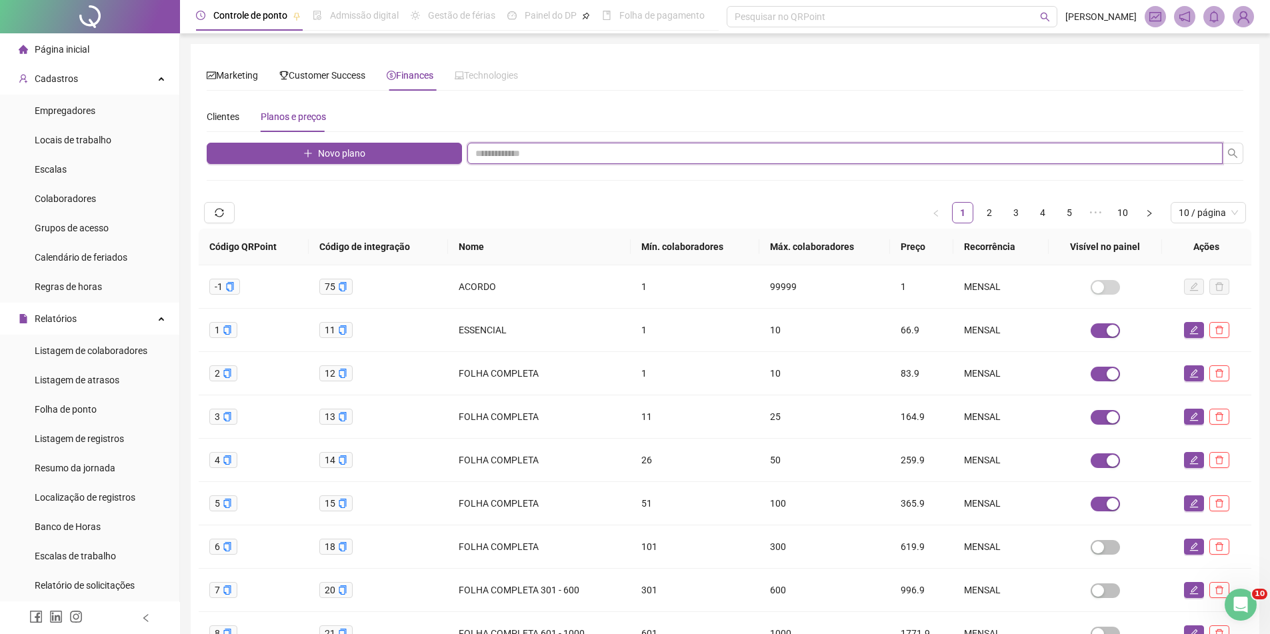
click at [513, 153] on input "text" at bounding box center [844, 153] width 755 height 21
type input "**********"
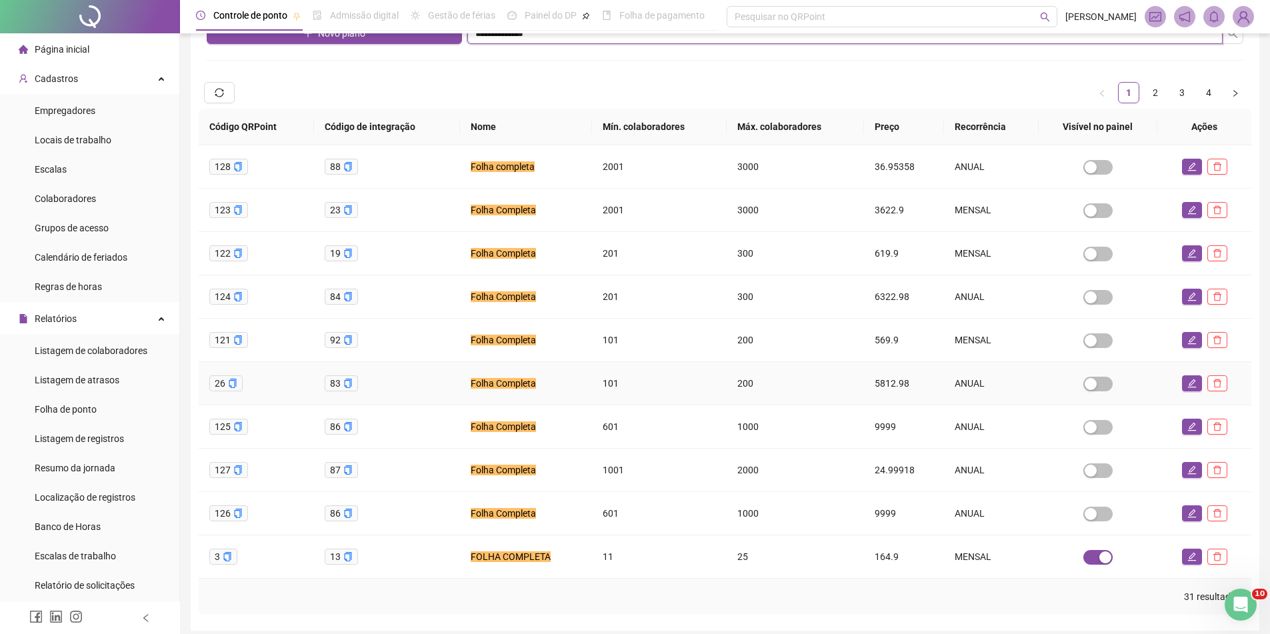
scroll to position [41, 0]
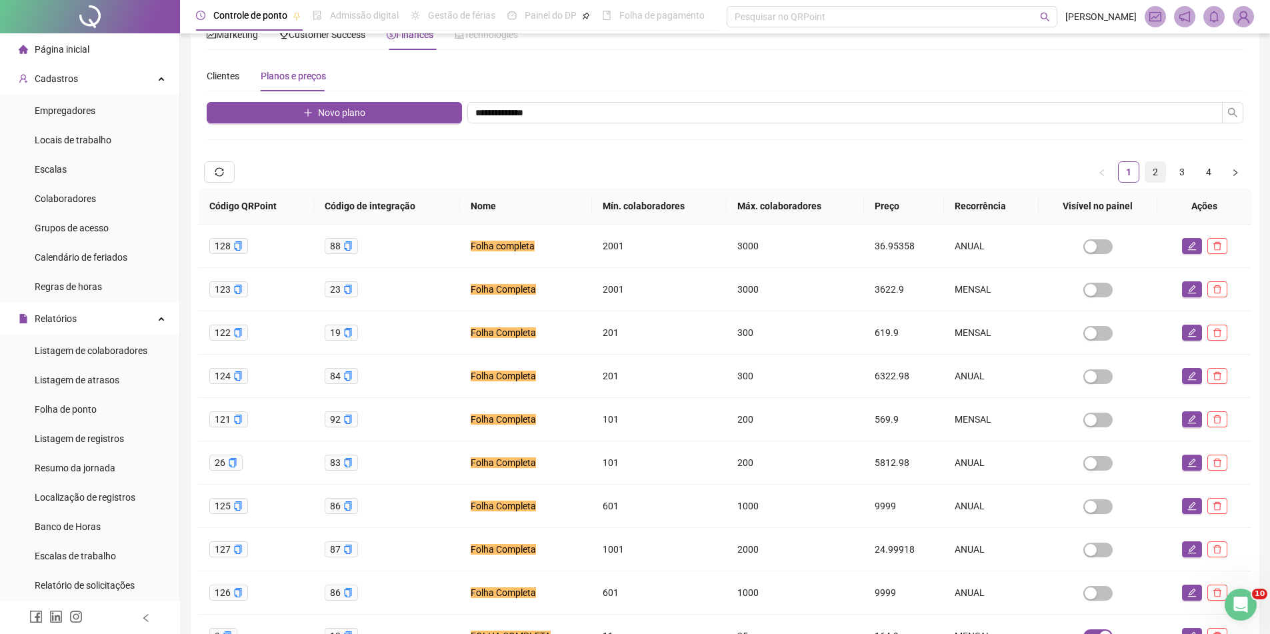
click at [1164, 165] on link "2" at bounding box center [1156, 172] width 20 height 20
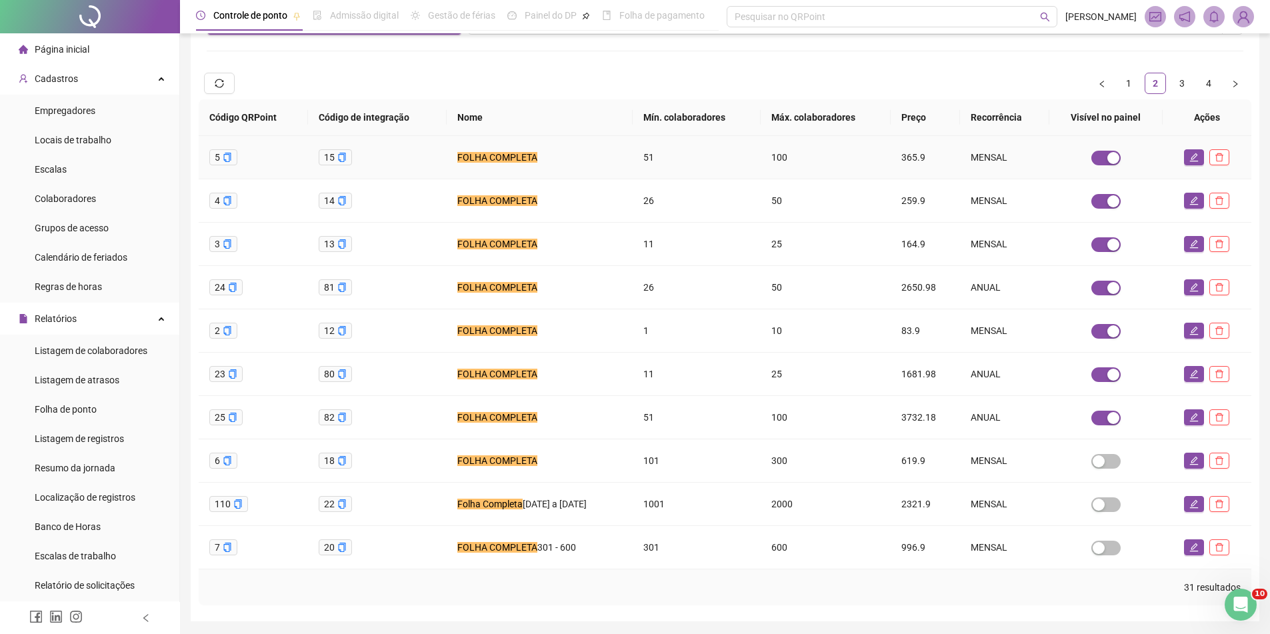
scroll to position [174, 0]
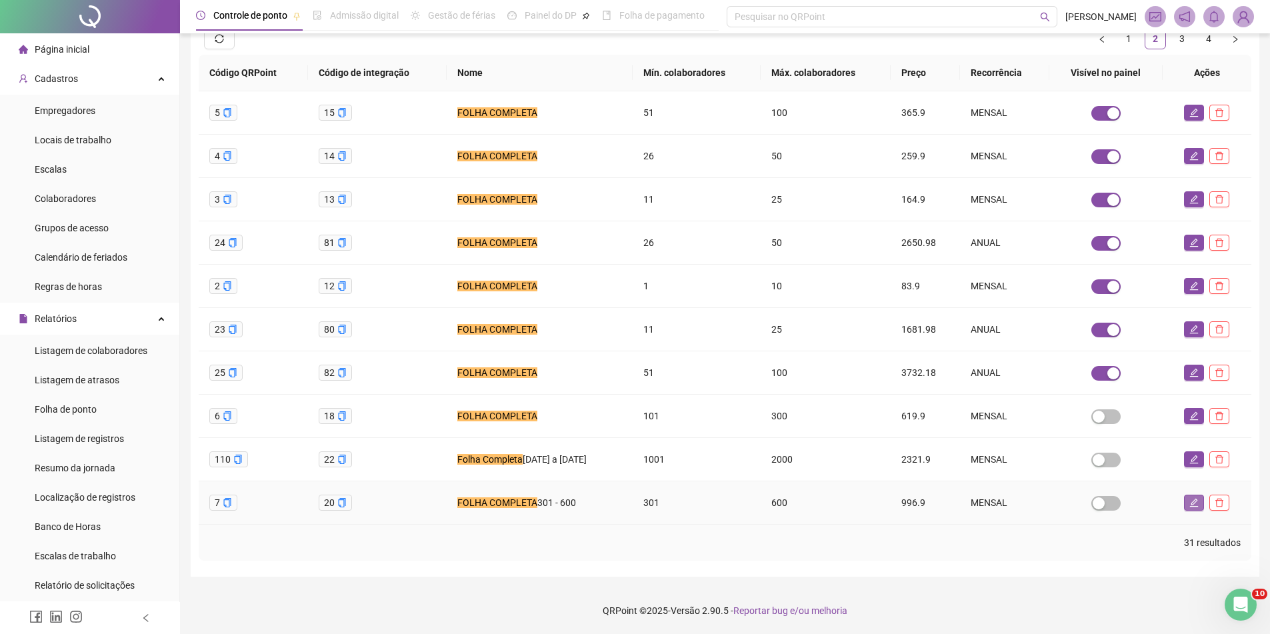
click at [1192, 501] on icon "edit" at bounding box center [1194, 502] width 9 height 9
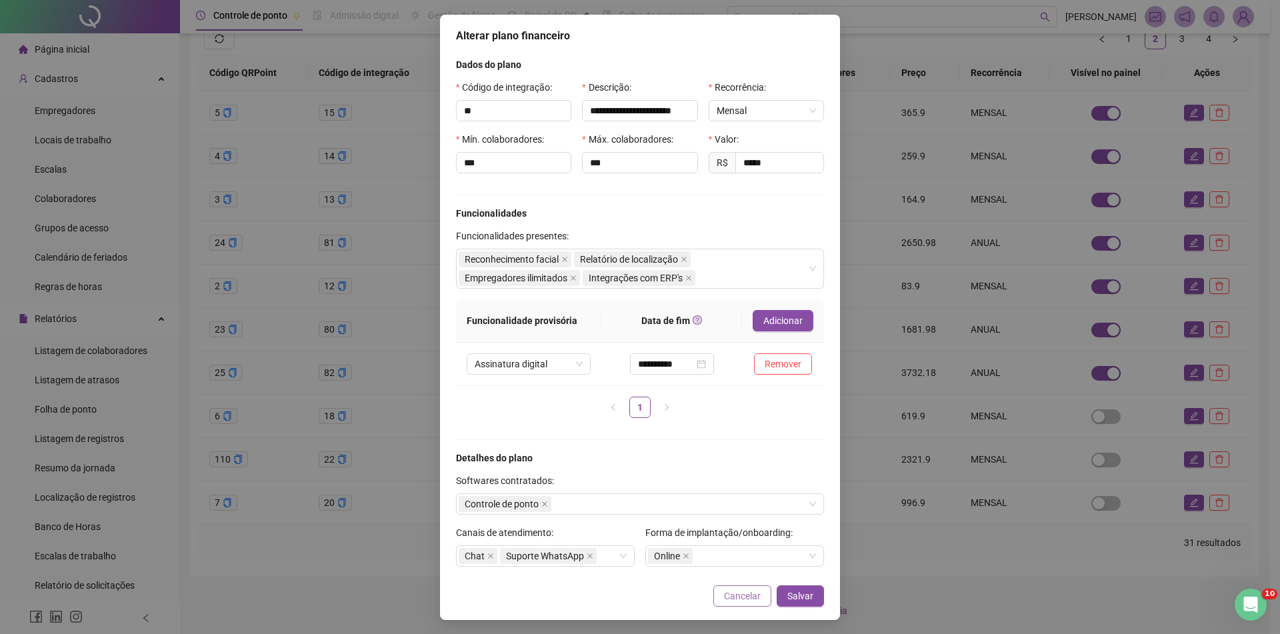
click at [749, 595] on span "Cancelar" at bounding box center [742, 596] width 37 height 15
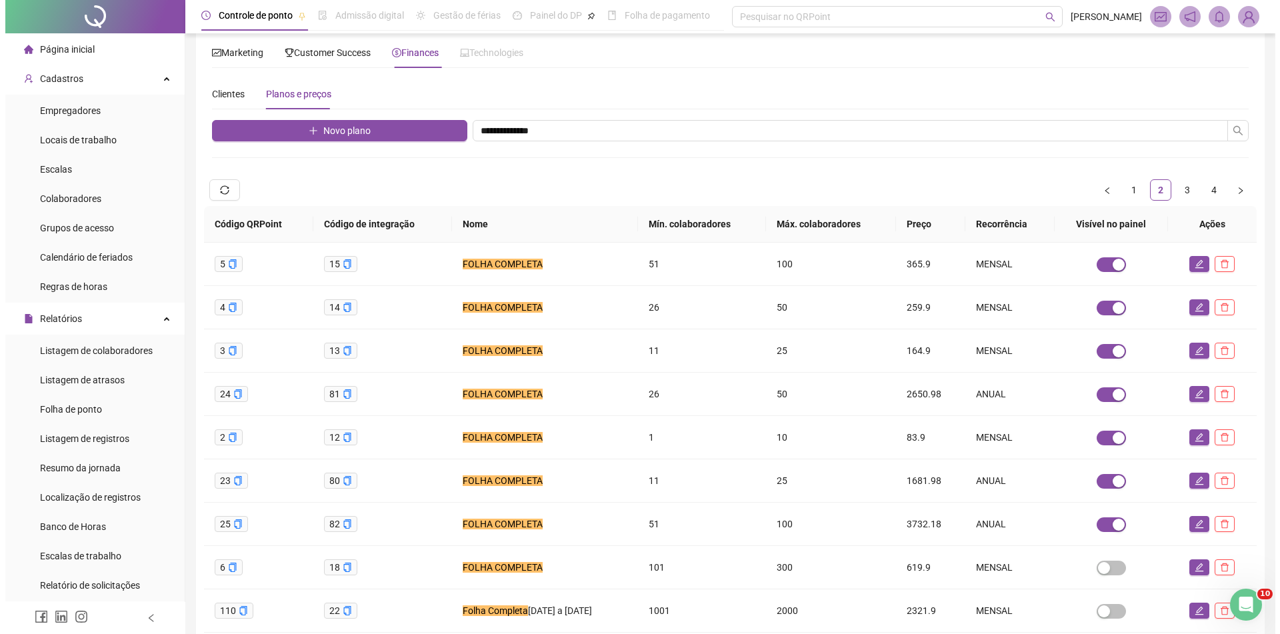
scroll to position [0, 0]
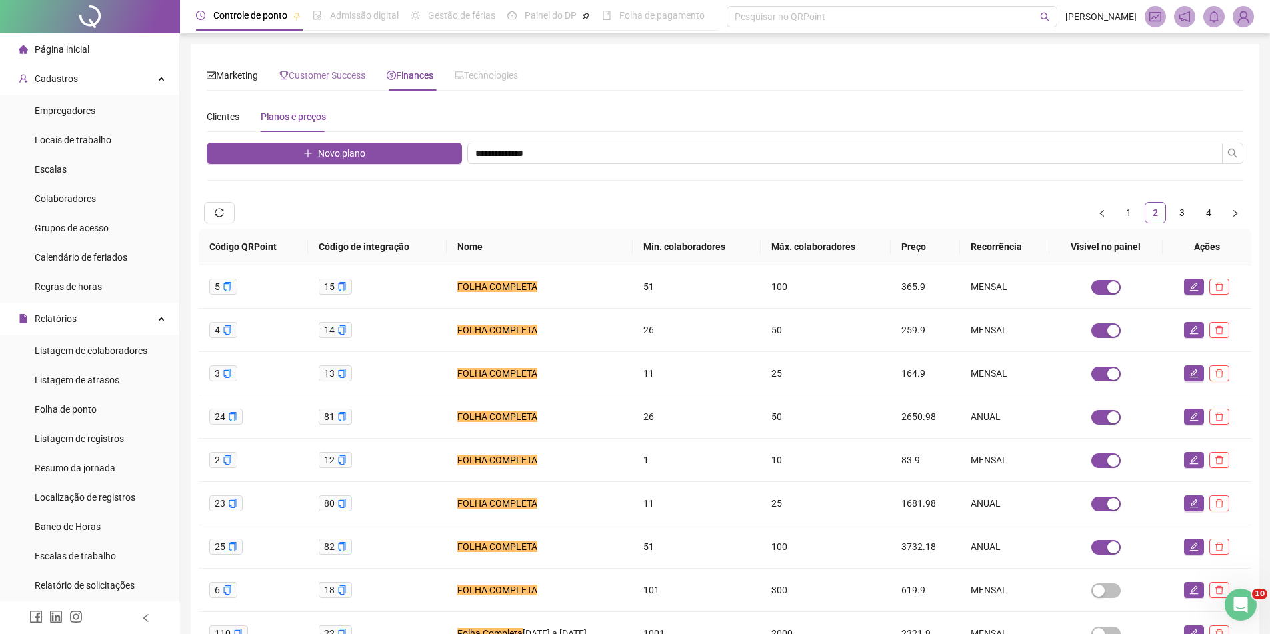
click at [328, 85] on div "Customer Success" at bounding box center [322, 75] width 86 height 31
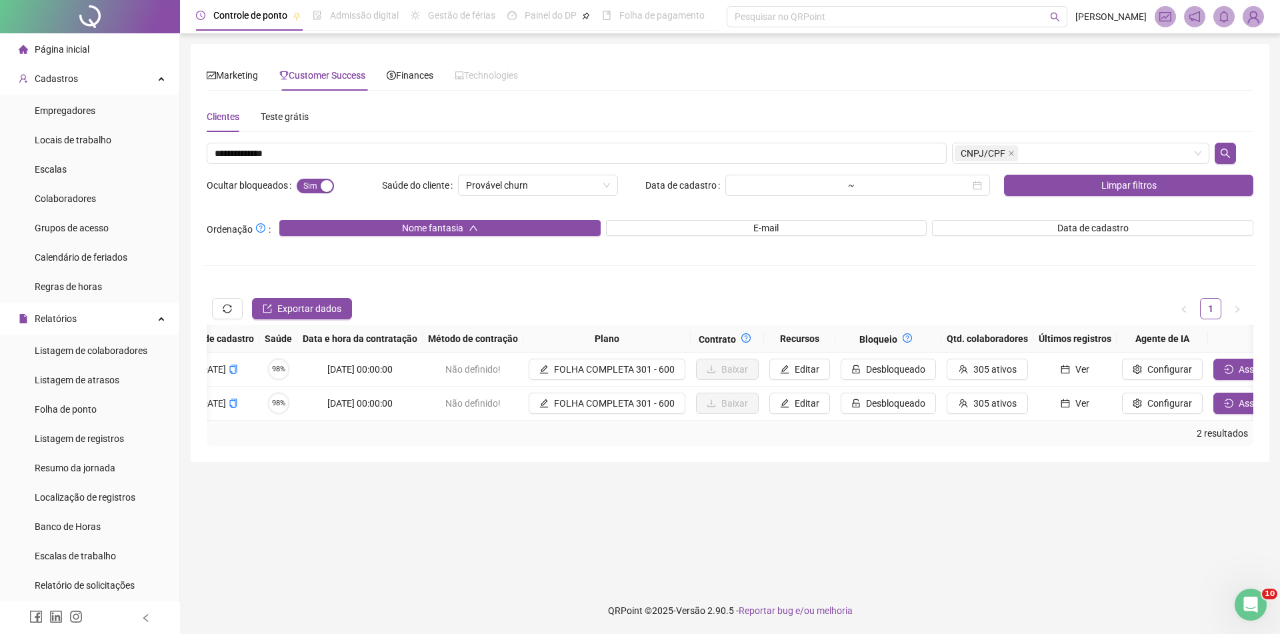
scroll to position [0, 1070]
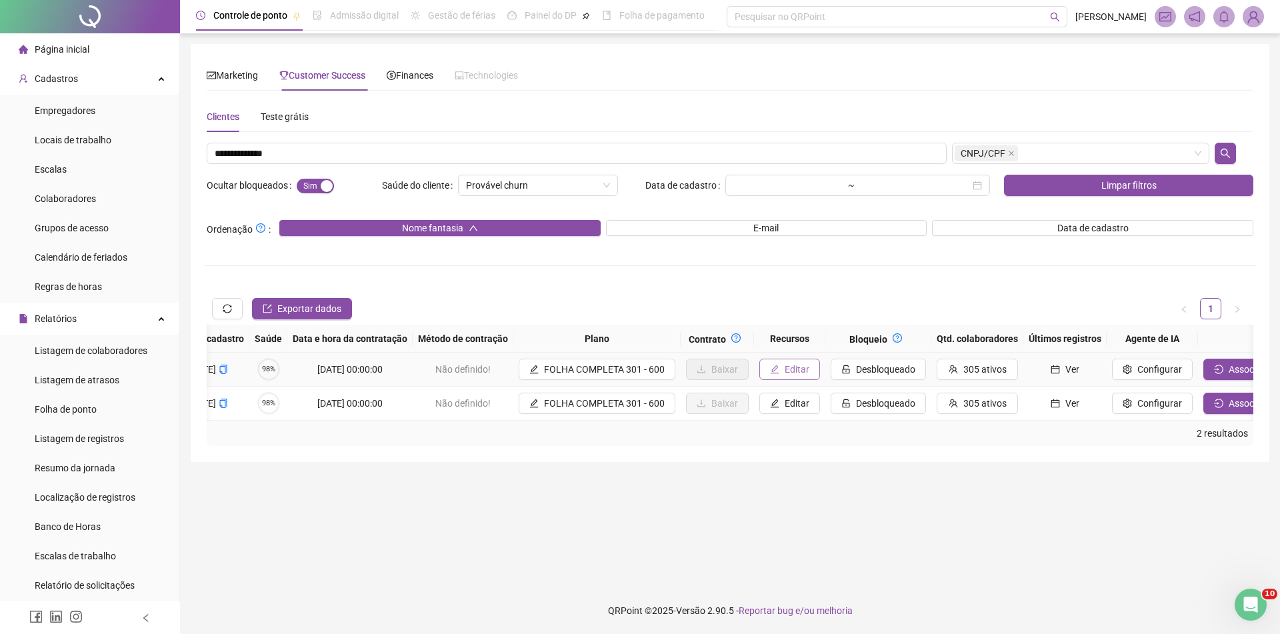
click at [785, 365] on span "Editar" at bounding box center [797, 369] width 25 height 15
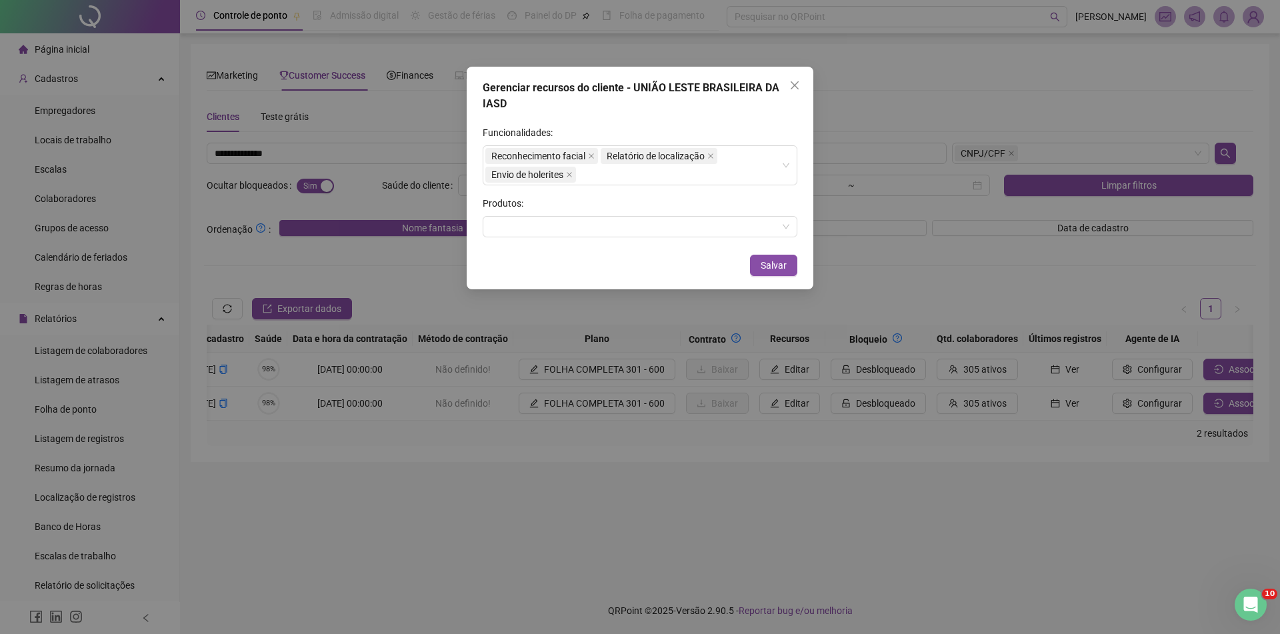
click at [749, 417] on div "Gerenciar recursos do cliente - UNIÃO LESTE BRASILEIRA DA IASD Funcionalidades:…" at bounding box center [640, 317] width 1280 height 634
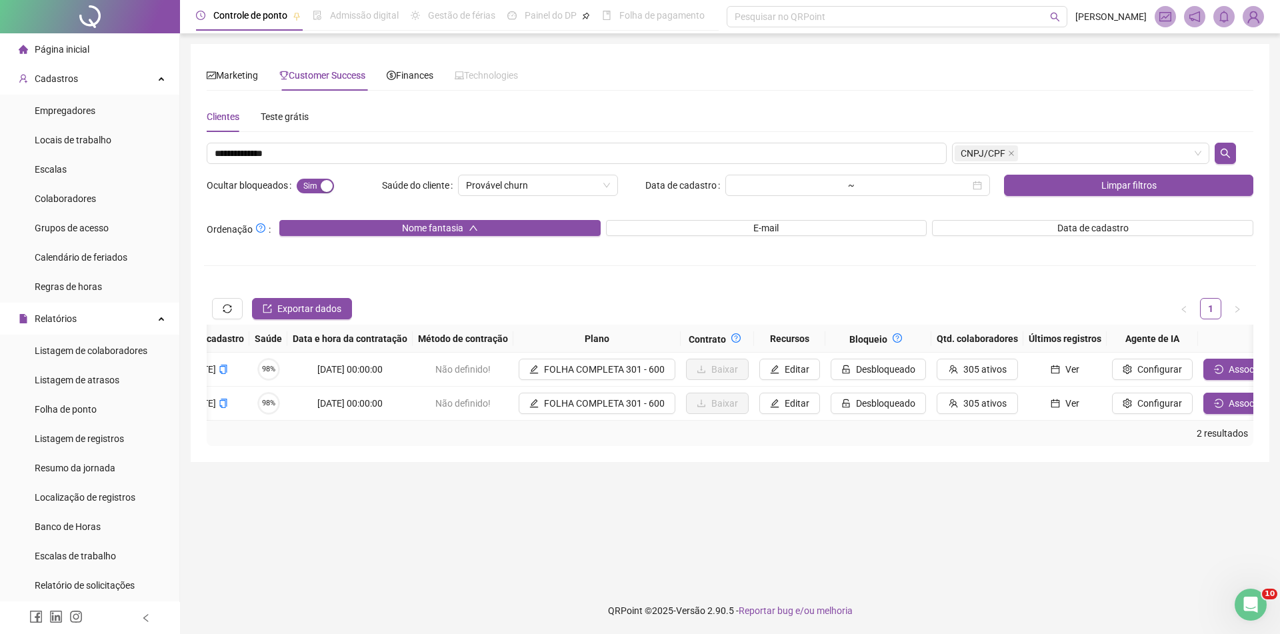
drag, startPoint x: 740, startPoint y: 419, endPoint x: 355, endPoint y: 425, distance: 385.5
click at [355, 421] on div "Código Código de integração Auto. (Bloqueio) Auto. (Recursos) Oferta de crédito…" at bounding box center [730, 373] width 1047 height 96
click at [478, 439] on div "2 resultados" at bounding box center [730, 433] width 1036 height 15
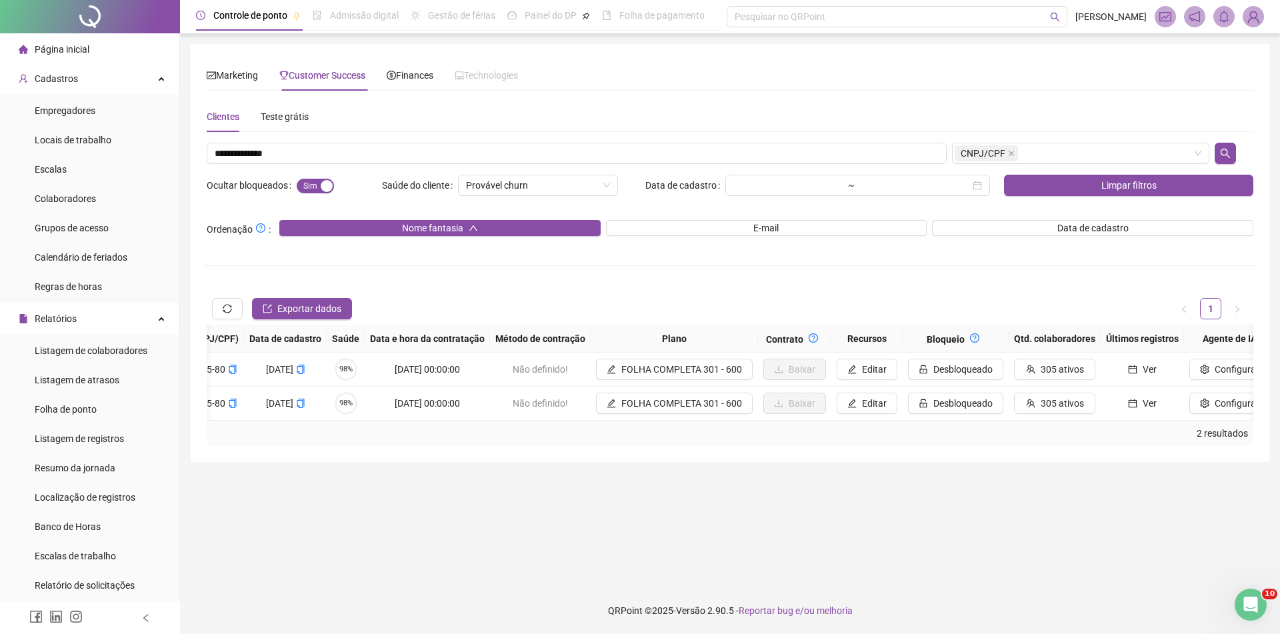
scroll to position [0, 1000]
click at [803, 308] on div "Exportar dados 1" at bounding box center [730, 309] width 1047 height 32
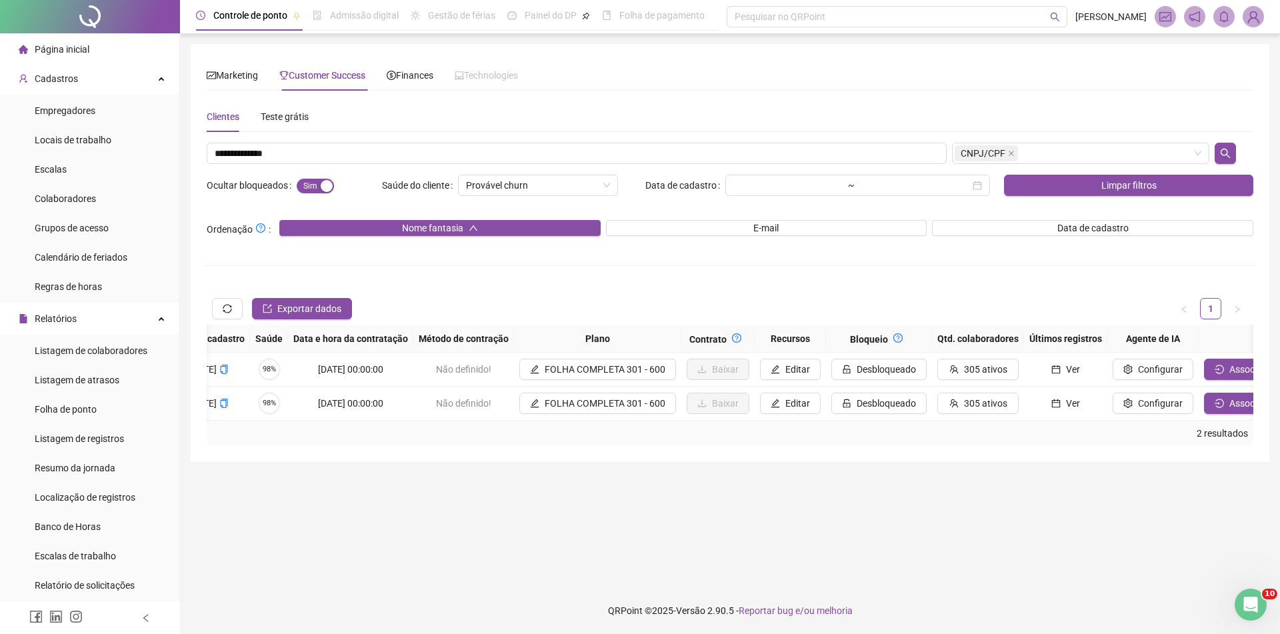
scroll to position [0, 1065]
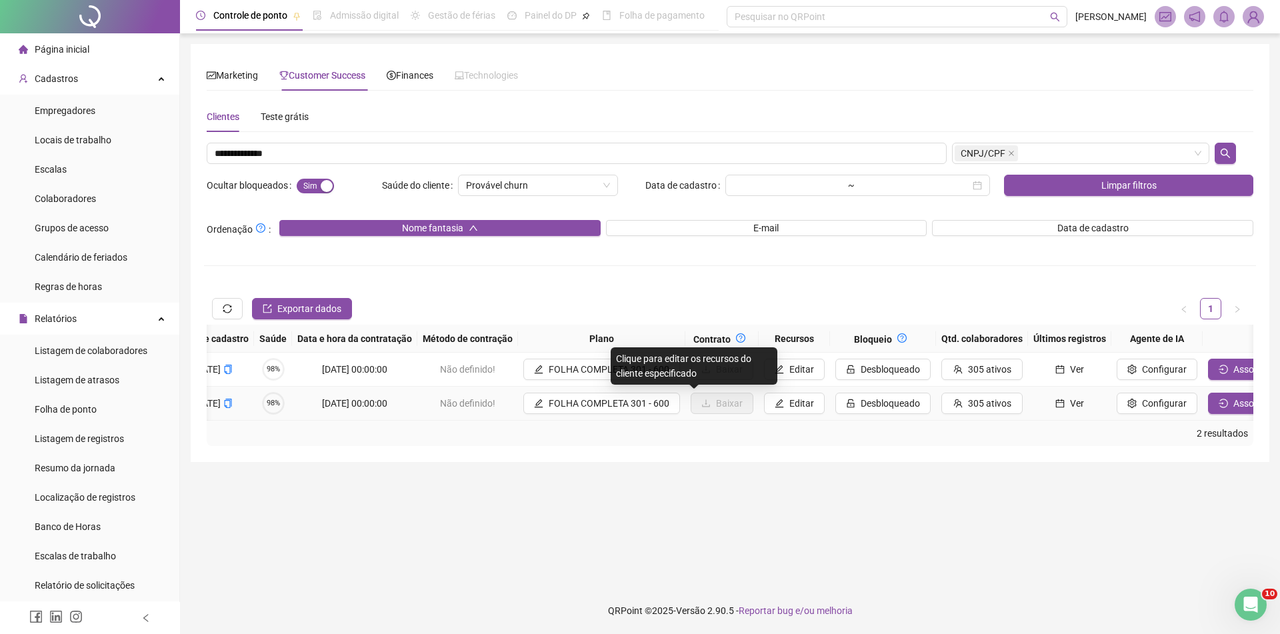
click at [676, 375] on div "Clique para editar os recursos do cliente especificado" at bounding box center [694, 365] width 167 height 37
click at [691, 318] on div "Exportar dados 1" at bounding box center [730, 309] width 1047 height 32
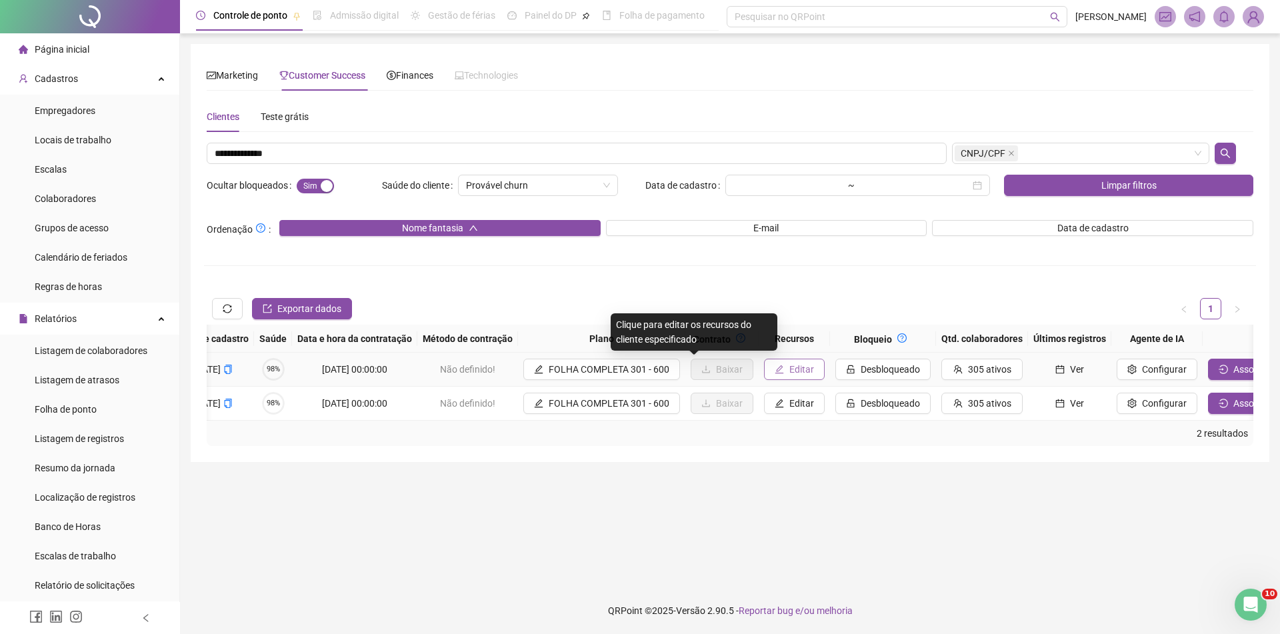
click at [764, 379] on button "Editar" at bounding box center [794, 369] width 61 height 21
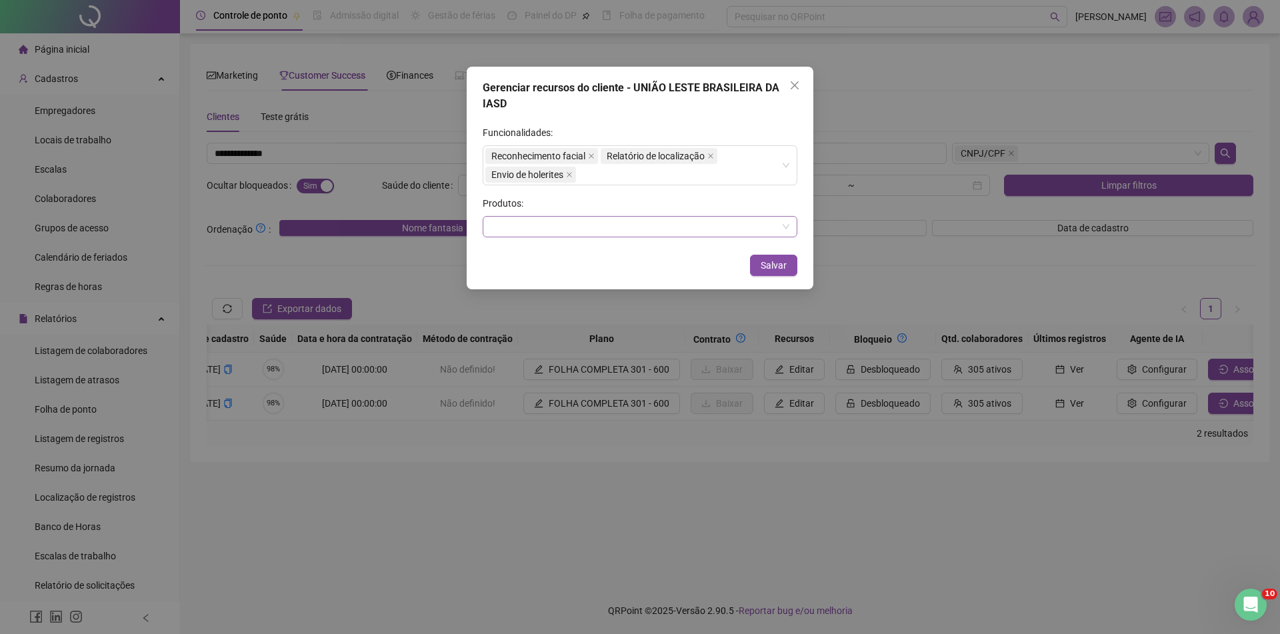
click at [656, 227] on div at bounding box center [640, 226] width 315 height 21
click at [649, 187] on form "Funcionalidades: Reconhecimento facial Relatório de localização Envio de holeri…" at bounding box center [640, 181] width 315 height 112
click at [651, 177] on div "Reconhecimento facial Relatório de localização Envio de holerites" at bounding box center [632, 165] width 295 height 37
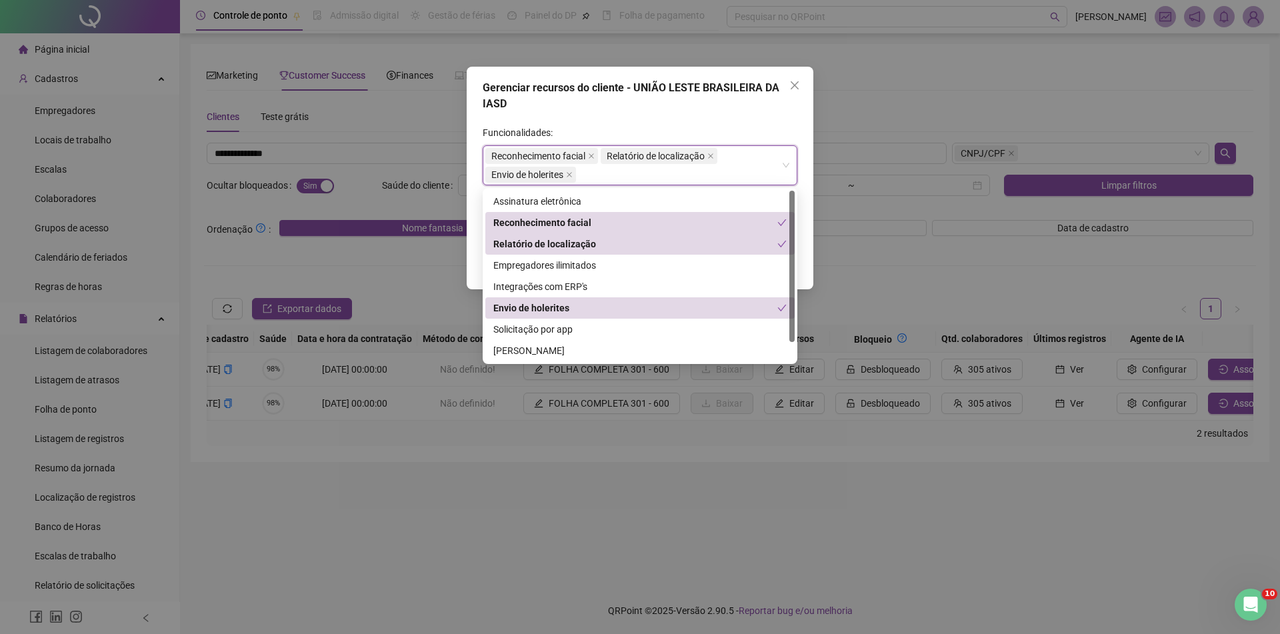
scroll to position [0, 0]
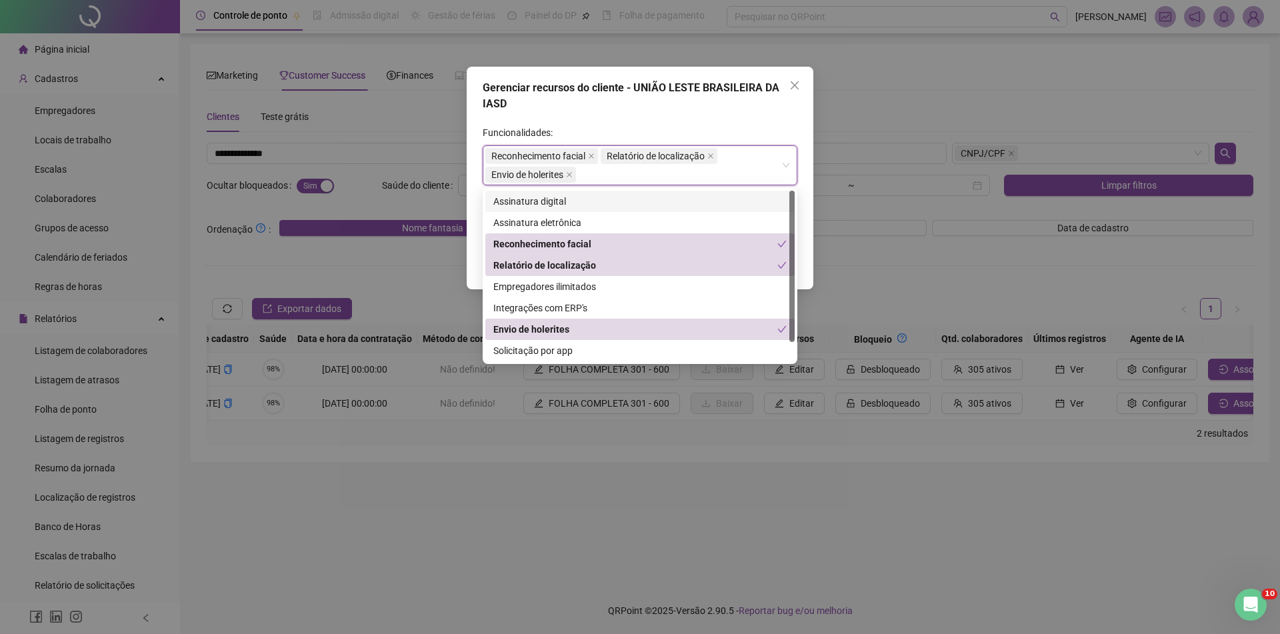
click at [576, 206] on div "Assinatura digital" at bounding box center [639, 201] width 293 height 15
click at [671, 105] on div "Gerenciar recursos do cliente - UNIÃO LESTE BRASILEIRA DA IASD" at bounding box center [640, 96] width 315 height 32
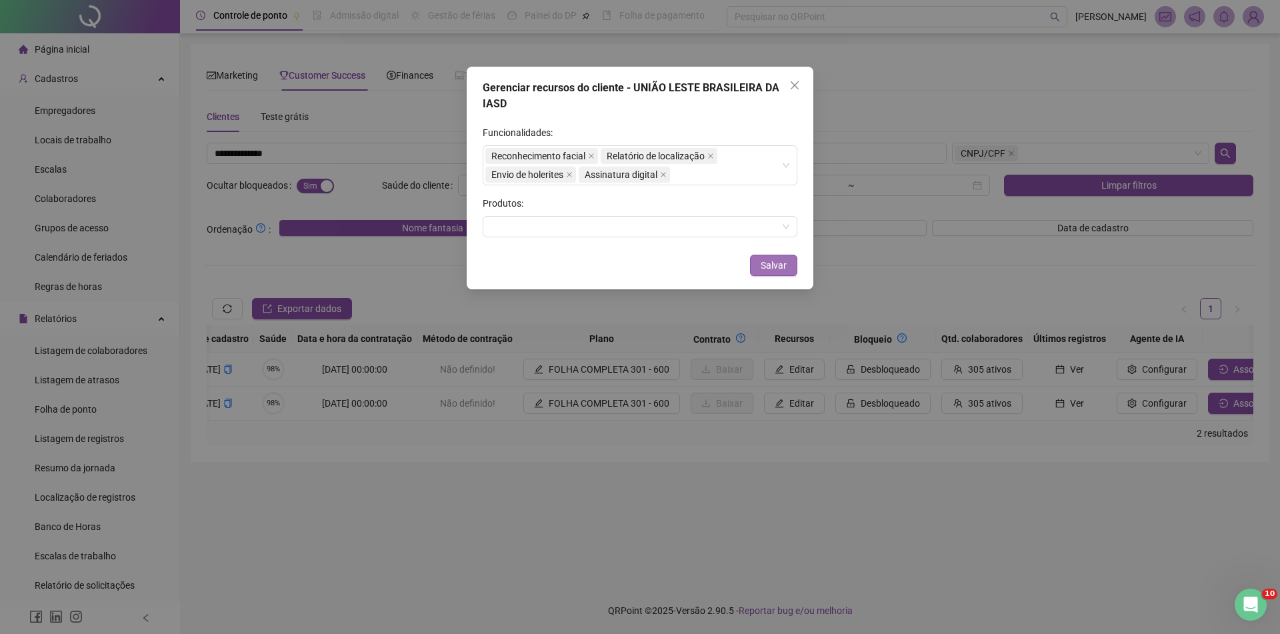
click at [772, 264] on span "Salvar" at bounding box center [774, 265] width 26 height 15
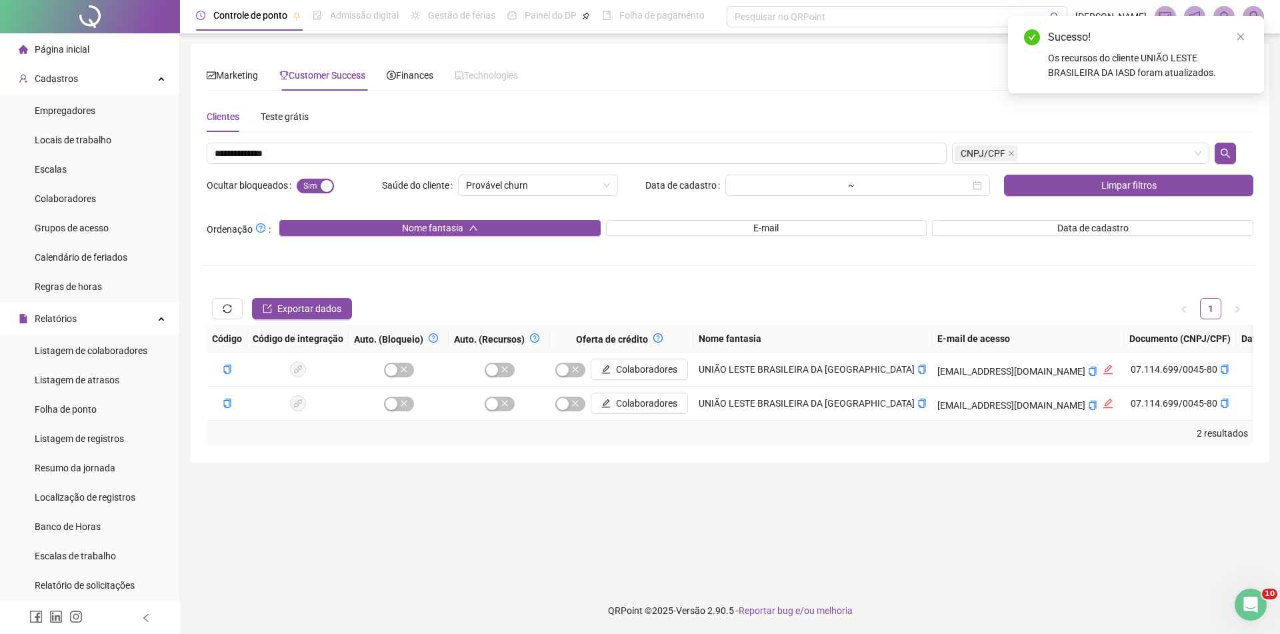
click at [97, 56] on li "Página inicial" at bounding box center [90, 49] width 174 height 27
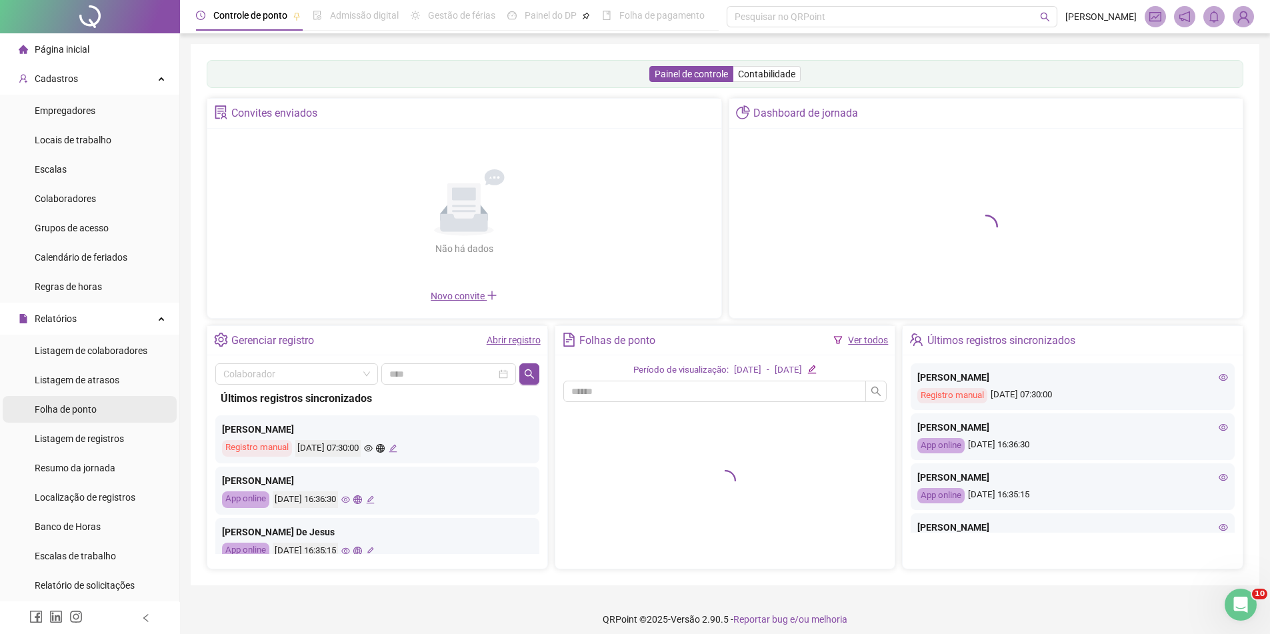
click at [63, 397] on div "Folha de ponto" at bounding box center [66, 409] width 62 height 27
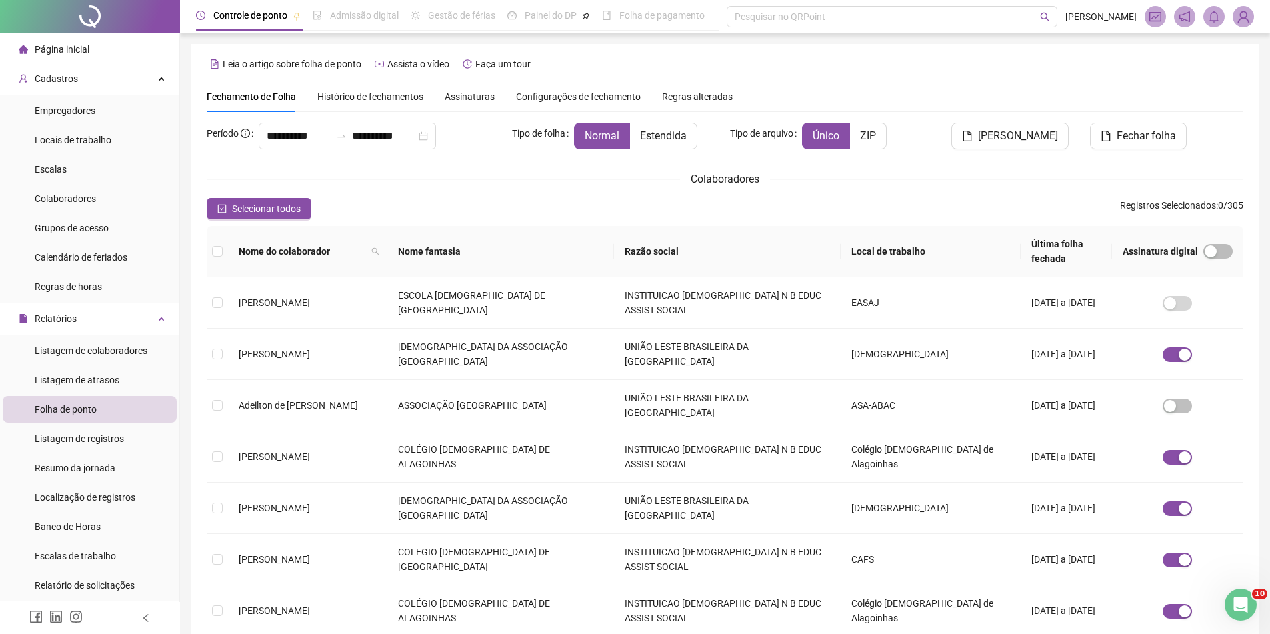
click at [368, 91] on span "Histórico de fechamentos" at bounding box center [370, 96] width 106 height 11
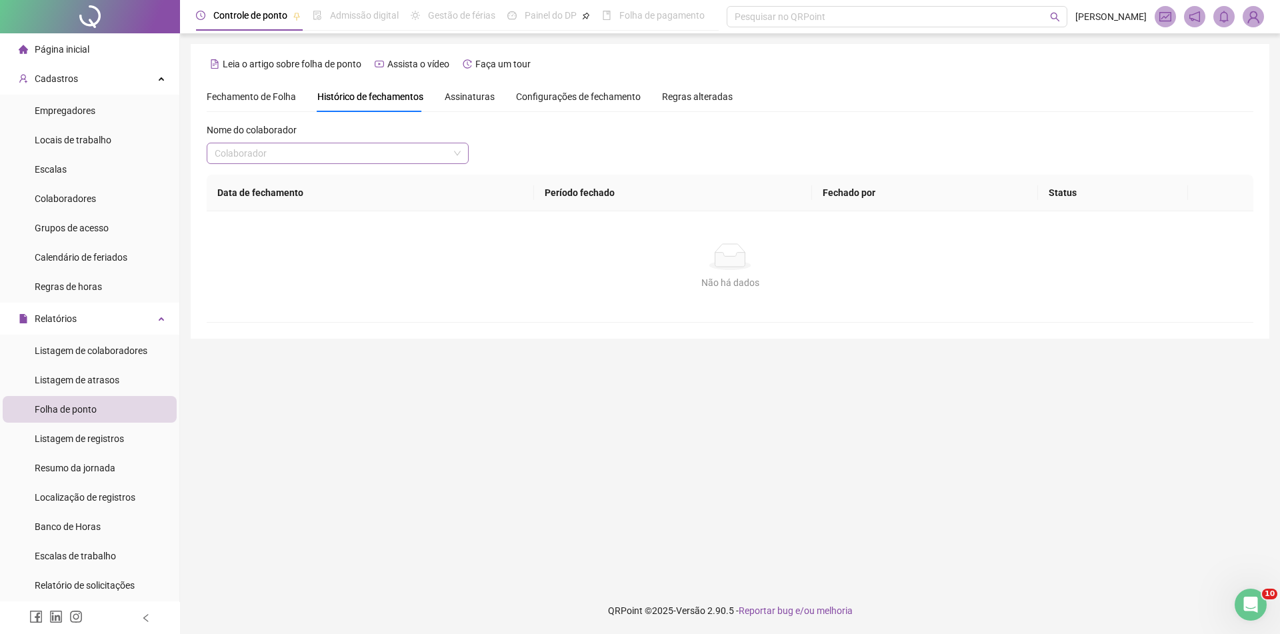
click at [349, 150] on input "search" at bounding box center [332, 153] width 234 height 20
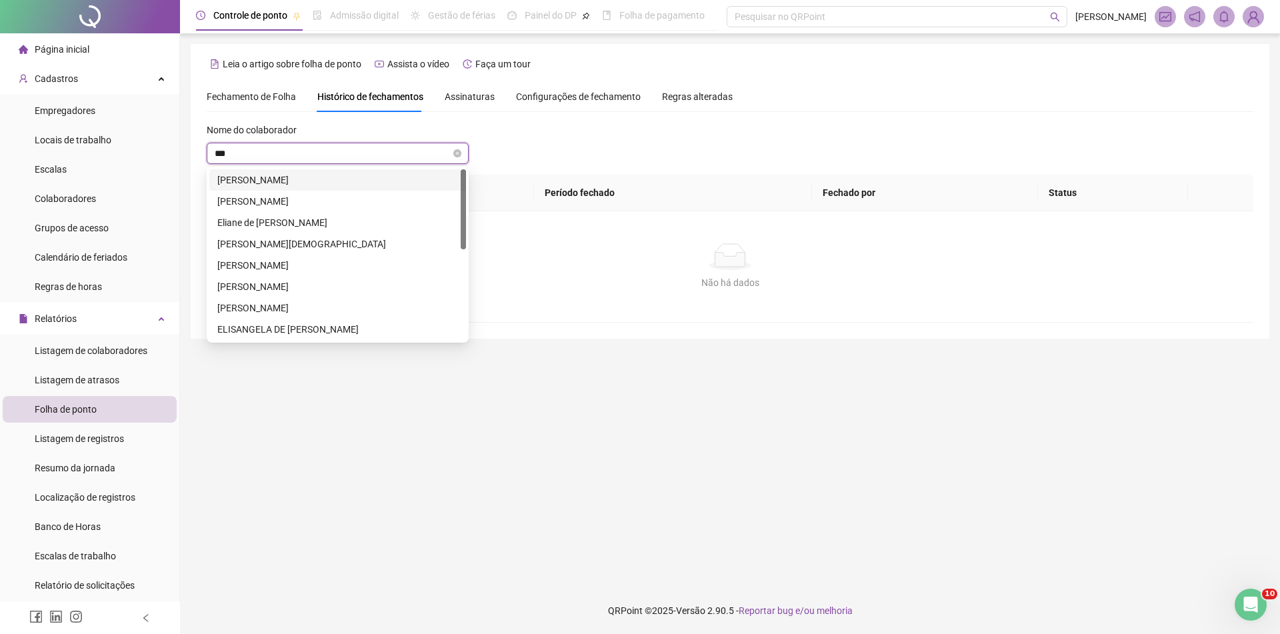
type input "****"
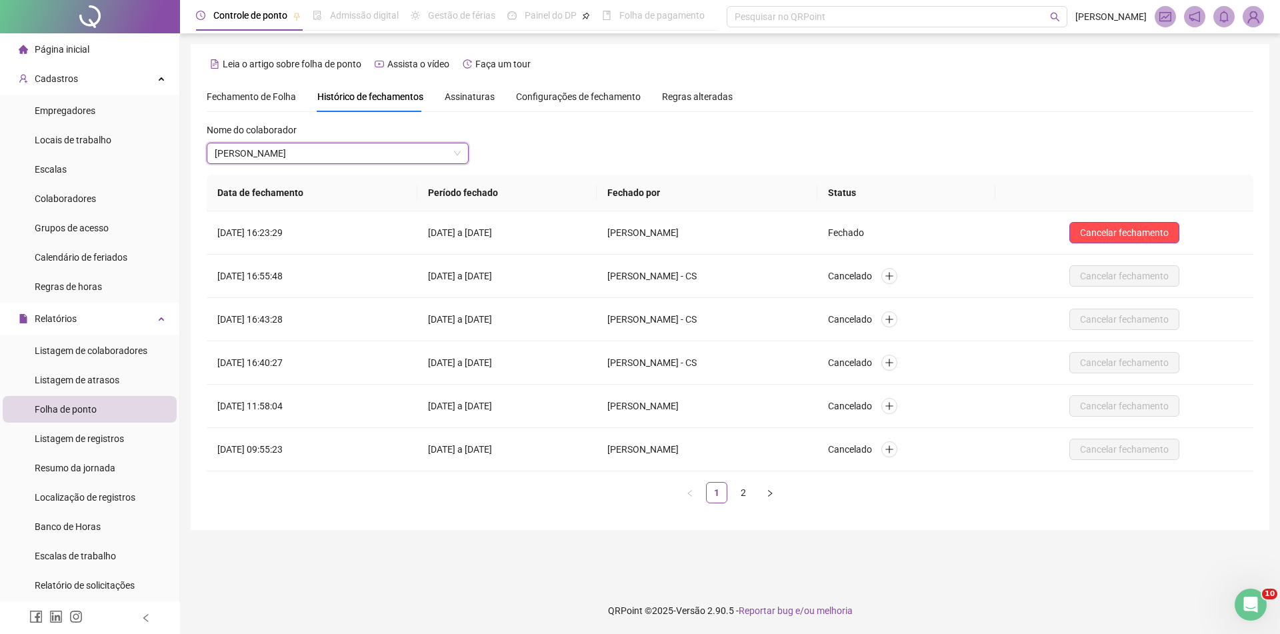
click at [474, 104] on div "Assinaturas" at bounding box center [470, 96] width 50 height 31
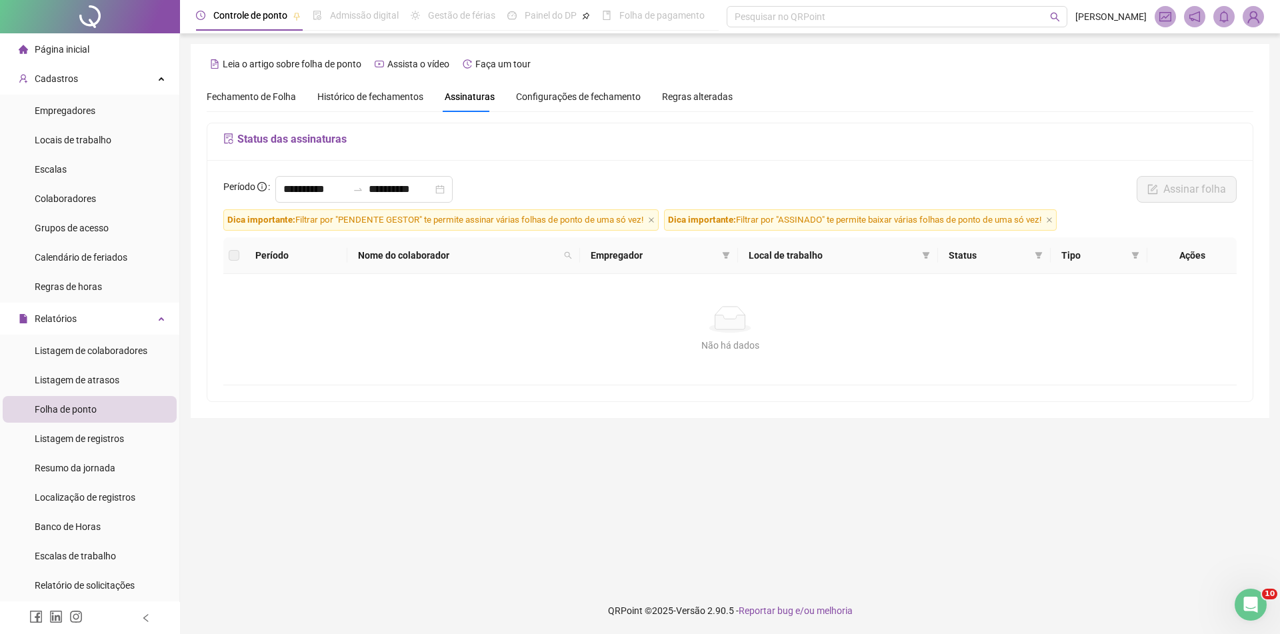
click at [393, 101] on span "Histórico de fechamentos" at bounding box center [370, 96] width 106 height 11
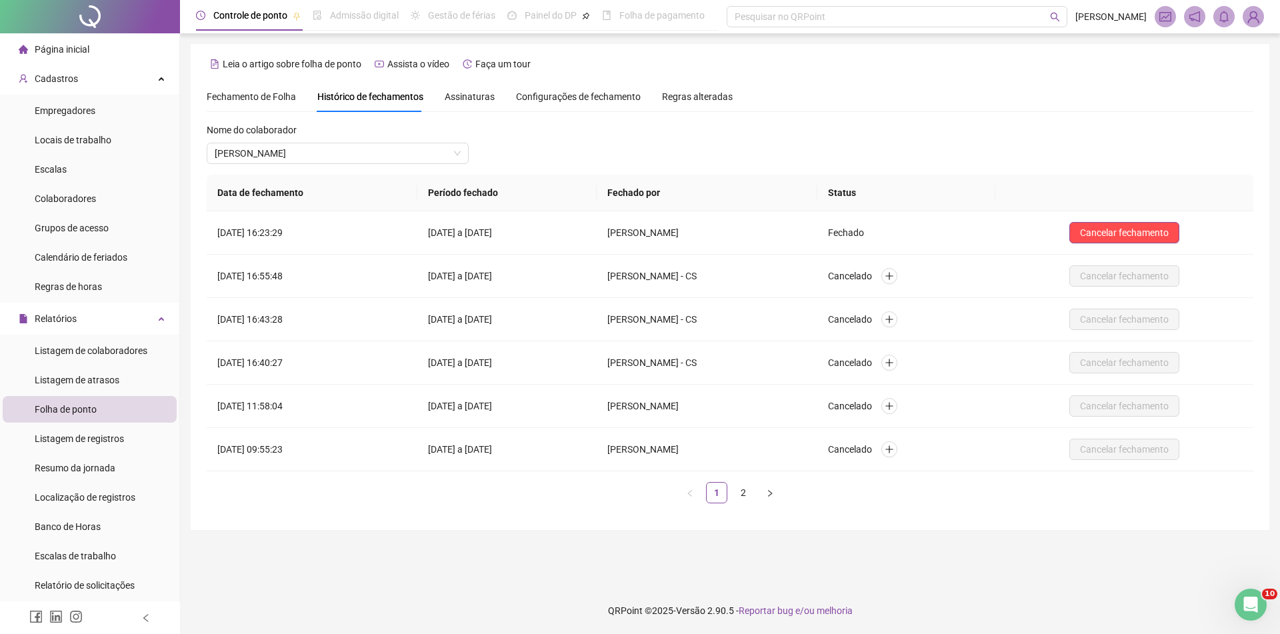
click at [501, 95] on div "Fechamento de Folha Histórico de fechamentos Assinaturas Configurações de fecha…" at bounding box center [470, 96] width 526 height 31
click at [473, 99] on span "Assinaturas" at bounding box center [470, 96] width 50 height 9
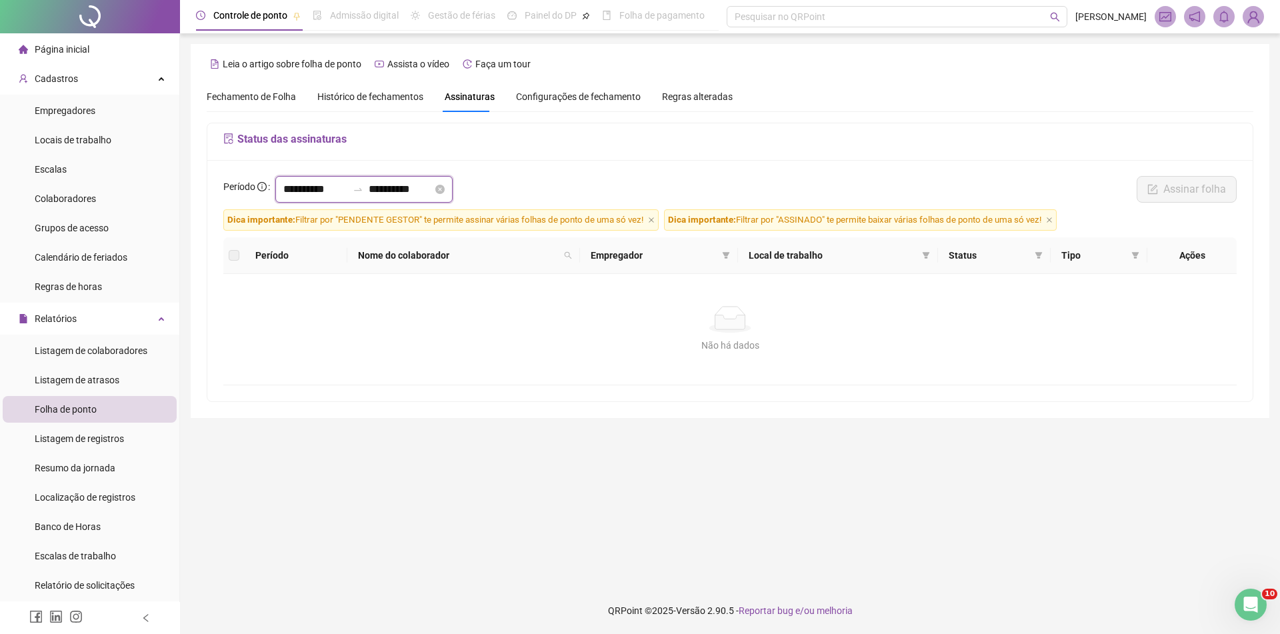
click at [309, 191] on input "**********" at bounding box center [315, 189] width 64 height 16
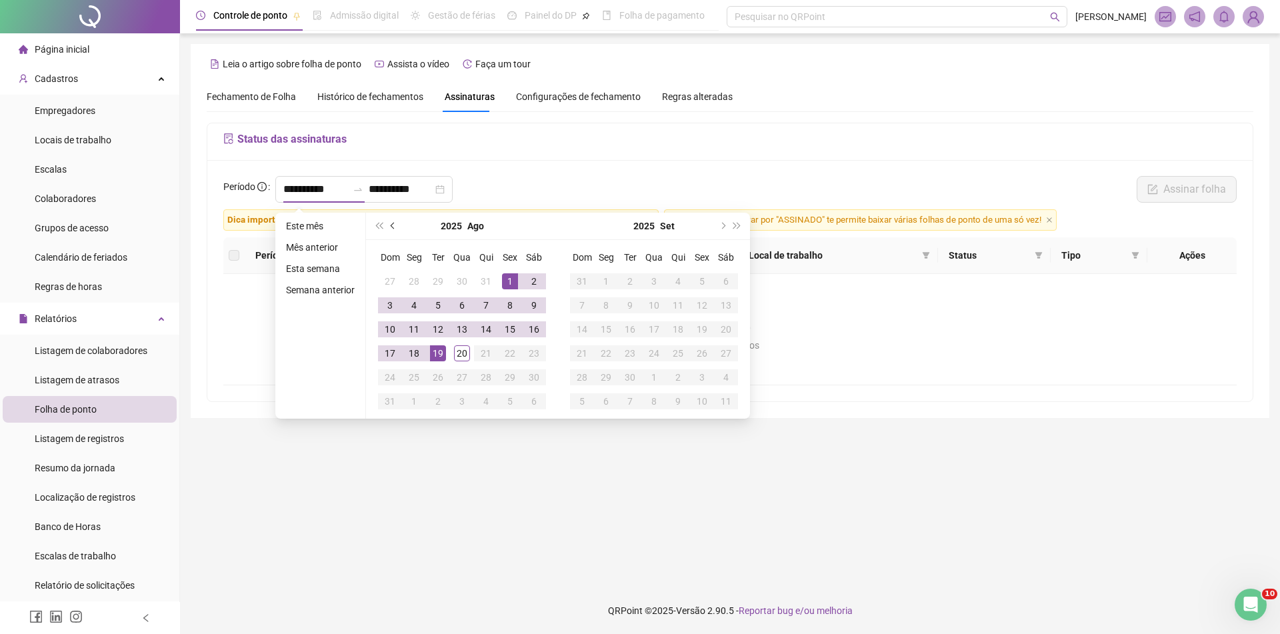
click at [389, 233] on button "prev-year" at bounding box center [393, 226] width 15 height 27
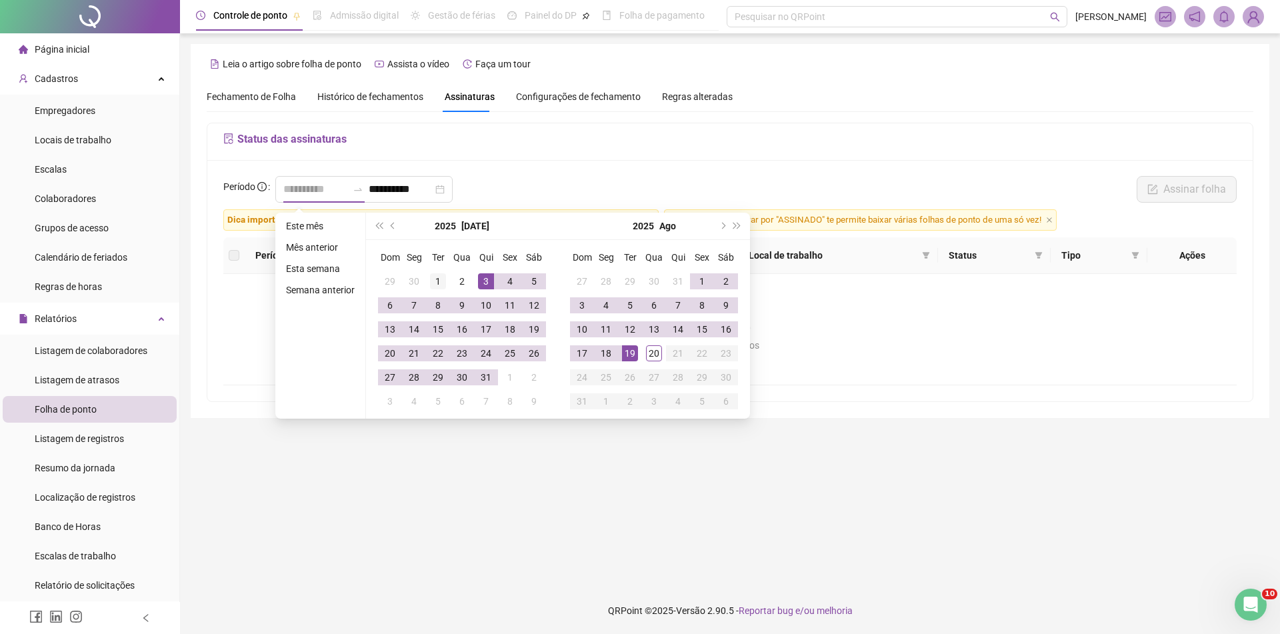
type input "**********"
click at [432, 273] on div "1" at bounding box center [438, 281] width 16 height 16
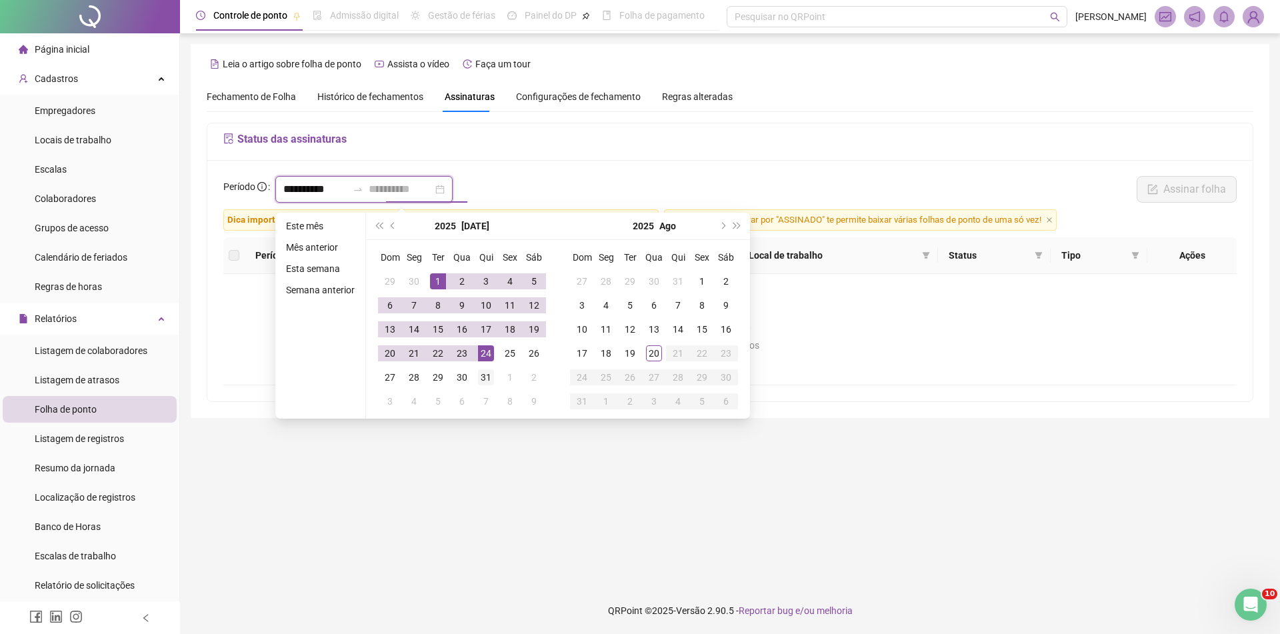
type input "**********"
click at [487, 378] on div "31" at bounding box center [486, 377] width 16 height 16
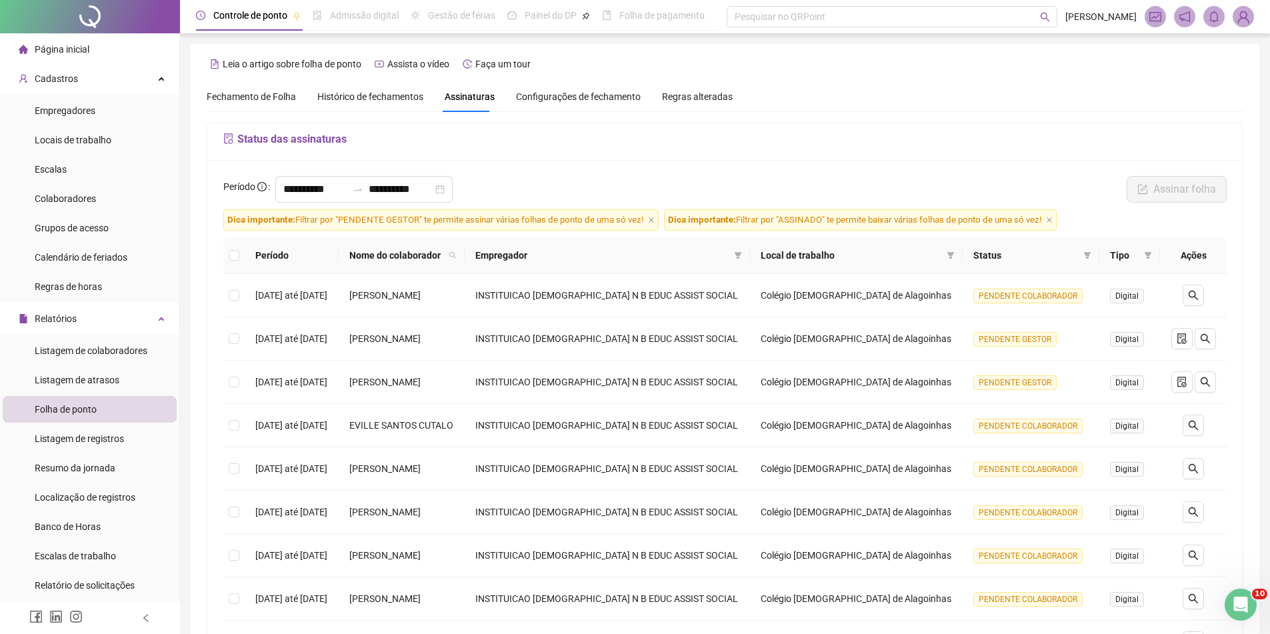
click at [1240, 21] on img at bounding box center [1244, 17] width 20 height 20
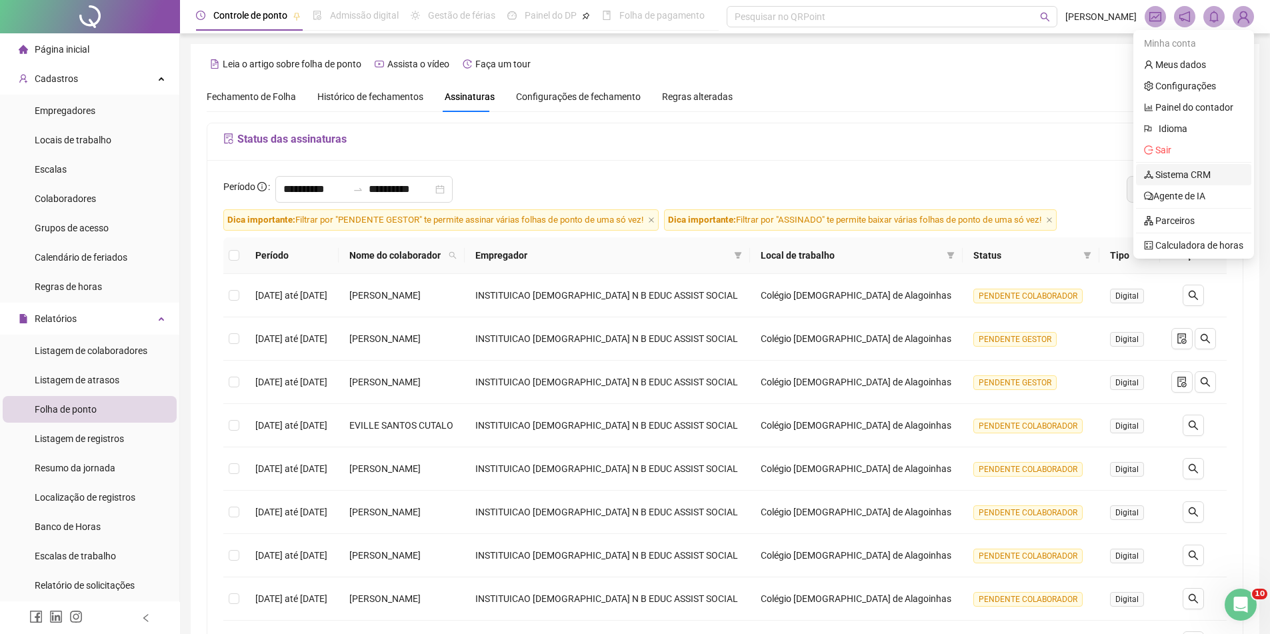
click at [1199, 170] on link "Sistema CRM" at bounding box center [1177, 174] width 67 height 11
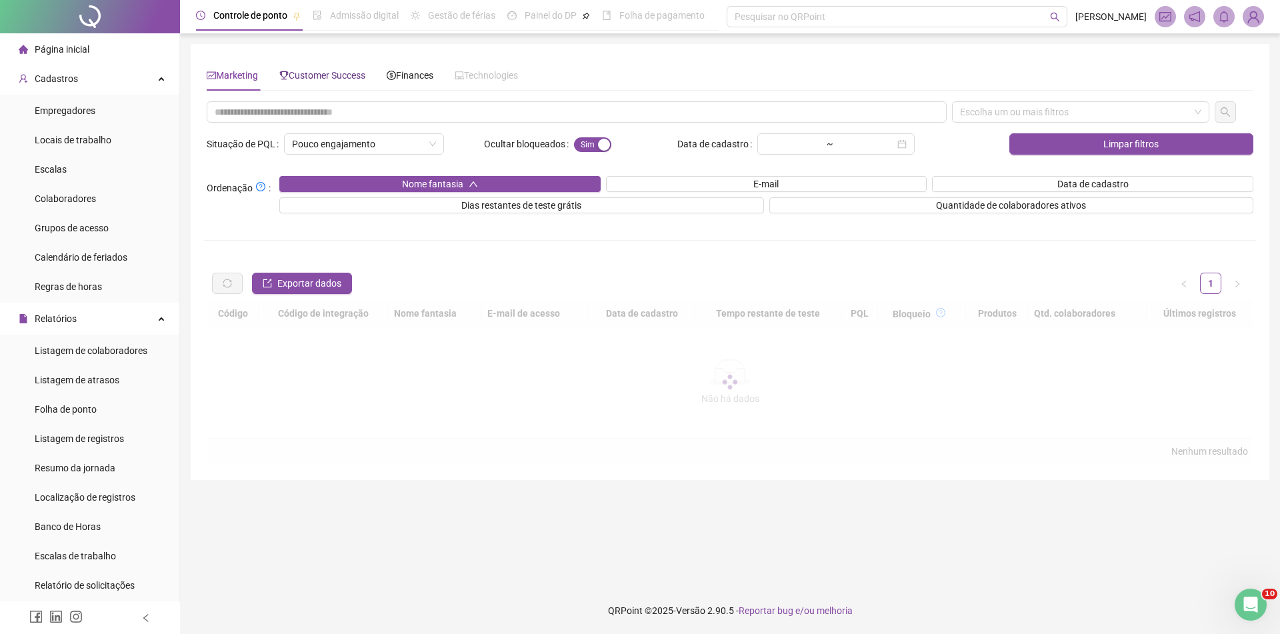
click at [343, 79] on span "Customer Success" at bounding box center [322, 75] width 86 height 11
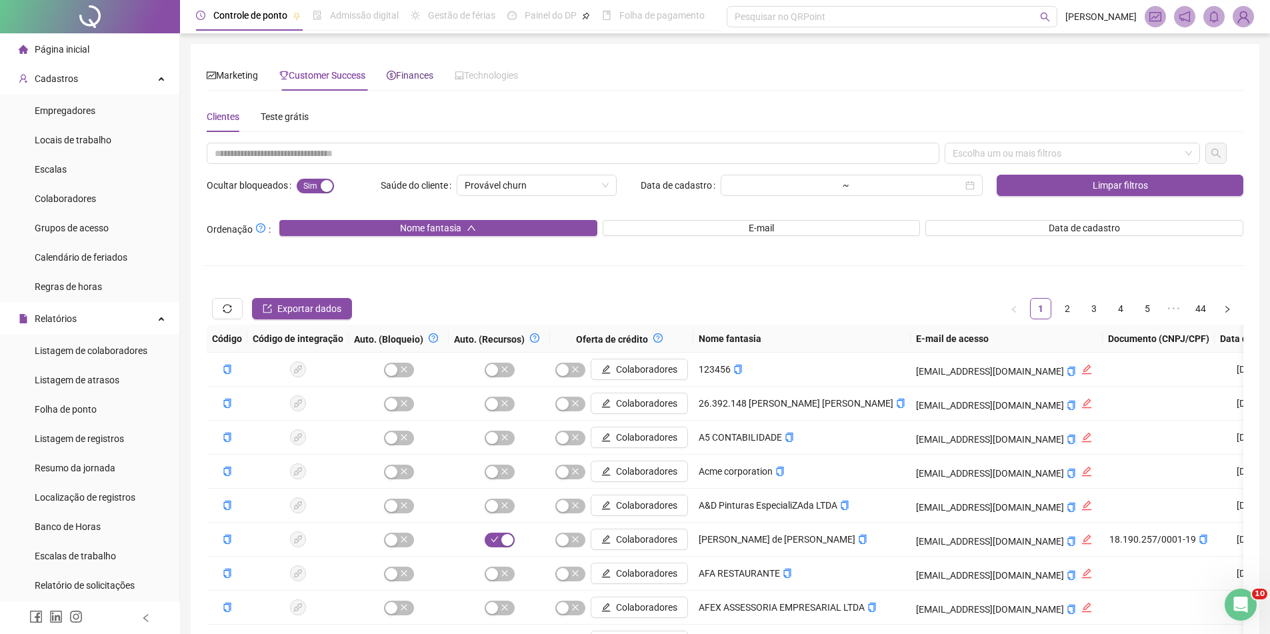
click at [417, 82] on div "Finances" at bounding box center [410, 75] width 47 height 15
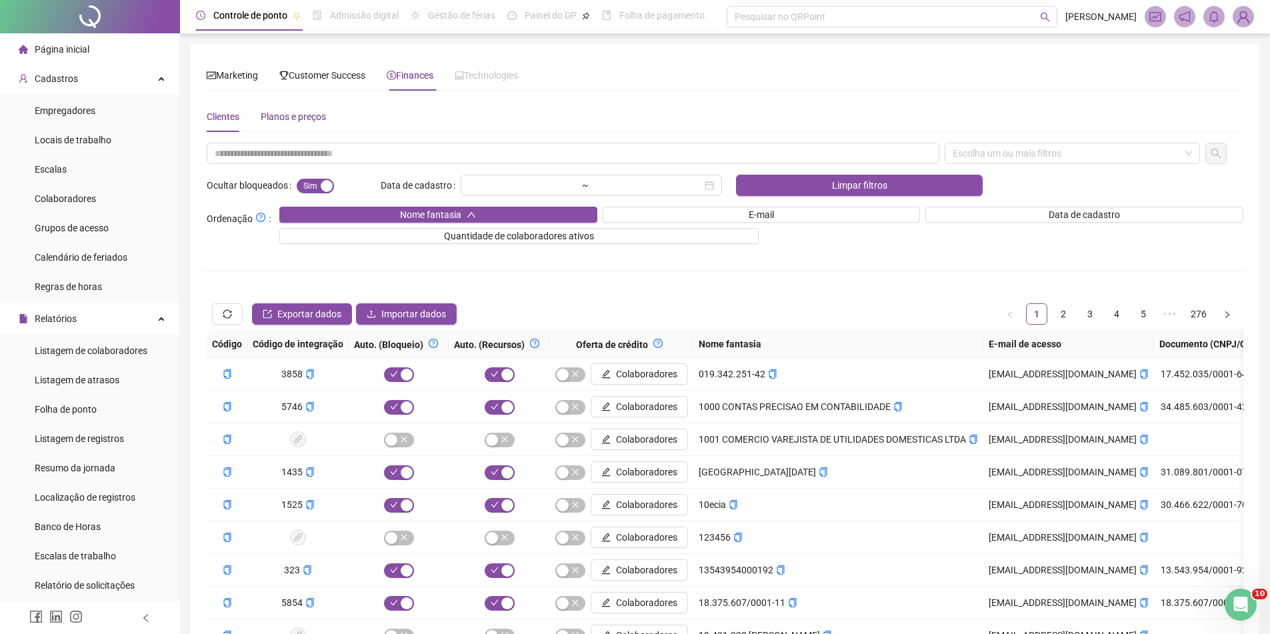
click at [312, 123] on div "Planos e preços" at bounding box center [293, 116] width 65 height 15
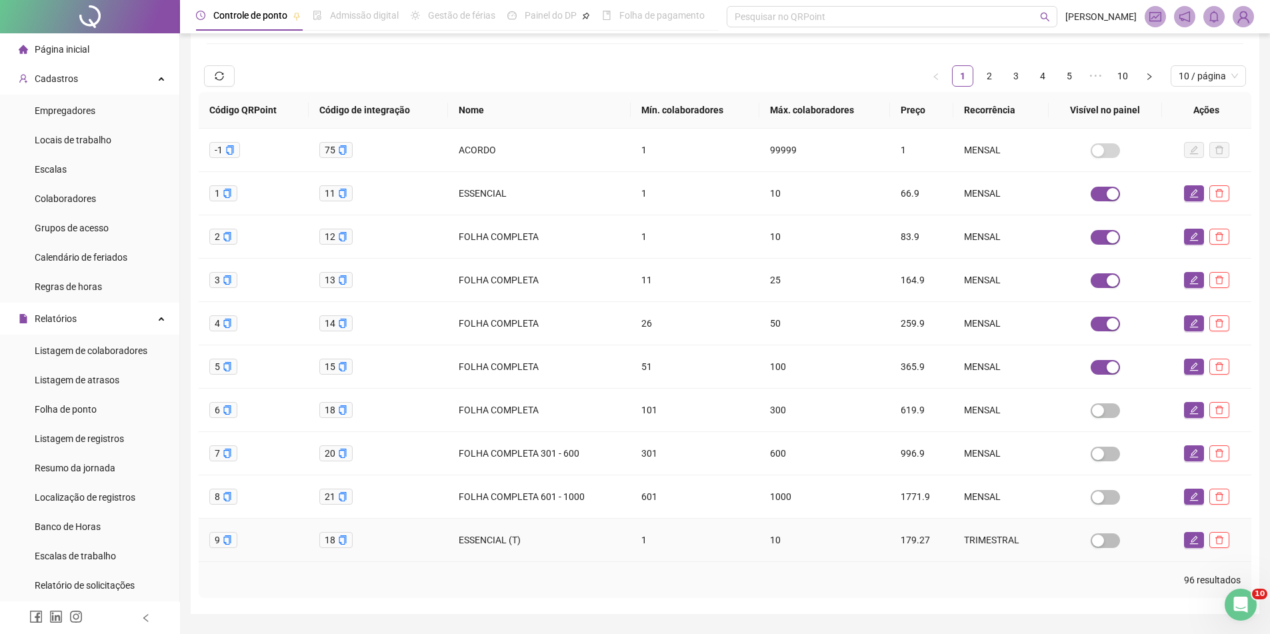
scroll to position [107, 0]
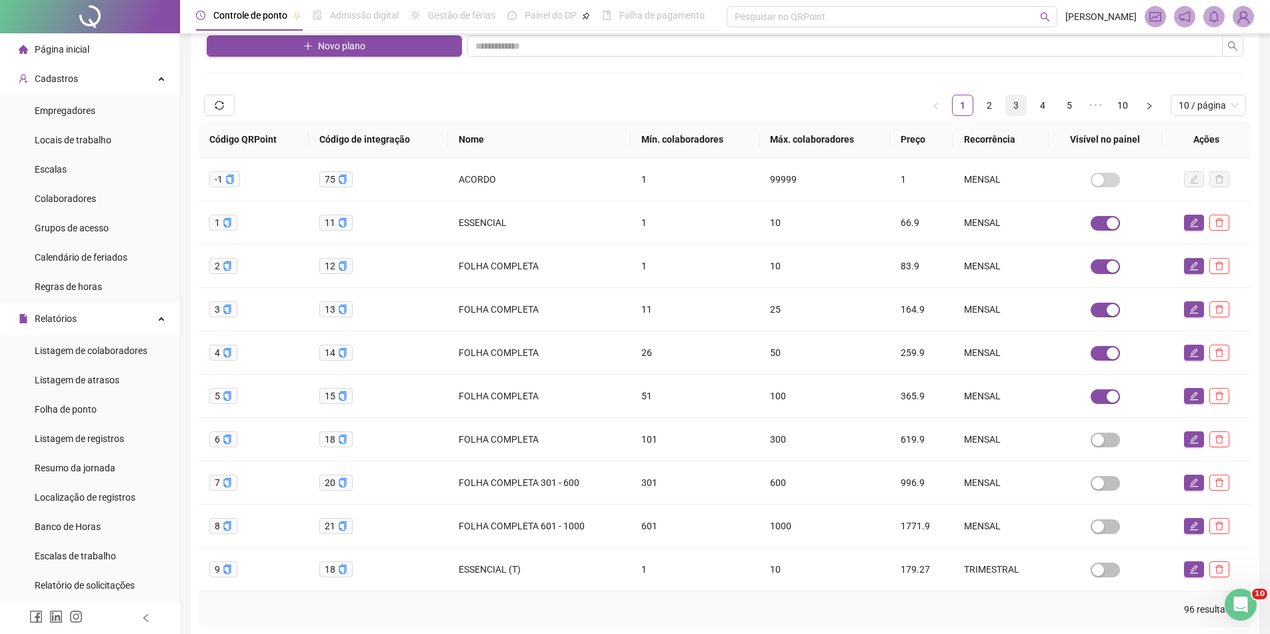
click at [1010, 113] on link "3" at bounding box center [1016, 105] width 20 height 20
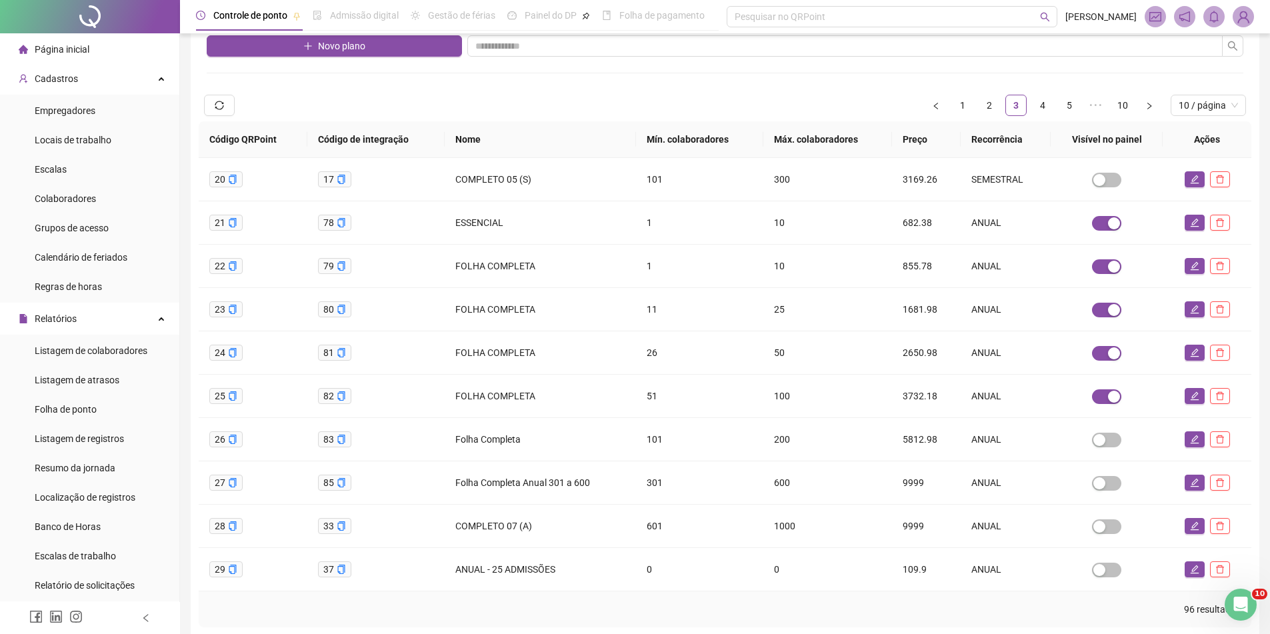
click at [1005, 103] on ul "1 2 3 4 5 ••• 10 10 / página" at bounding box center [1086, 105] width 321 height 21
click at [992, 103] on link "2" at bounding box center [990, 105] width 20 height 20
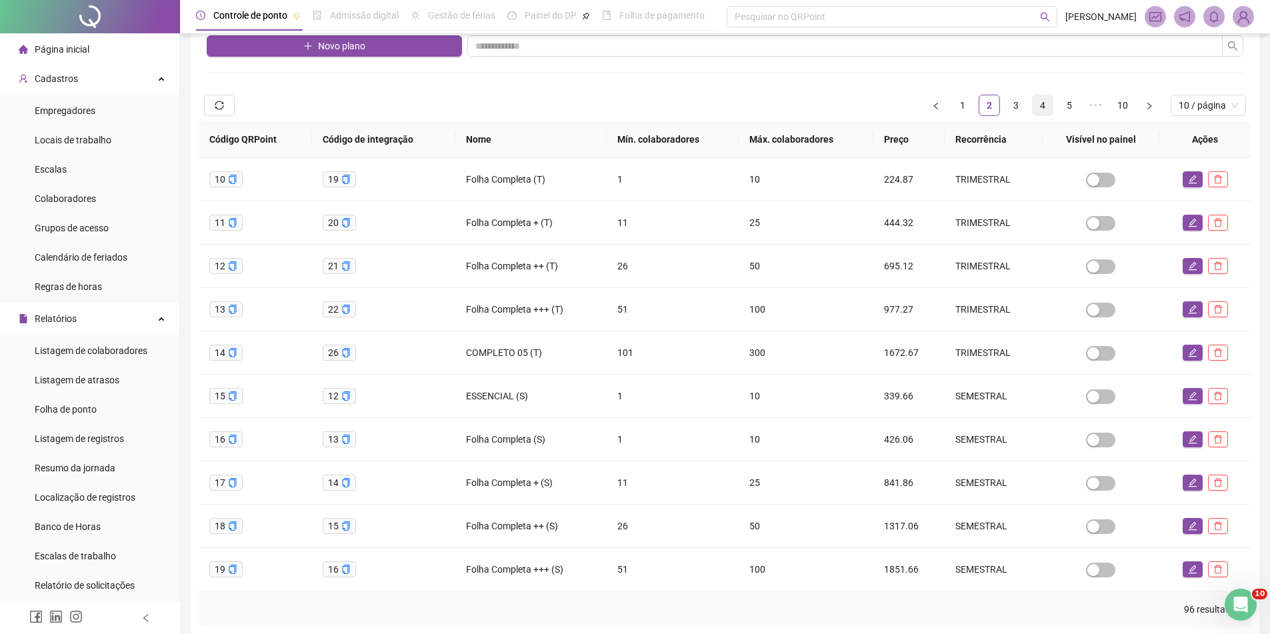
click at [1044, 113] on link "4" at bounding box center [1043, 105] width 20 height 20
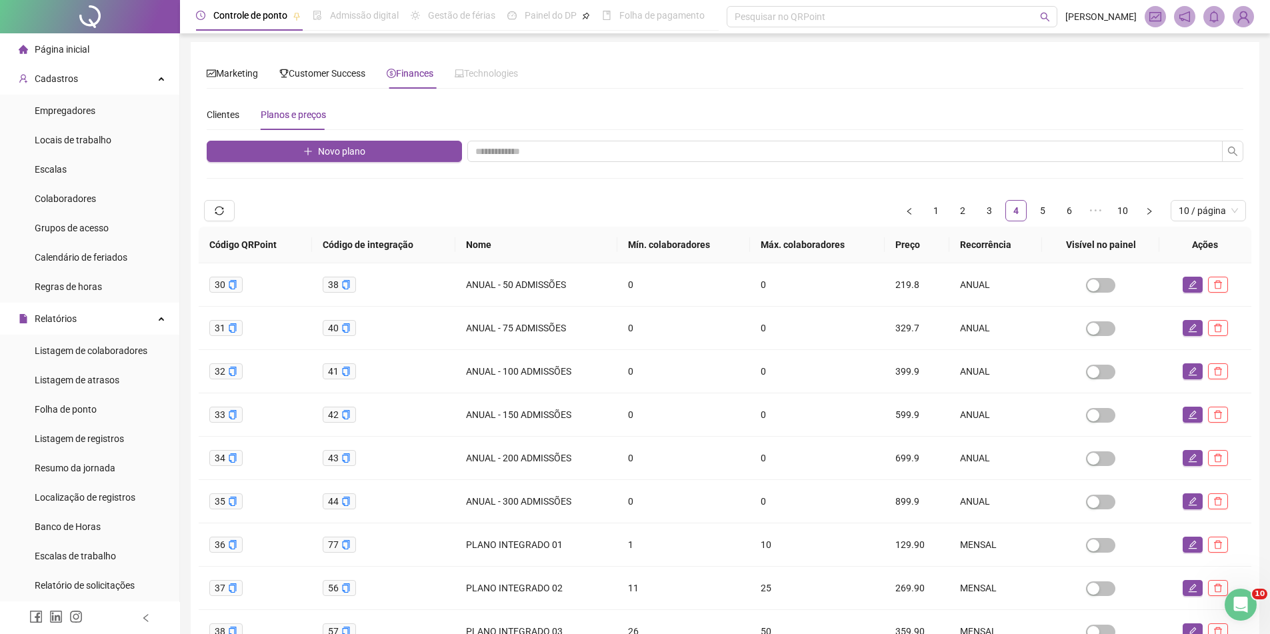
scroll to position [0, 0]
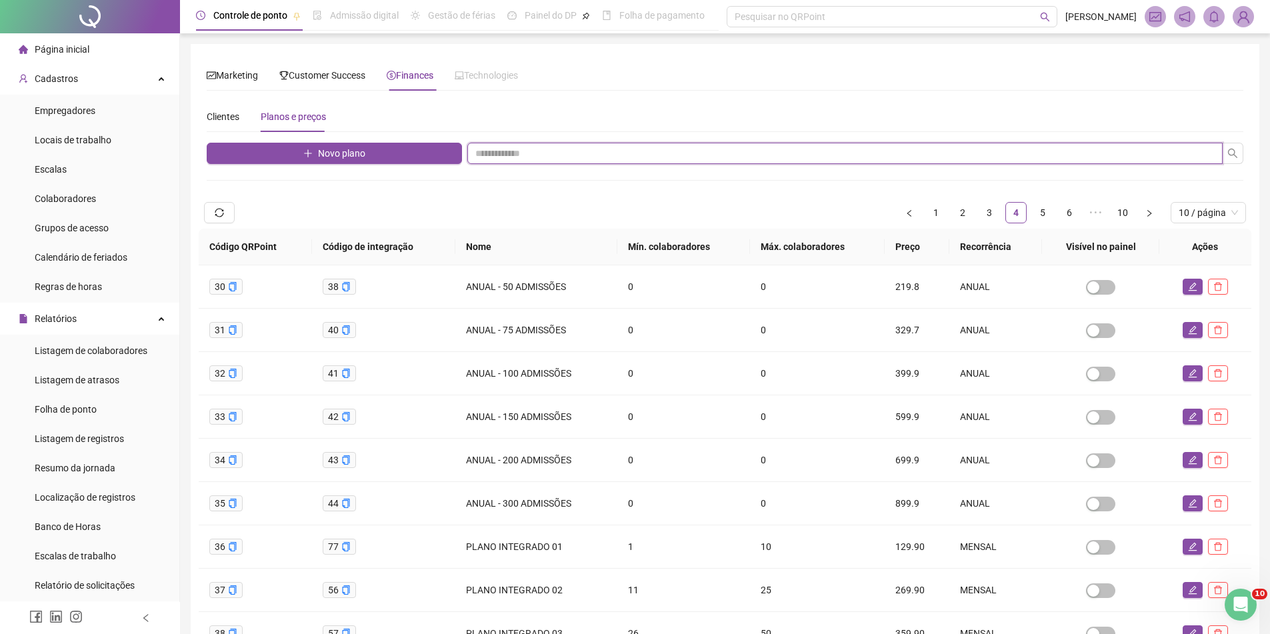
click at [489, 147] on input "text" at bounding box center [844, 153] width 755 height 21
type input "**********"
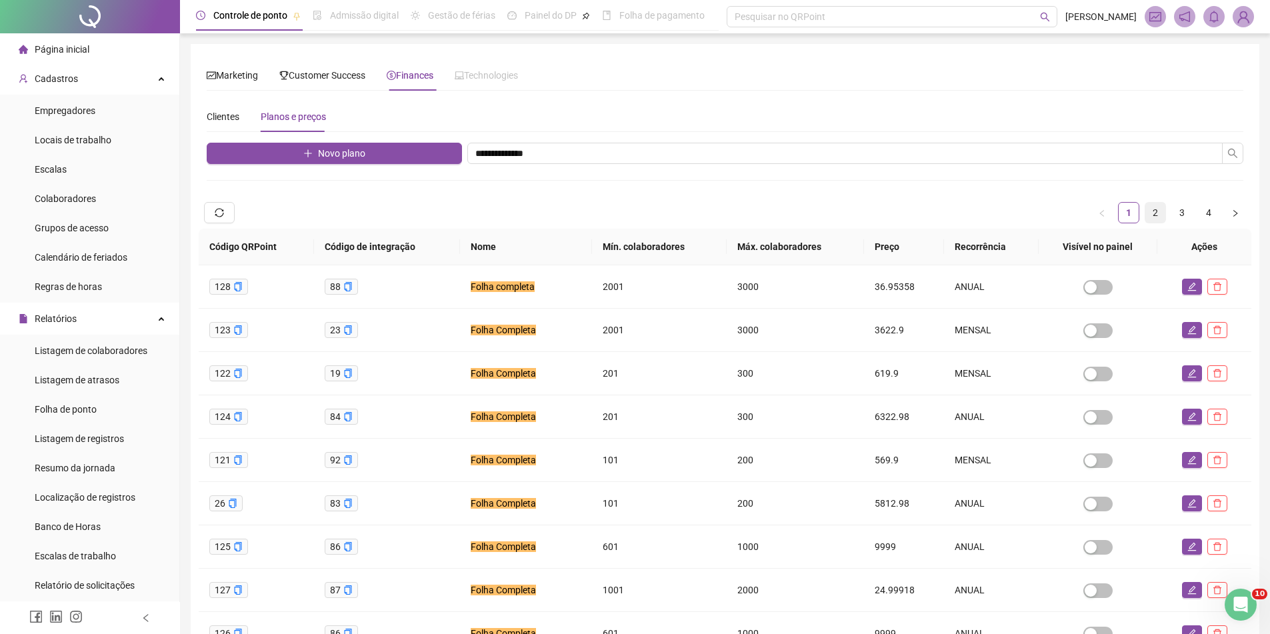
click at [1164, 213] on link "2" at bounding box center [1156, 213] width 20 height 20
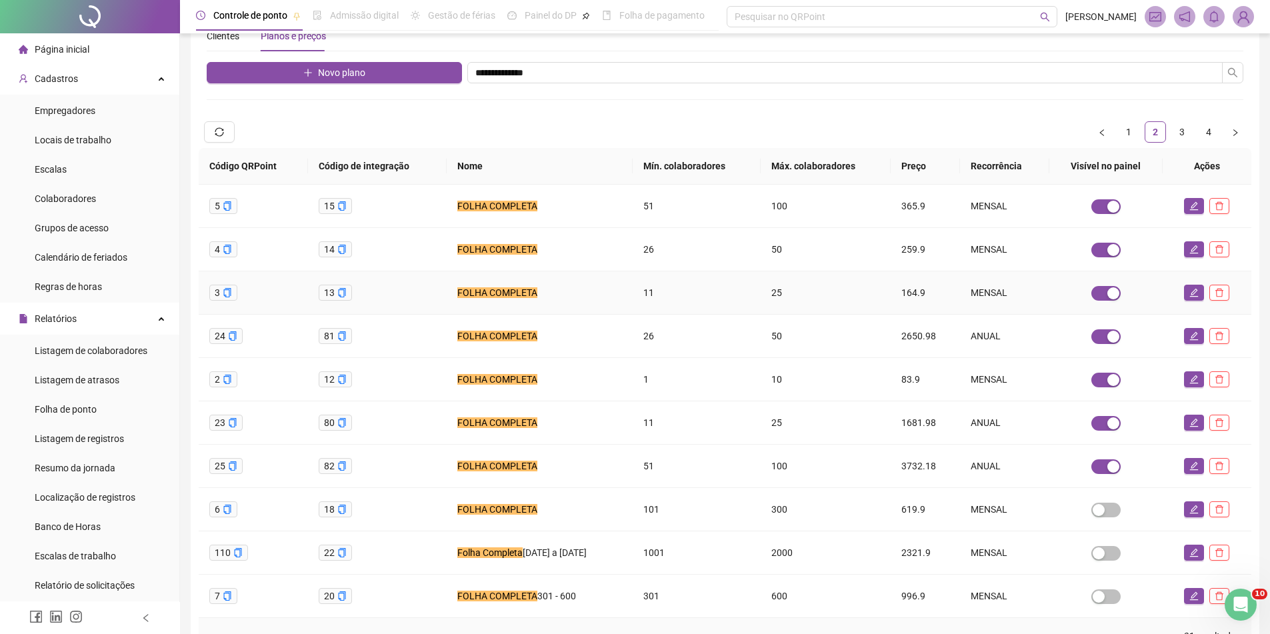
scroll to position [174, 0]
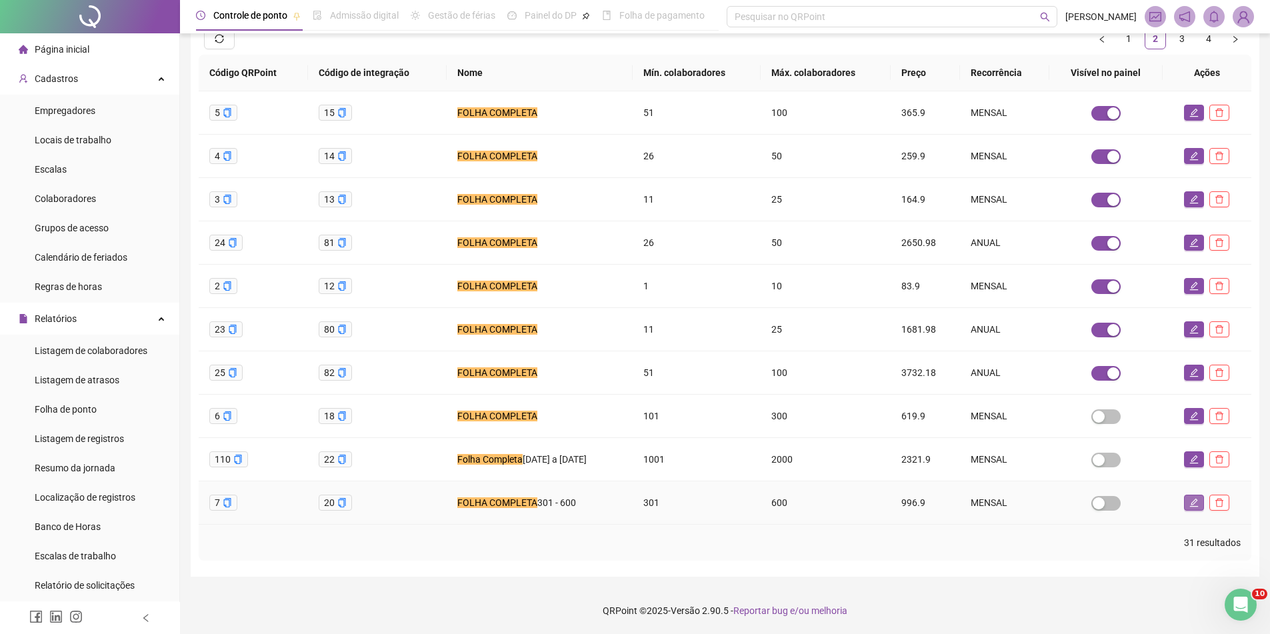
click at [1188, 501] on button "button" at bounding box center [1194, 503] width 20 height 16
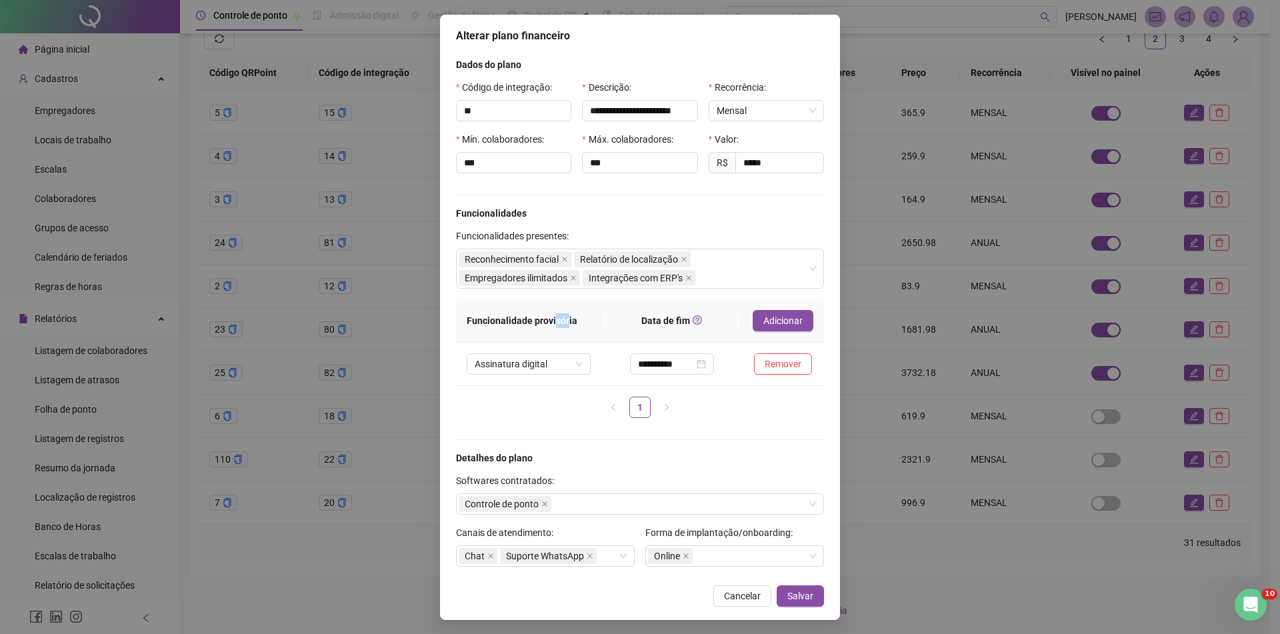
drag, startPoint x: 566, startPoint y: 325, endPoint x: 555, endPoint y: 327, distance: 10.9
click at [555, 327] on th "Funcionalidade provisória" at bounding box center [528, 320] width 145 height 43
click at [581, 331] on th "Funcionalidade provisória" at bounding box center [528, 320] width 145 height 43
drag, startPoint x: 579, startPoint y: 327, endPoint x: 459, endPoint y: 332, distance: 120.1
click at [459, 332] on th "Funcionalidade provisória" at bounding box center [528, 320] width 145 height 43
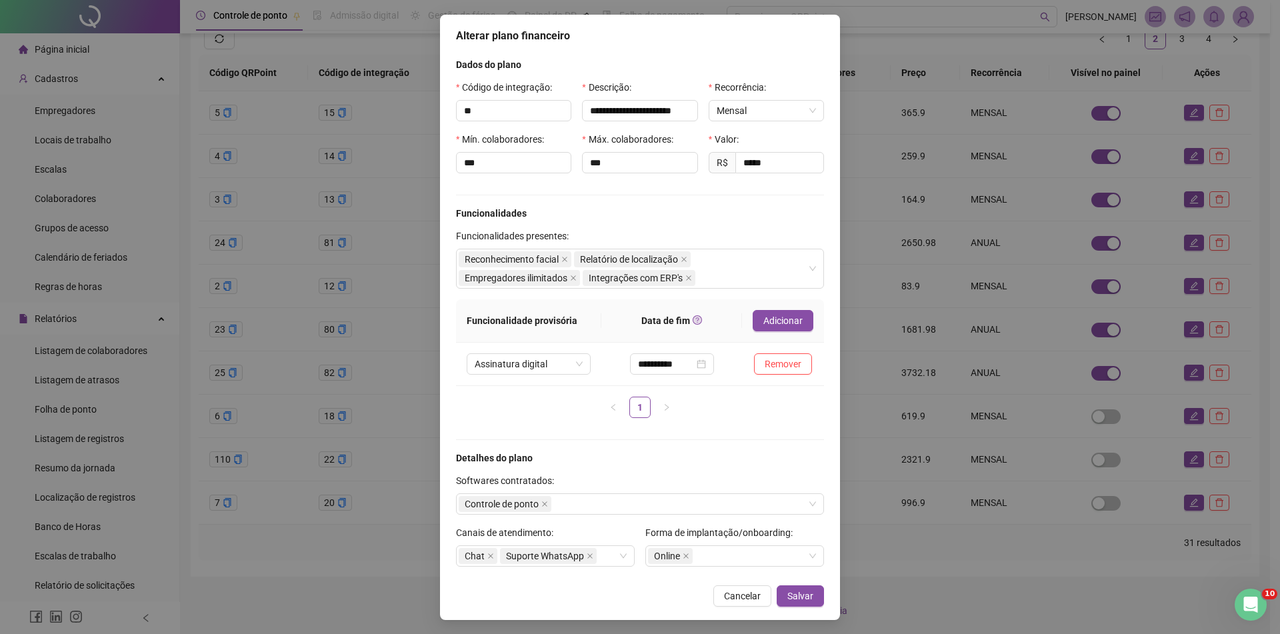
click at [464, 403] on ul "1" at bounding box center [640, 407] width 368 height 21
click at [747, 593] on span "Cancelar" at bounding box center [742, 596] width 37 height 15
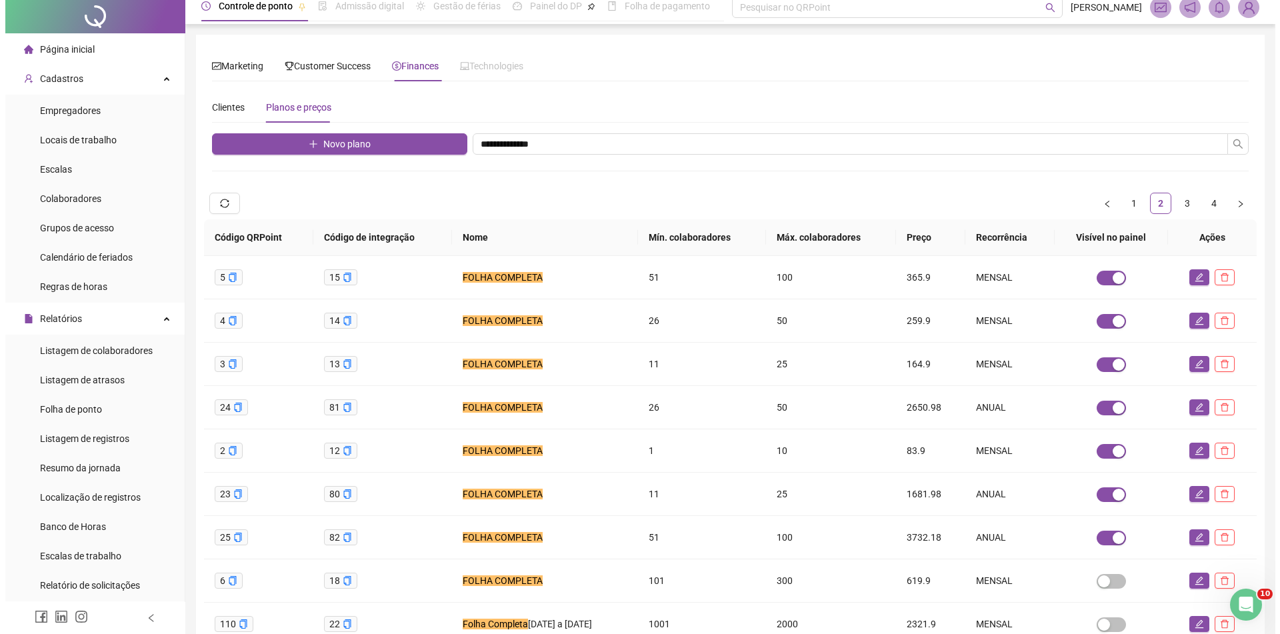
scroll to position [0, 0]
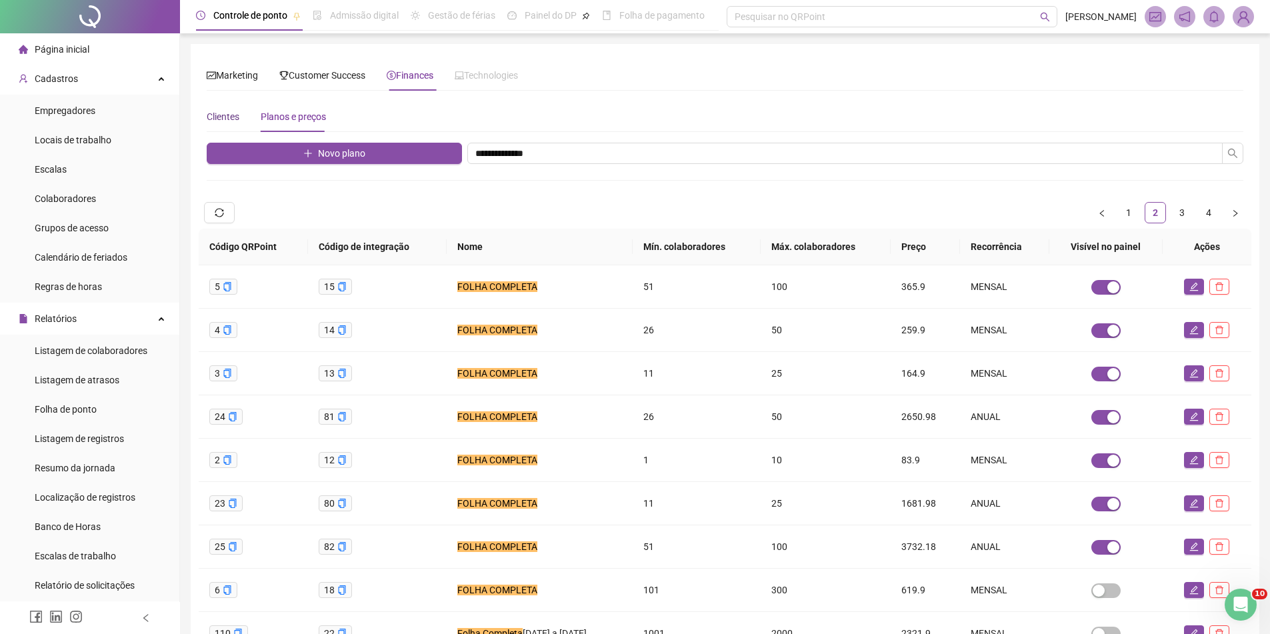
click at [218, 121] on div "Clientes" at bounding box center [223, 116] width 33 height 15
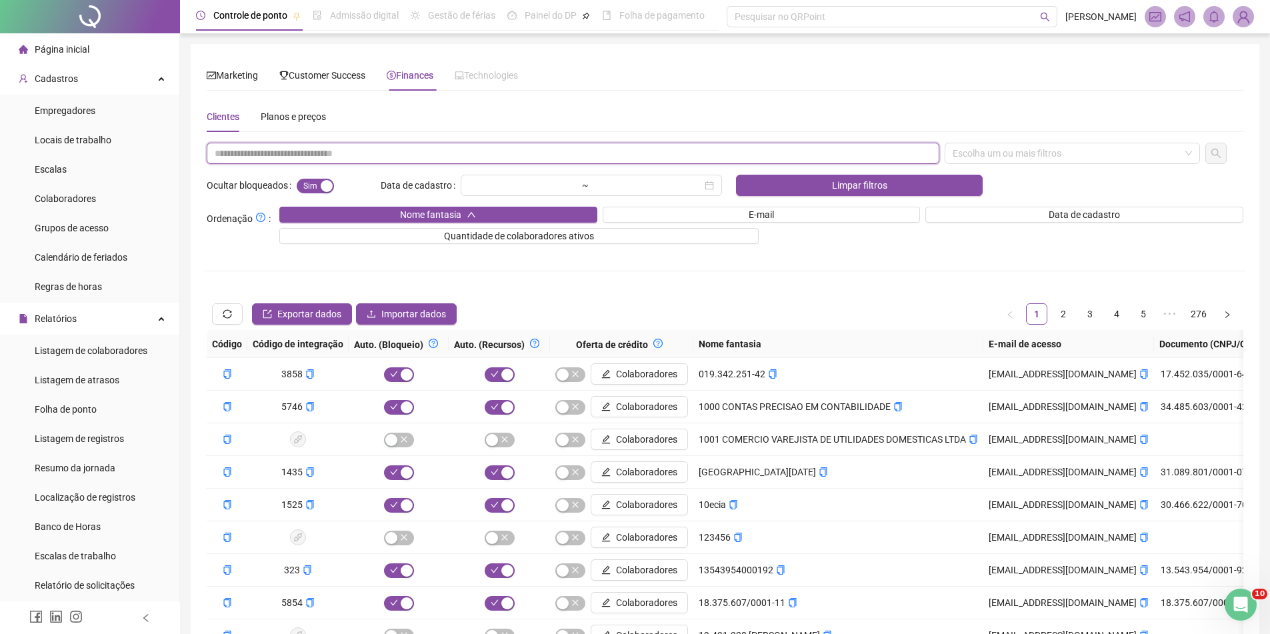
click at [363, 163] on input "text" at bounding box center [573, 153] width 733 height 21
paste input "**********"
click at [1145, 156] on div "Escolha um ou mais filtros" at bounding box center [1072, 153] width 255 height 21
type input "**********"
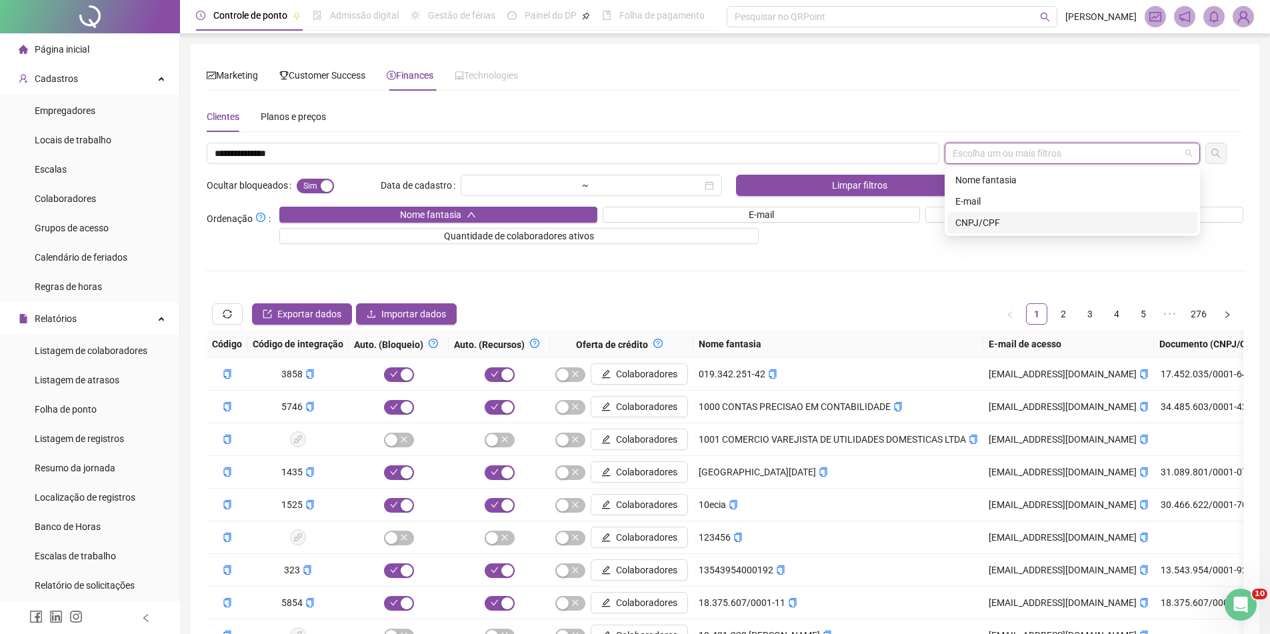
click at [1062, 213] on div "CNPJ/CPF" at bounding box center [1073, 222] width 250 height 21
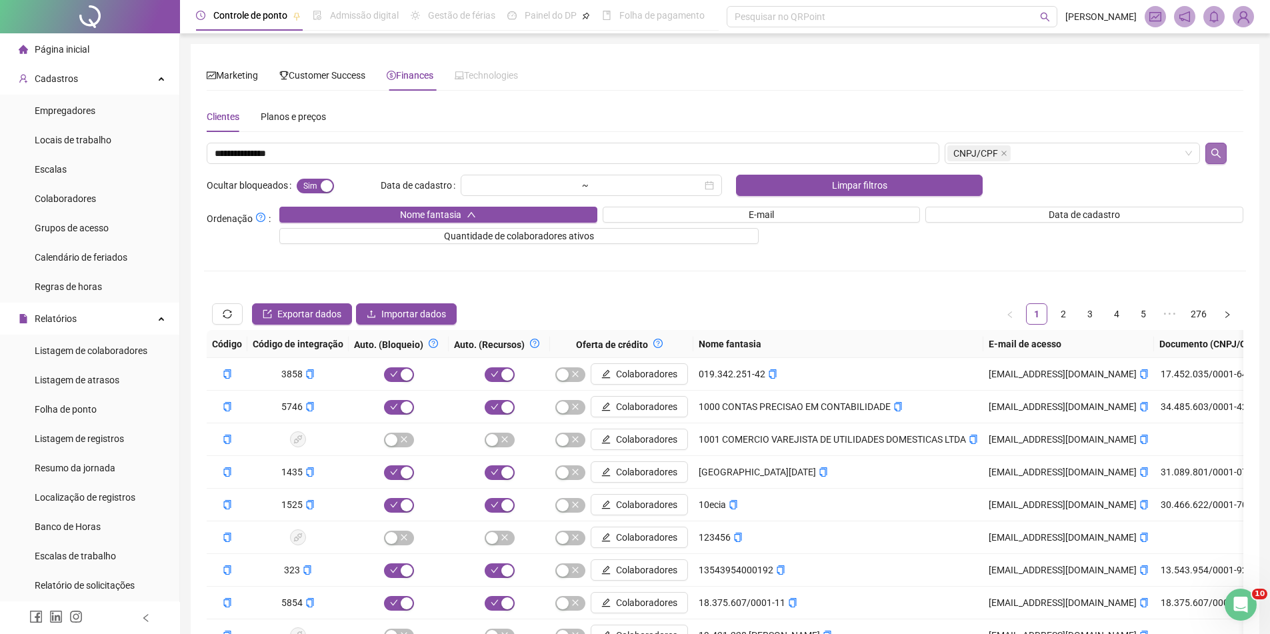
click at [1224, 146] on button "button" at bounding box center [1216, 153] width 21 height 21
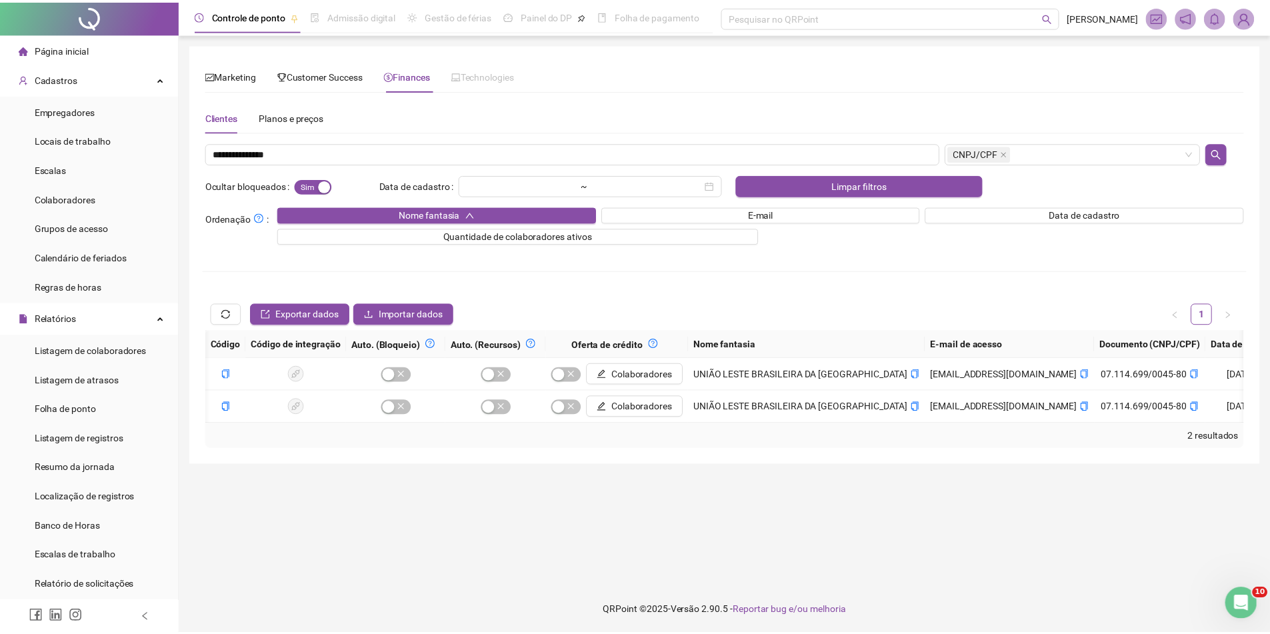
scroll to position [0, 916]
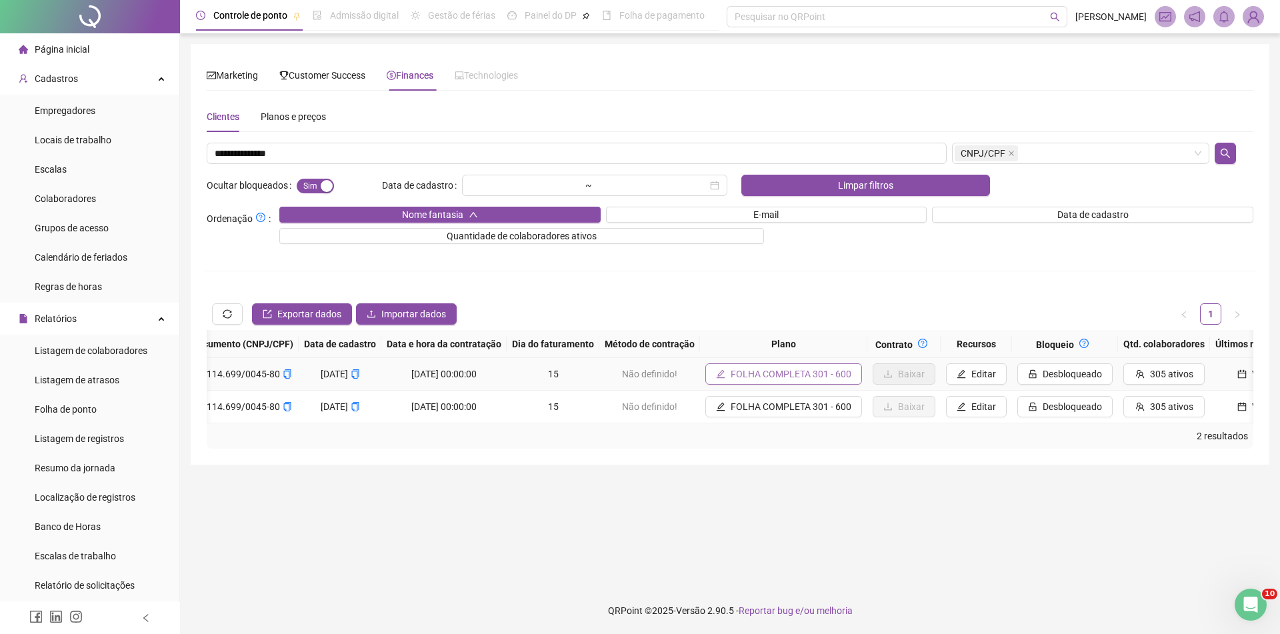
click at [733, 373] on span "FOLHA COMPLETA 301 - 600" at bounding box center [791, 374] width 121 height 15
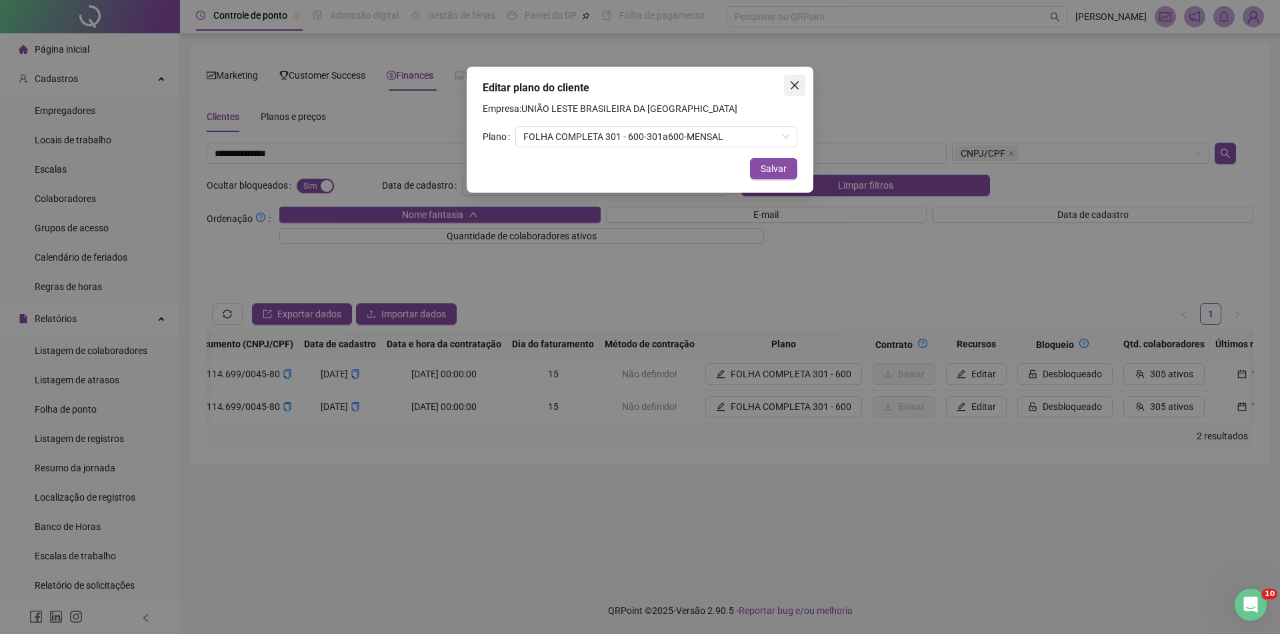
click at [800, 76] on button "Close" at bounding box center [794, 85] width 21 height 21
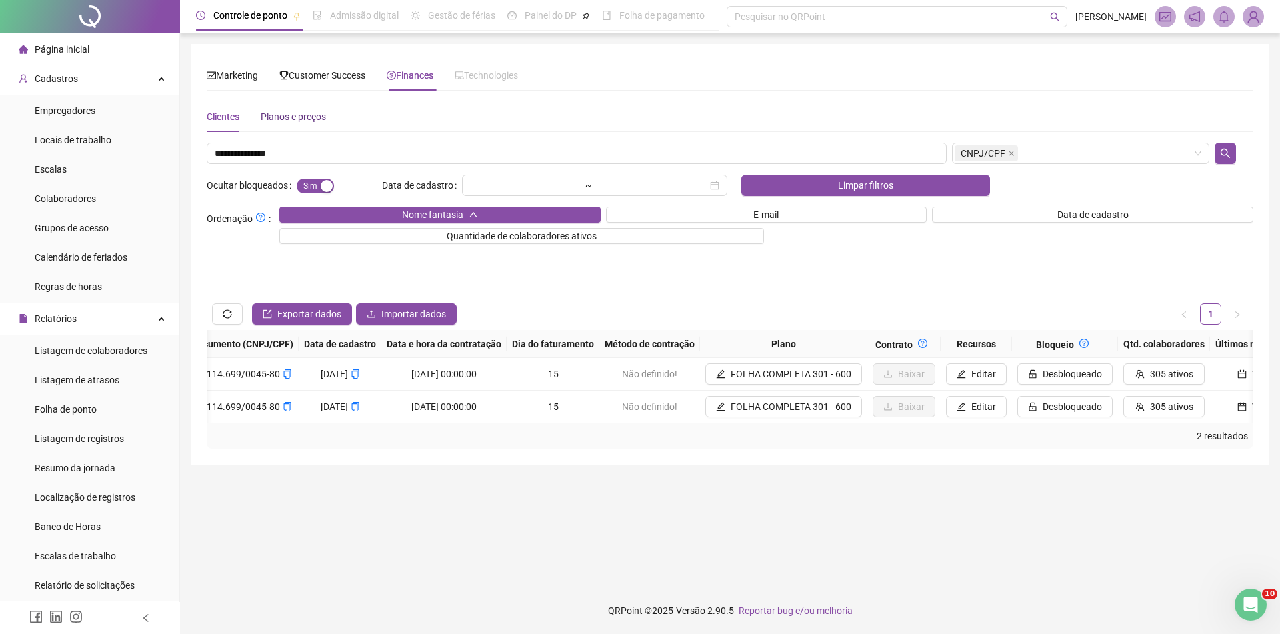
click at [319, 117] on div "Planos e preços" at bounding box center [293, 116] width 65 height 15
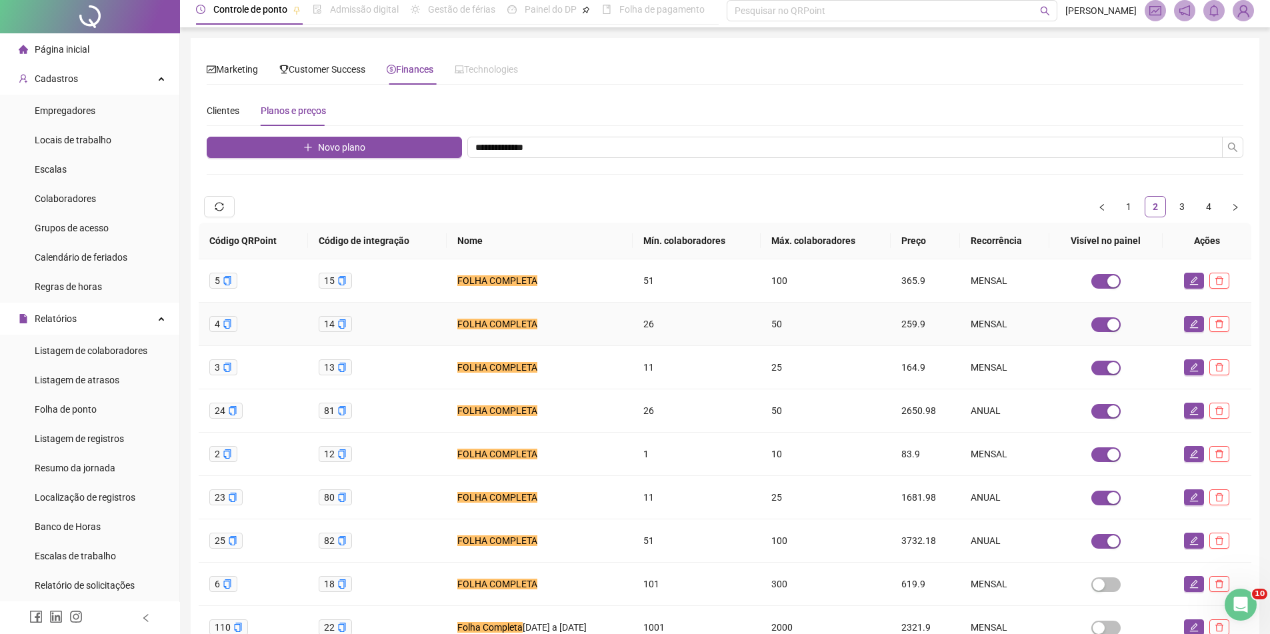
scroll to position [174, 0]
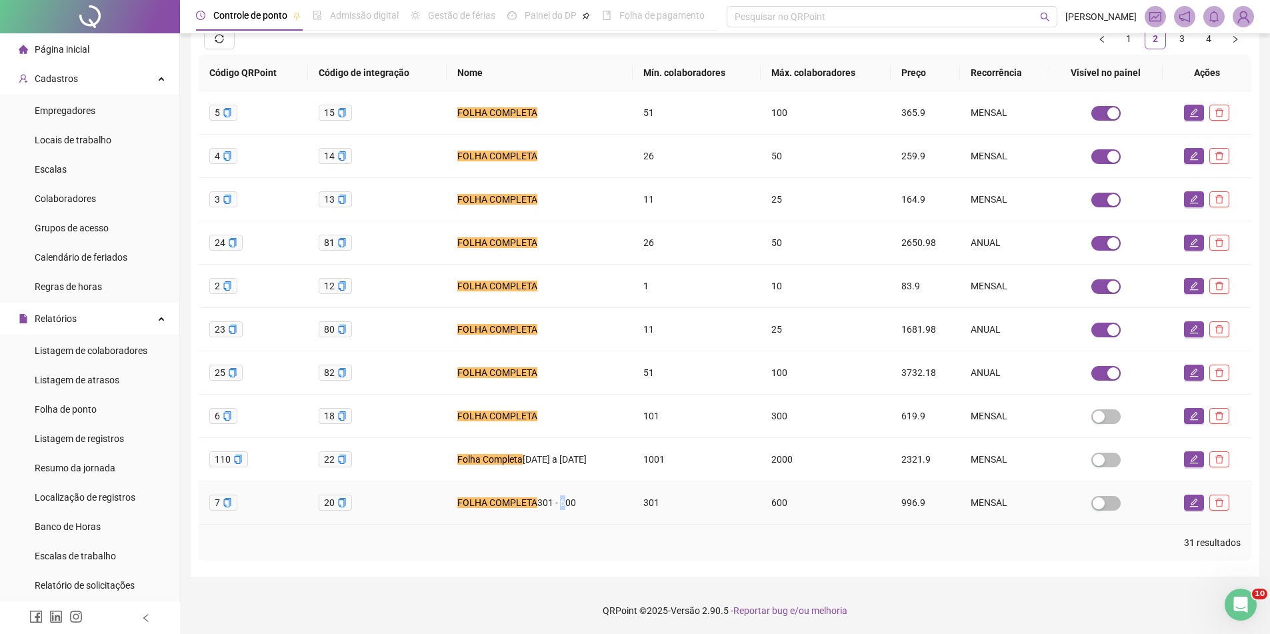
click at [565, 505] on span "301 - 600" at bounding box center [556, 502] width 39 height 11
click at [1198, 497] on button "button" at bounding box center [1194, 503] width 20 height 16
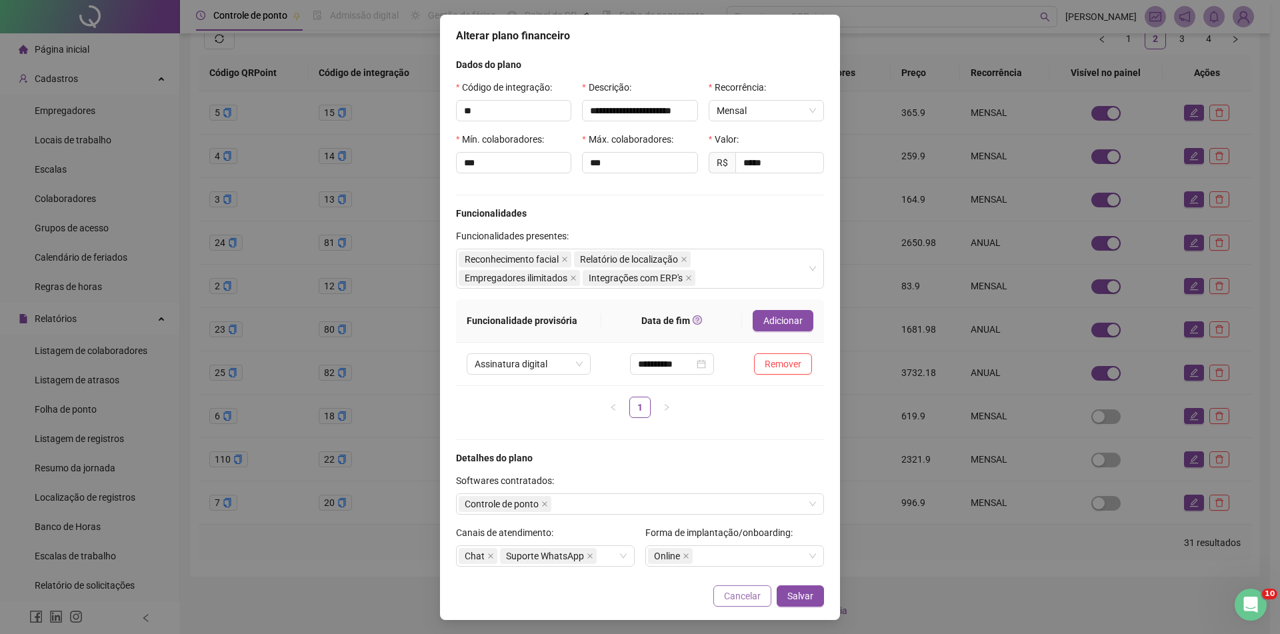
click at [742, 590] on span "Cancelar" at bounding box center [742, 596] width 37 height 15
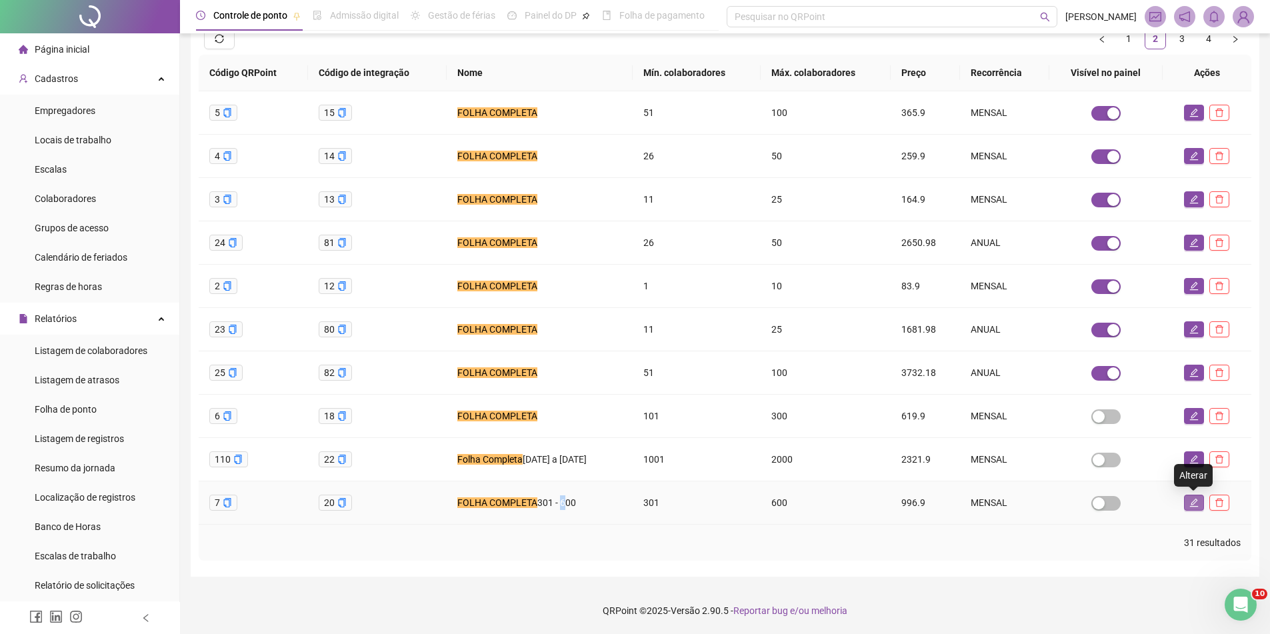
click at [1192, 500] on icon "edit" at bounding box center [1194, 502] width 9 height 9
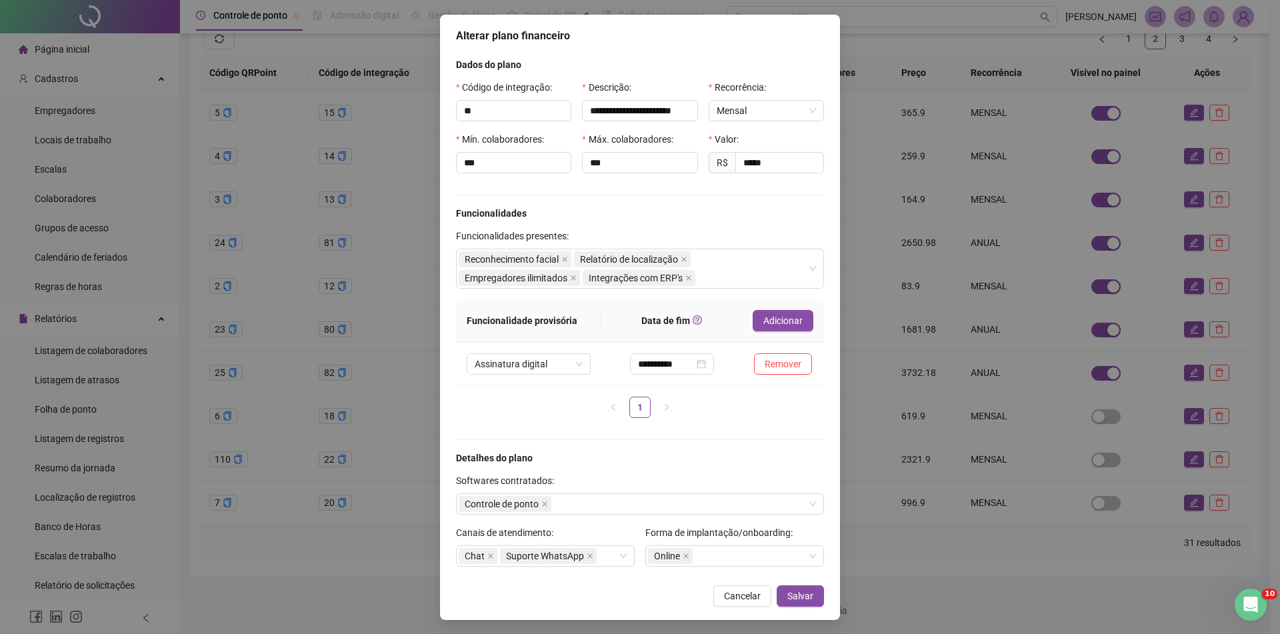
click at [112, 244] on div "**********" at bounding box center [640, 317] width 1280 height 634
click at [748, 600] on span "Cancelar" at bounding box center [742, 596] width 37 height 15
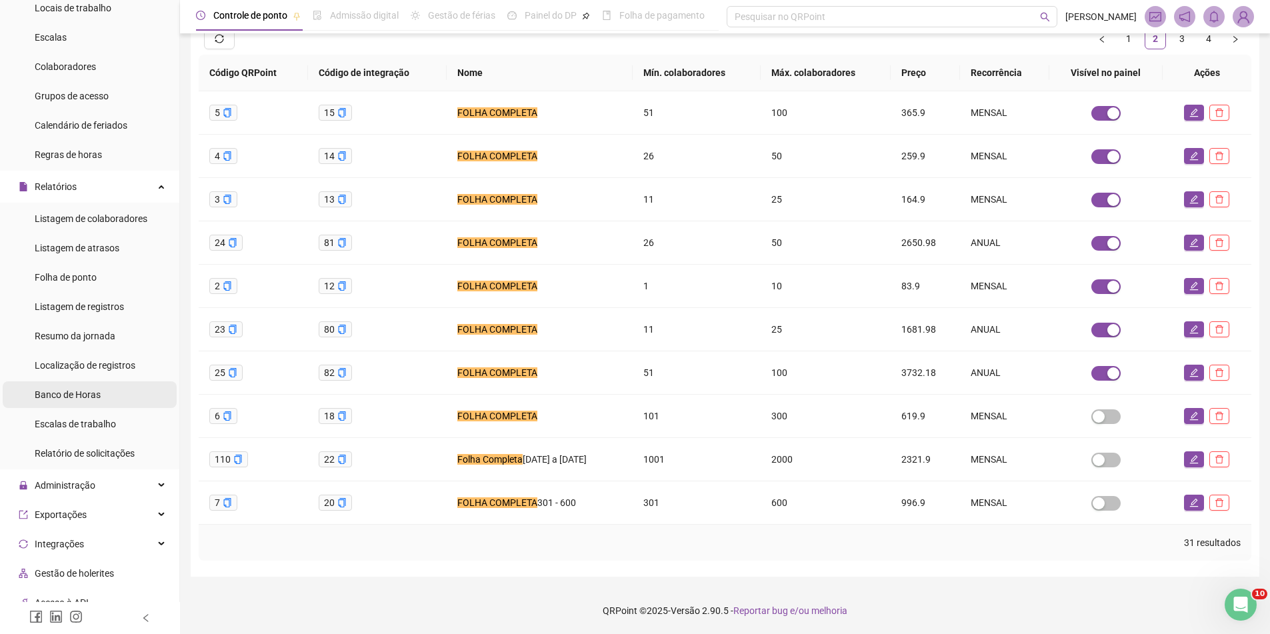
scroll to position [133, 0]
click at [88, 284] on div "Folha de ponto" at bounding box center [66, 276] width 62 height 27
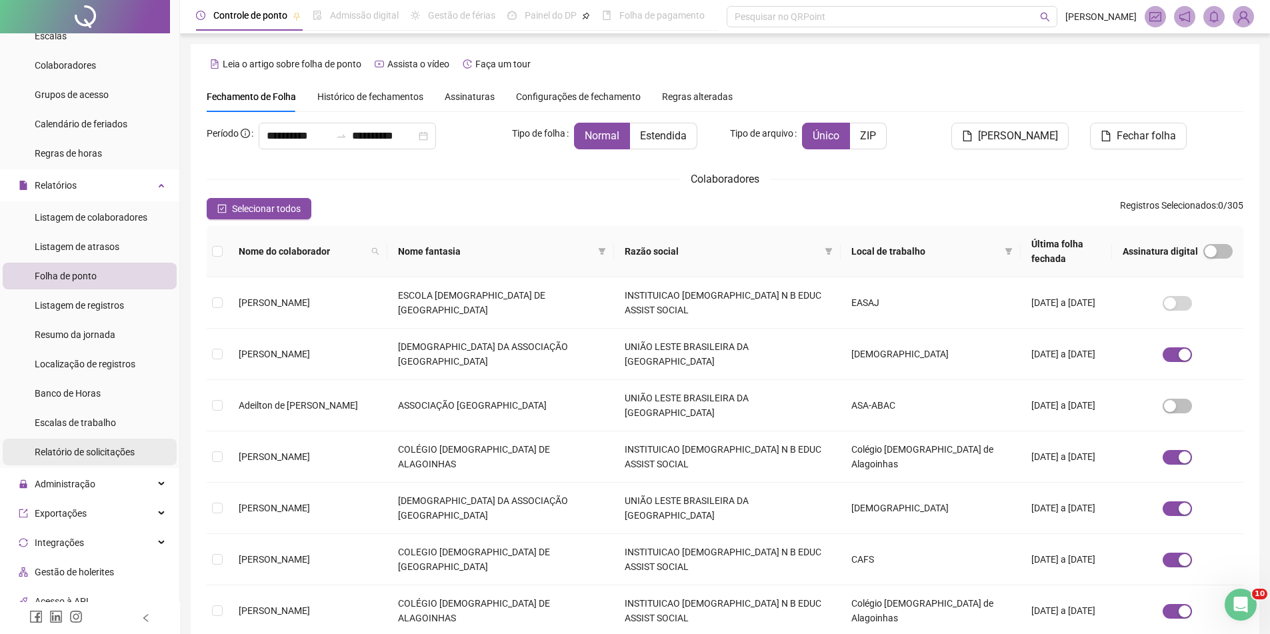
click at [93, 444] on div "Relatório de solicitações" at bounding box center [85, 452] width 100 height 27
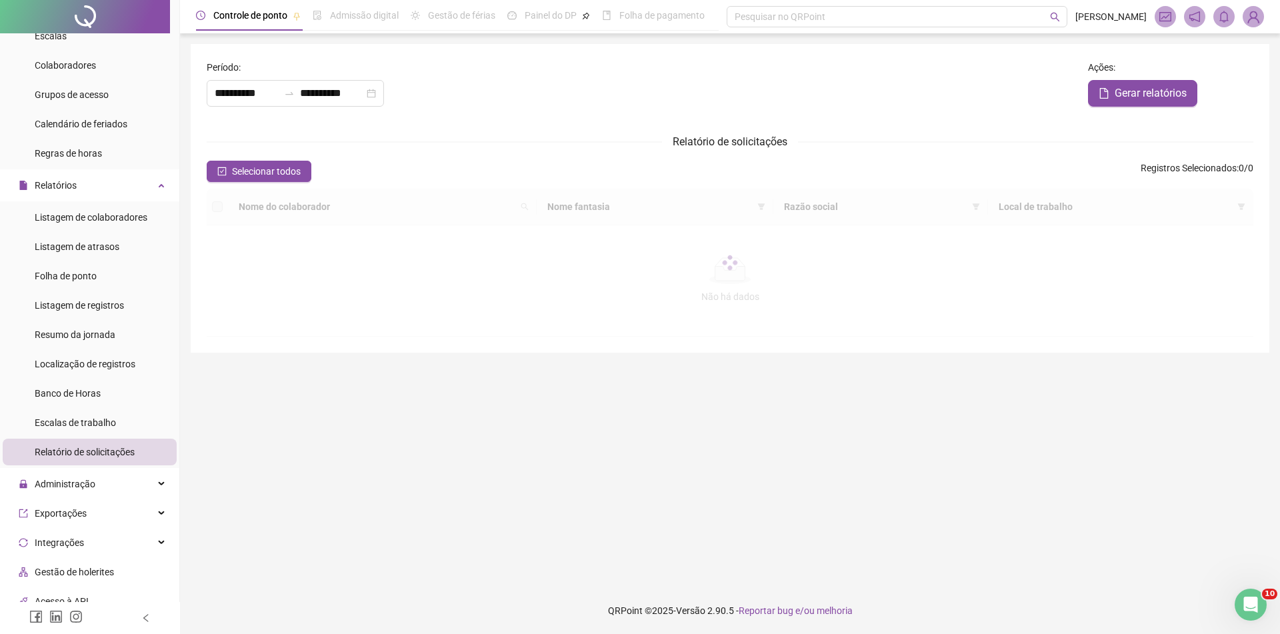
type input "**********"
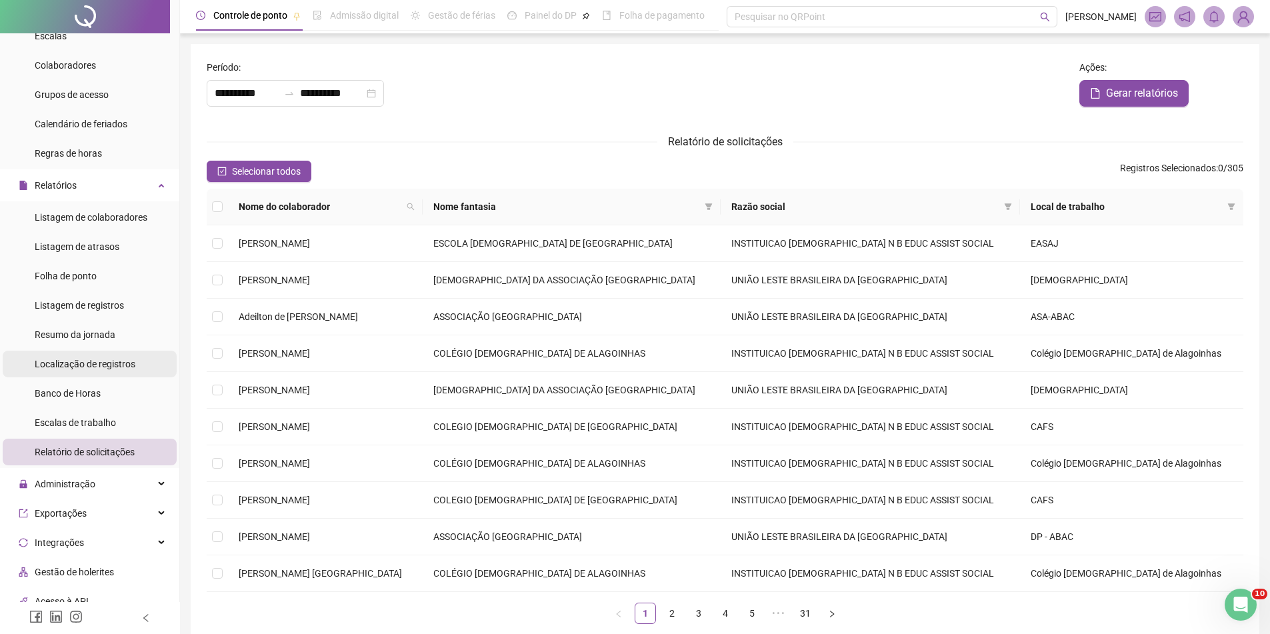
click at [88, 372] on div "Localização de registros" at bounding box center [85, 364] width 101 height 27
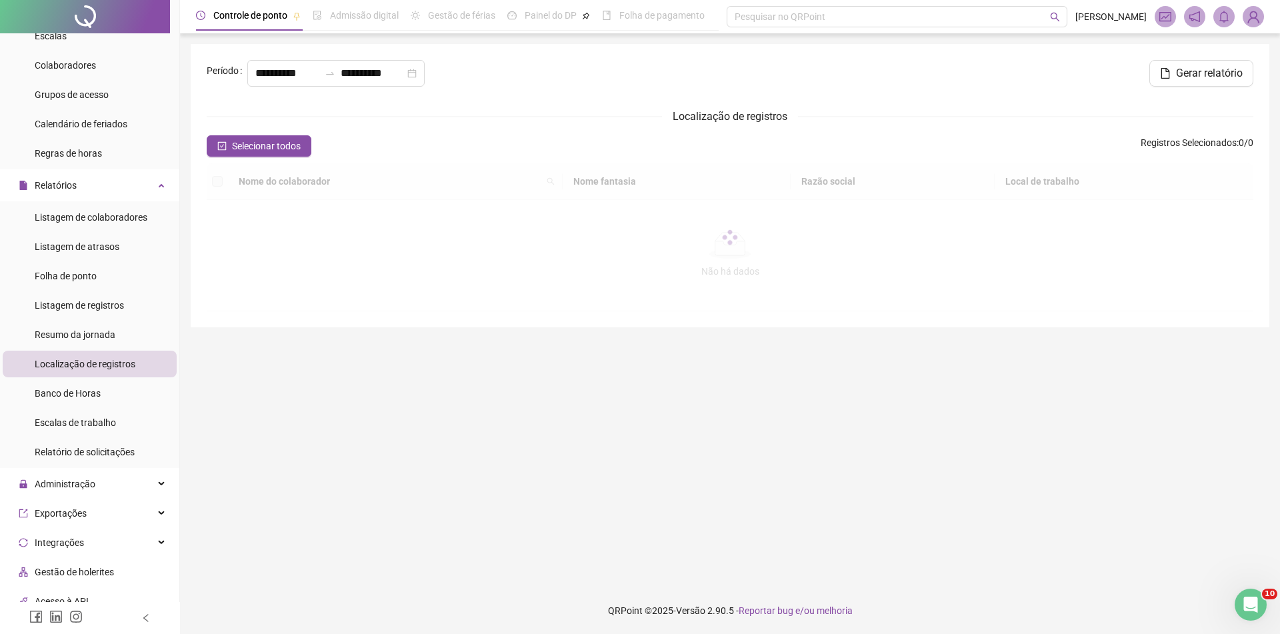
type input "**********"
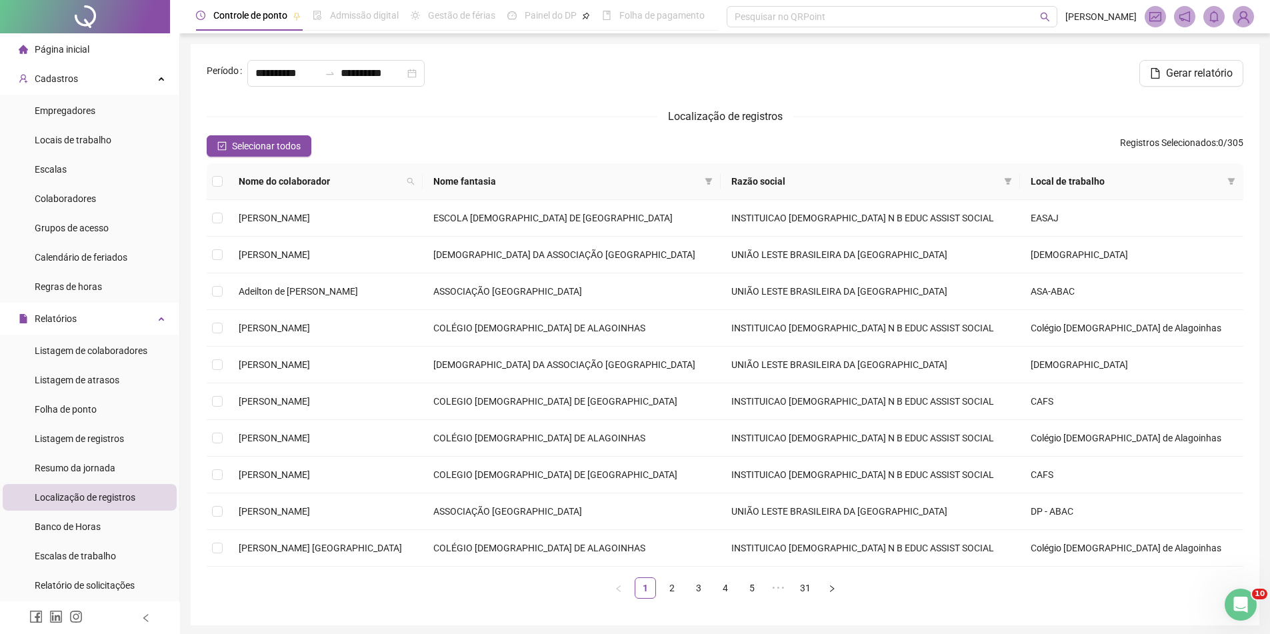
click at [88, 51] on span "Página inicial" at bounding box center [62, 49] width 55 height 11
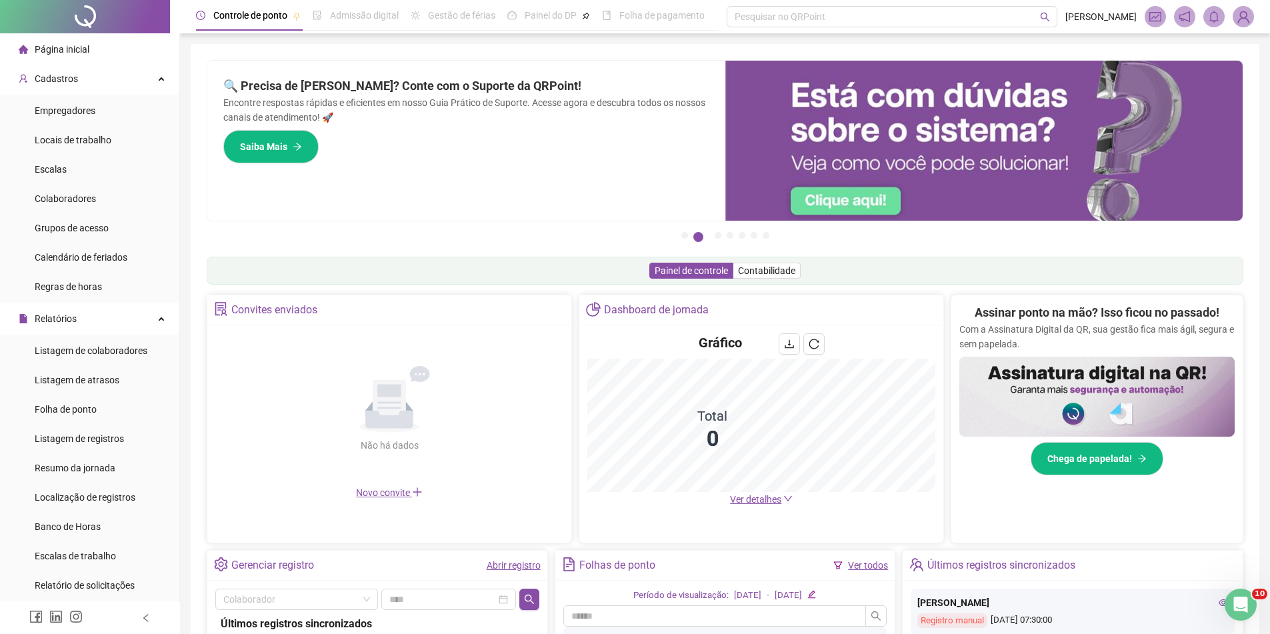
click at [1254, 15] on header "Controle de ponto Admissão digital Gestão de férias Painel do DP Folha de pagam…" at bounding box center [725, 16] width 1090 height 33
click at [1234, 6] on span at bounding box center [1243, 16] width 21 height 21
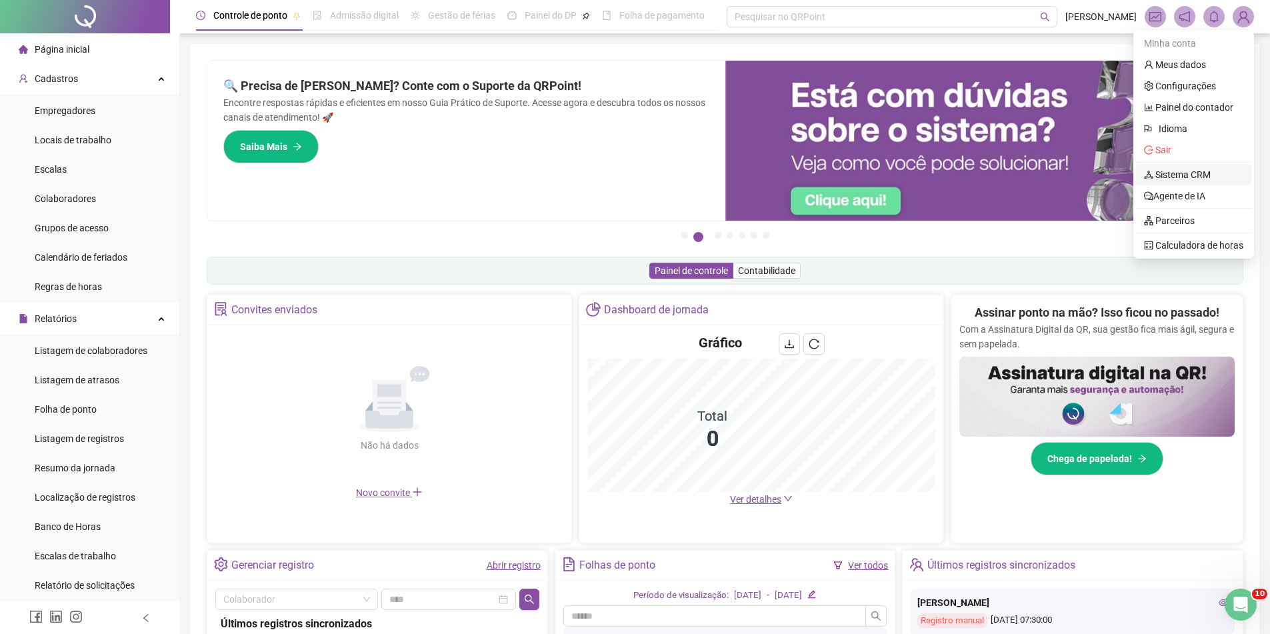
click at [1211, 172] on link "Sistema CRM" at bounding box center [1177, 174] width 67 height 11
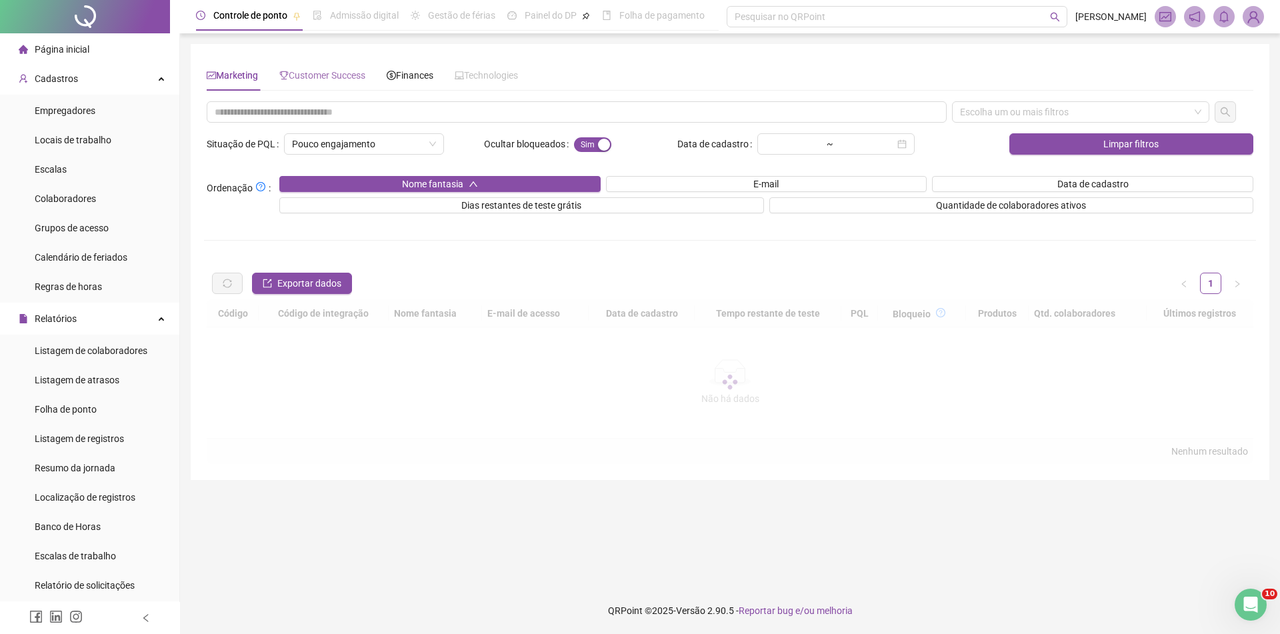
click at [333, 83] on div "Customer Success" at bounding box center [322, 75] width 86 height 31
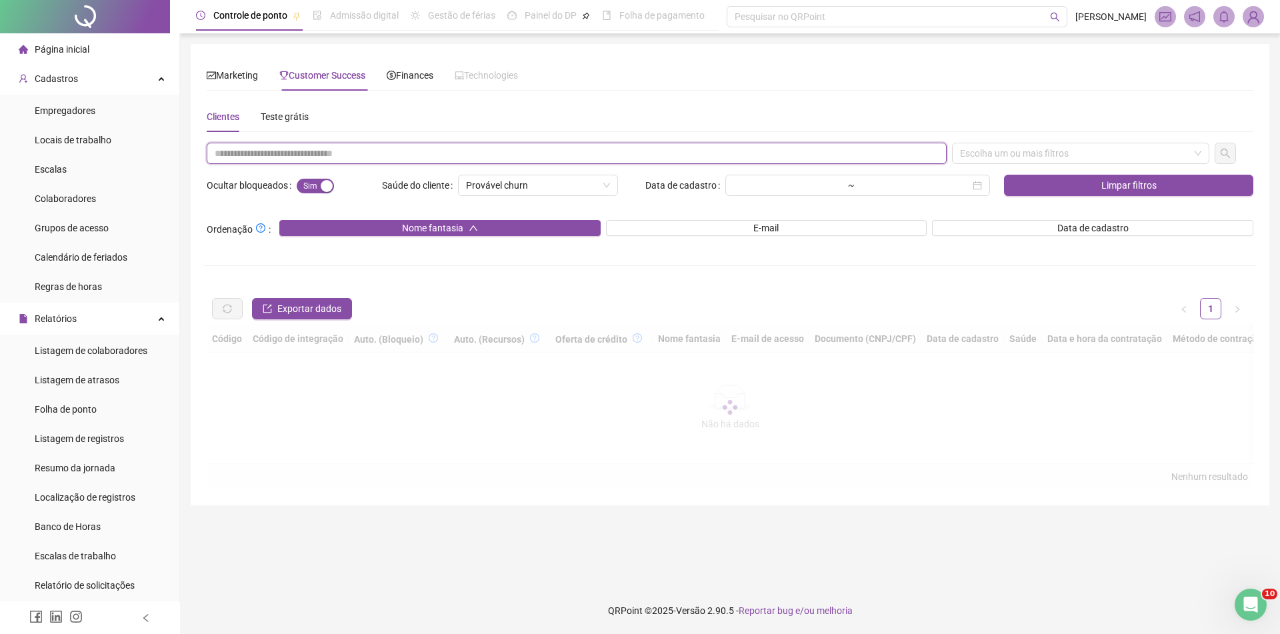
click at [431, 147] on input "text" at bounding box center [577, 153] width 740 height 21
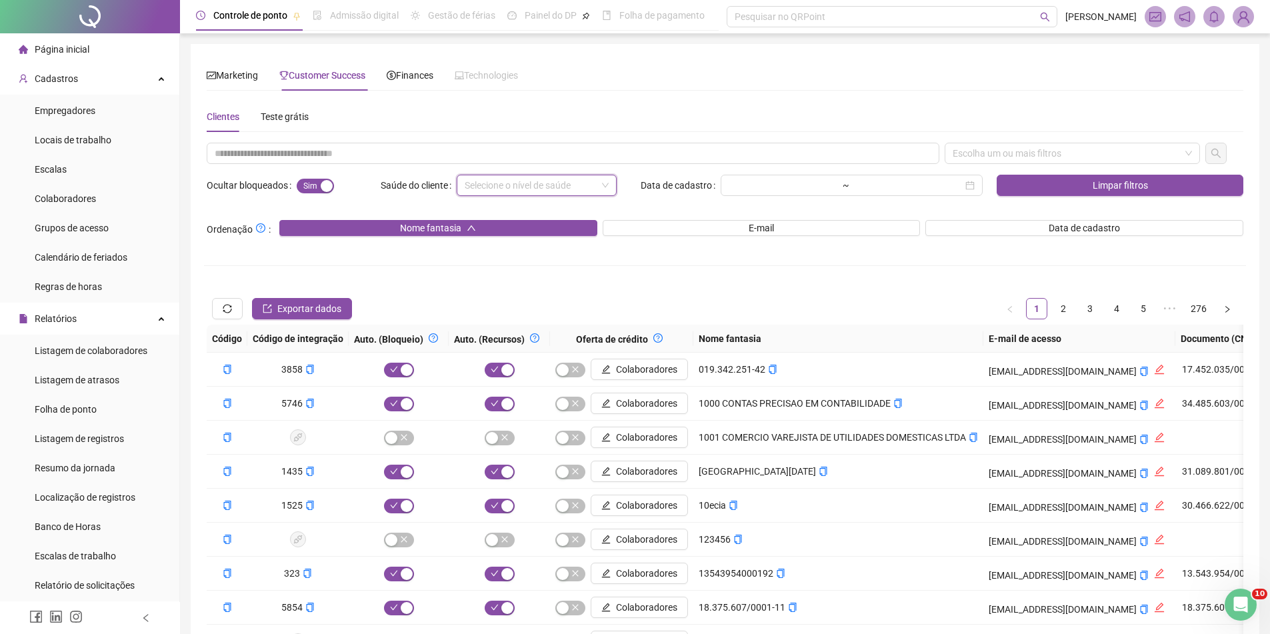
click at [121, 29] on div at bounding box center [90, 16] width 180 height 33
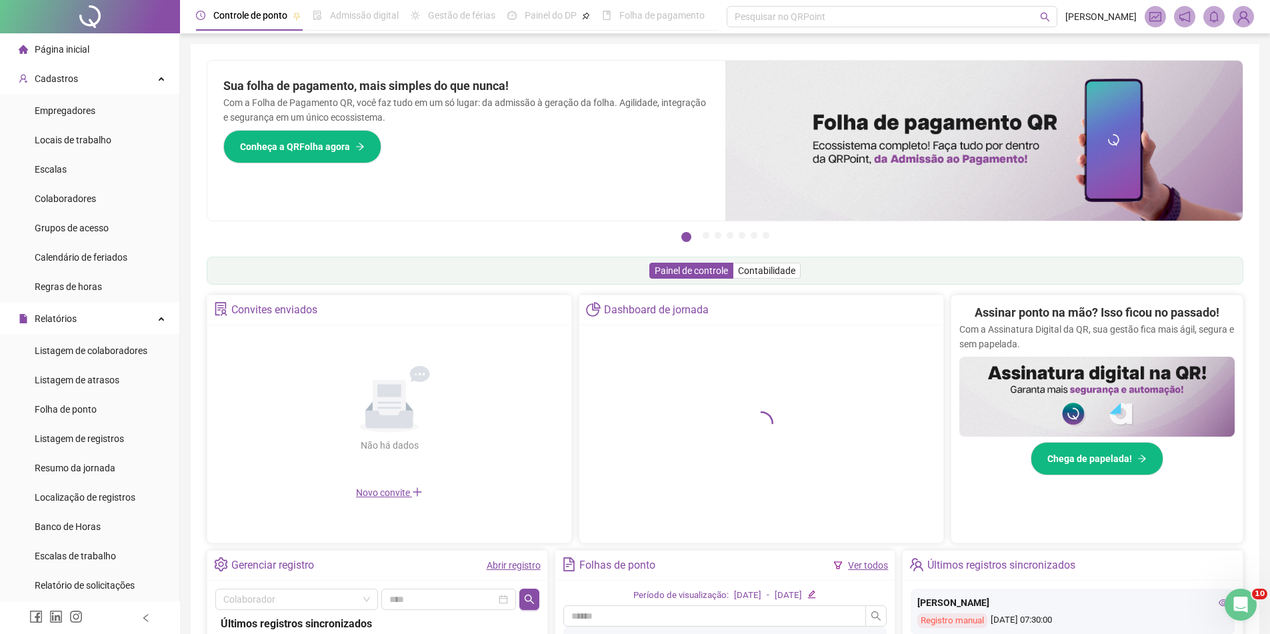
click at [644, 33] on div "Controle de ponto Admissão digital Gestão de férias Painel do DP Folha de pagam…" at bounding box center [725, 434] width 1090 height 868
click at [1243, 3] on header "Controle de ponto Admissão digital Gestão de férias Painel do DP Folha de pagam…" at bounding box center [725, 16] width 1090 height 33
click at [1242, 17] on img at bounding box center [1244, 17] width 20 height 20
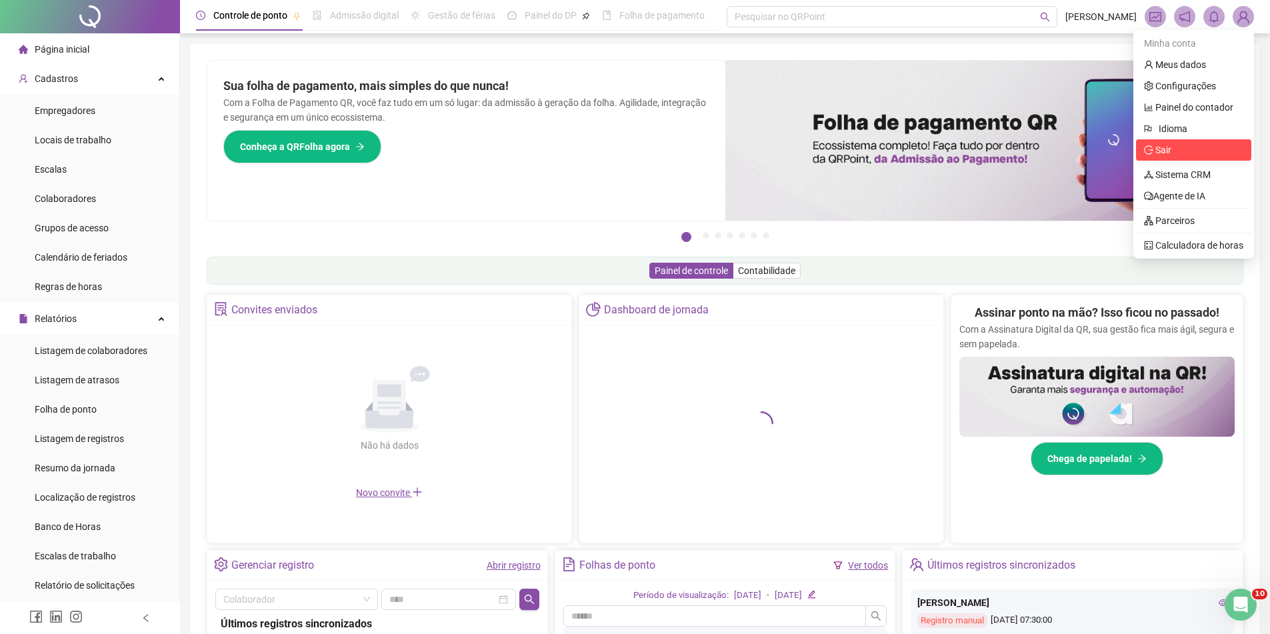
click at [1170, 149] on span "Sair" at bounding box center [1164, 150] width 16 height 11
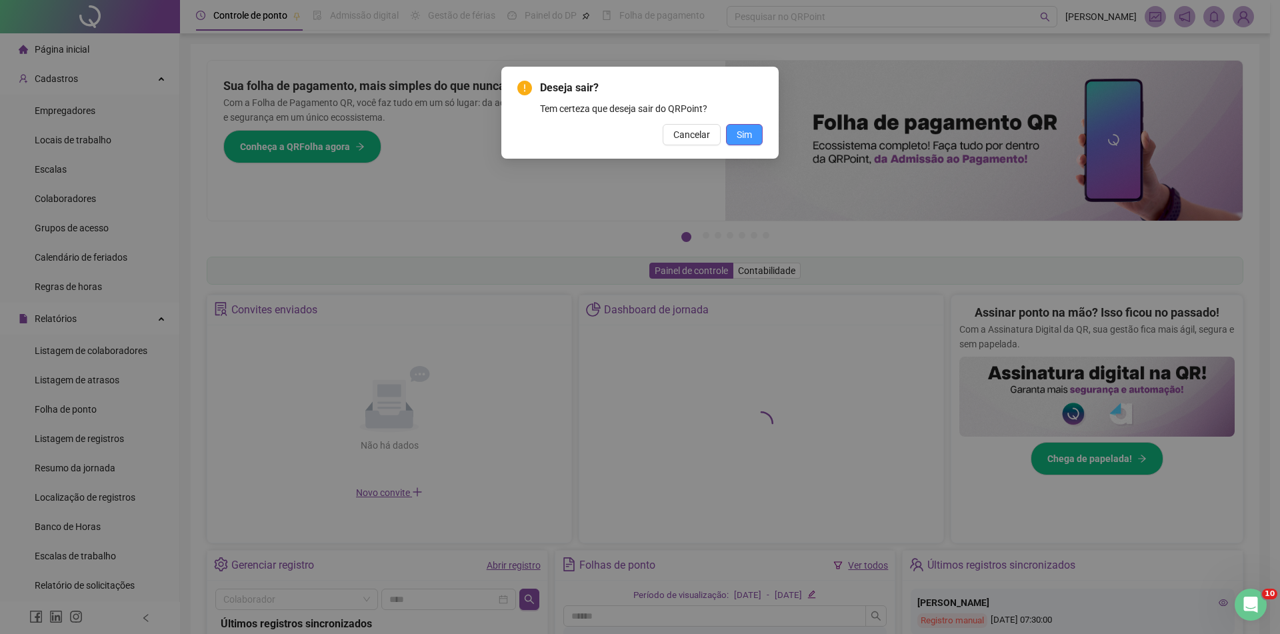
click at [749, 133] on span "Sim" at bounding box center [744, 134] width 15 height 15
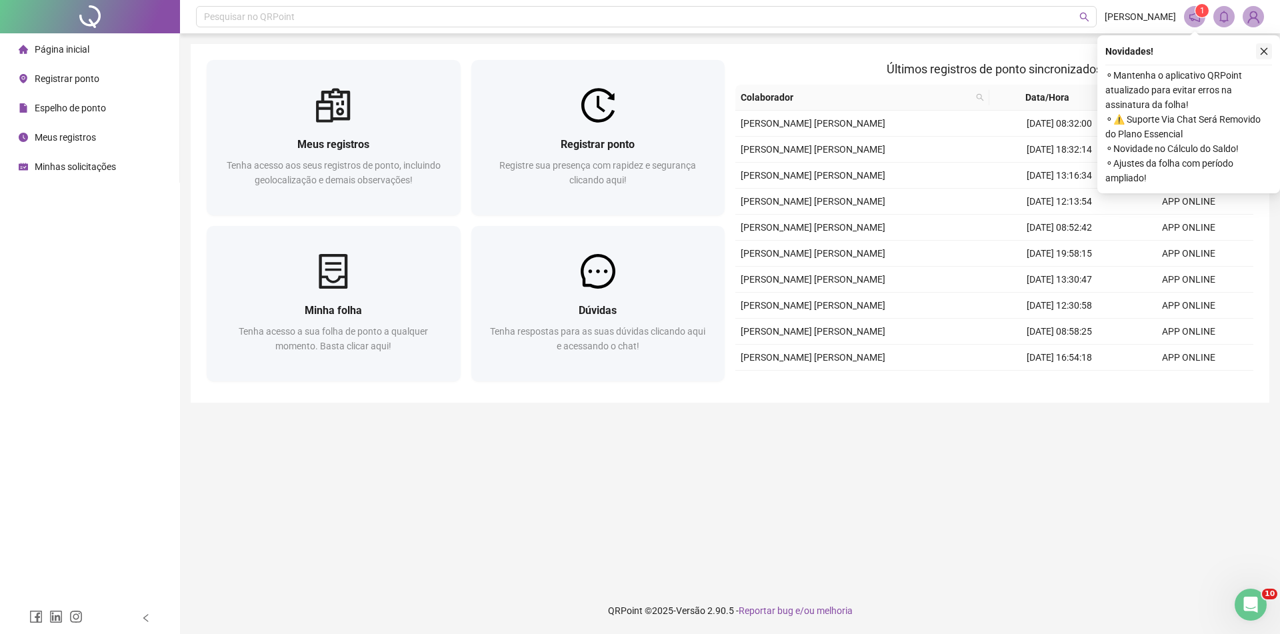
click at [1262, 47] on icon "close" at bounding box center [1264, 51] width 9 height 9
